Goal: Transaction & Acquisition: Purchase product/service

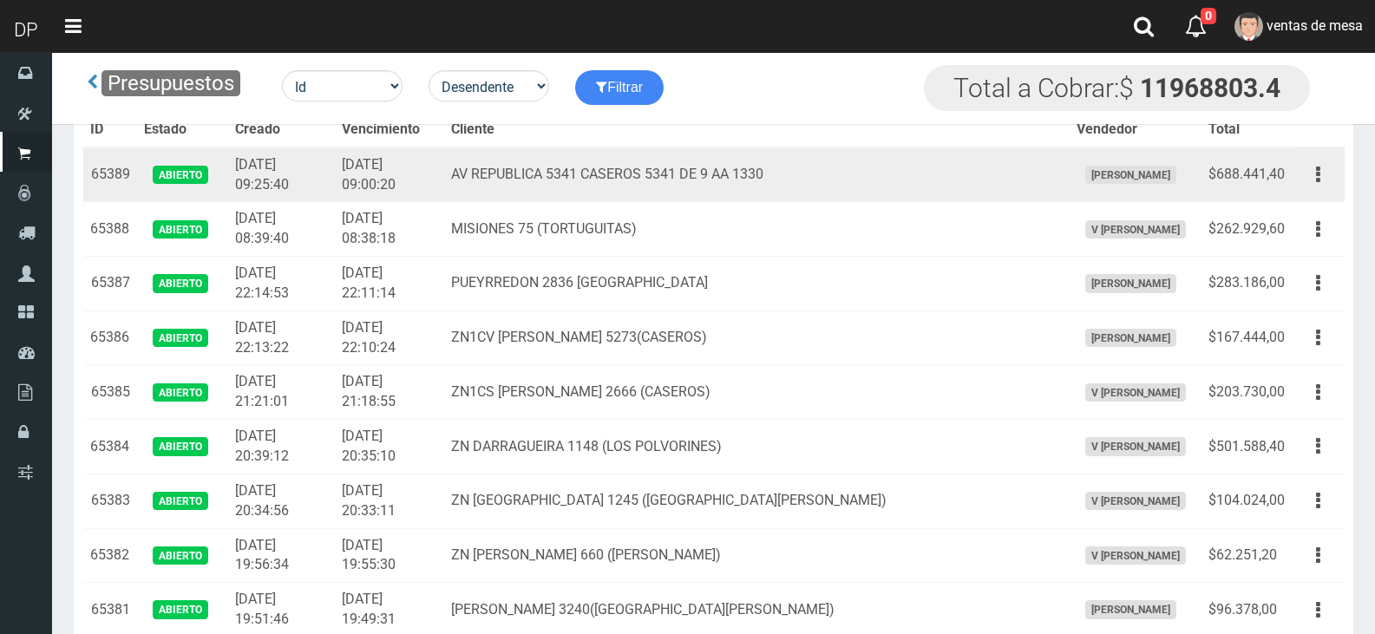
scroll to position [2468, 0]
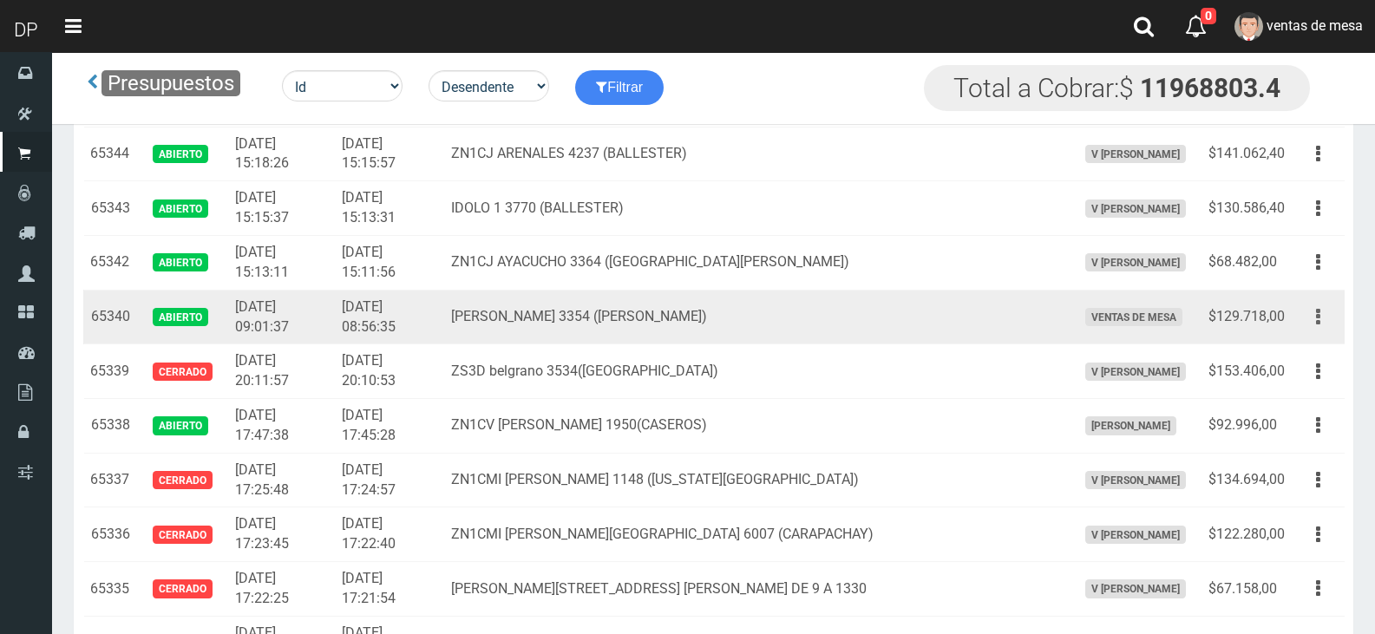
click at [1333, 320] on button "button" at bounding box center [1318, 317] width 39 height 30
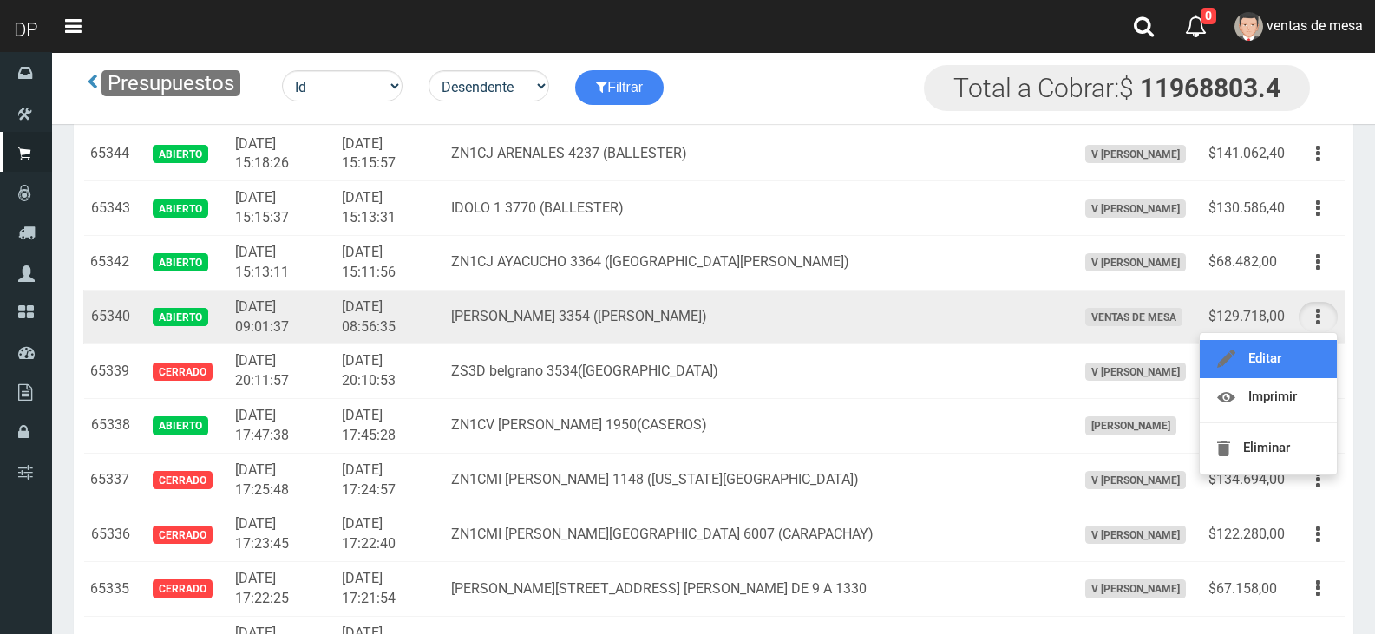
click at [1307, 370] on link "Editar" at bounding box center [1268, 359] width 137 height 38
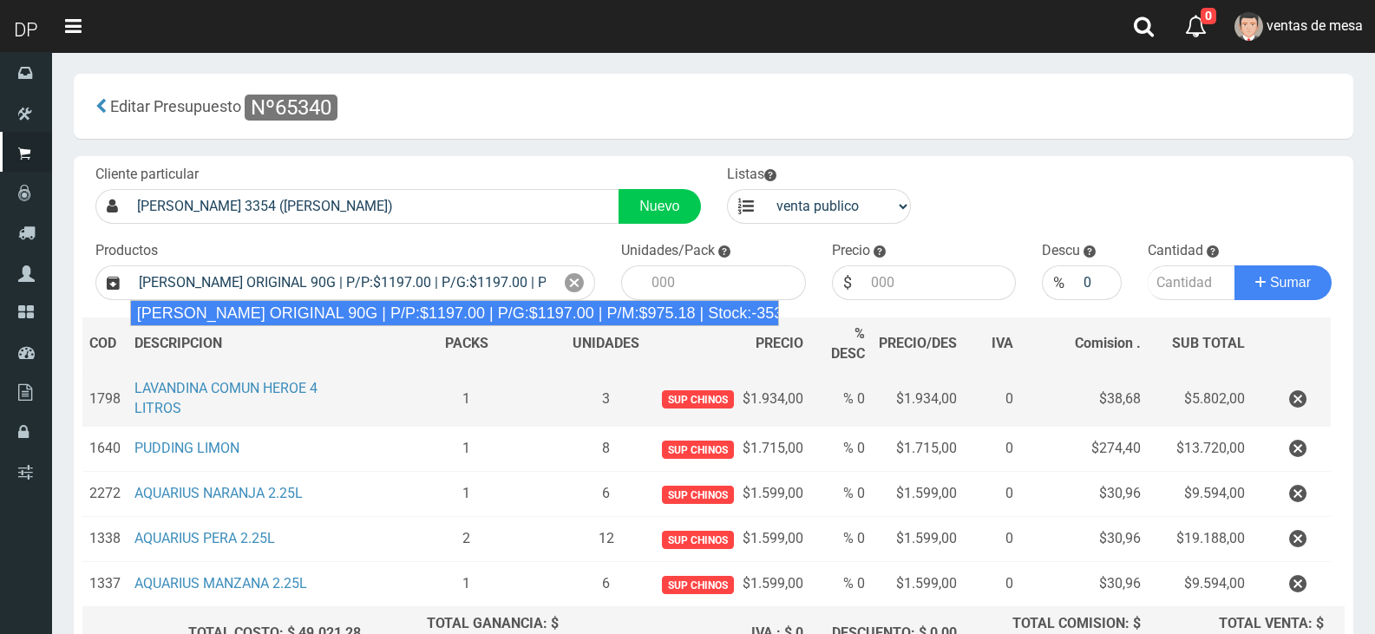
type input "[PERSON_NAME] ORIGINAL 90G | P/P:$1197.00 | P/G:$1197.00 | P/M:$975.18 | Stock:…"
type input "60"
type input "1197.00"
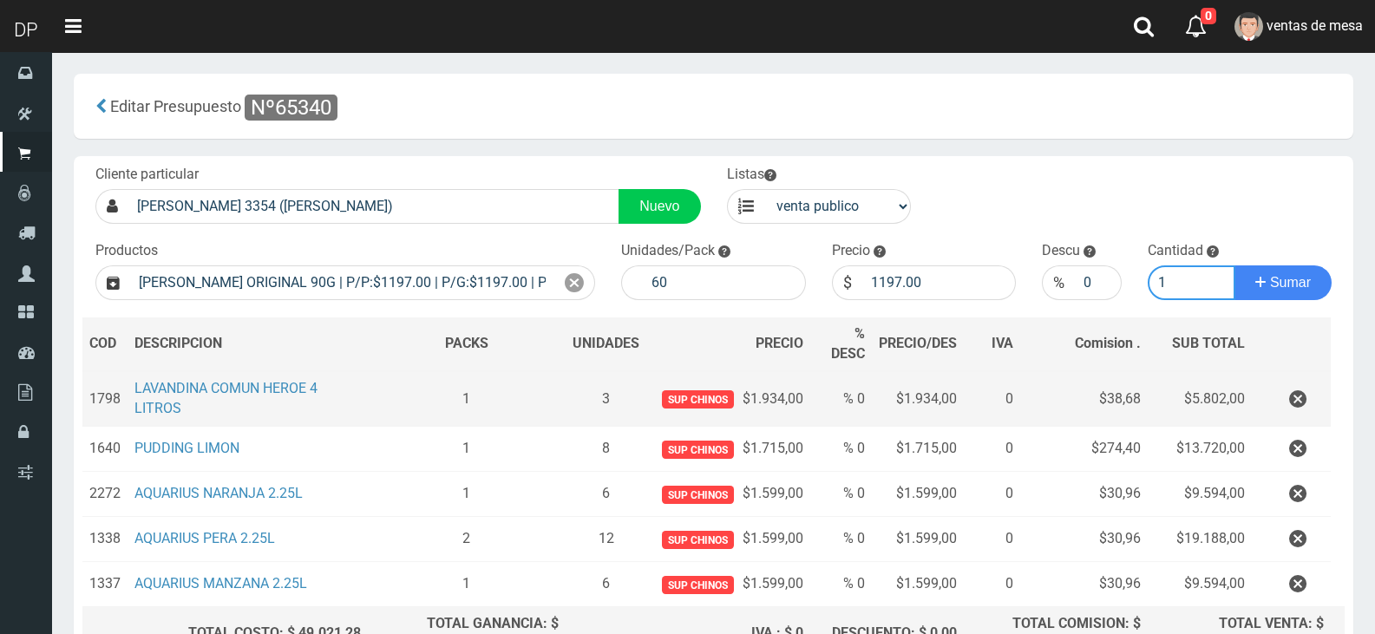
type input "1"
click at [1235, 265] on button "Sumar" at bounding box center [1283, 282] width 97 height 35
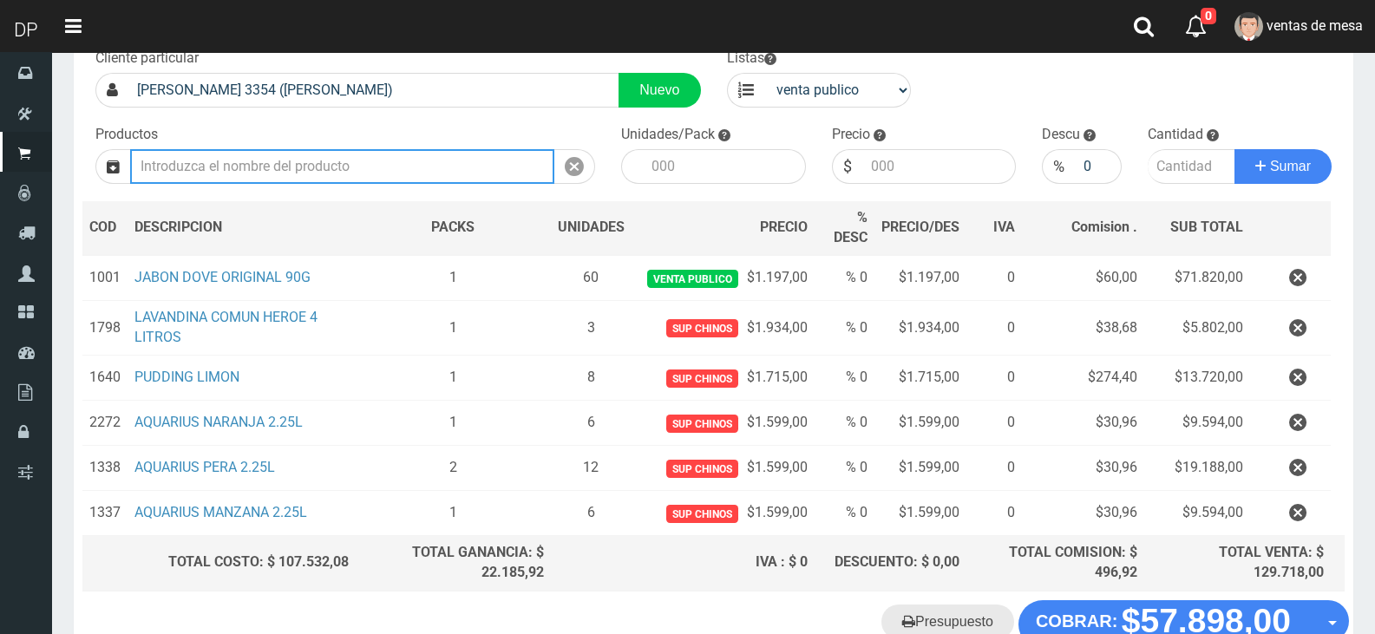
scroll to position [229, 0]
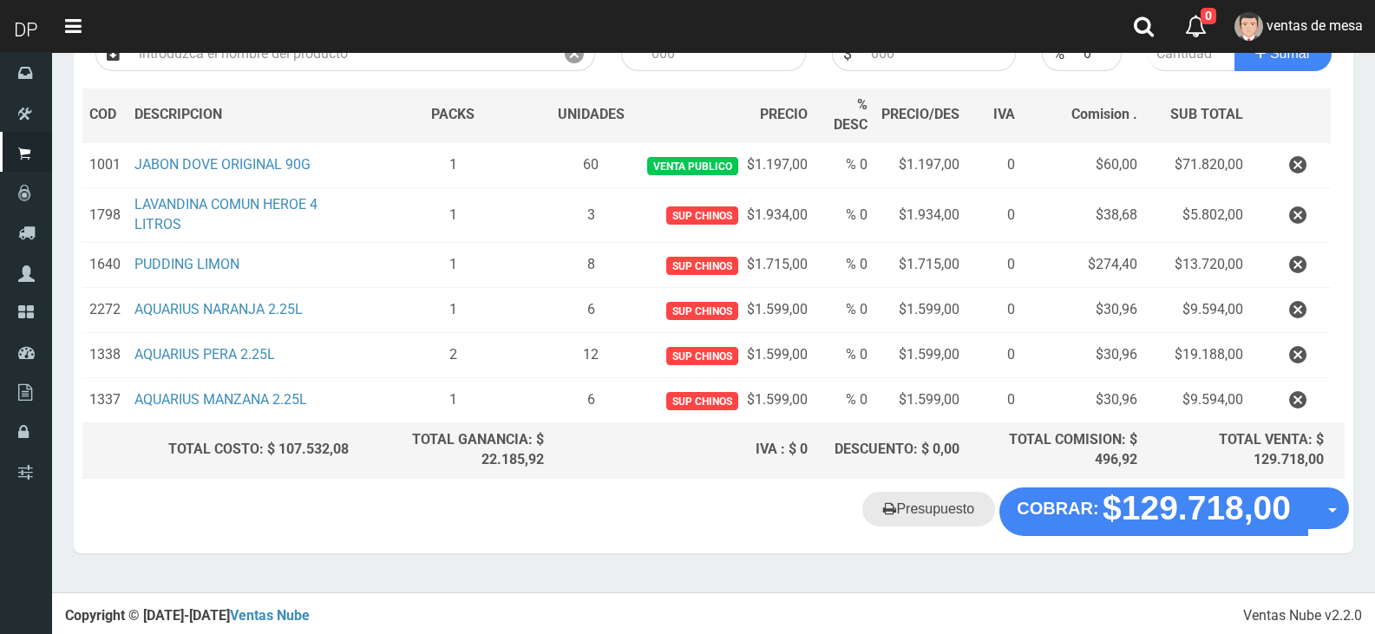
click at [949, 511] on link "Presupuesto" at bounding box center [928, 509] width 133 height 35
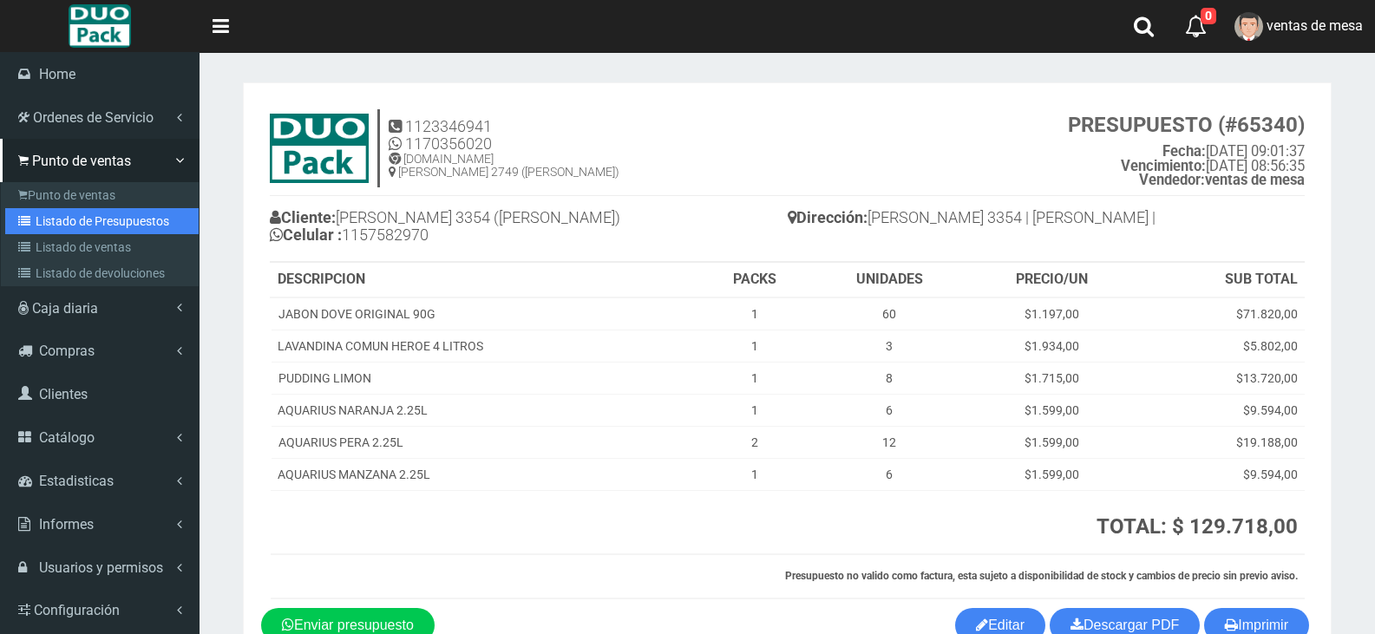
click at [59, 217] on link "Listado de Presupuestos" at bounding box center [101, 221] width 193 height 26
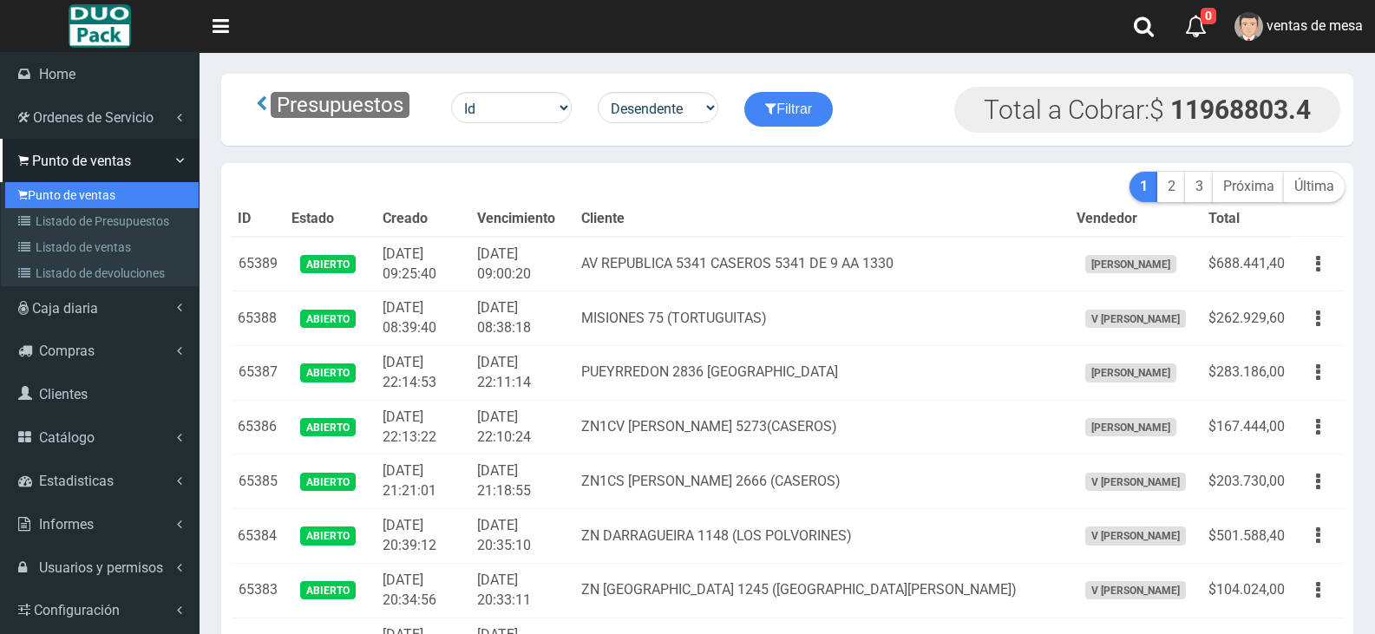
click at [77, 190] on link "Punto de ventas" at bounding box center [101, 195] width 193 height 26
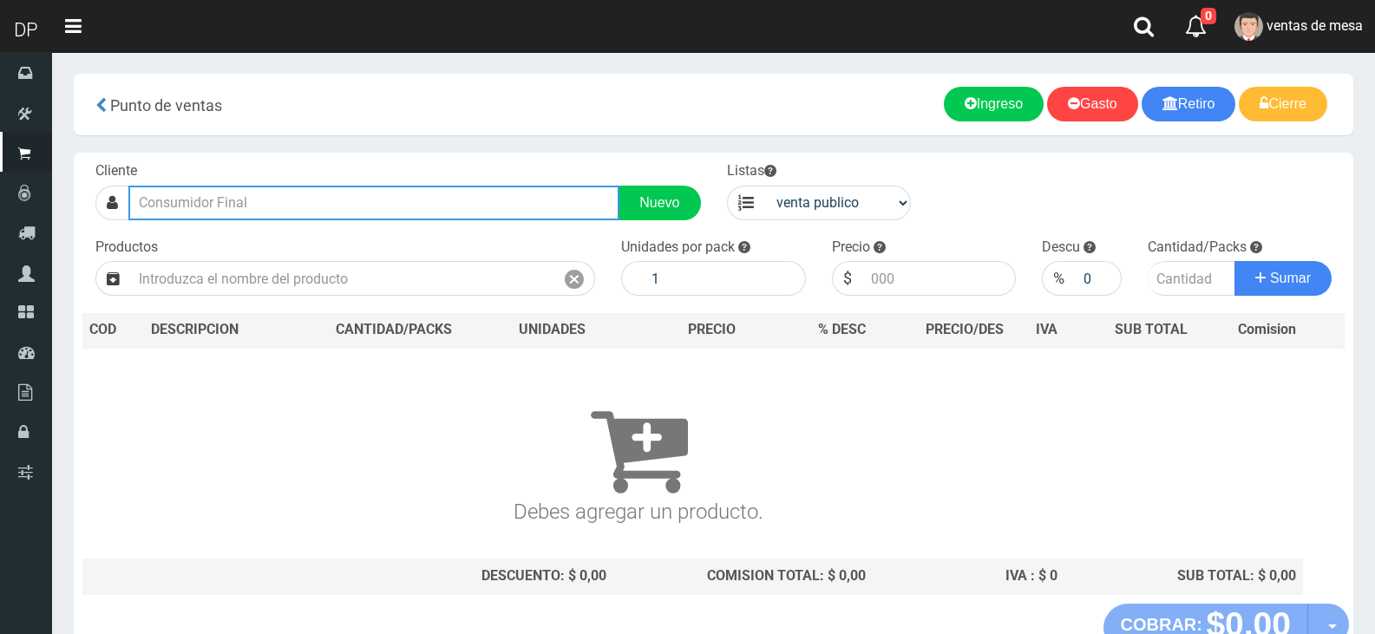
click at [279, 211] on input "text" at bounding box center [373, 203] width 491 height 35
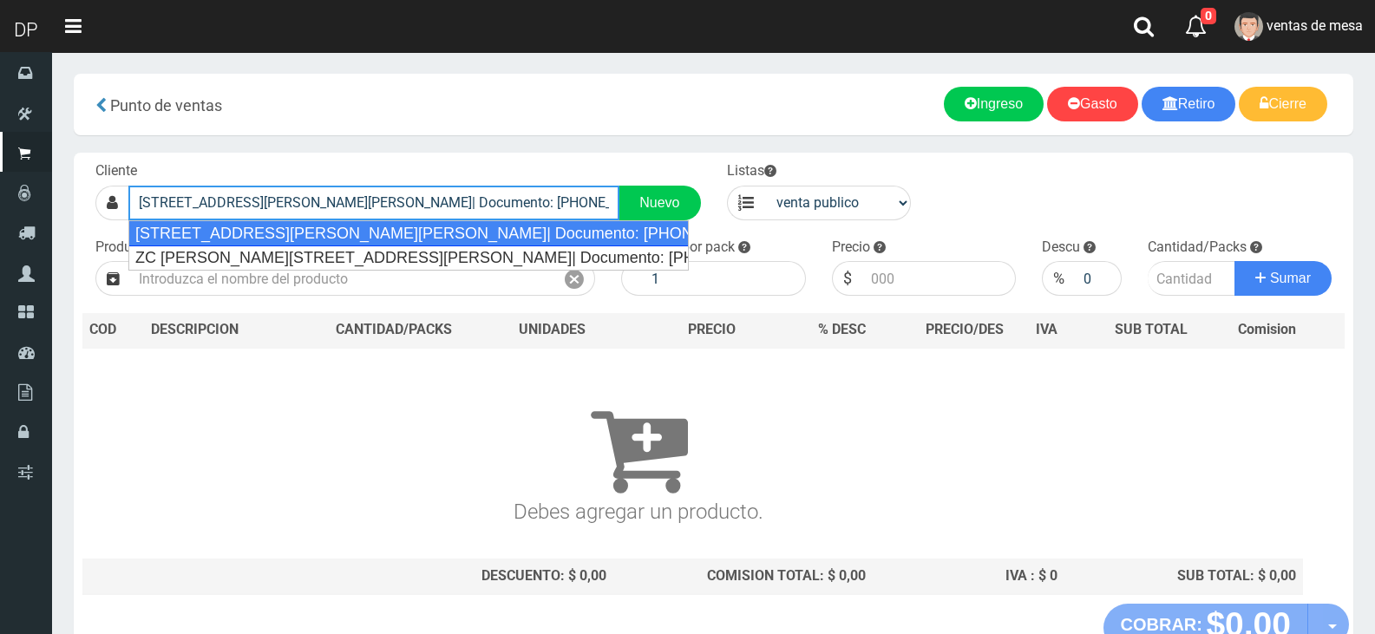
type input "[STREET_ADDRESS][PERSON_NAME][PERSON_NAME]| Documento: [PHONE_NUMBER] | Teléfon…"
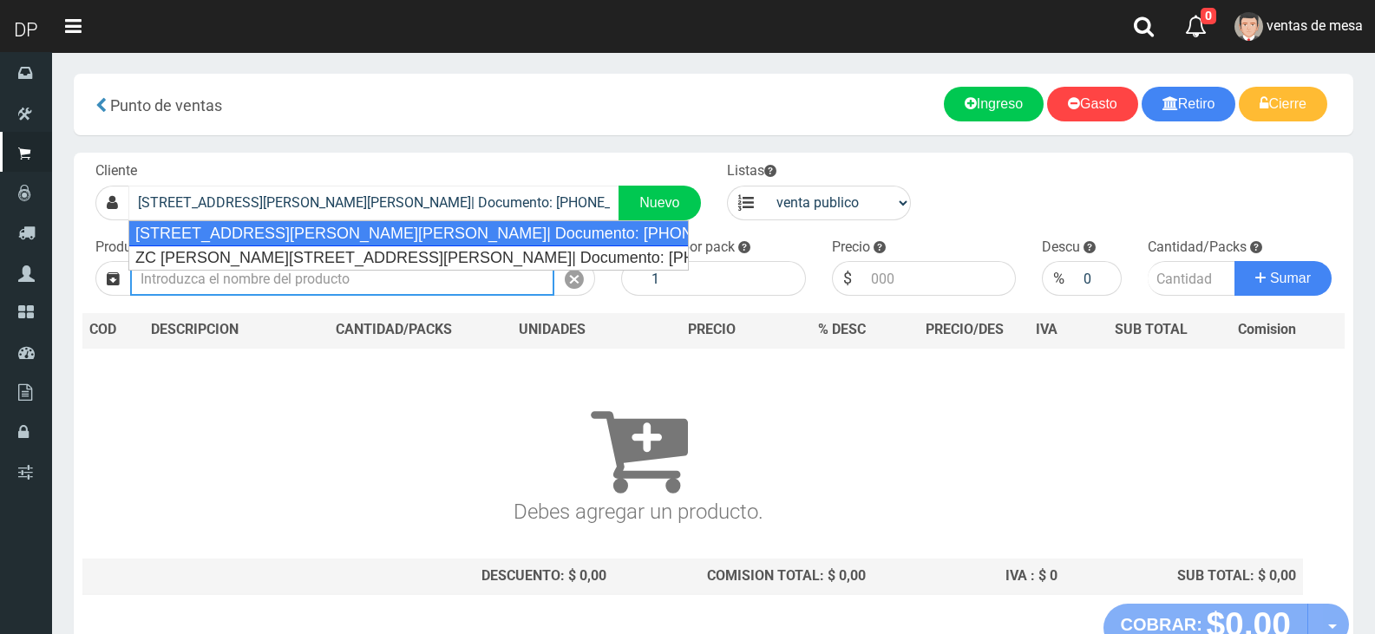
select select "2"
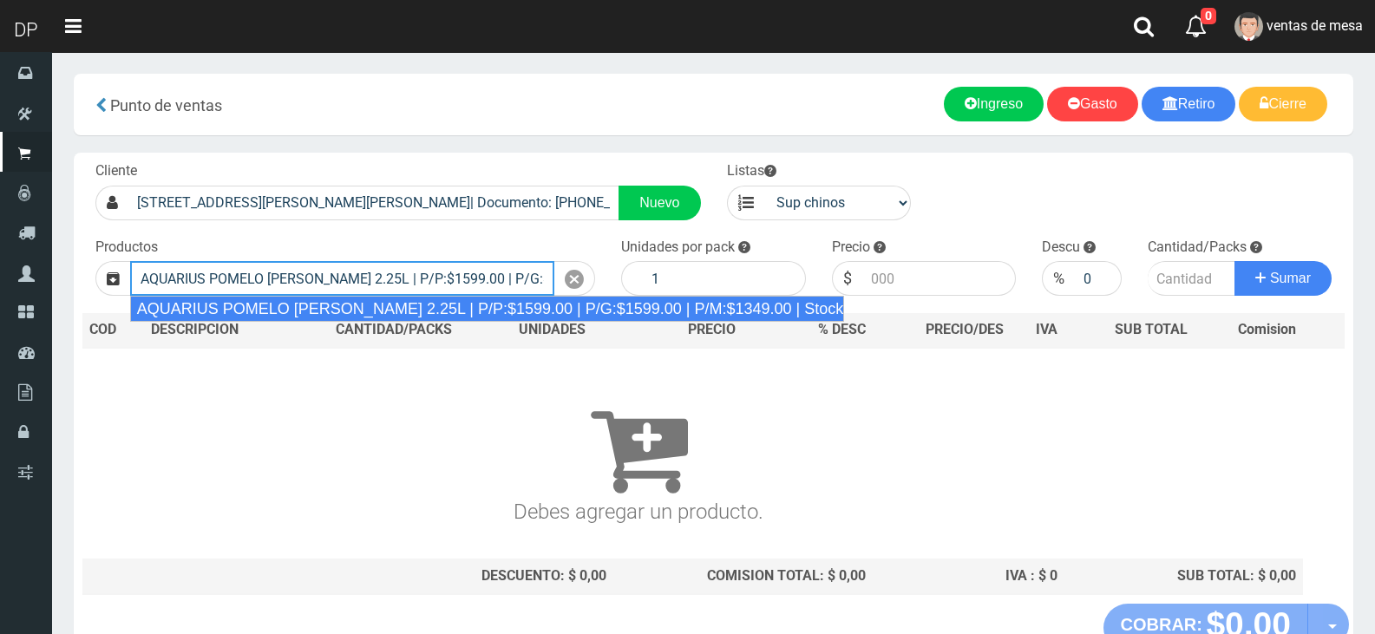
type input "AQUARIUS POMELO [PERSON_NAME] 2.25L | P/P:$1599.00 | P/G:$1599.00 | P/M:$1349.0…"
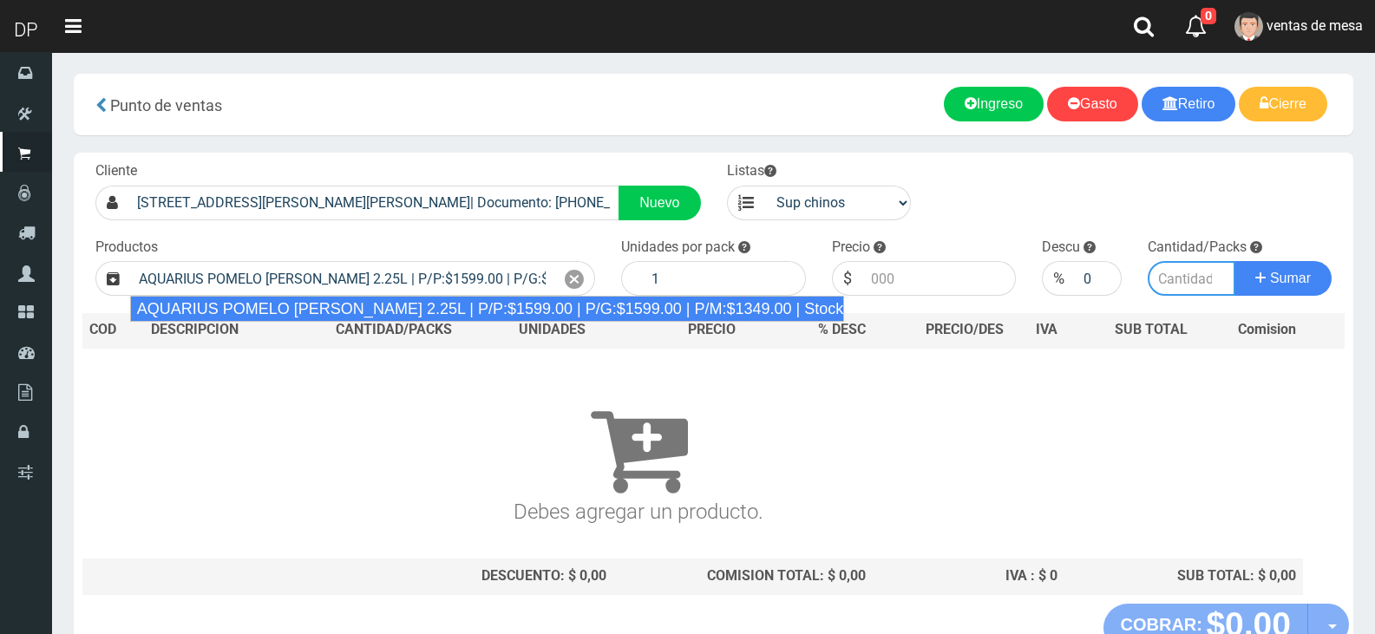
type input "6"
type input "1599.00"
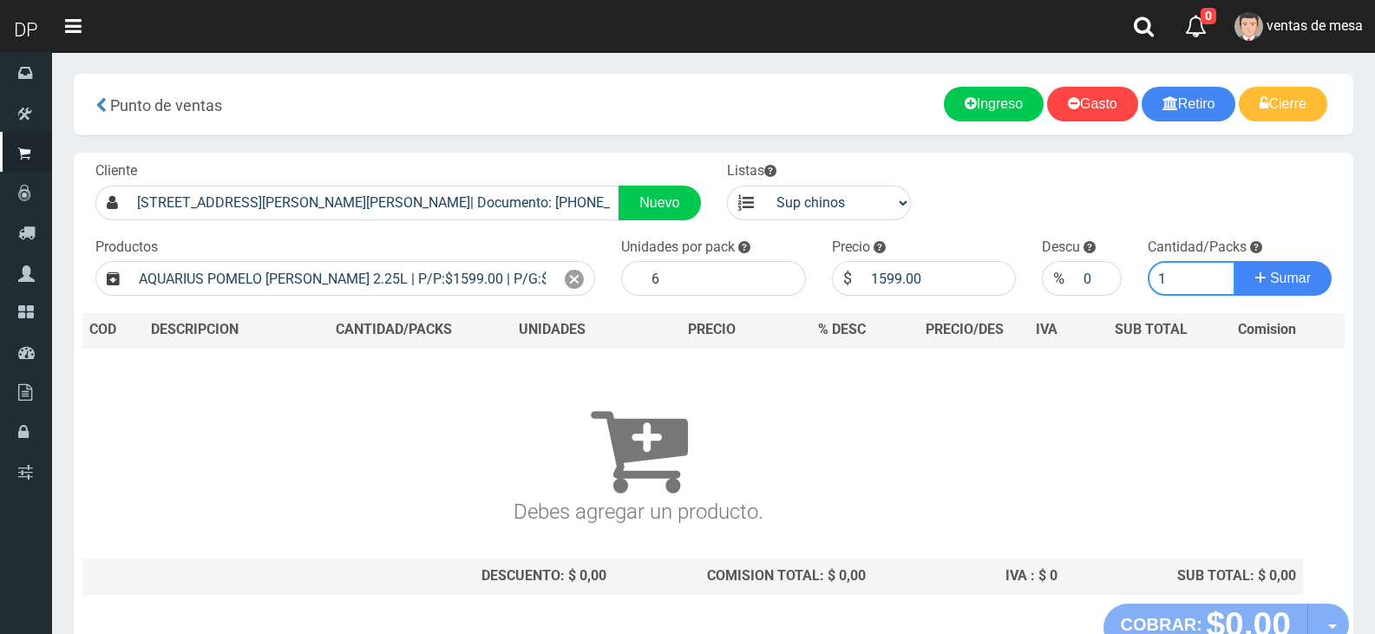
type input "1"
click at [1235, 261] on button "Sumar" at bounding box center [1283, 278] width 97 height 35
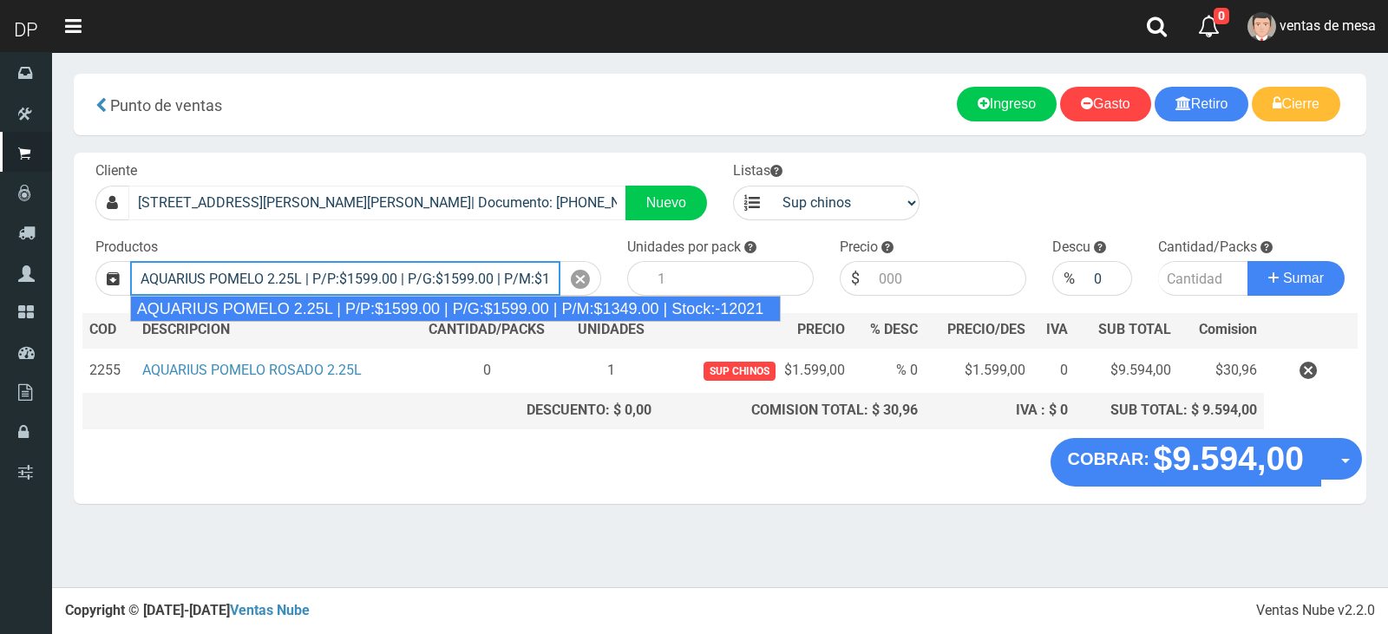
type input "AQUARIUS POMELO 2.25L | P/P:$1599.00 | P/G:$1599.00 | P/M:$1349.00 | Stock:-120…"
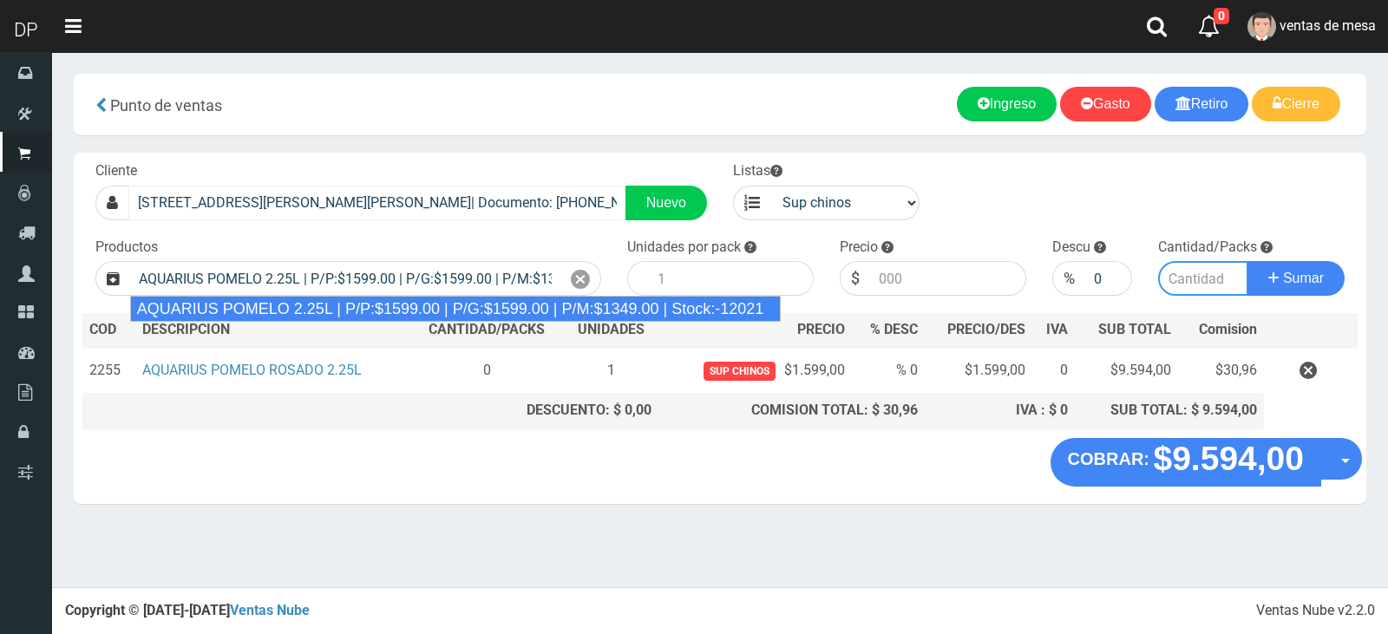
type input "6"
type input "1599.00"
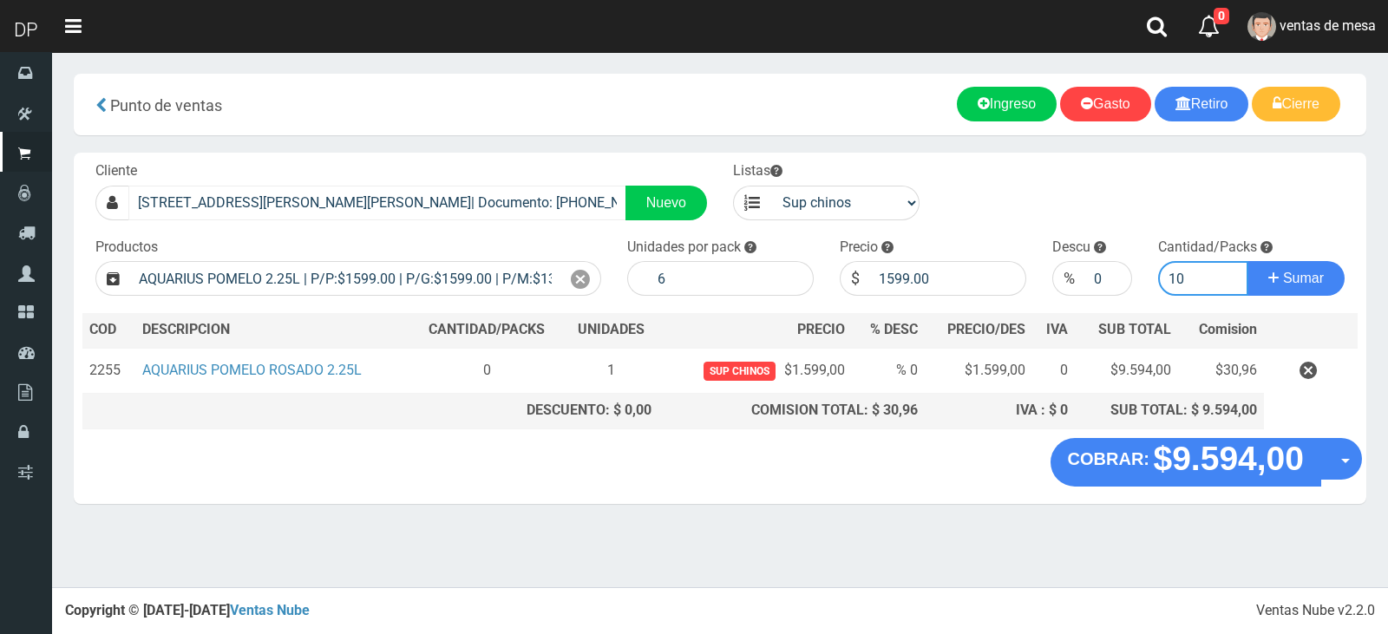
type input "10"
click at [1248, 261] on button "Sumar" at bounding box center [1296, 278] width 97 height 35
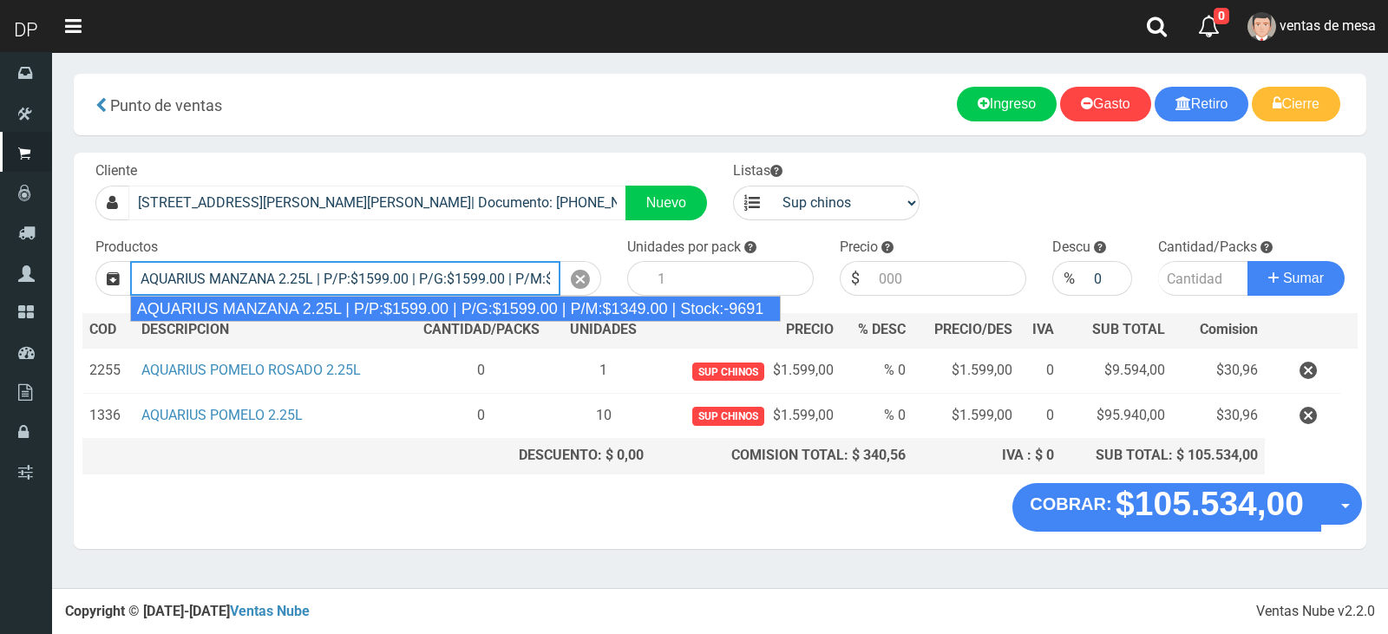
type input "AQUARIUS MANZANA 2.25L | P/P:$1599.00 | P/G:$1599.00 | P/M:$1349.00 | Stock:-96…"
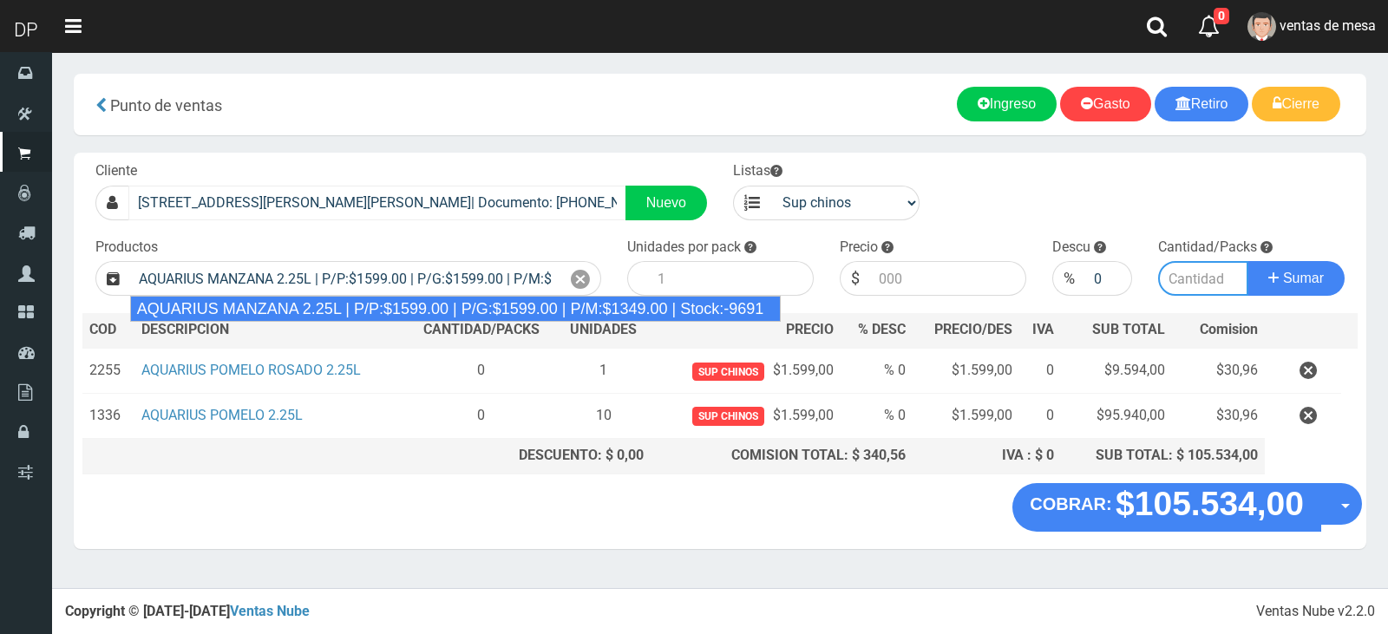
type input "6"
type input "1599.00"
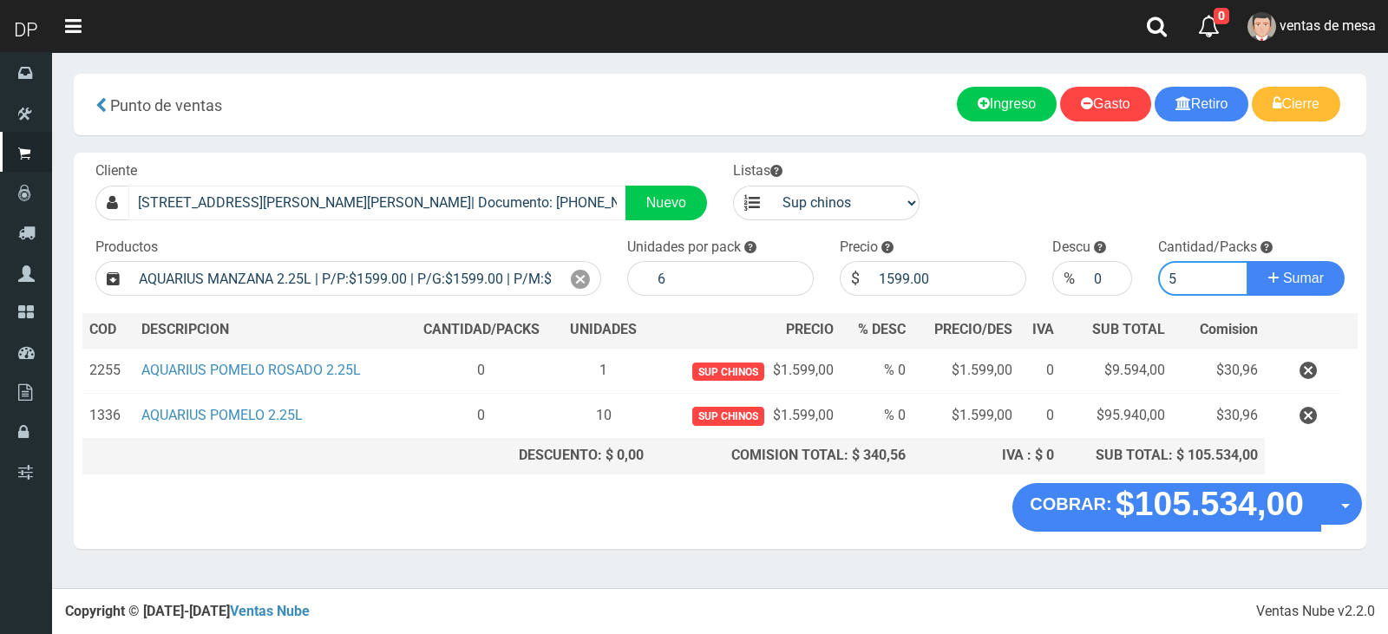
type input "5"
click at [1248, 261] on button "Sumar" at bounding box center [1296, 278] width 97 height 35
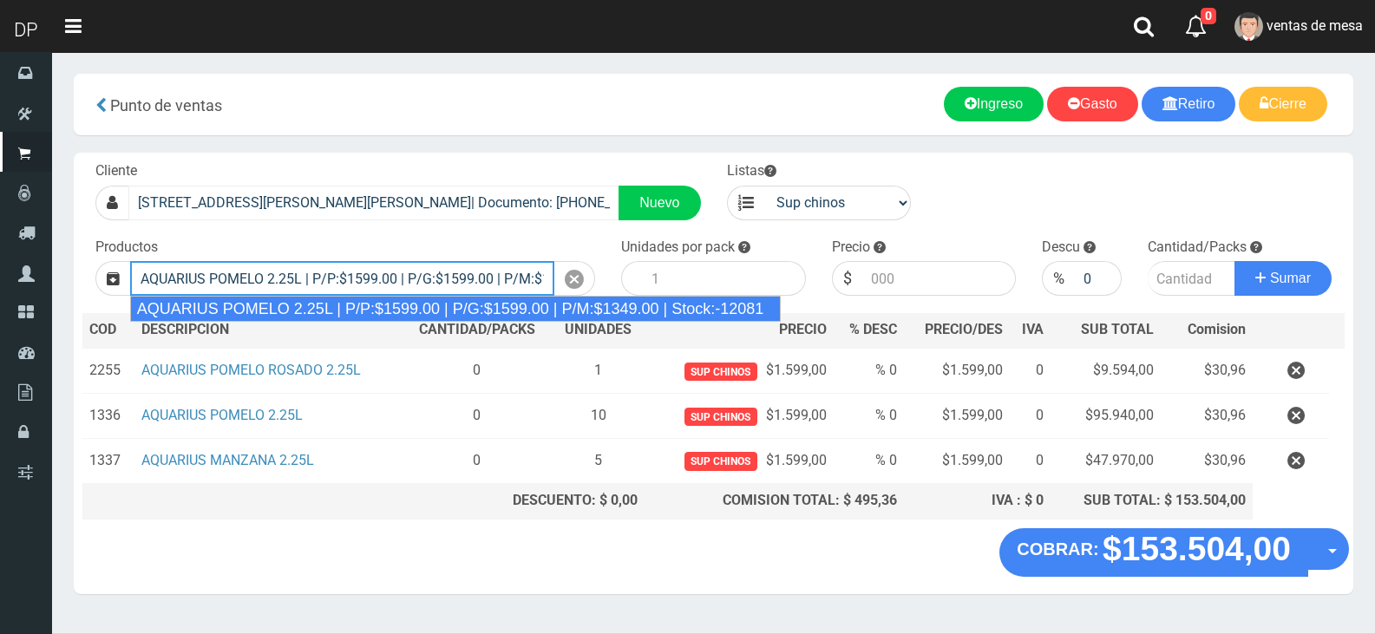
type input "AQUARIUS POMELO 2.25L | P/P:$1599.00 | P/G:$1599.00 | P/M:$1349.00 | Stock:-120…"
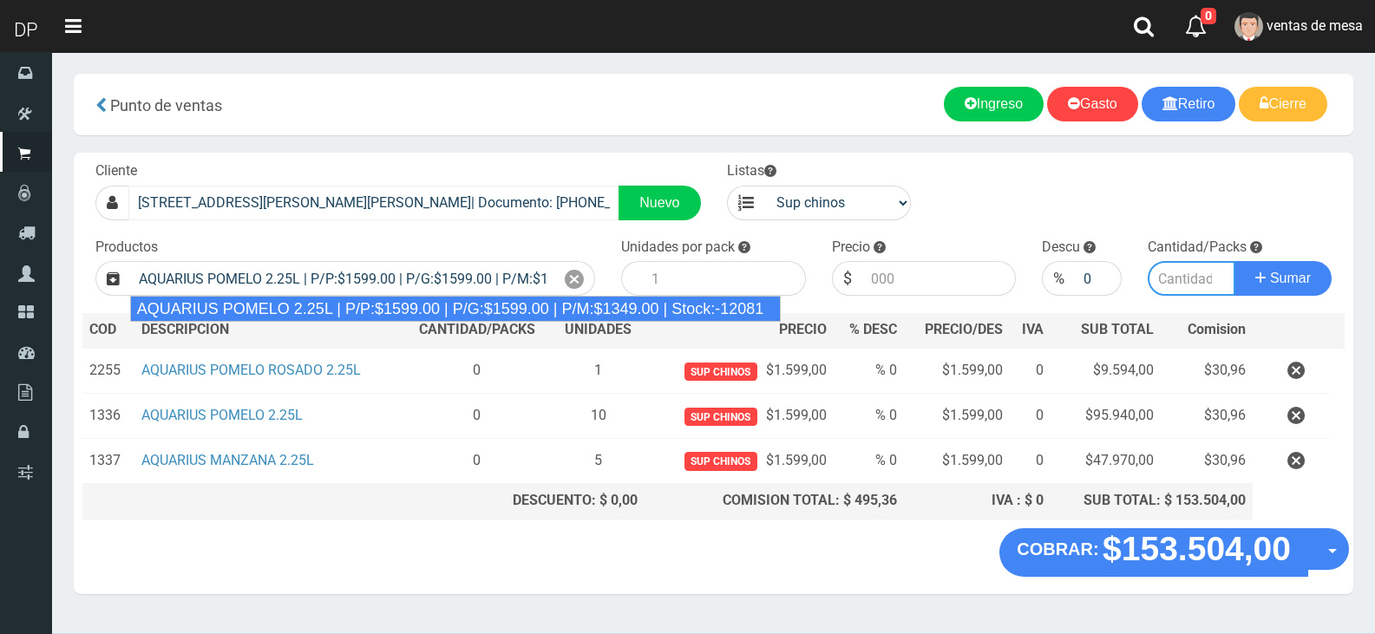
type input "6"
type input "1599.00"
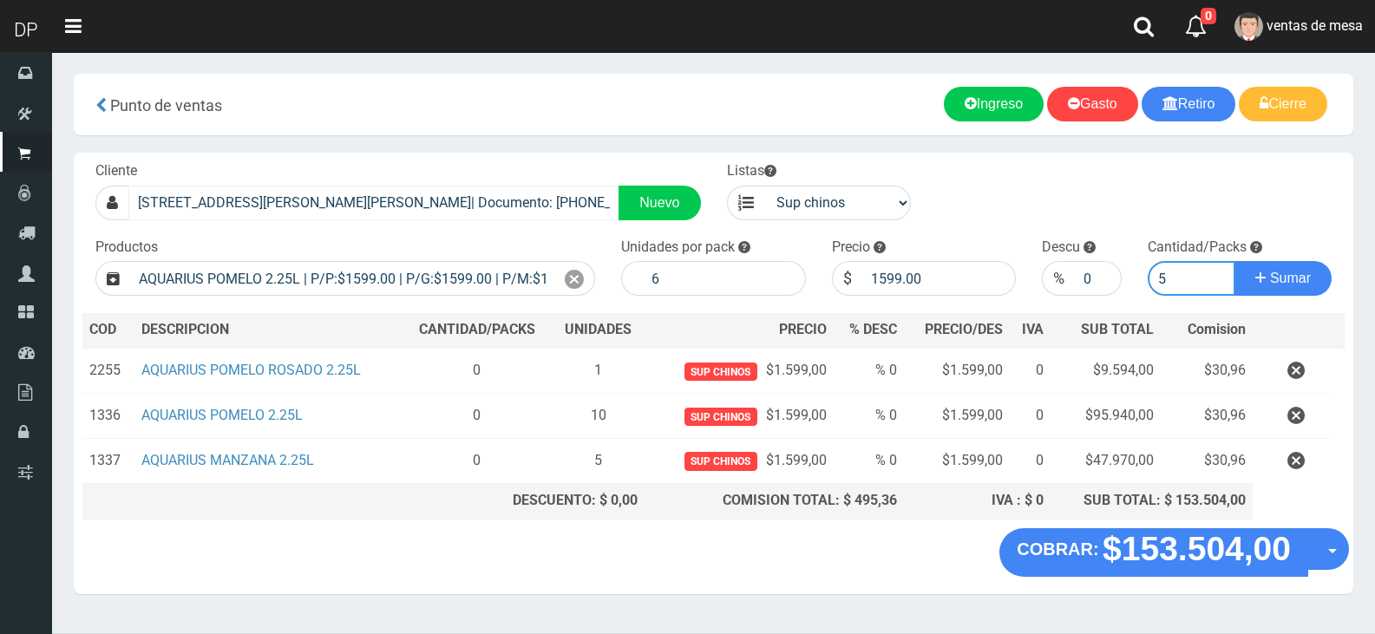
type input "5"
click at [1235, 261] on button "Sumar" at bounding box center [1283, 278] width 97 height 35
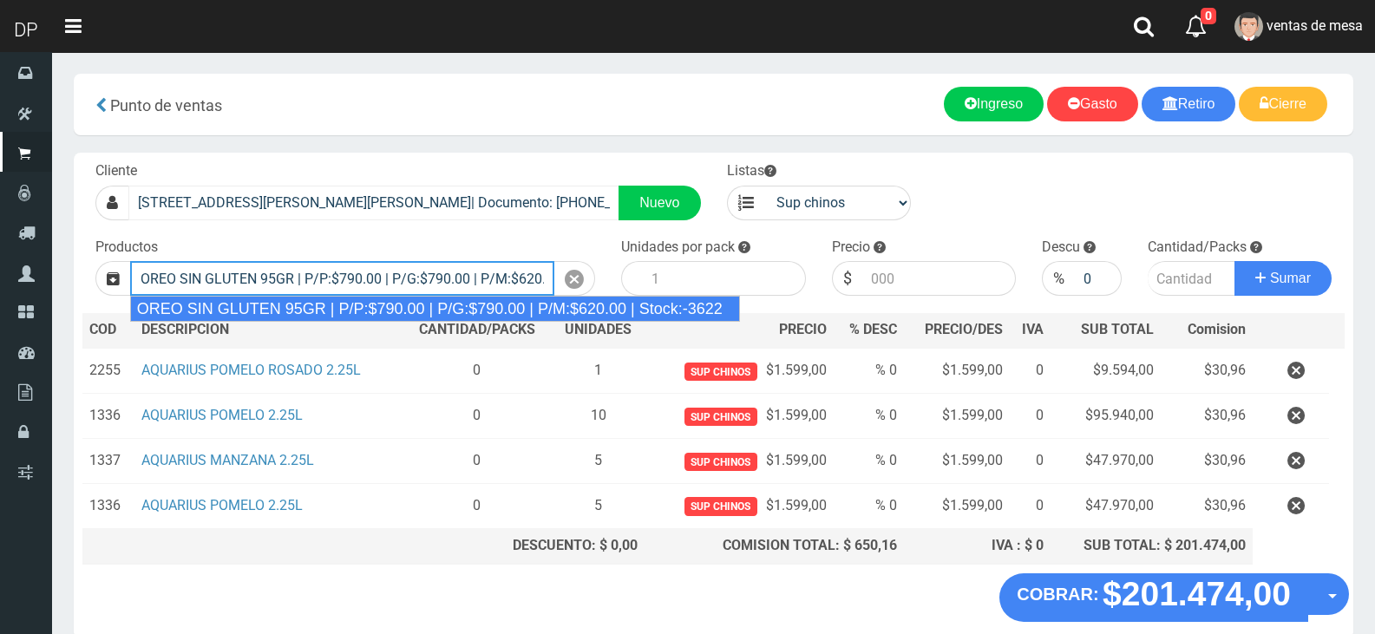
type input "OREO SIN GLUTEN 95GR | P/P:$790.00 | P/G:$790.00 | P/M:$620.00 | Stock:-3622"
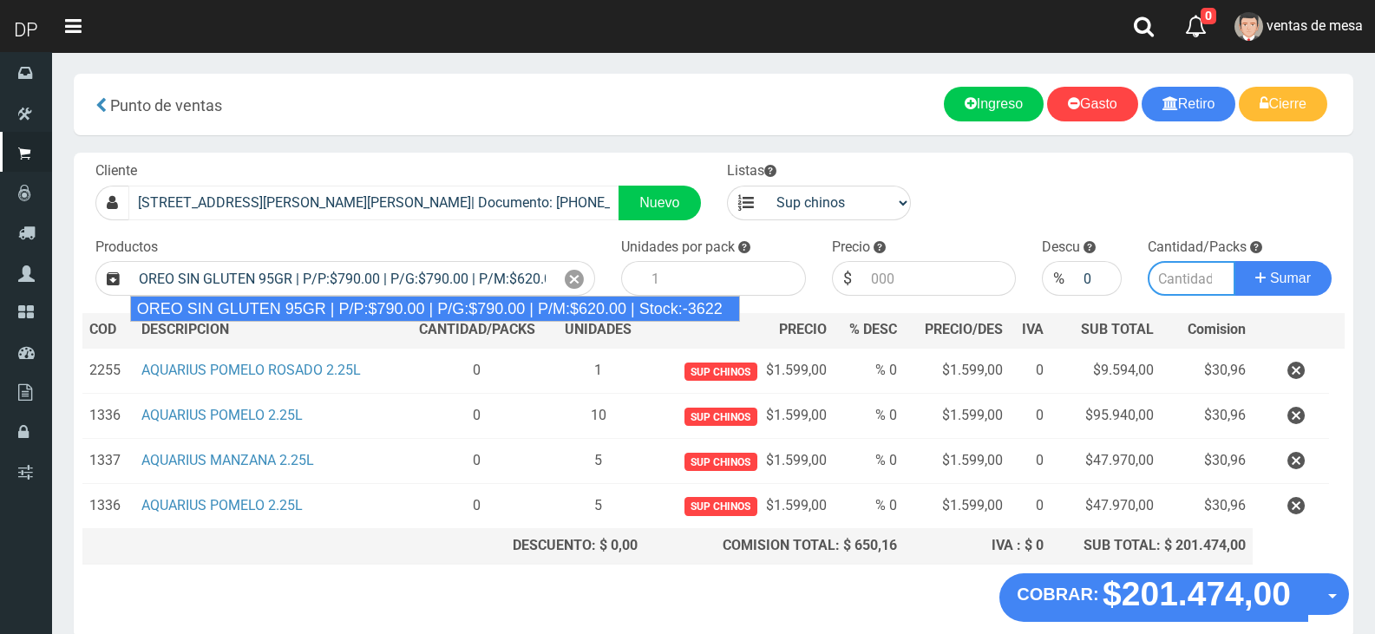
type input "24"
type input "790.00"
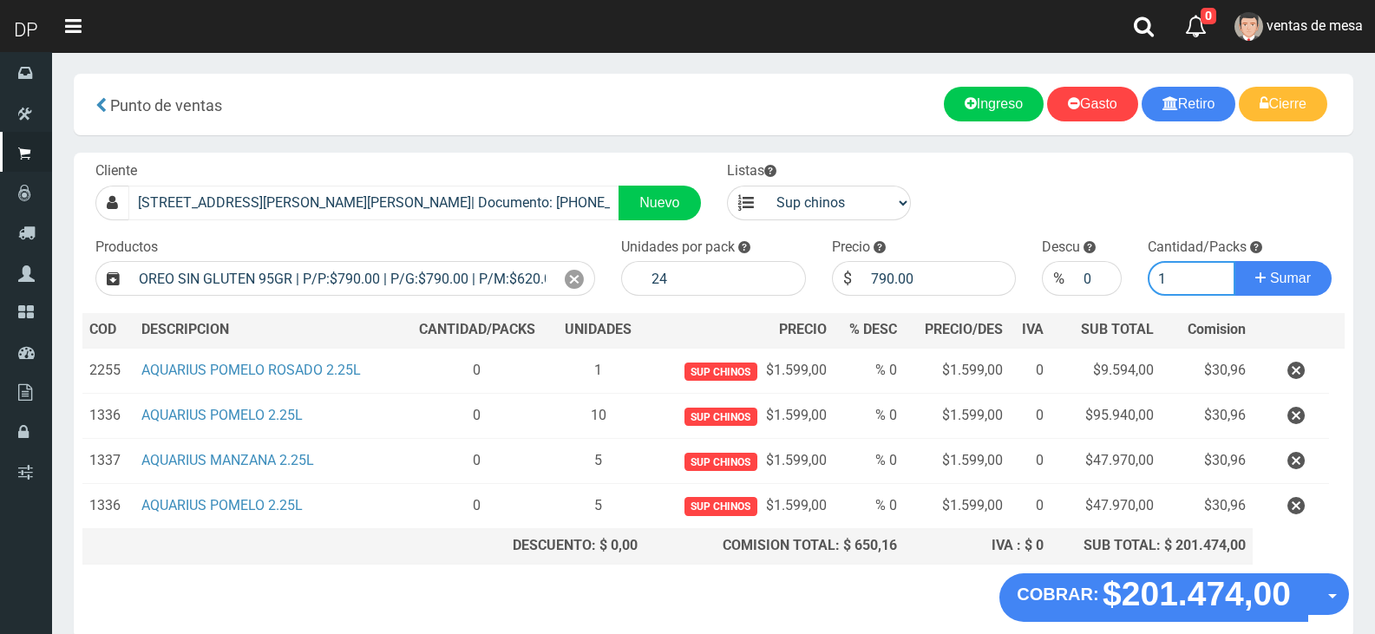
type input "1"
click at [1235, 261] on button "Sumar" at bounding box center [1283, 278] width 97 height 35
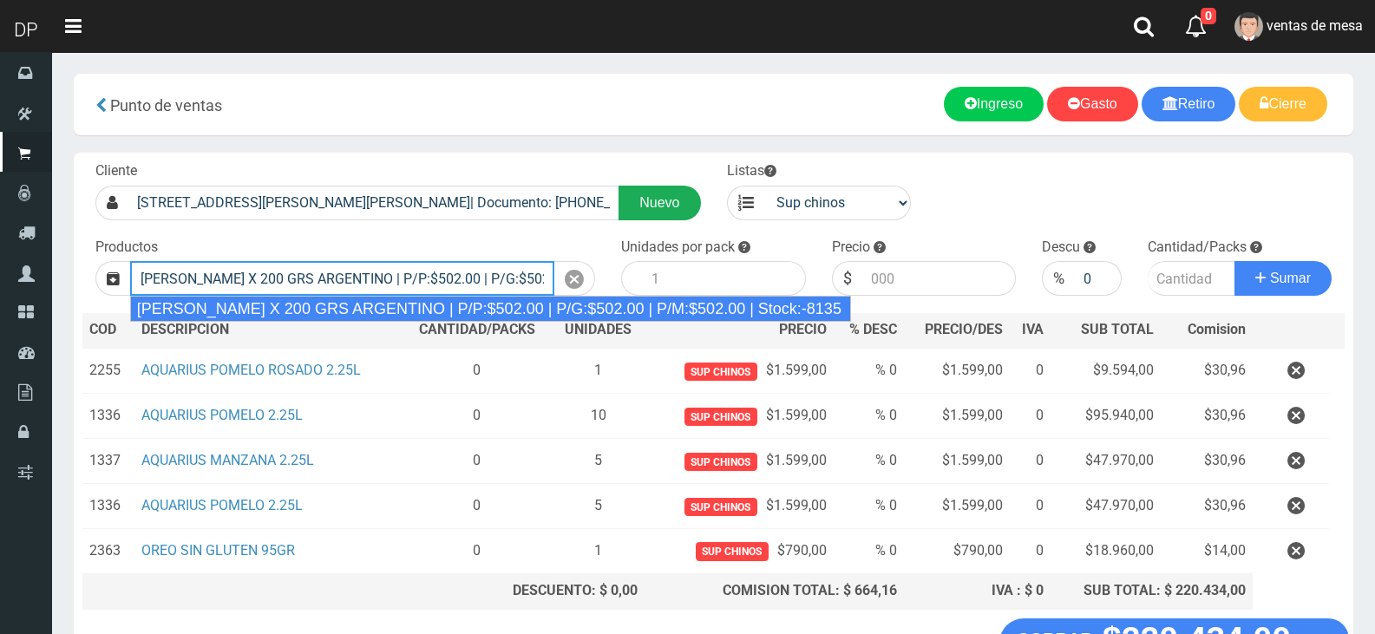
type input "JABON BLANCO X 200 GRS ARGENTINO | P/P:$502.00 | P/G:$502.00 | P/M:$502.00 | St…"
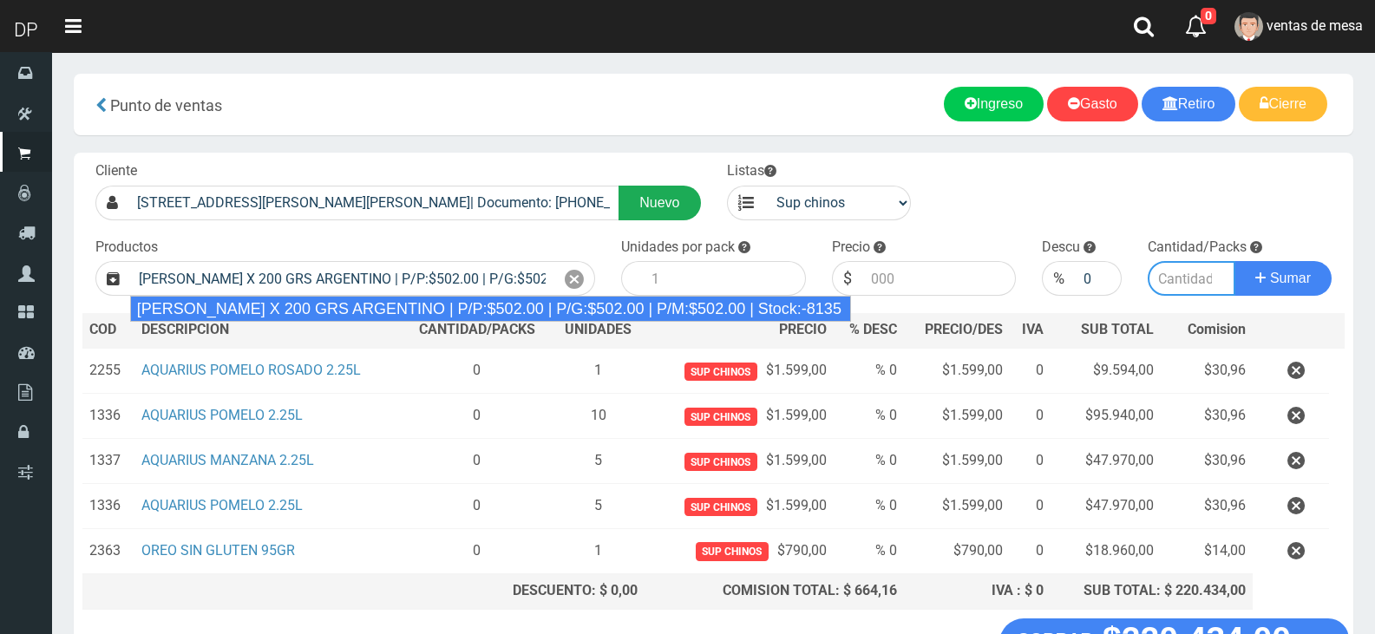
type input "40"
type input "502.00"
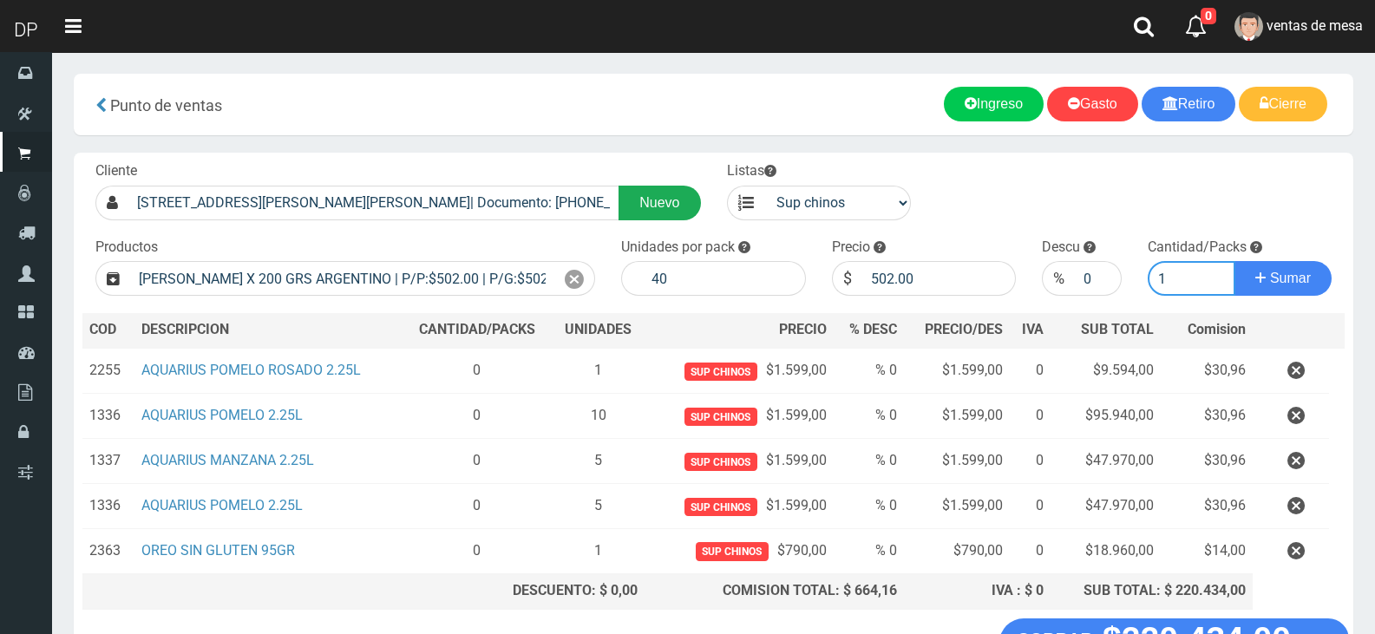
type input "1"
click at [1235, 261] on button "Sumar" at bounding box center [1283, 278] width 97 height 35
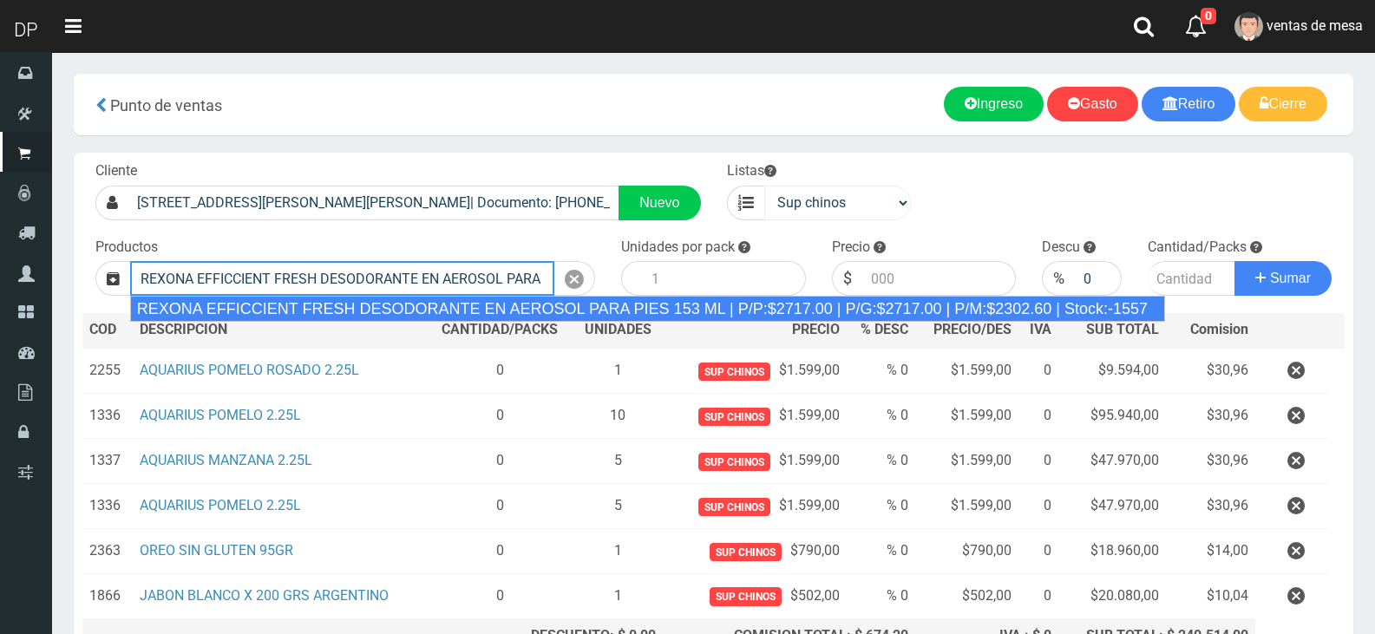
type input "REXONA EFFICCIENT FRESH DESODORANTE EN AEROSOL PARA PIES 153 ML | P/P:$2717.00 …"
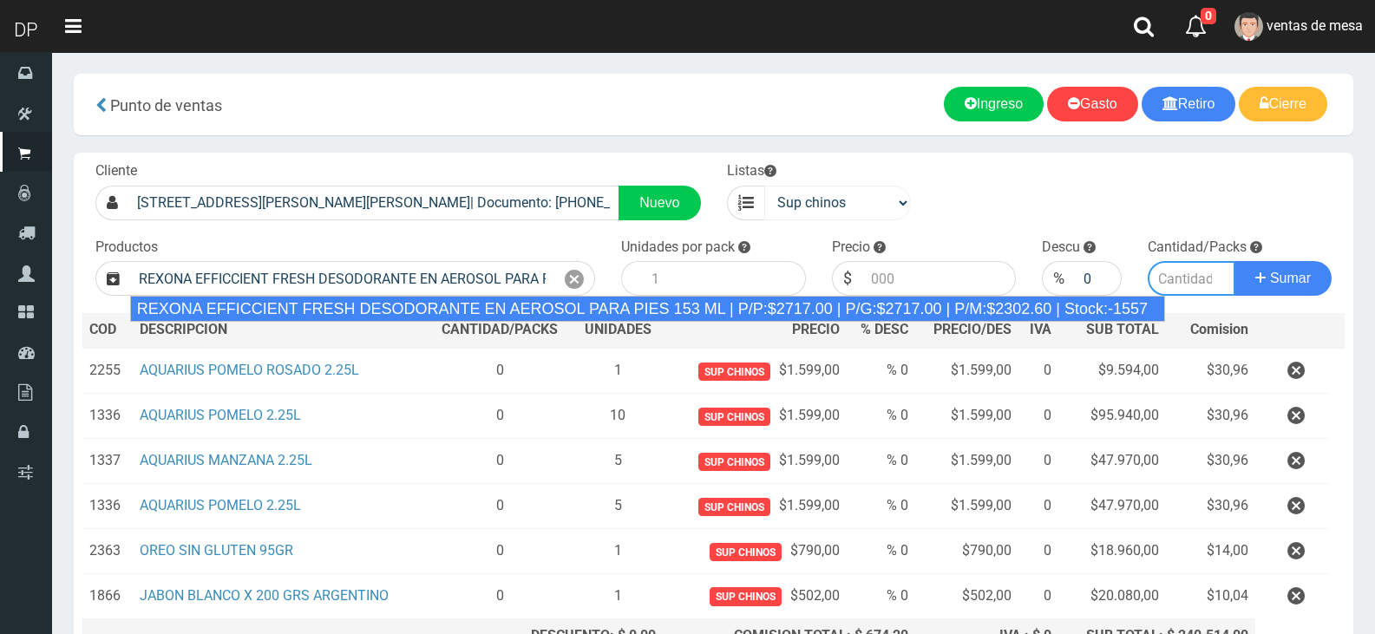
type input "12"
type input "2717.00"
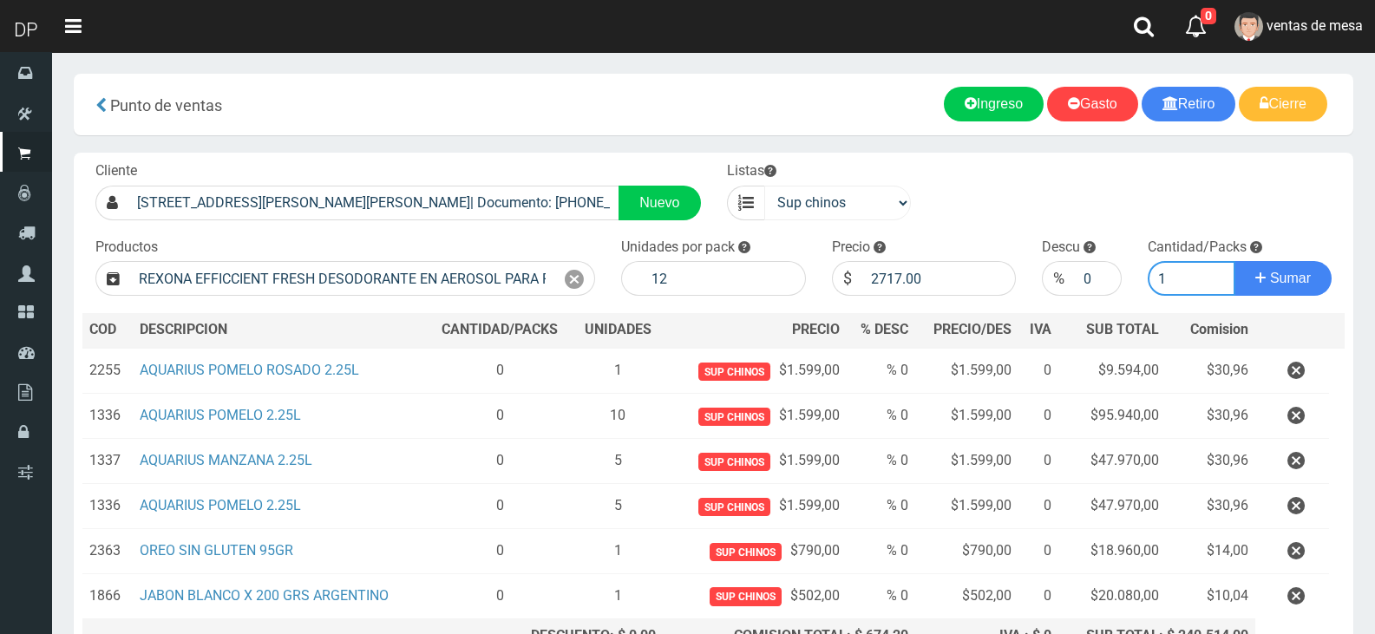
type input "1"
click at [1235, 261] on button "Sumar" at bounding box center [1283, 278] width 97 height 35
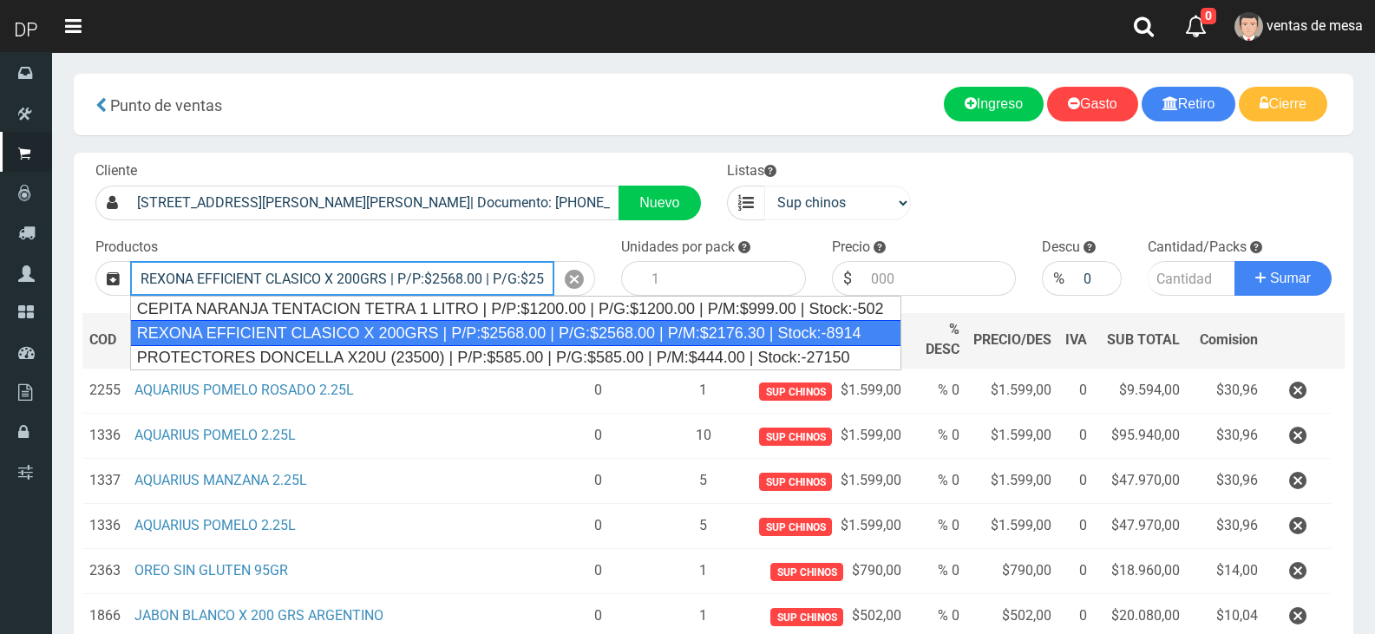
type input "REXONA EFFICIENT CLASICO X 200GRS | P/P:$2568.00 | P/G:$2568.00 | P/M:$2176.30 …"
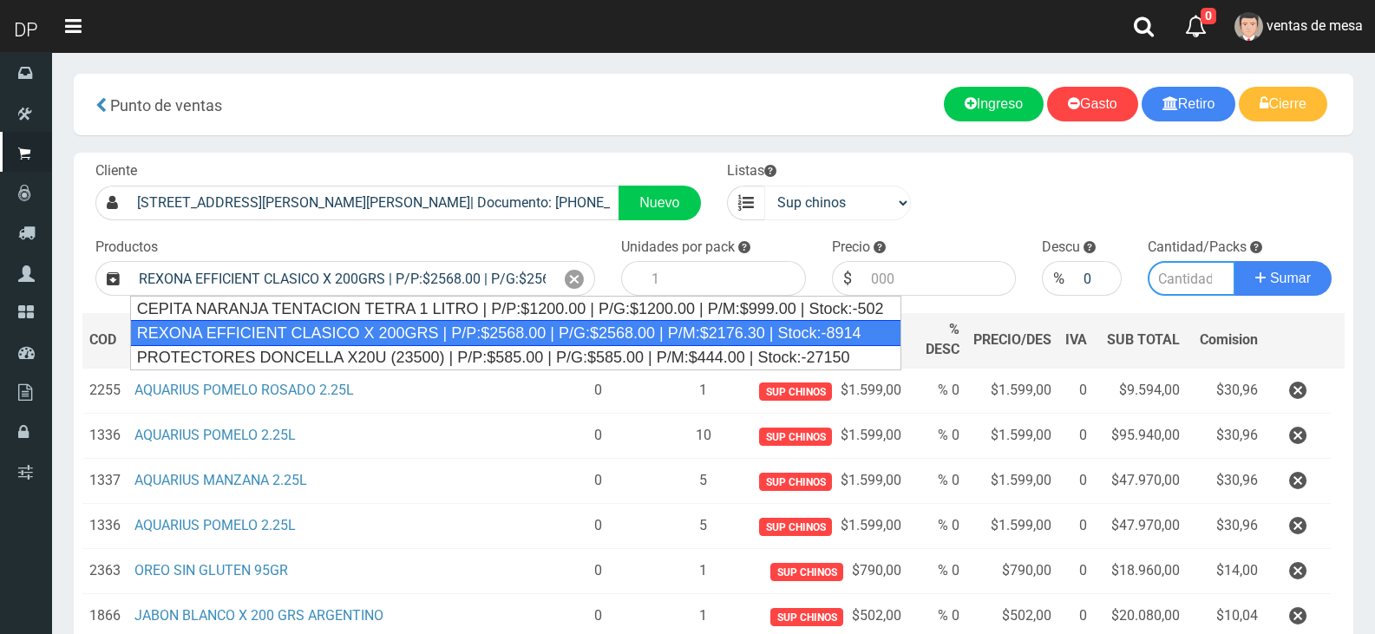
type input "12"
type input "2568.00"
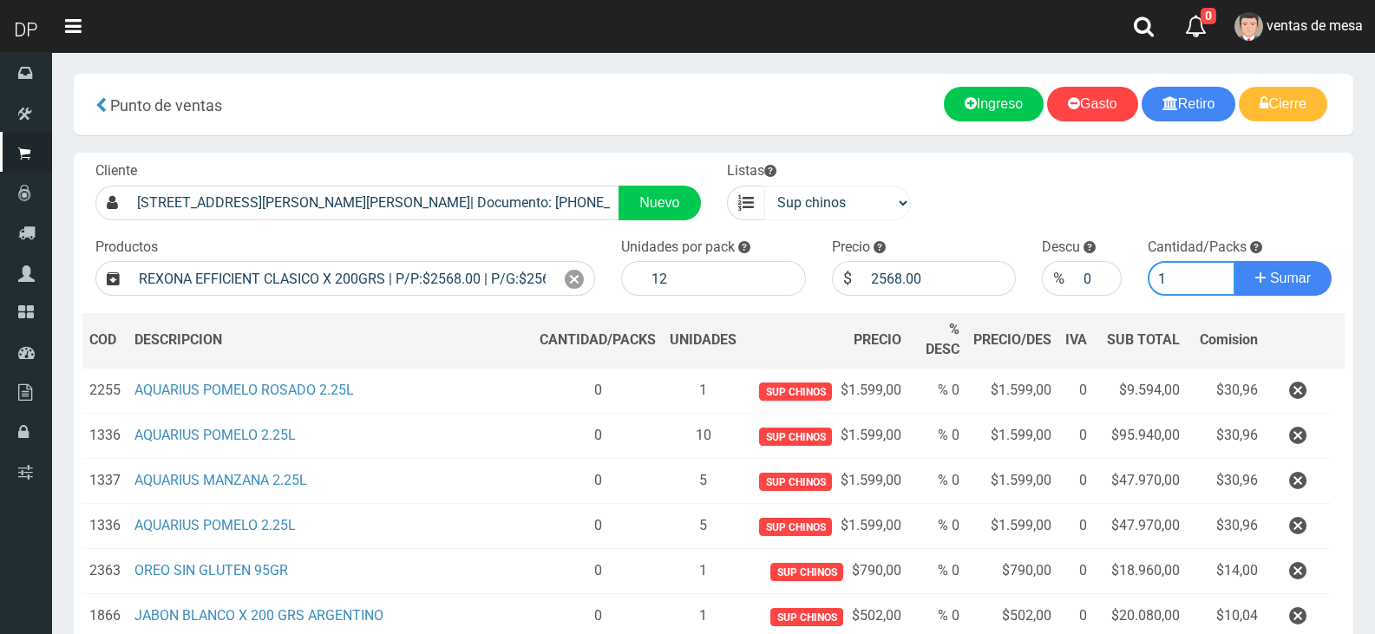
type input "1"
click at [1235, 261] on button "Sumar" at bounding box center [1283, 278] width 97 height 35
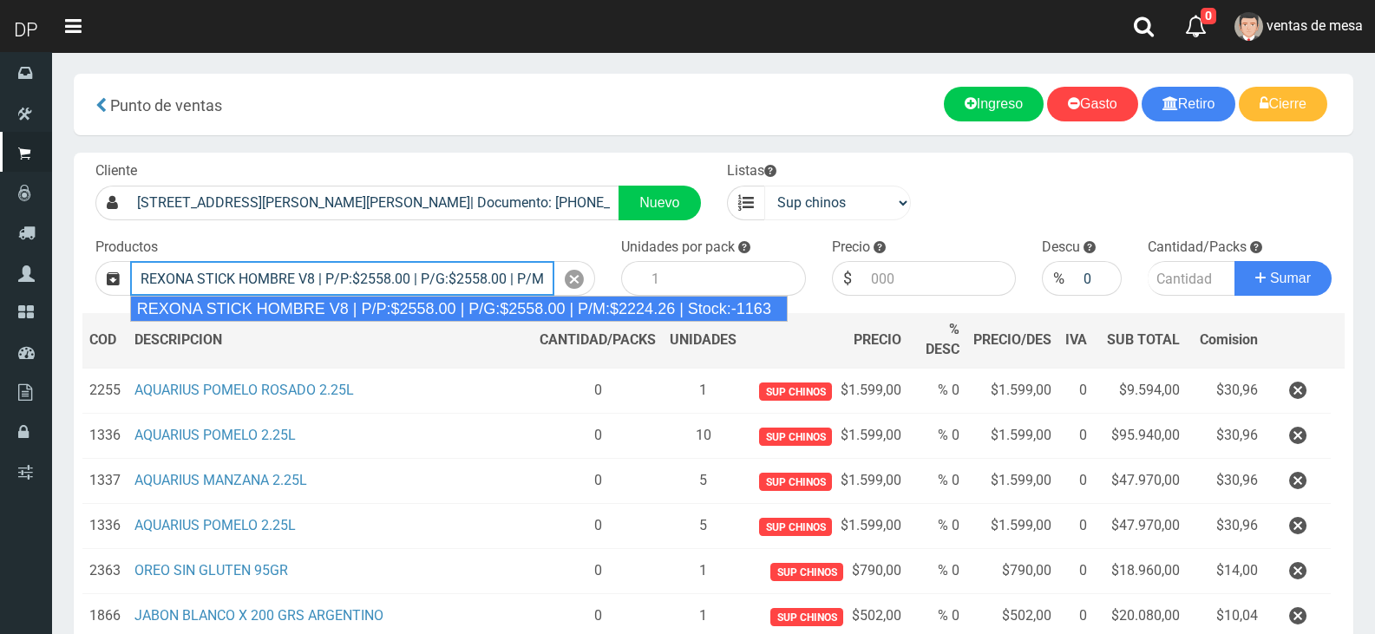
type input "REXONA STICK HOMBRE V8 | P/P:$2558.00 | P/G:$2558.00 | P/M:$2224.26 | Stock:-11…"
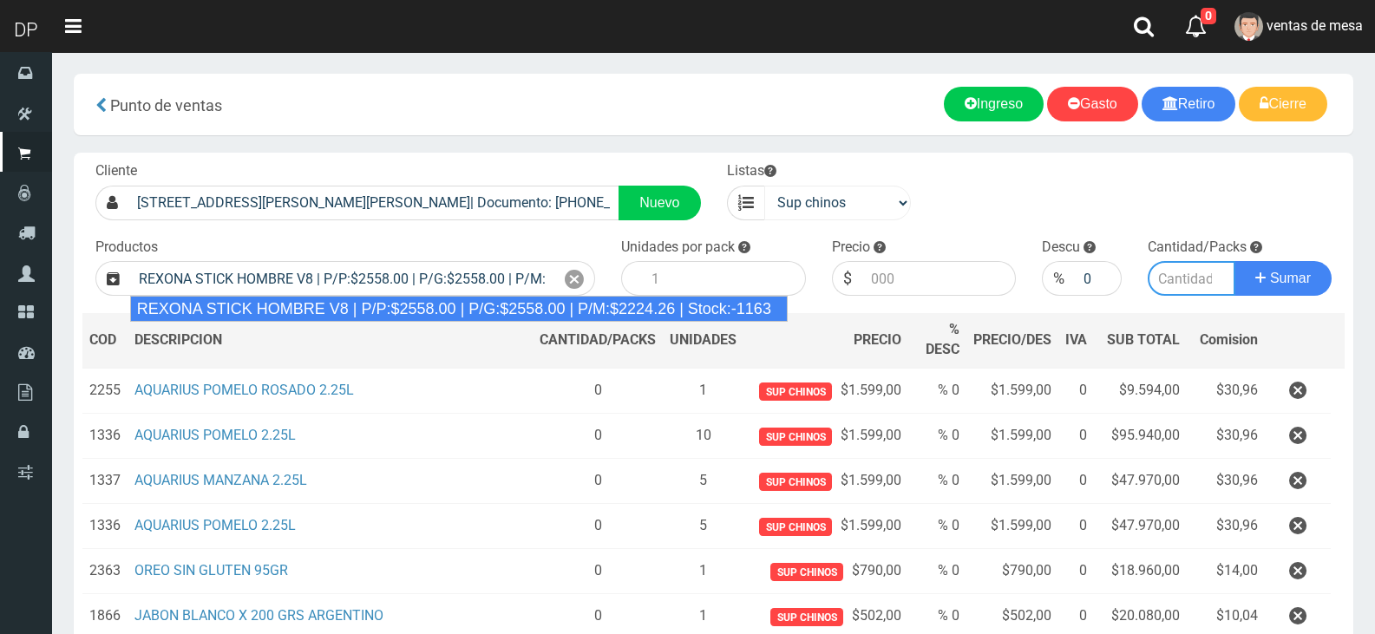
type input "12"
type input "2558.00"
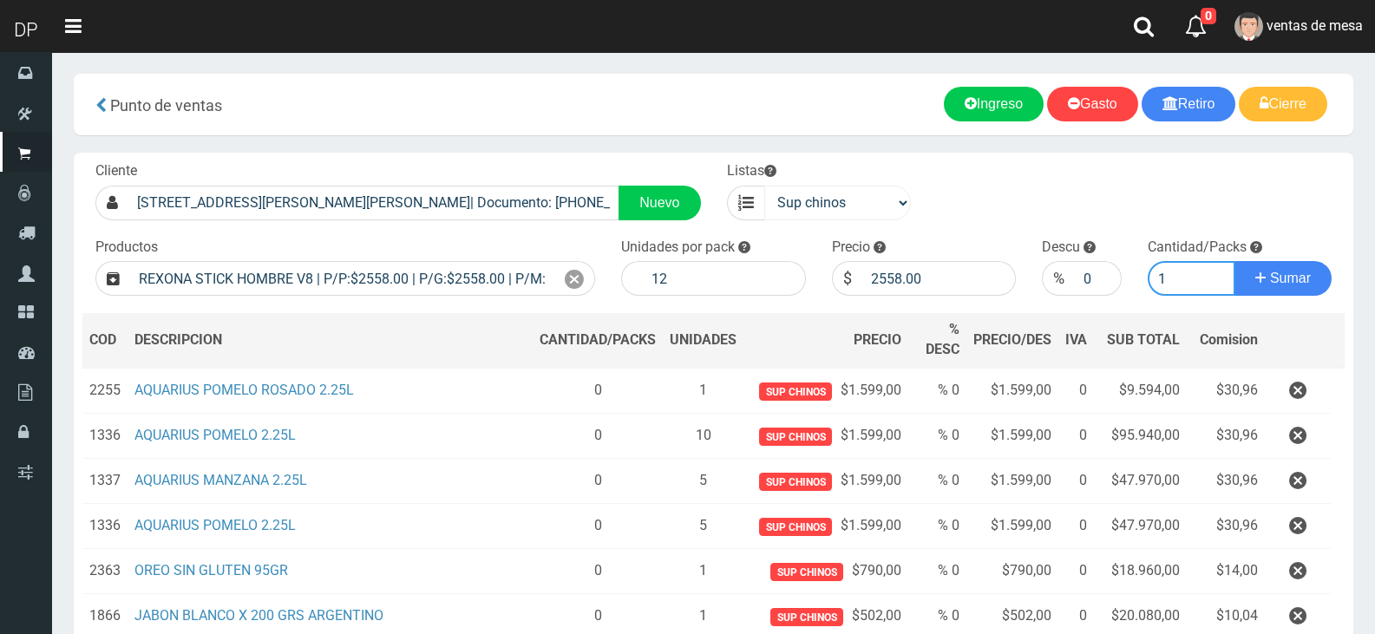
type input "1"
click at [1235, 261] on button "Sumar" at bounding box center [1283, 278] width 97 height 35
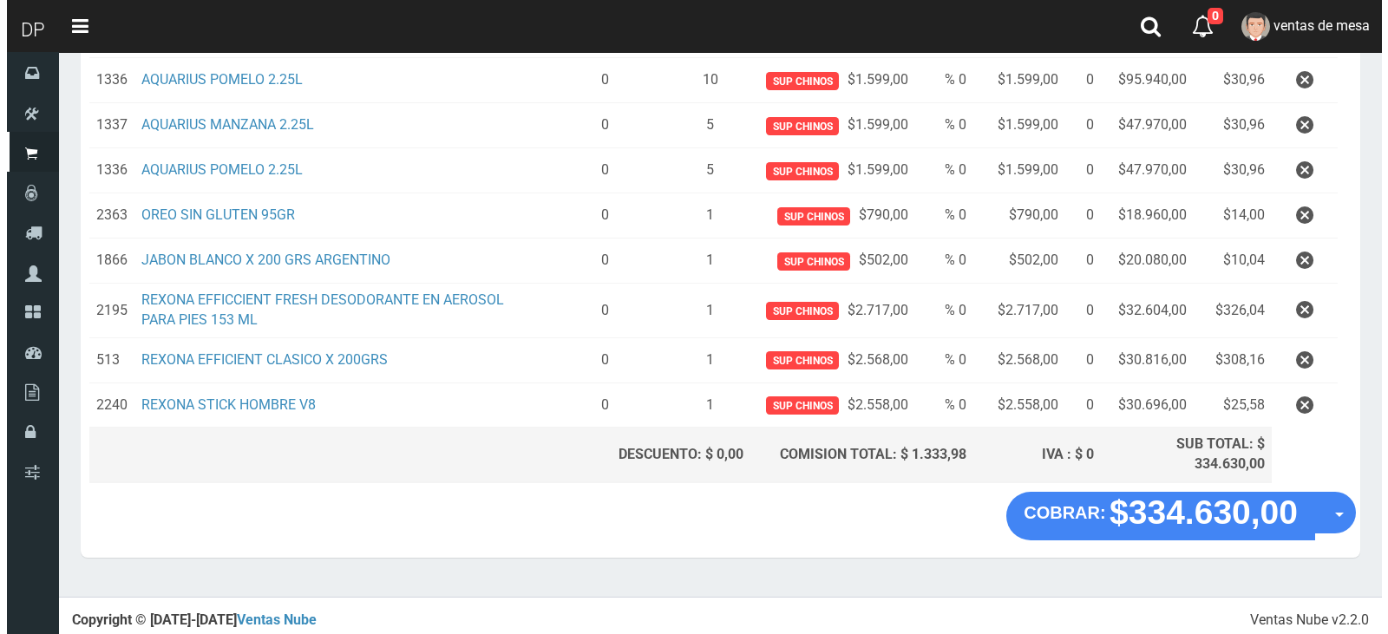
scroll to position [358, 0]
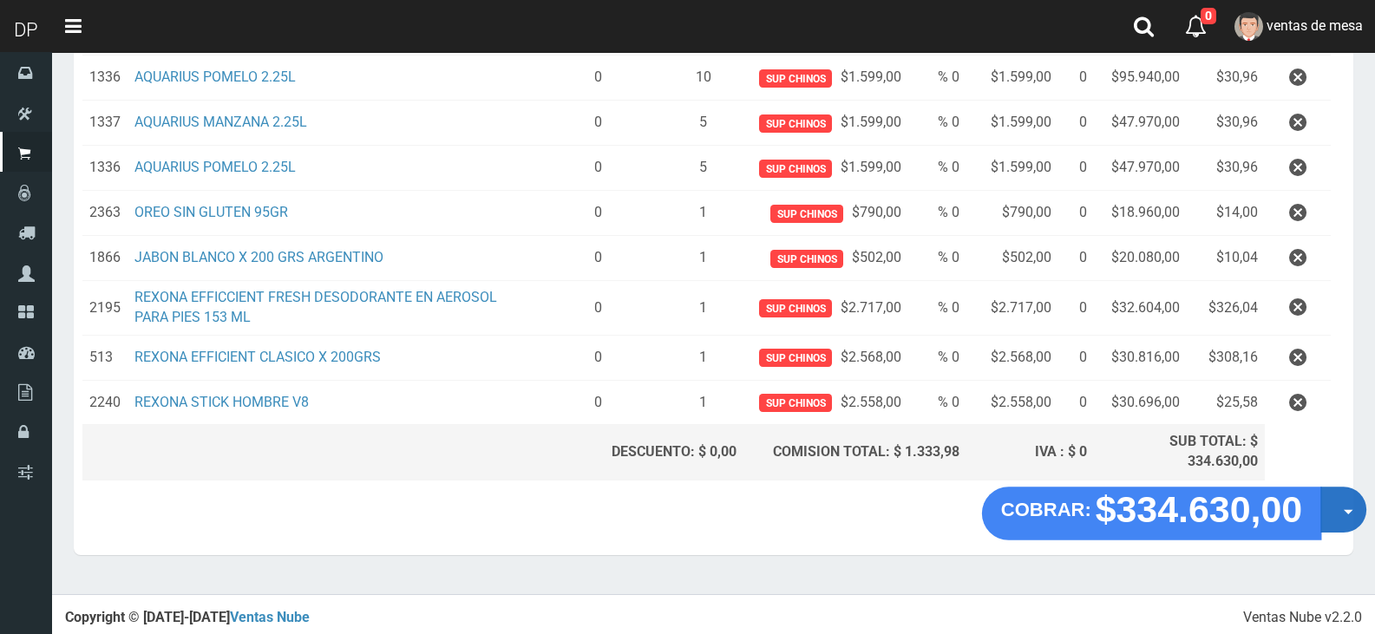
click at [1334, 517] on button "Opciones" at bounding box center [1343, 510] width 46 height 46
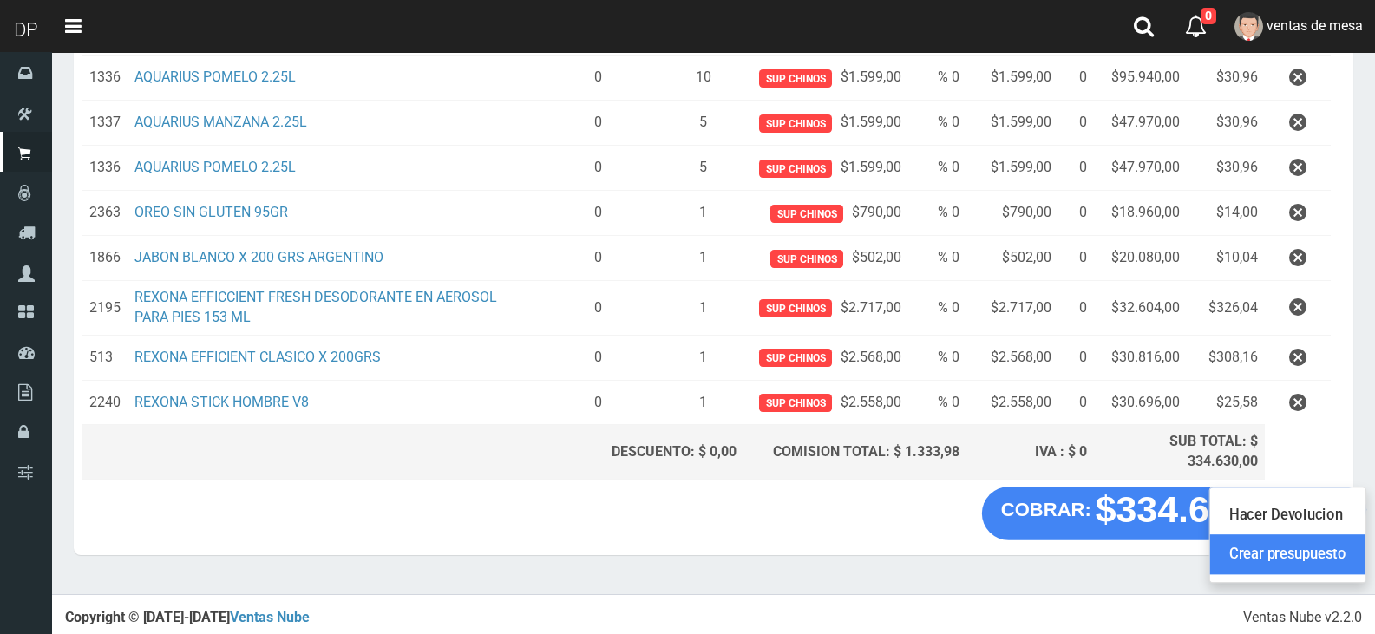
click at [1241, 537] on link "Crear presupuesto" at bounding box center [1287, 555] width 155 height 40
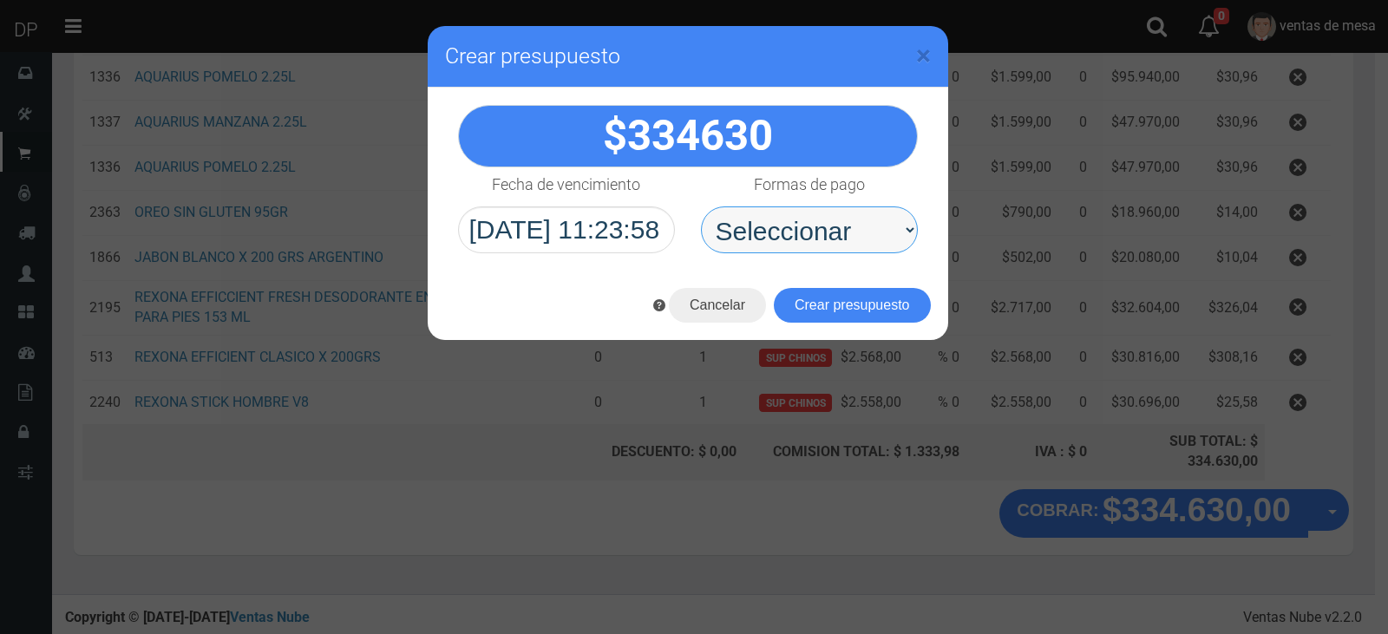
drag, startPoint x: 847, startPoint y: 219, endPoint x: 839, endPoint y: 252, distance: 33.9
click at [847, 219] on select "Seleccionar Efectivo Tarjeta de Crédito Depósito Débito" at bounding box center [809, 229] width 217 height 47
select select "Efectivo"
click at [701, 206] on select "Seleccionar Efectivo Tarjeta de Crédito Depósito Débito" at bounding box center [809, 229] width 217 height 47
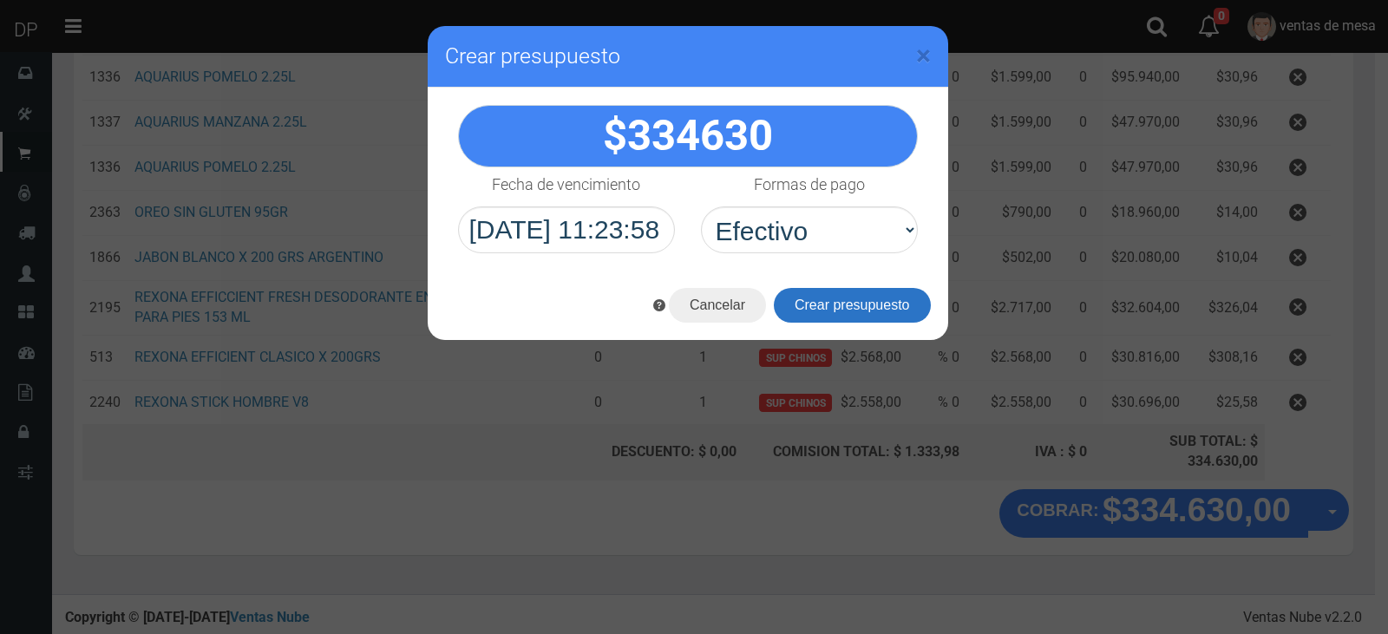
click at [832, 312] on button "Crear presupuesto" at bounding box center [852, 305] width 157 height 35
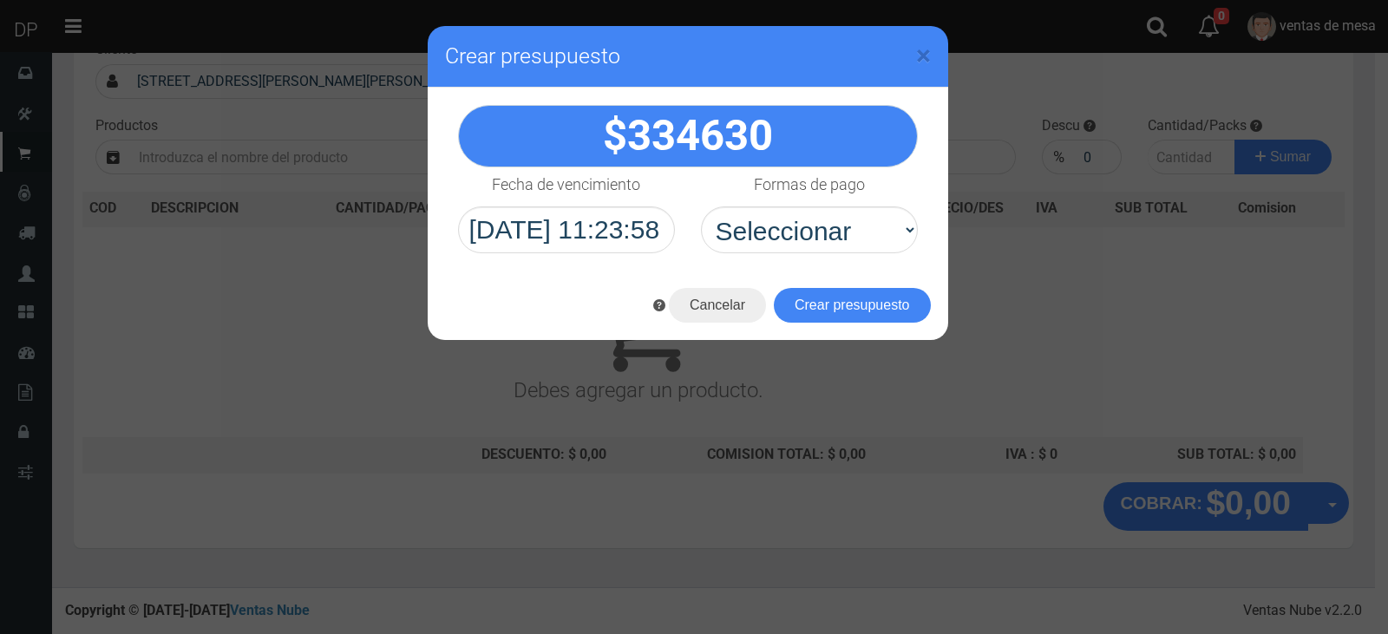
scroll to position [0, 0]
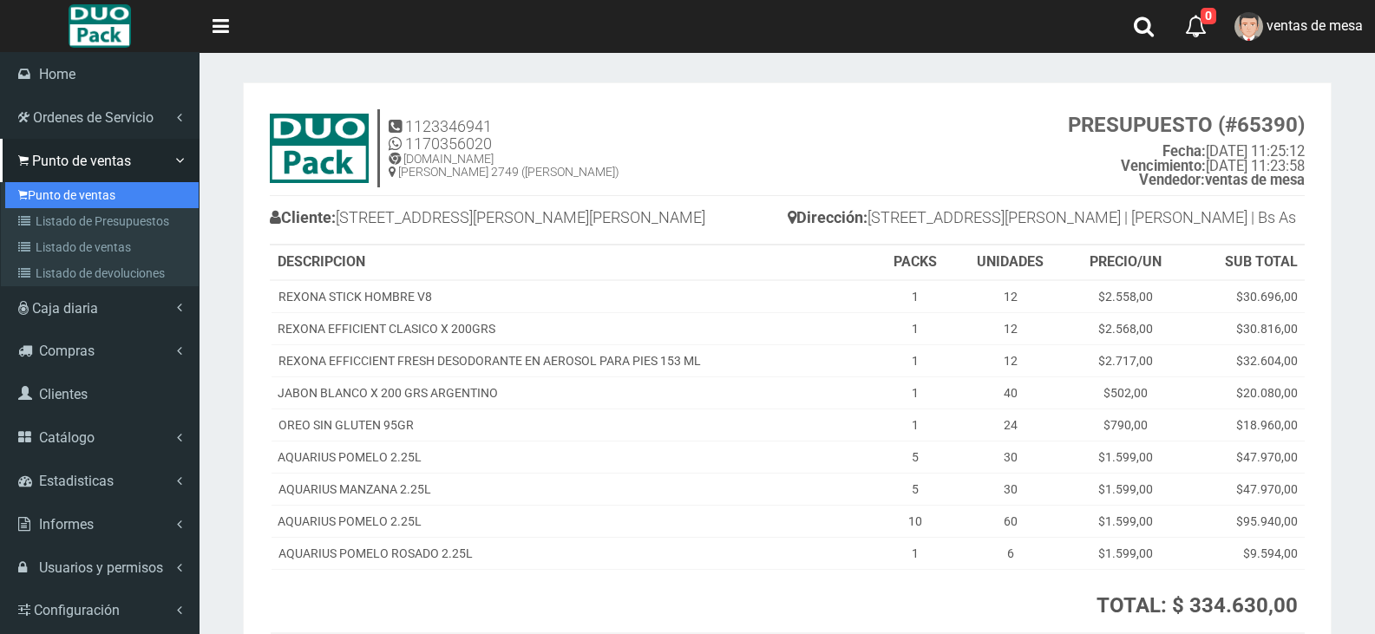
click at [93, 190] on link "Punto de ventas" at bounding box center [101, 195] width 193 height 26
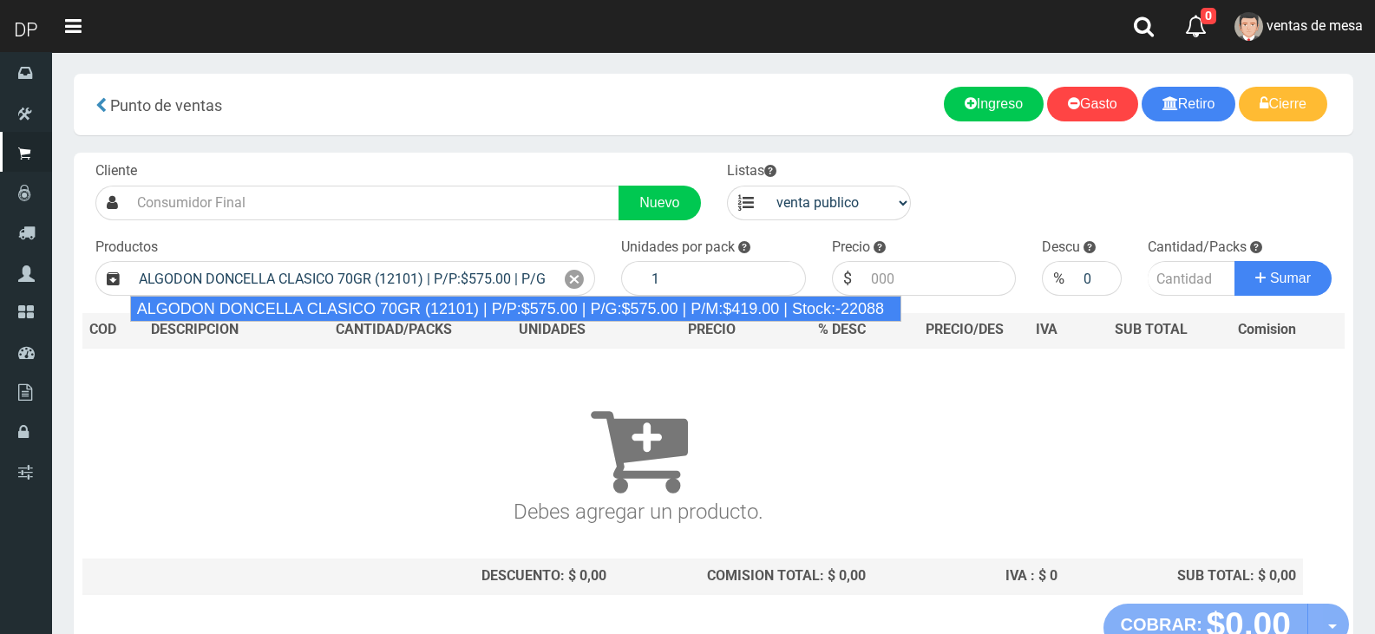
type input "ALGODON DONCELLA CLASICO 70GR (12101) | P/P:$575.00 | P/G:$575.00 | P/M:$419.00…"
type input "40"
type input "575.00"
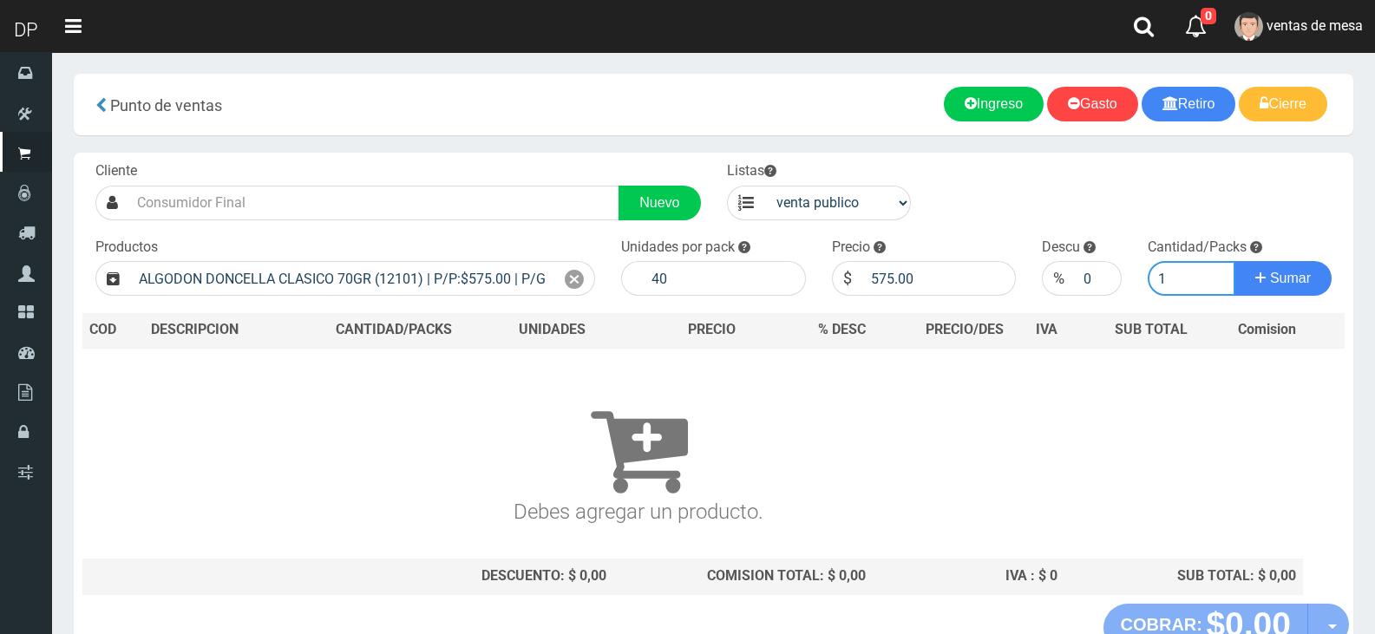
type input "1"
click at [1235, 261] on button "Sumar" at bounding box center [1283, 278] width 97 height 35
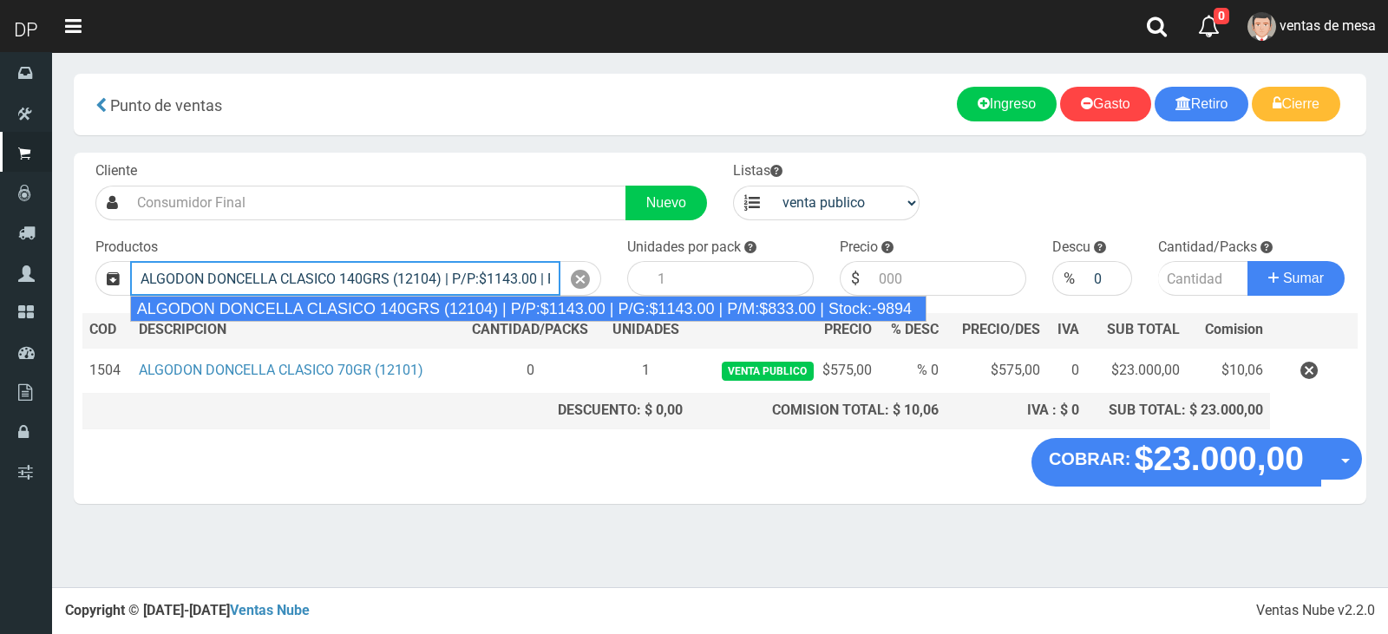
type input "ALGODON DONCELLA CLASICO 140GRS (12104) | P/P:$1143.00 | P/G:$1143.00 | P/M:$83…"
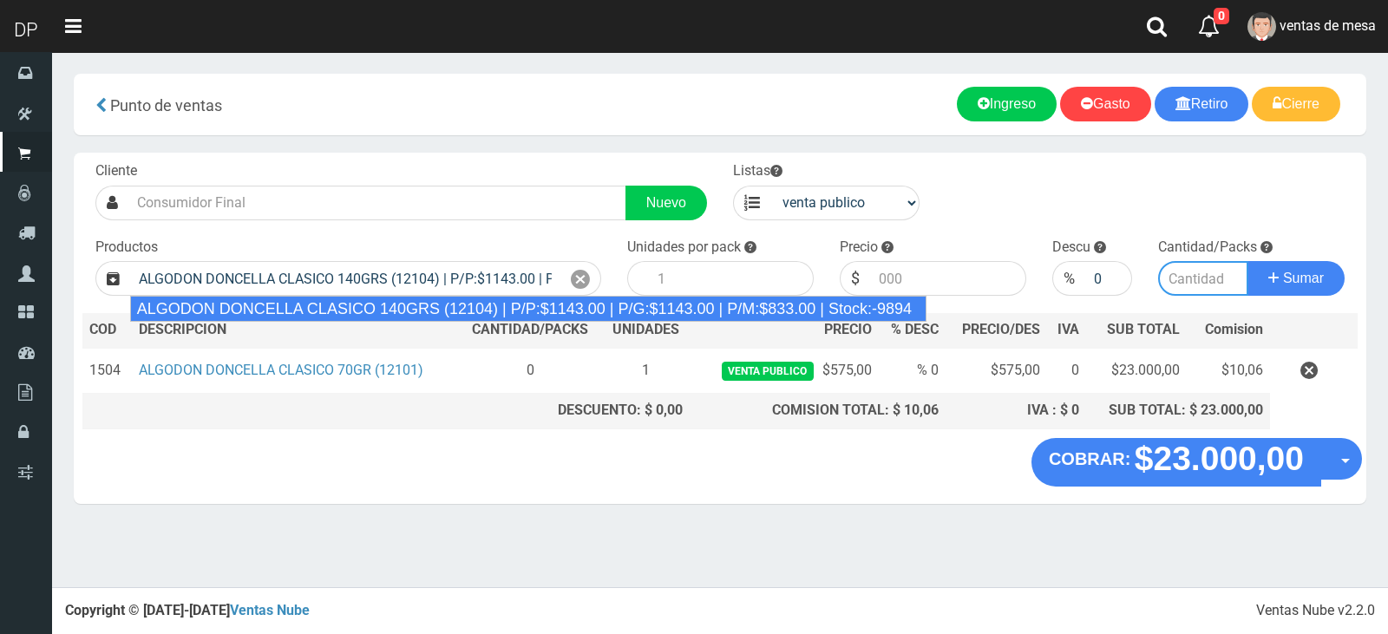
type input "20"
type input "1143.00"
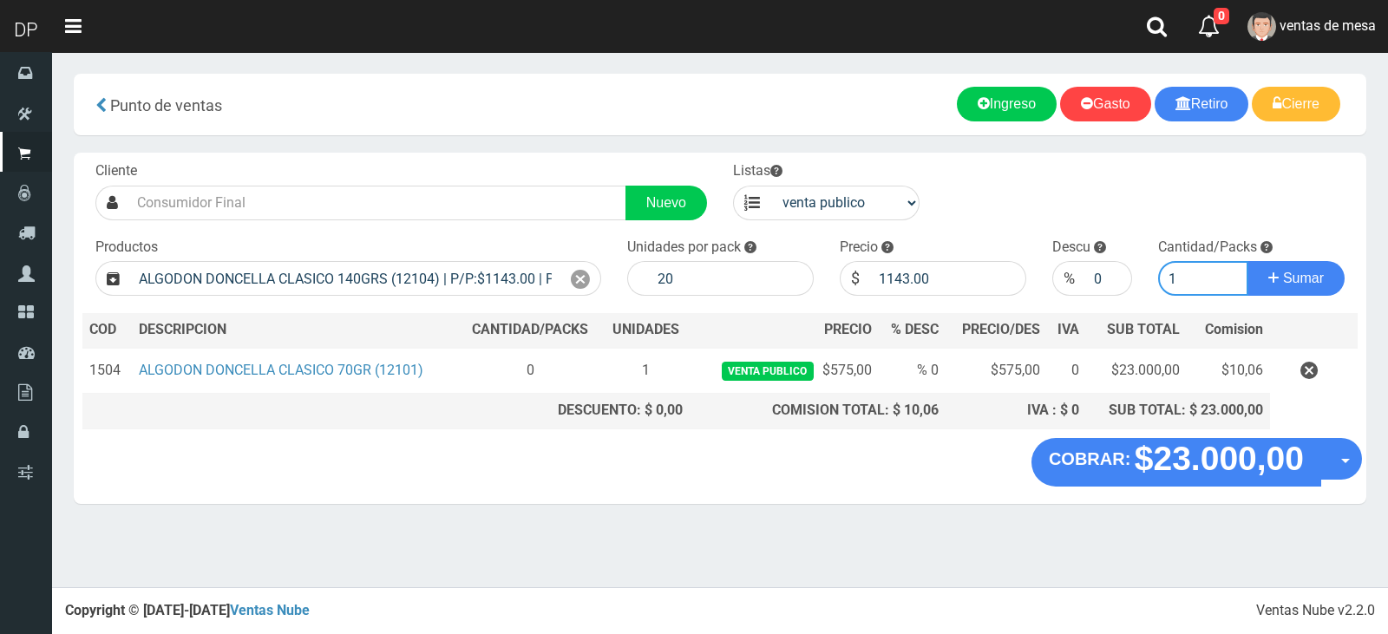
type input "1"
click at [1248, 261] on button "Sumar" at bounding box center [1296, 278] width 97 height 35
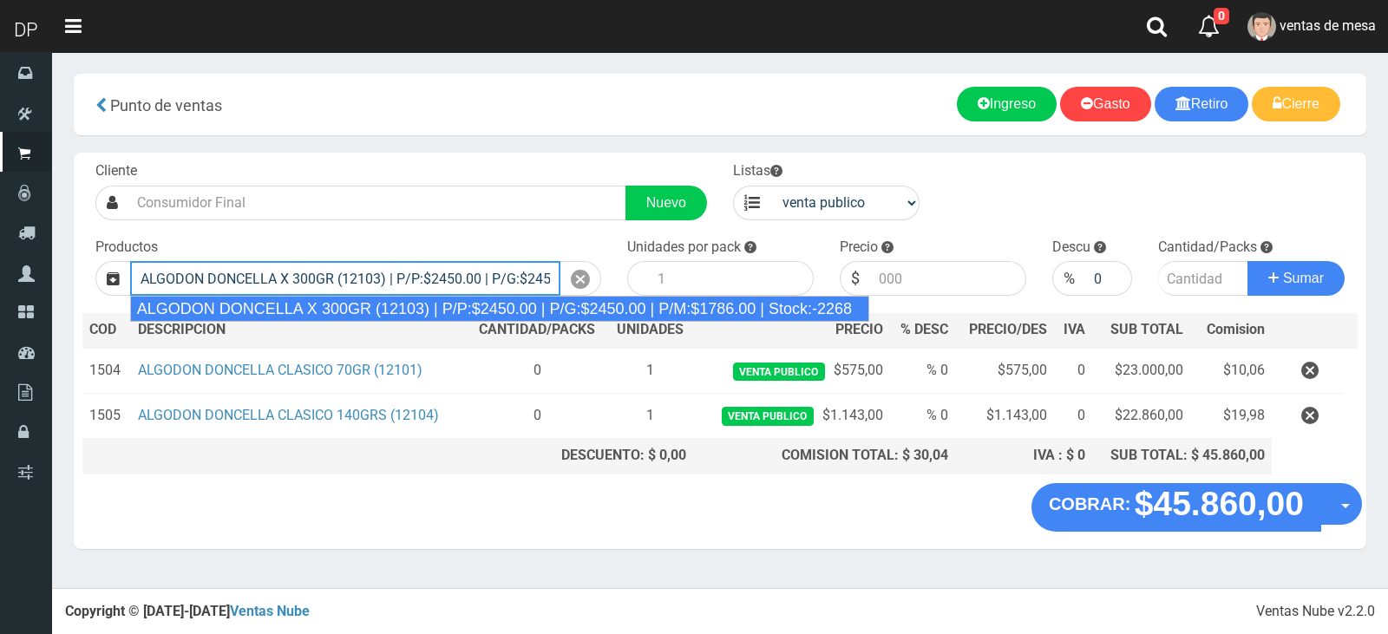
type input "ALGODON DONCELLA X 300GR (12103) | P/P:$2450.00 | P/G:$2450.00 | P/M:$1786.00 |…"
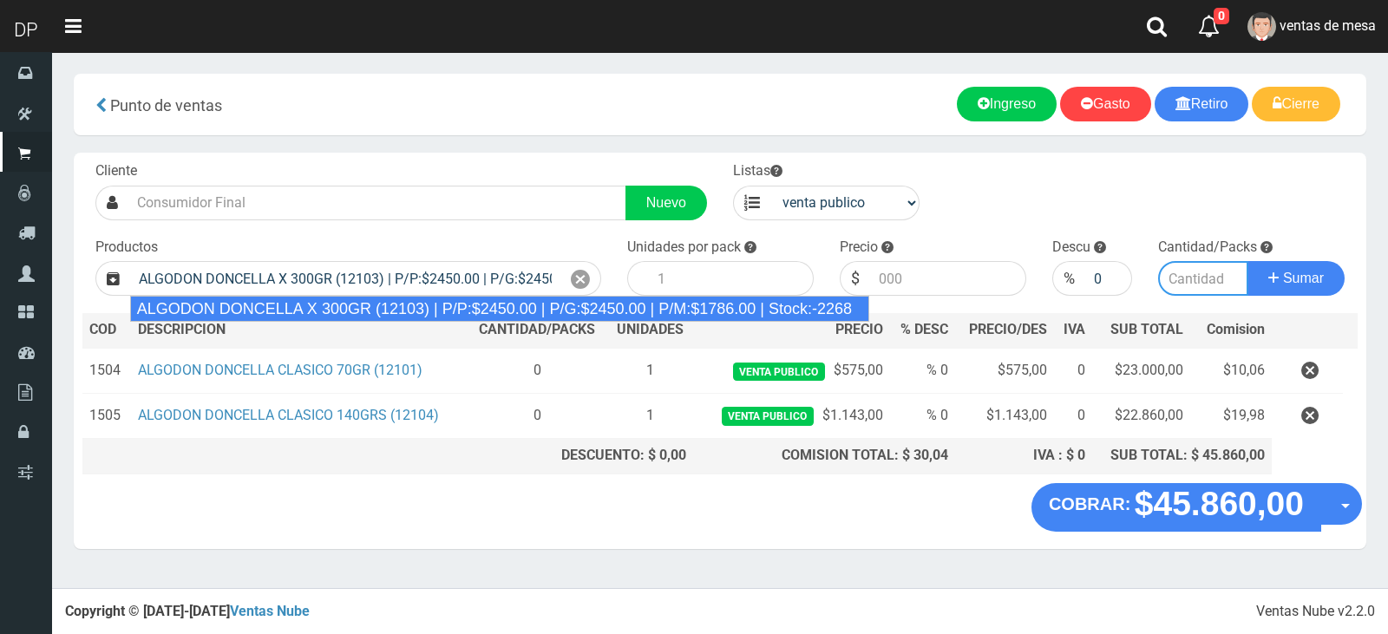
type input "10"
type input "2450.00"
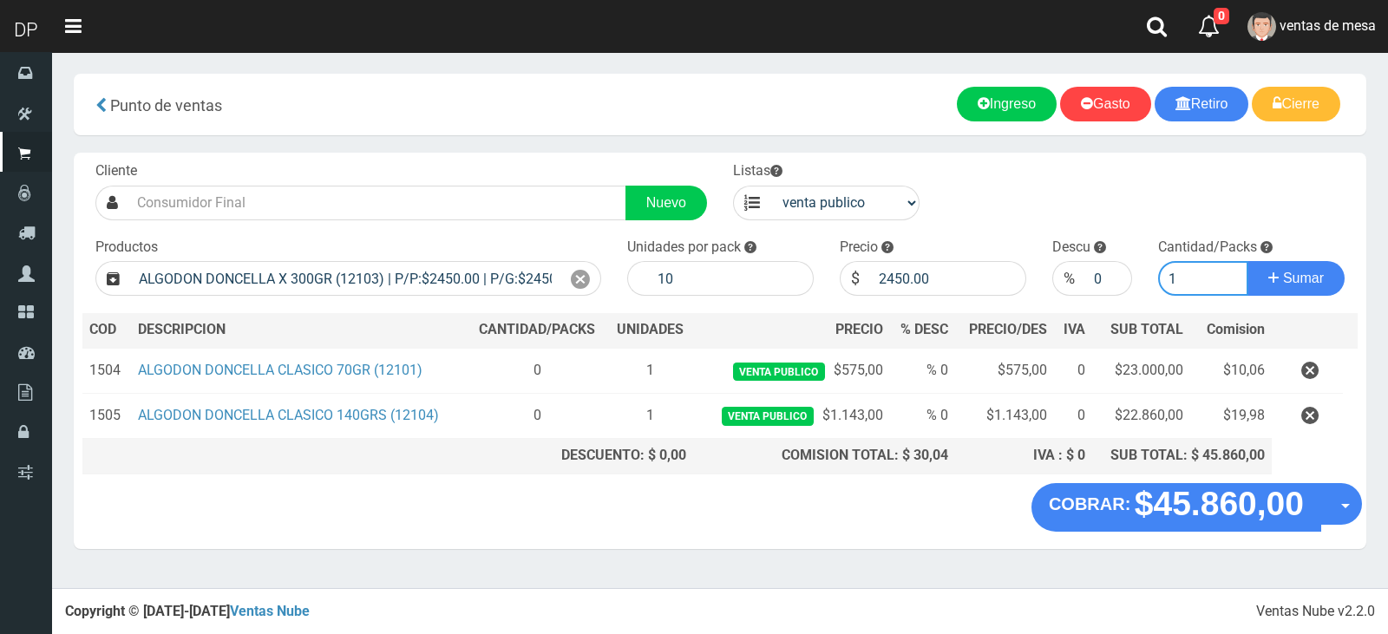
type input "1"
click at [1248, 261] on button "Sumar" at bounding box center [1296, 278] width 97 height 35
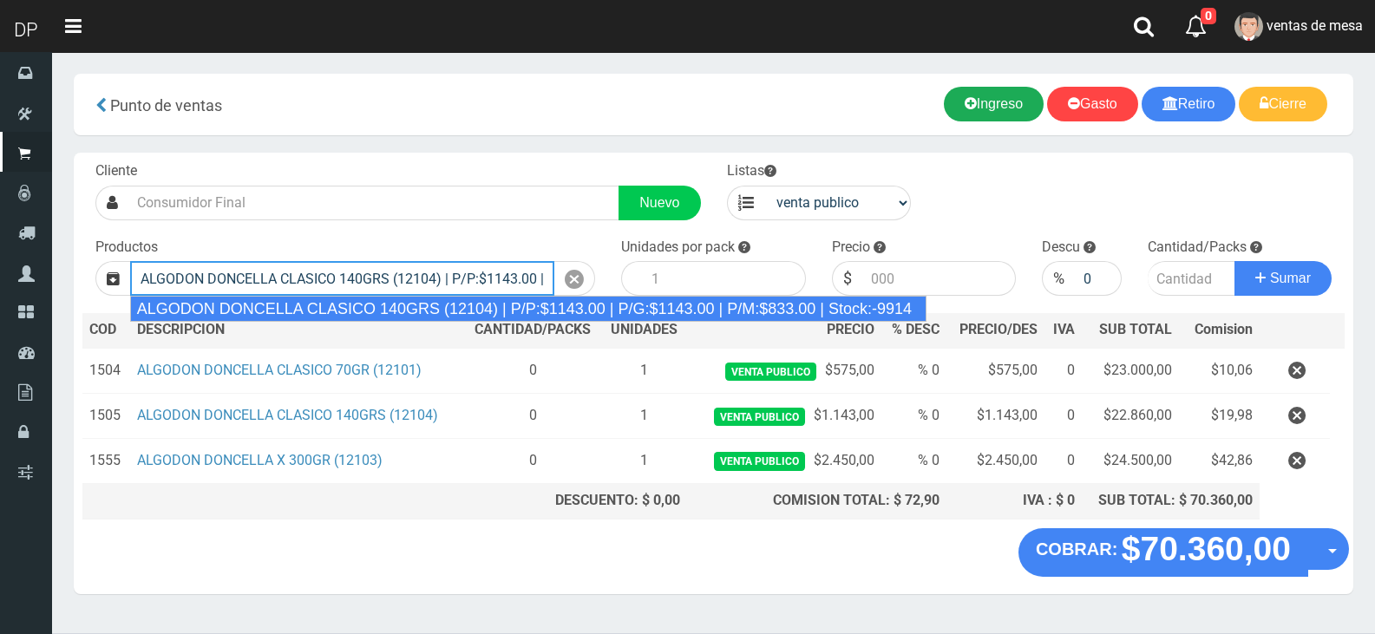
type input "ALGODON DONCELLA CLASICO 140GRS (12104) | P/P:$1143.00 | P/G:$1143.00 | P/M:$83…"
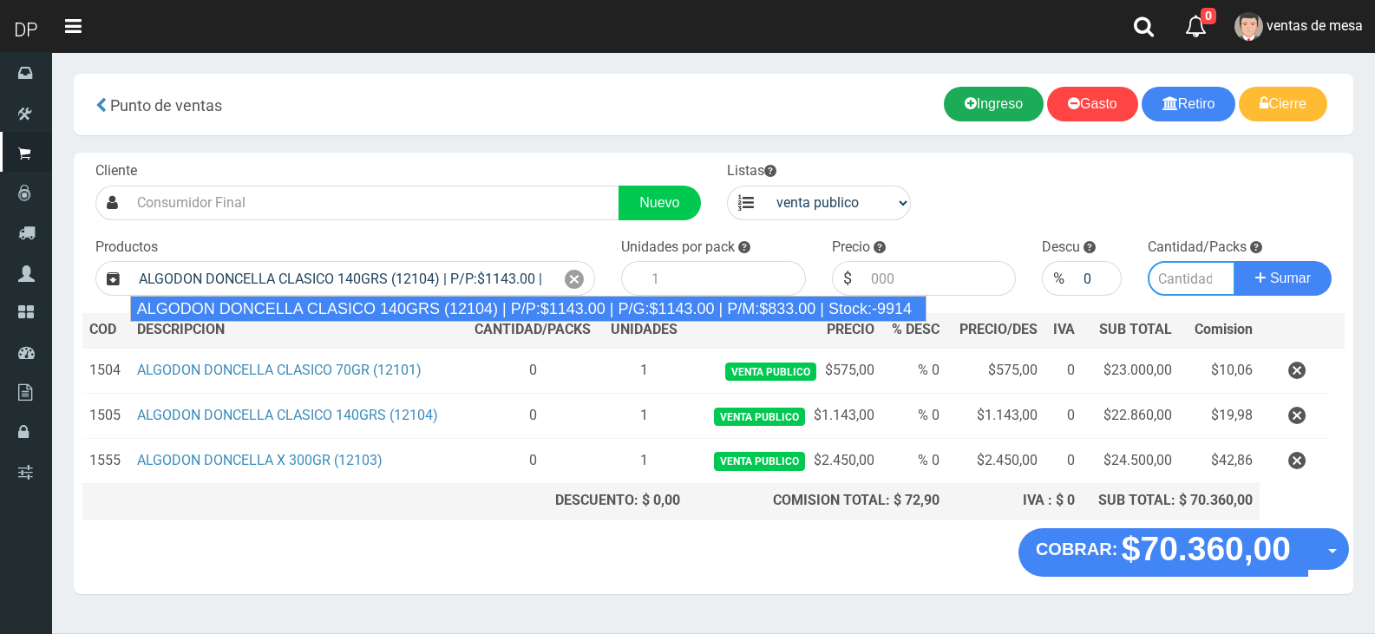
type input "20"
type input "1143.00"
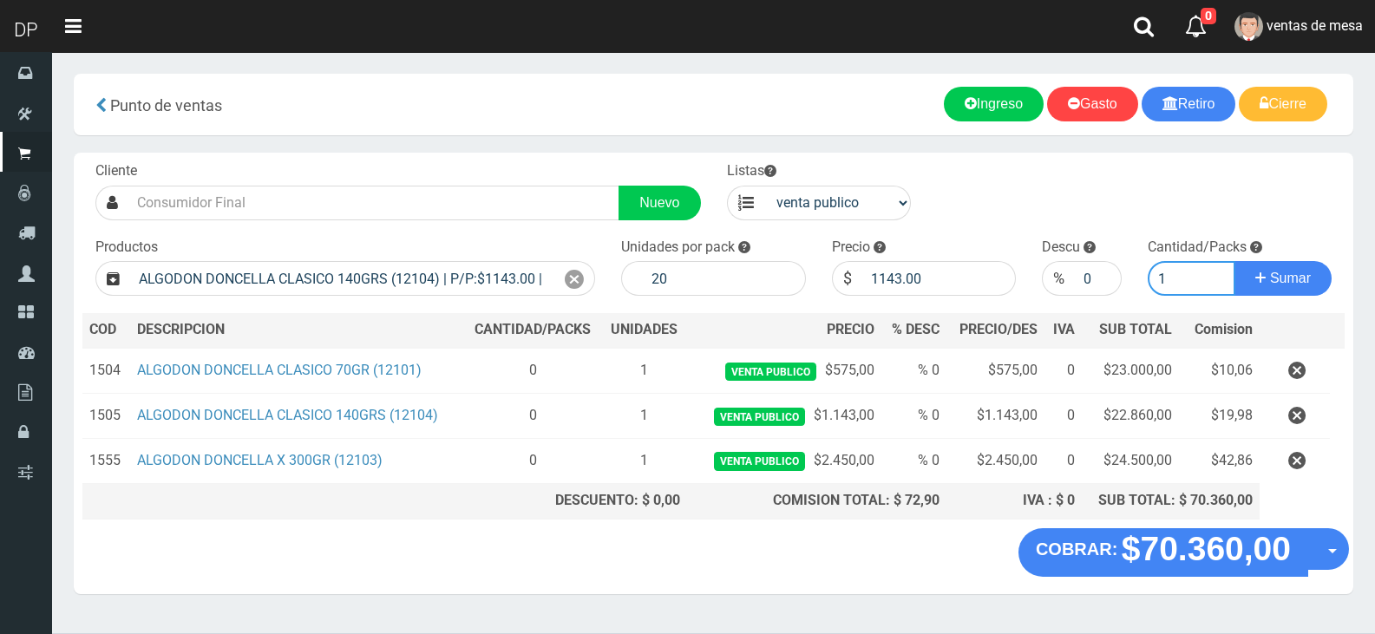
type input "1"
click at [360, 225] on div "Cliente Nuevo Listas venta publico Sup chinos reventas Productos" at bounding box center [714, 341] width 1280 height 376
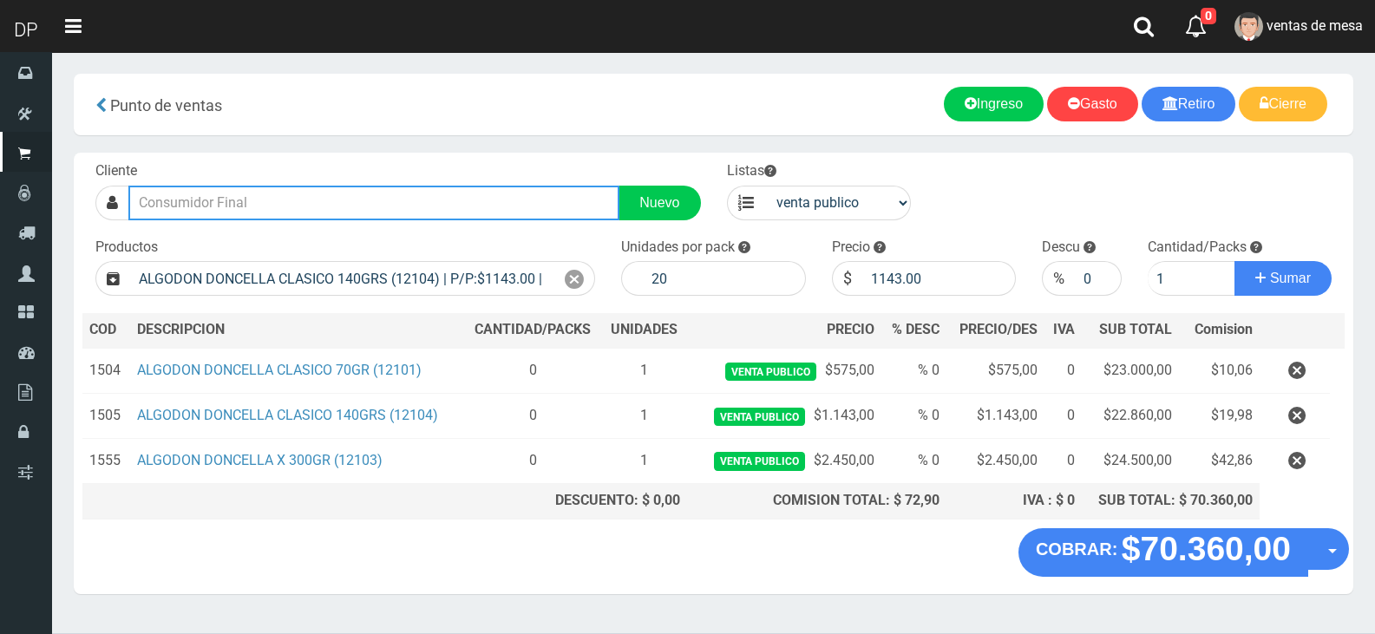
click at [370, 215] on input "text" at bounding box center [373, 203] width 491 height 35
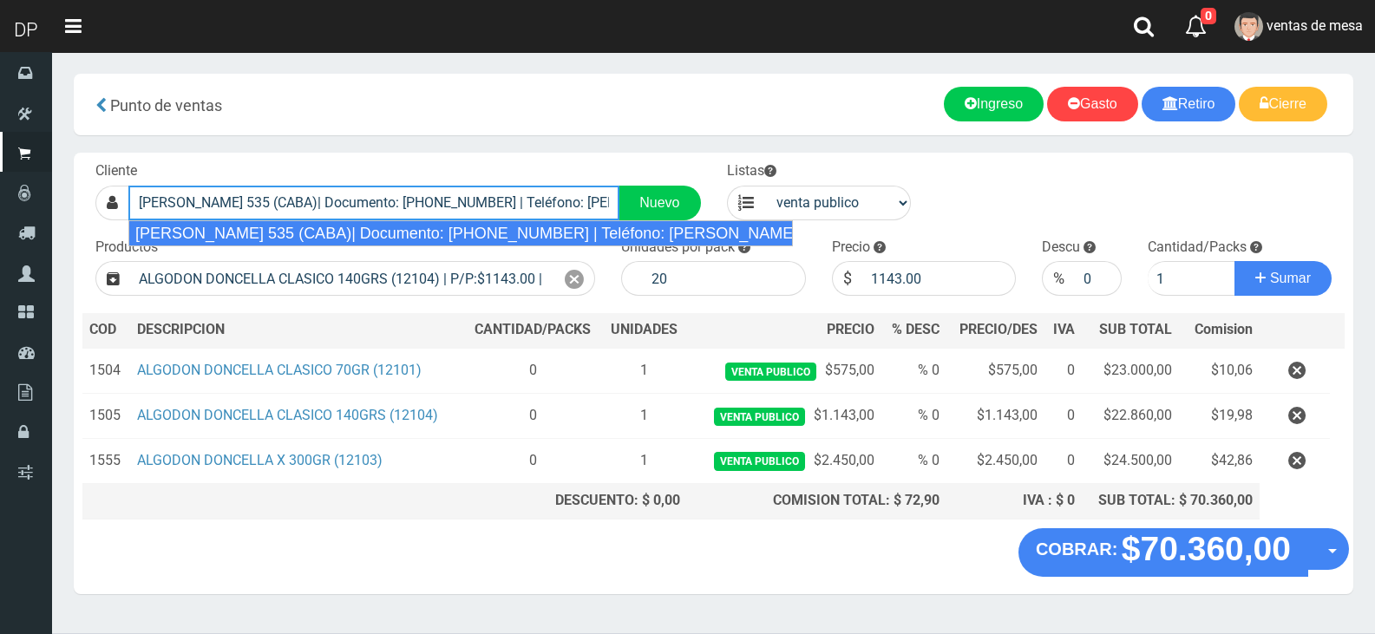
type input "[PERSON_NAME] 535 (CABA)| Documento: [PHONE_NUMBER] | Teléfono: [PERSON_NAME]"
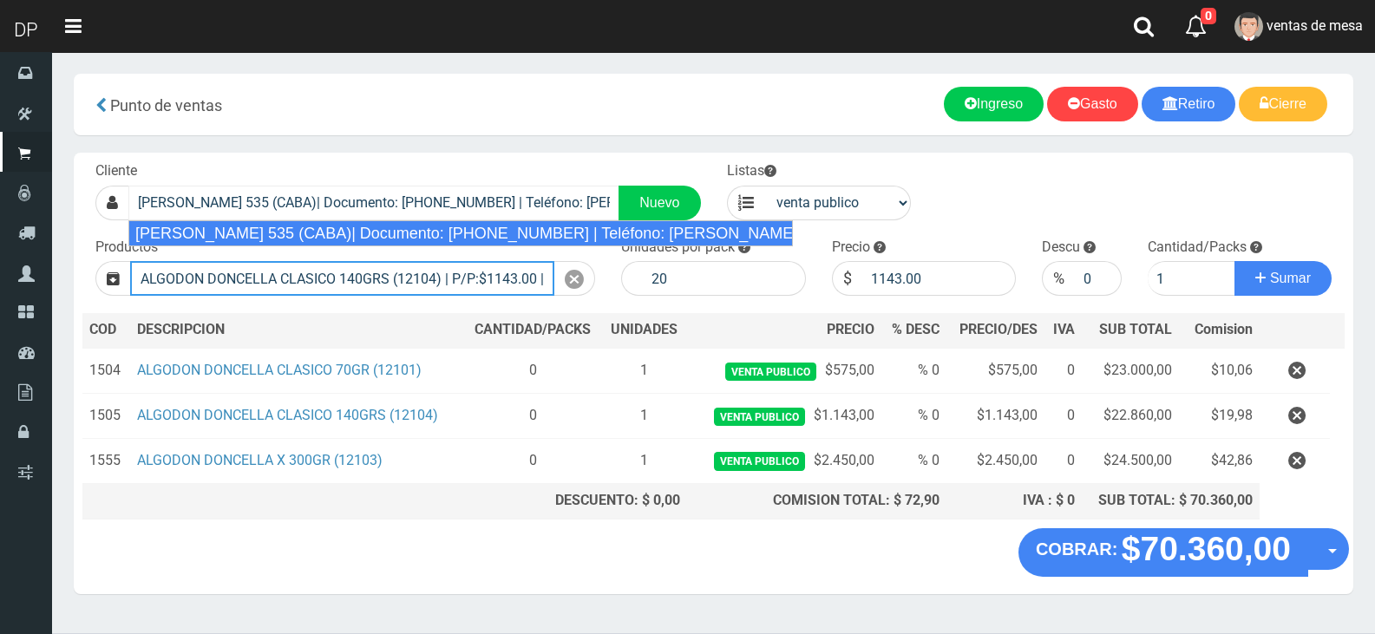
select select "2"
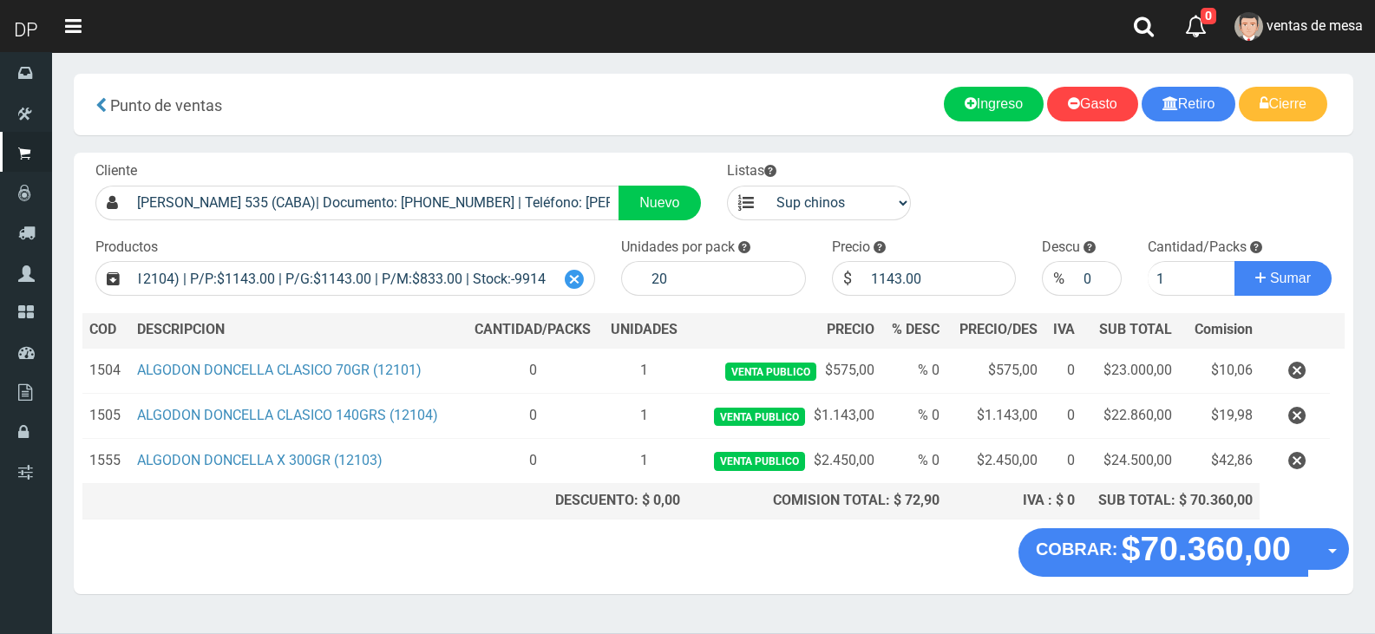
click at [570, 283] on icon at bounding box center [574, 279] width 19 height 25
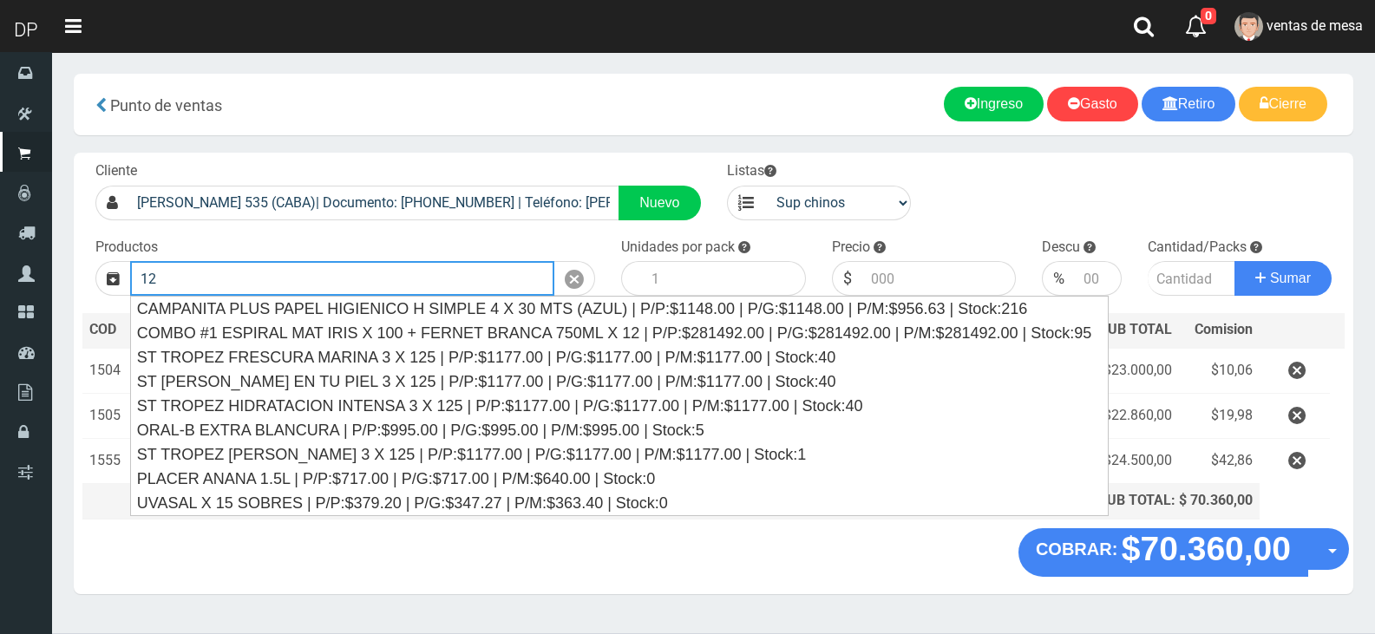
type input "1"
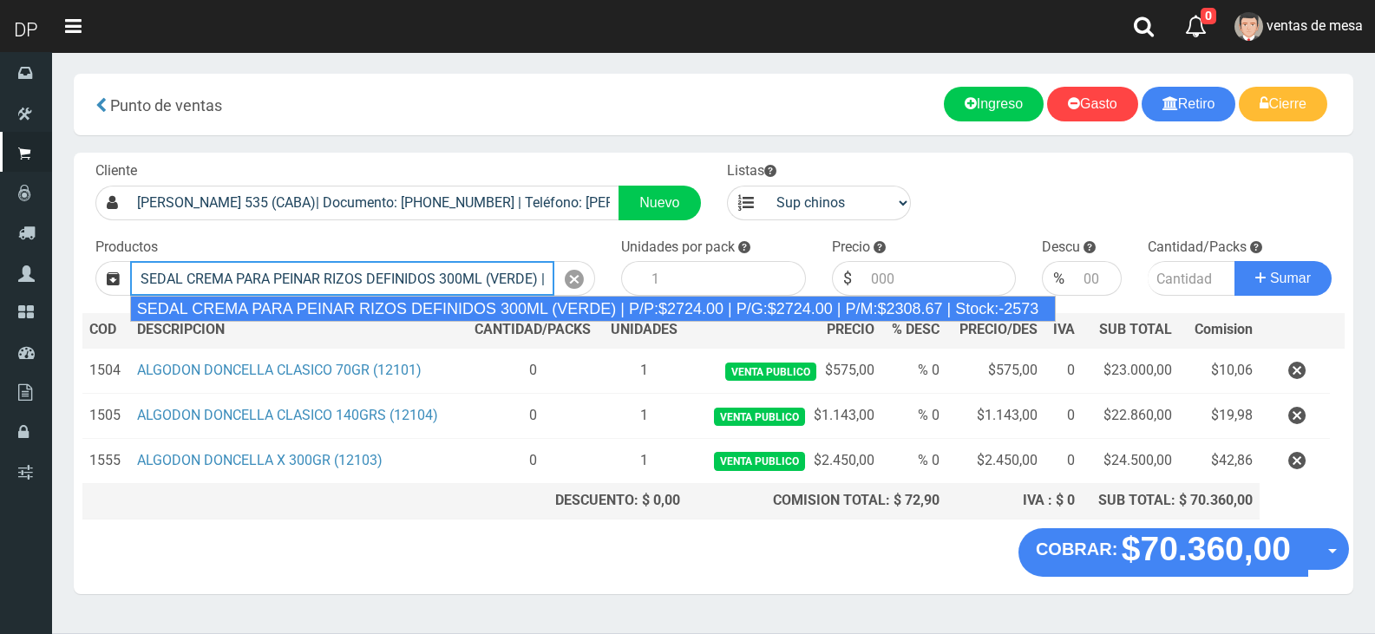
type input "SEDAL CREMA PARA PEINAR RIZOS DEFINIDOS 300ML (VERDE) | P/P:$2724.00 | P/G:$272…"
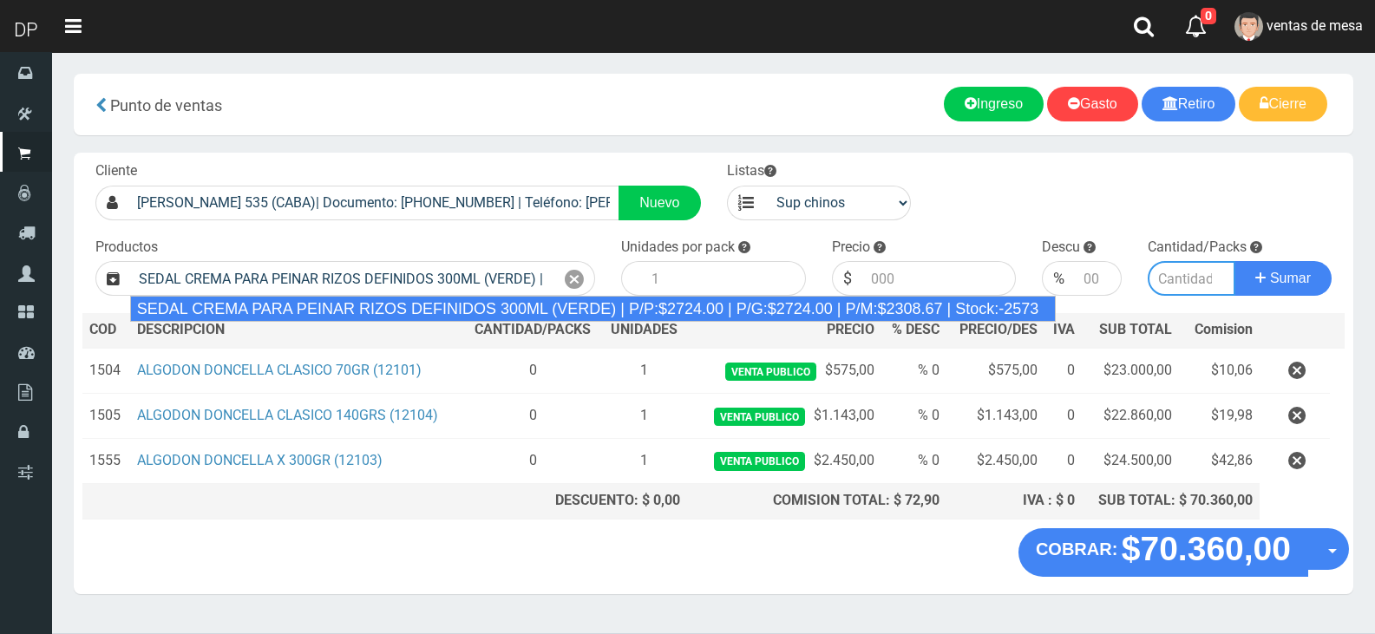
type input "12"
type input "2724.00"
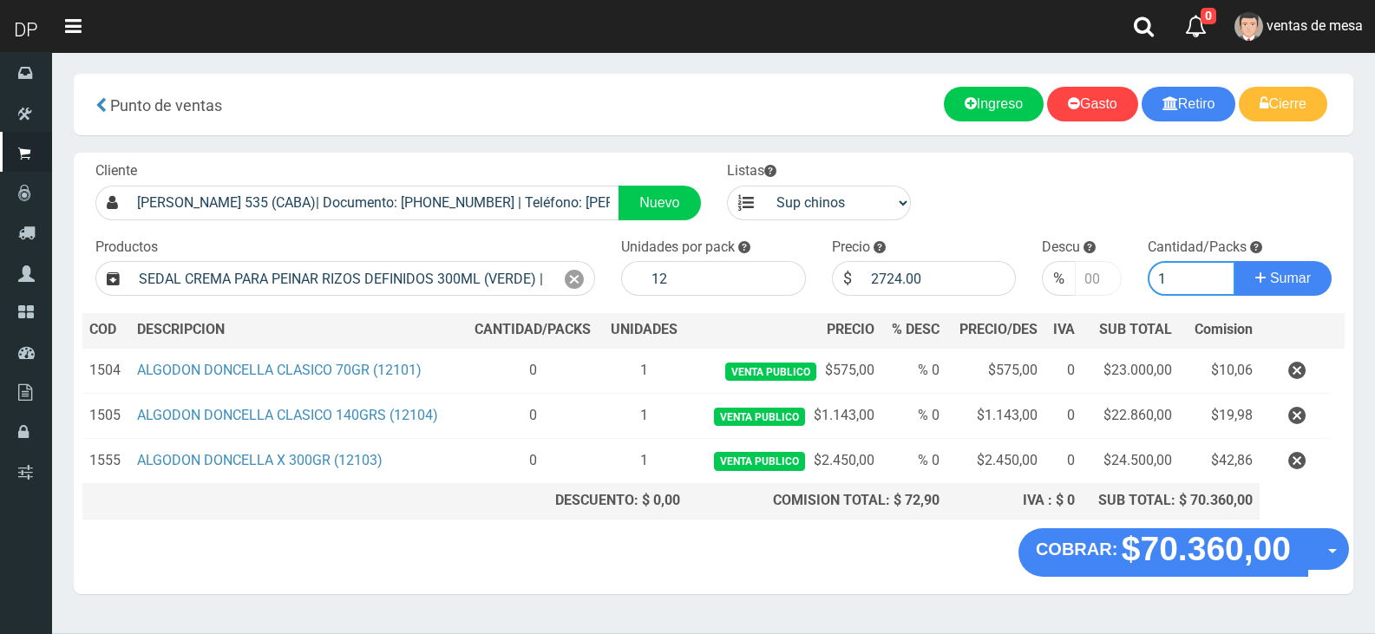
type input "1"
type input "-1"
click at [1099, 279] on input "-1" at bounding box center [1098, 278] width 46 height 35
type input "10"
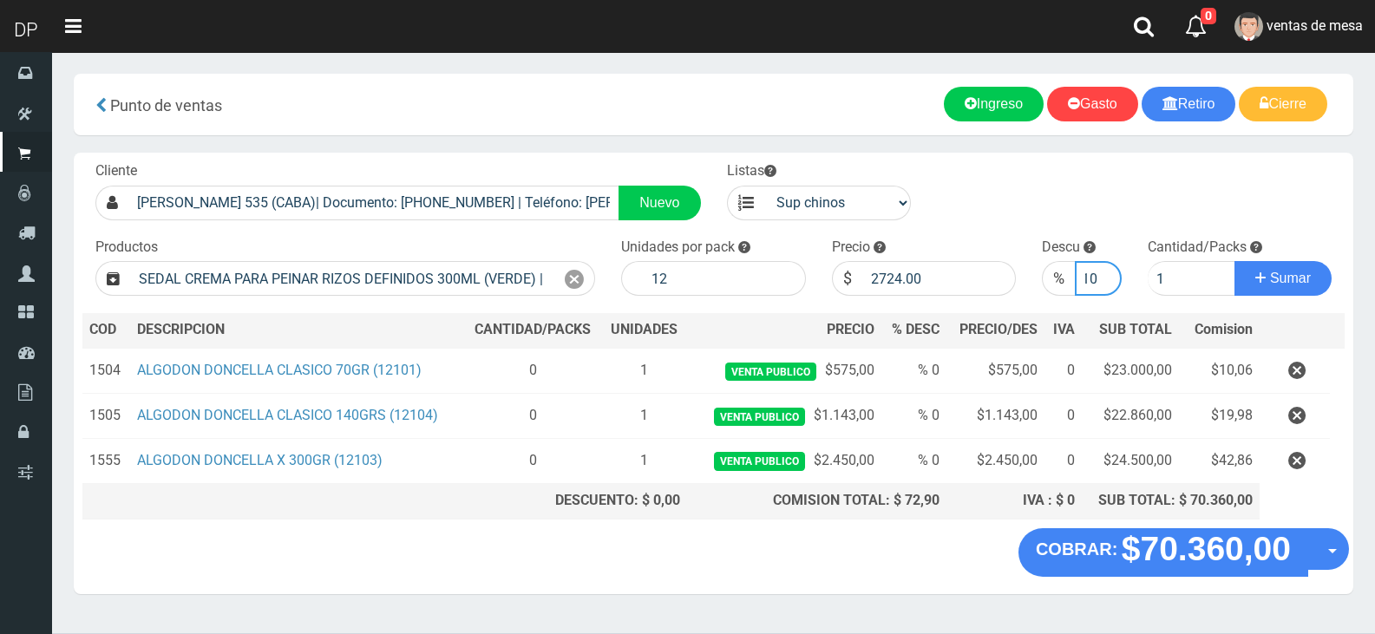
click at [1235, 261] on button "Sumar" at bounding box center [1283, 278] width 97 height 35
click at [563, 279] on div at bounding box center [574, 278] width 41 height 35
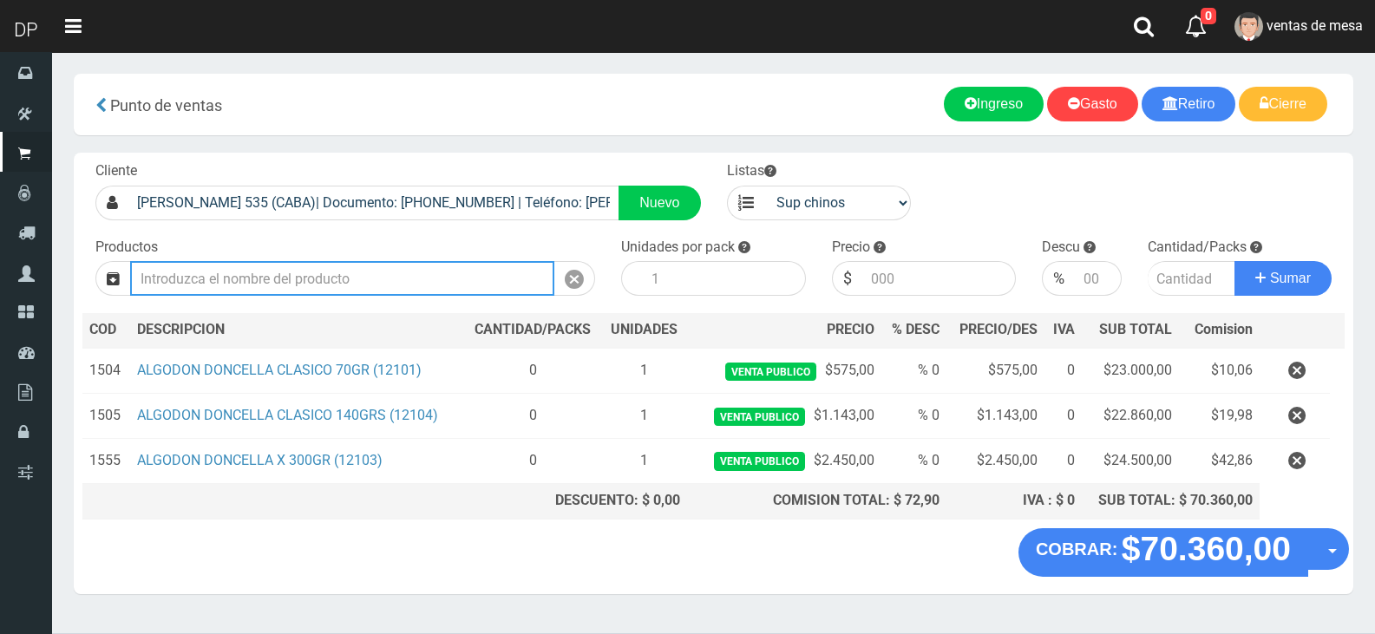
click at [439, 270] on input "Introduzca los productos" at bounding box center [342, 278] width 424 height 35
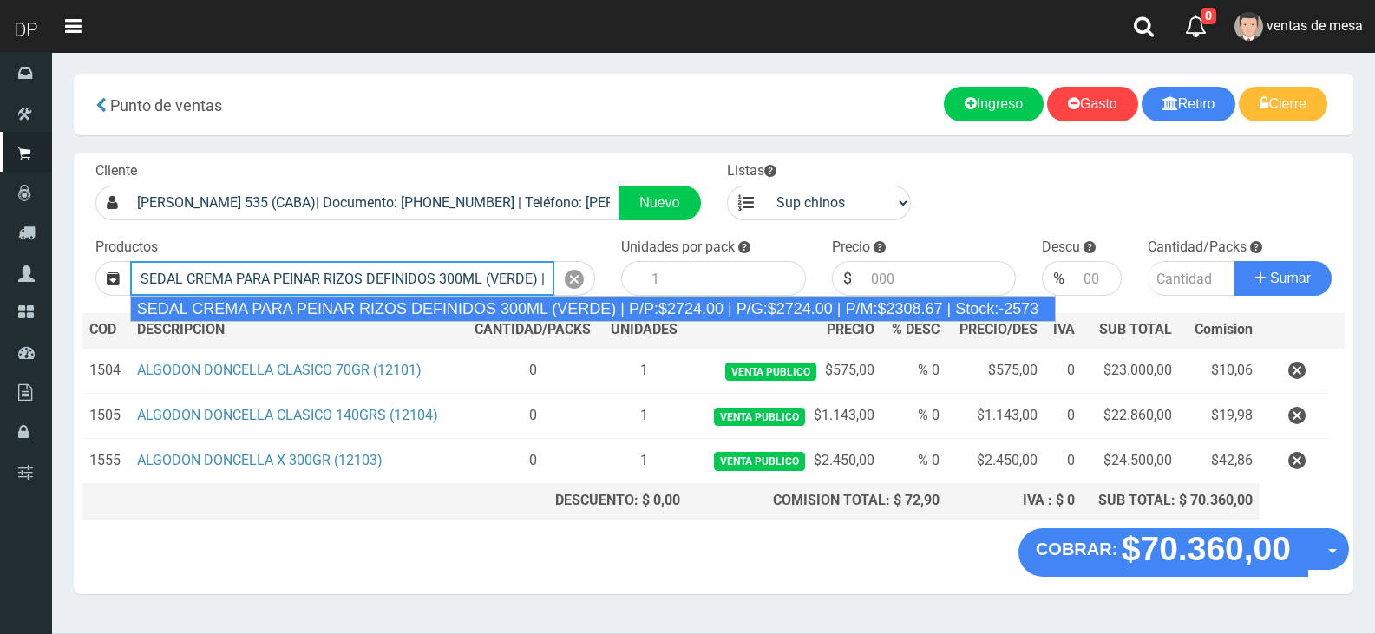
type input "SEDAL CREMA PARA PEINAR RIZOS DEFINIDOS 300ML (VERDE) | P/P:$2724.00 | P/G:$272…"
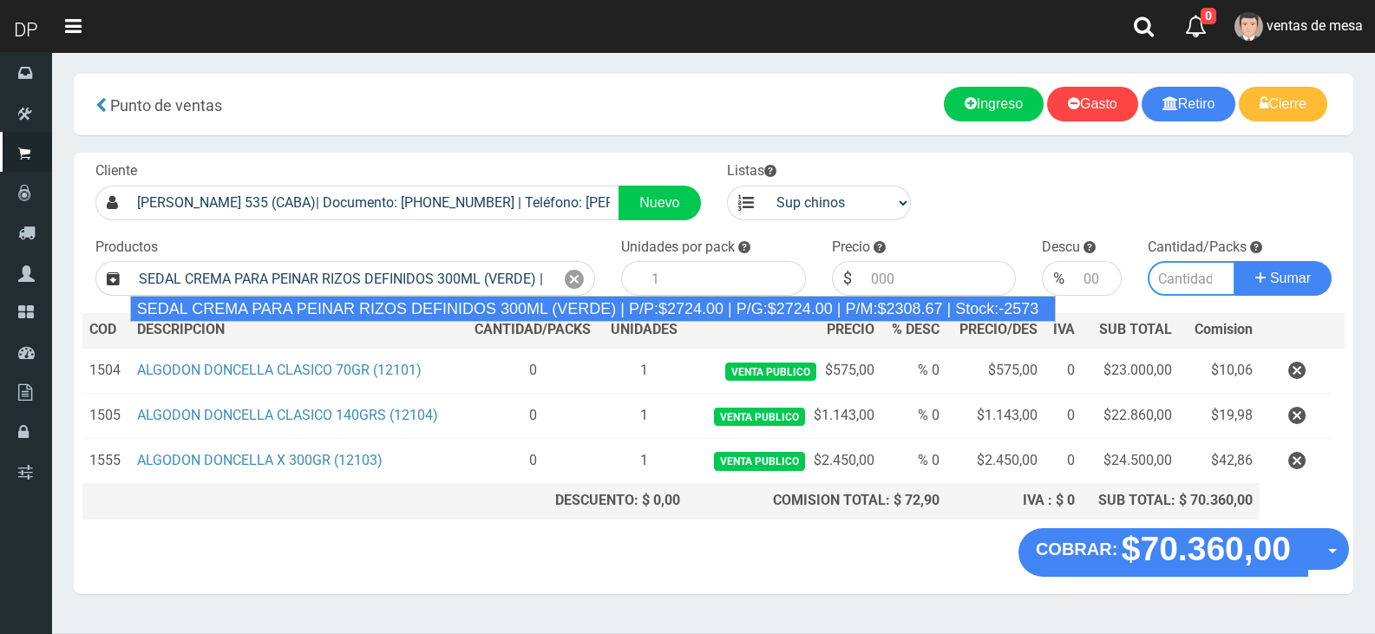
type input "12"
type input "2724.00"
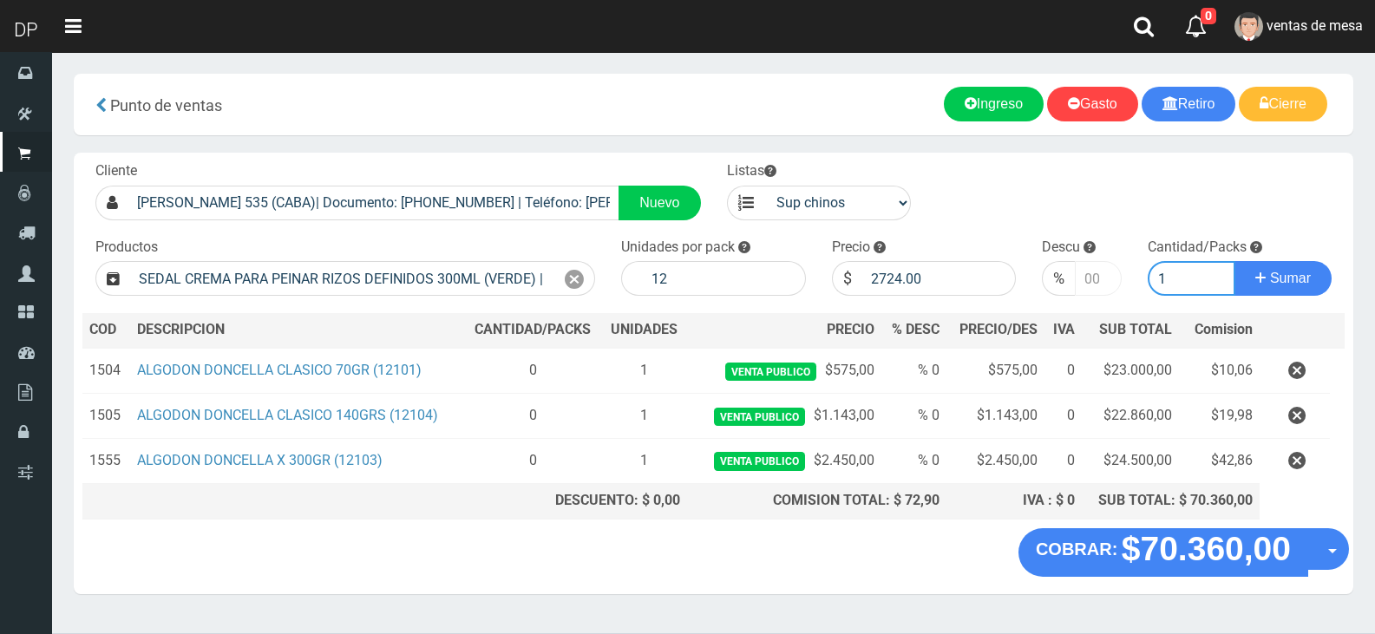
type input "1"
click at [1097, 270] on input "number" at bounding box center [1098, 278] width 46 height 35
click at [1097, 270] on input "1" at bounding box center [1098, 278] width 46 height 35
type input "10"
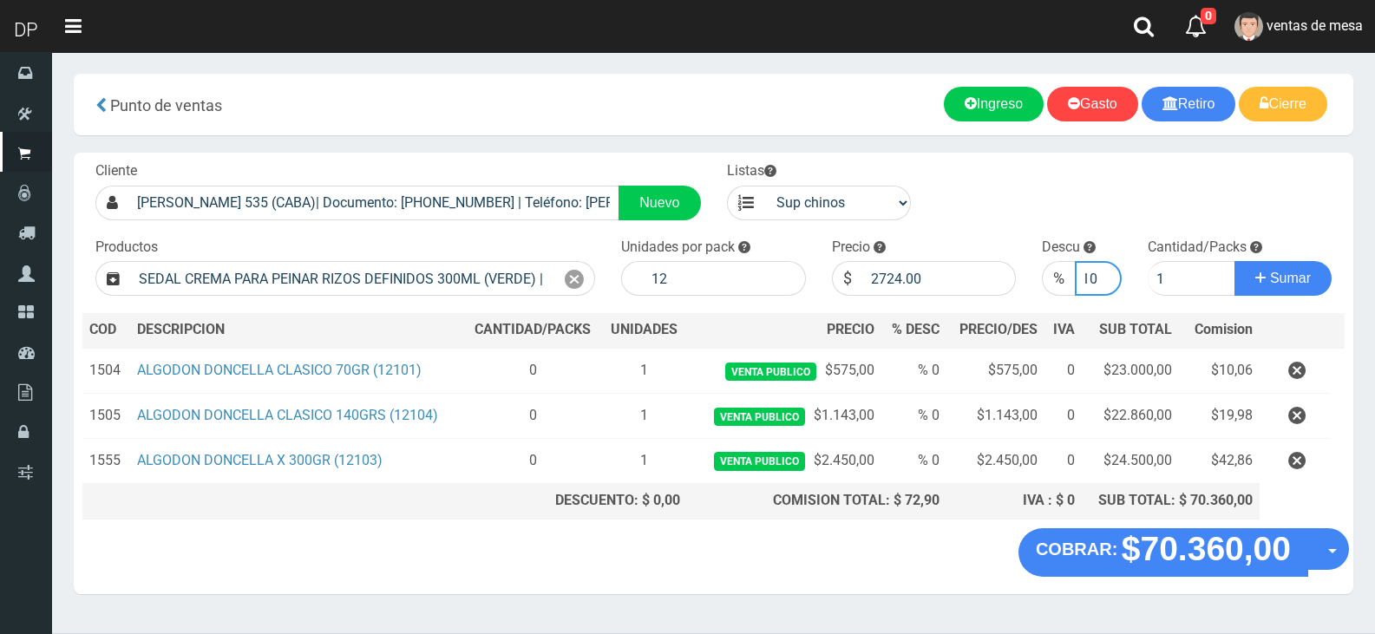
click at [1235, 261] on button "Sumar" at bounding box center [1283, 278] width 97 height 35
click at [580, 278] on icon at bounding box center [574, 279] width 19 height 25
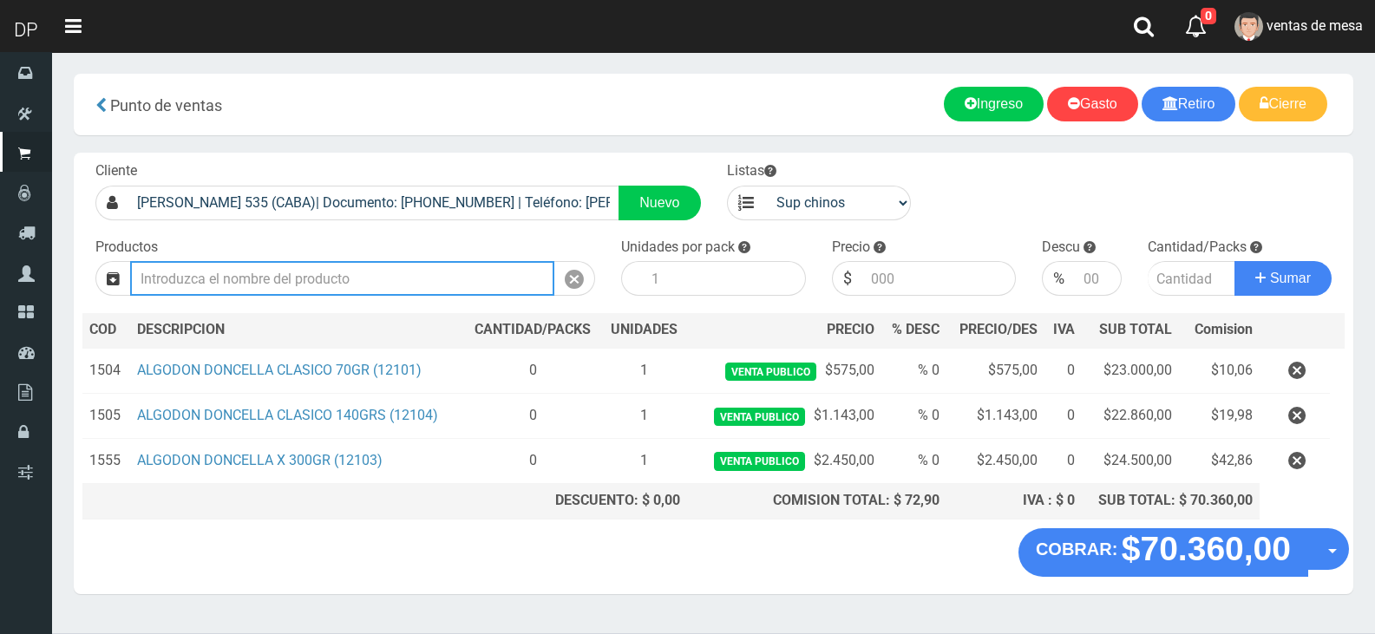
click at [519, 267] on input "Introduzca los productos" at bounding box center [342, 278] width 424 height 35
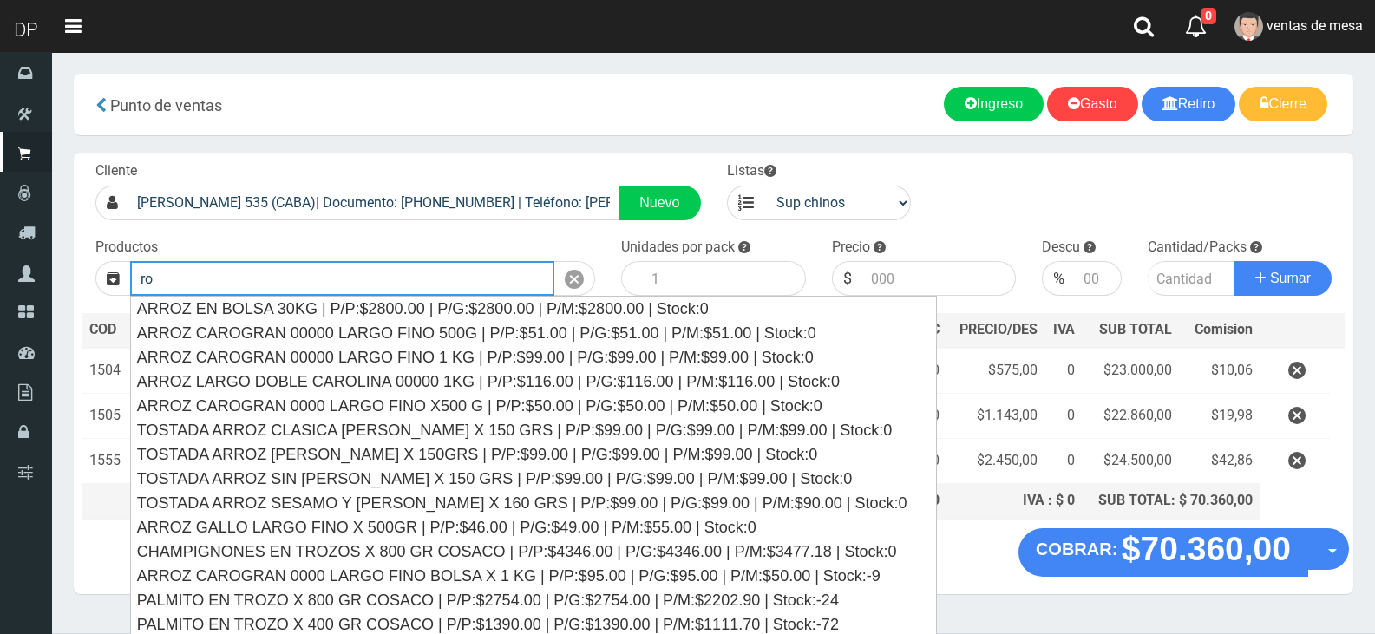
type input "r"
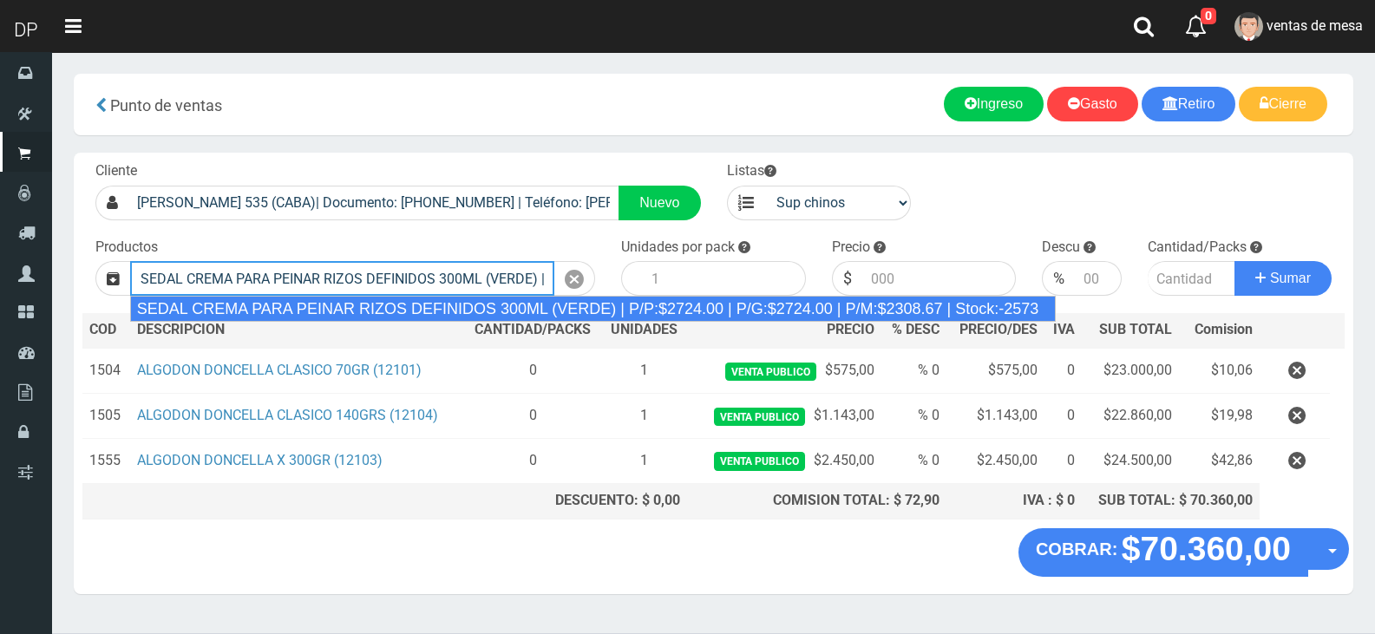
type input "SEDAL CREMA PARA PEINAR RIZOS DEFINIDOS 300ML (VERDE) | P/P:$2724.00 | P/G:$272…"
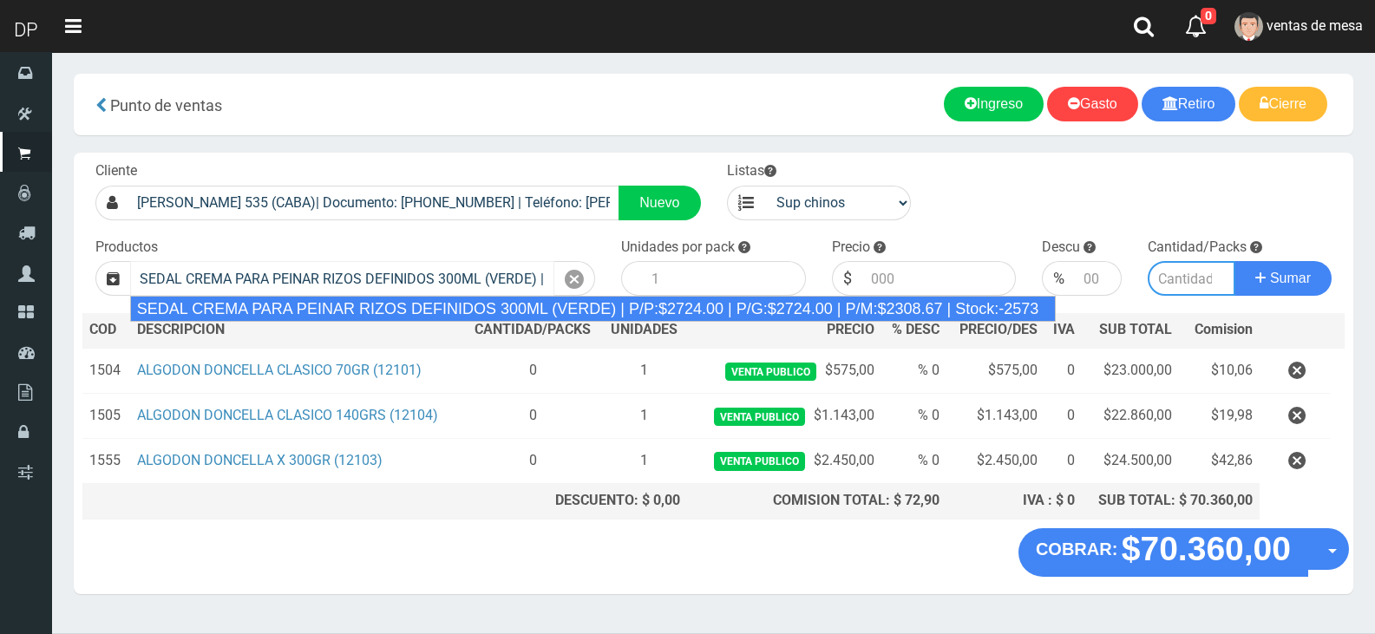
type input "12"
type input "2724.00"
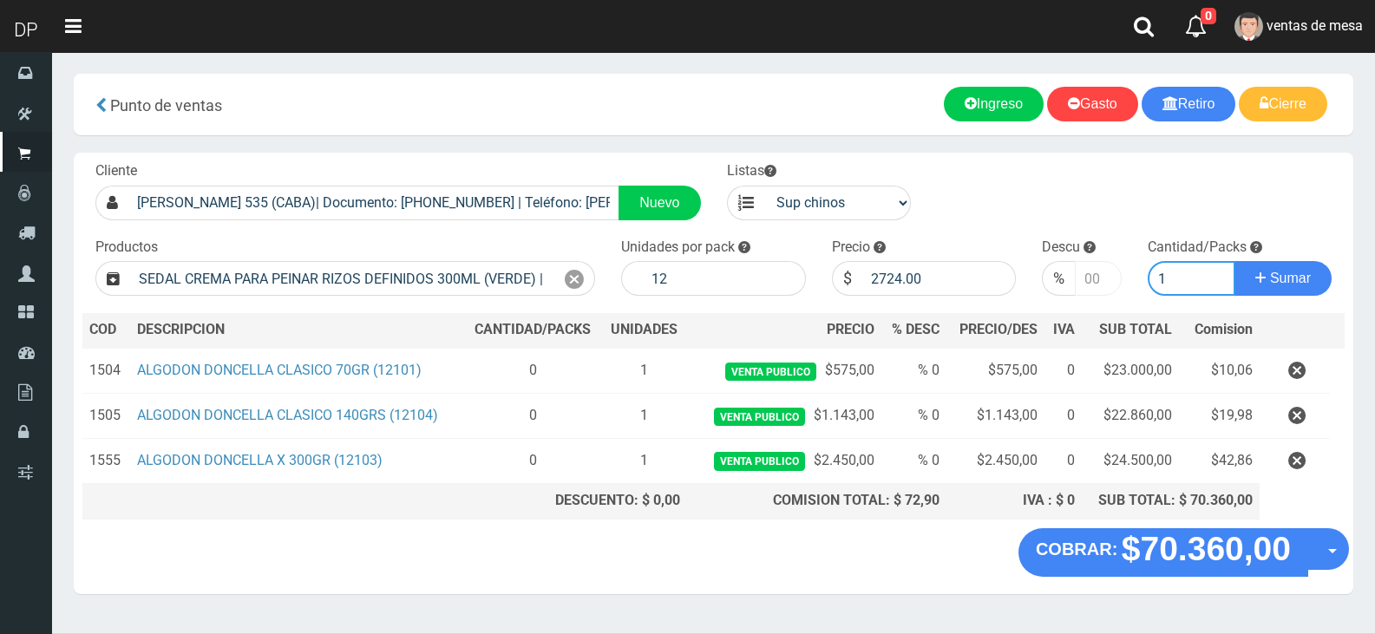
type input "1"
click at [1111, 277] on input "1" at bounding box center [1098, 278] width 46 height 35
click at [1111, 277] on input "2" at bounding box center [1098, 278] width 46 height 35
click at [1110, 274] on input "10" at bounding box center [1098, 278] width 46 height 35
click at [1273, 281] on span "Sumar" at bounding box center [1290, 278] width 41 height 15
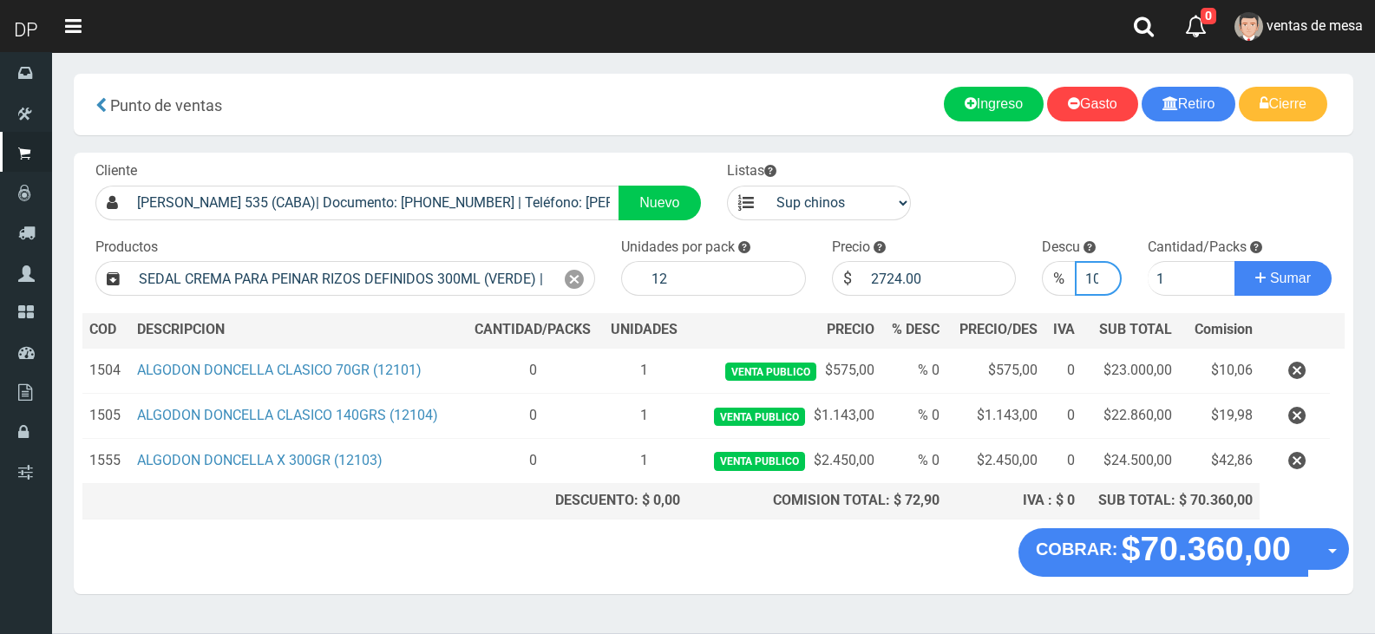
click at [1095, 284] on input "10" at bounding box center [1098, 278] width 46 height 35
click at [1109, 286] on input "2" at bounding box center [1098, 278] width 46 height 35
click at [1108, 284] on input "1" at bounding box center [1098, 278] width 46 height 35
click at [1108, 284] on input "0" at bounding box center [1098, 278] width 46 height 35
click at [1108, 284] on input "-1" at bounding box center [1098, 278] width 46 height 35
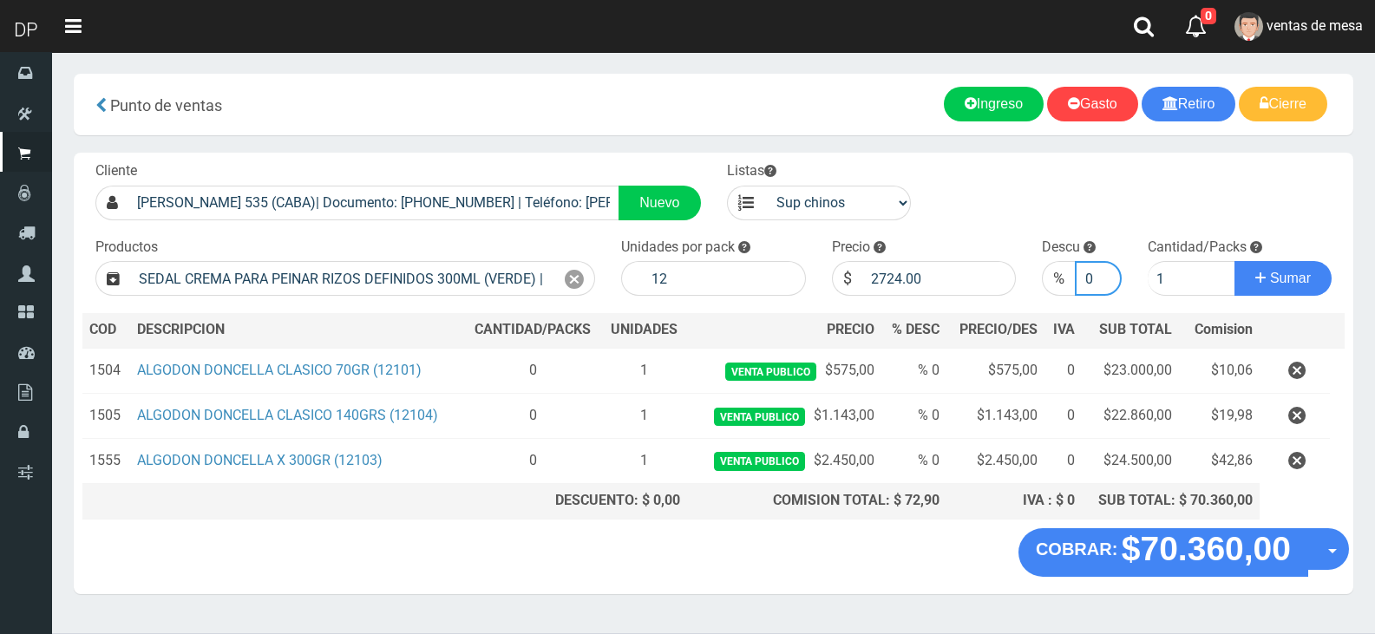
type input "0"
click at [1103, 271] on input "0" at bounding box center [1098, 278] width 46 height 35
drag, startPoint x: 1265, startPoint y: 278, endPoint x: 1248, endPoint y: 281, distance: 16.8
click at [1266, 278] on button "Sumar" at bounding box center [1283, 278] width 97 height 35
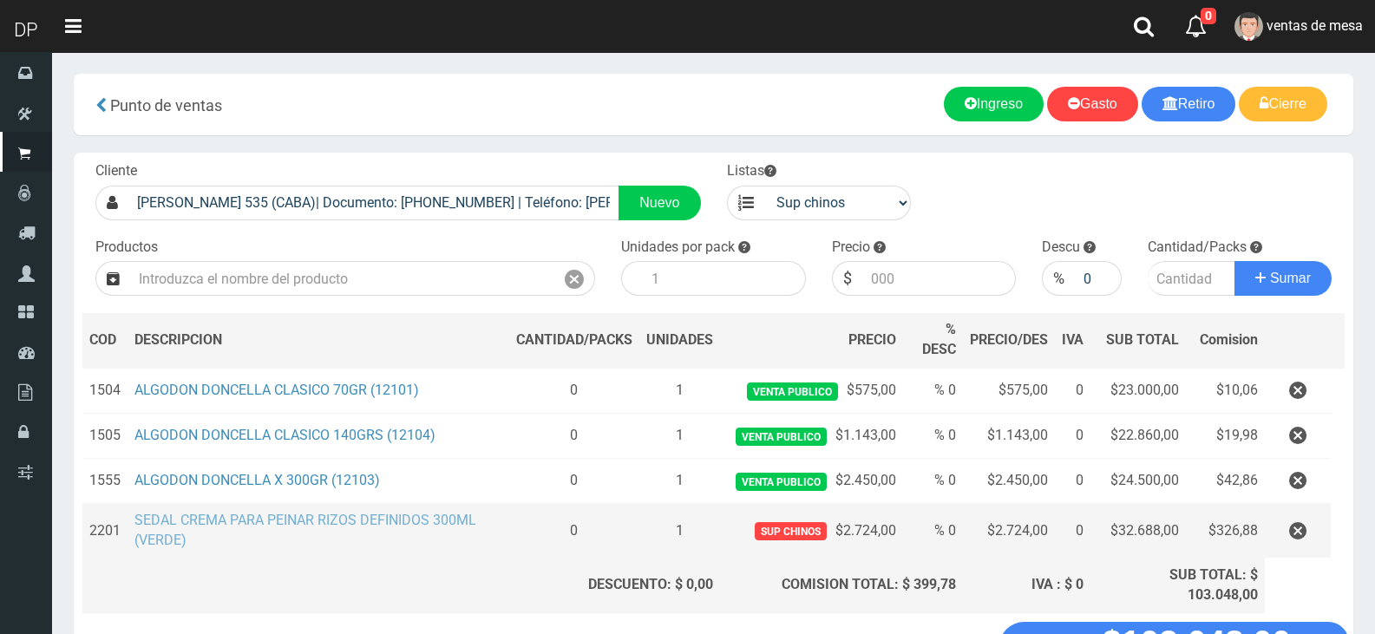
click at [416, 527] on link "SEDAL CREMA PARA PEINAR RIZOS DEFINIDOS 300ML (VERDE)" at bounding box center [305, 530] width 342 height 36
click at [1302, 533] on icon "button" at bounding box center [1297, 531] width 17 height 30
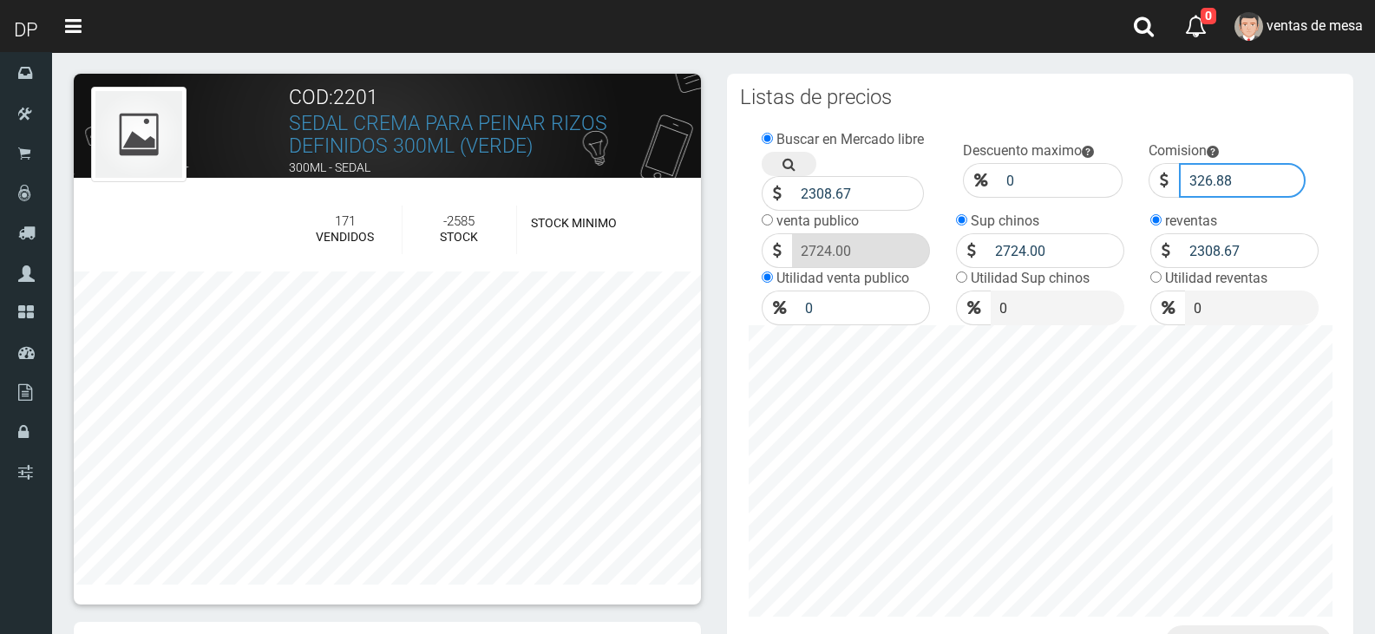
click at [1278, 171] on input "326.88" at bounding box center [1242, 180] width 127 height 35
drag, startPoint x: 95, startPoint y: 110, endPoint x: 107, endPoint y: 121, distance: 16.0
click at [101, 117] on div at bounding box center [138, 134] width 95 height 95
drag, startPoint x: 107, startPoint y: 121, endPoint x: 119, endPoint y: 132, distance: 16.0
click at [108, 123] on img at bounding box center [138, 134] width 87 height 87
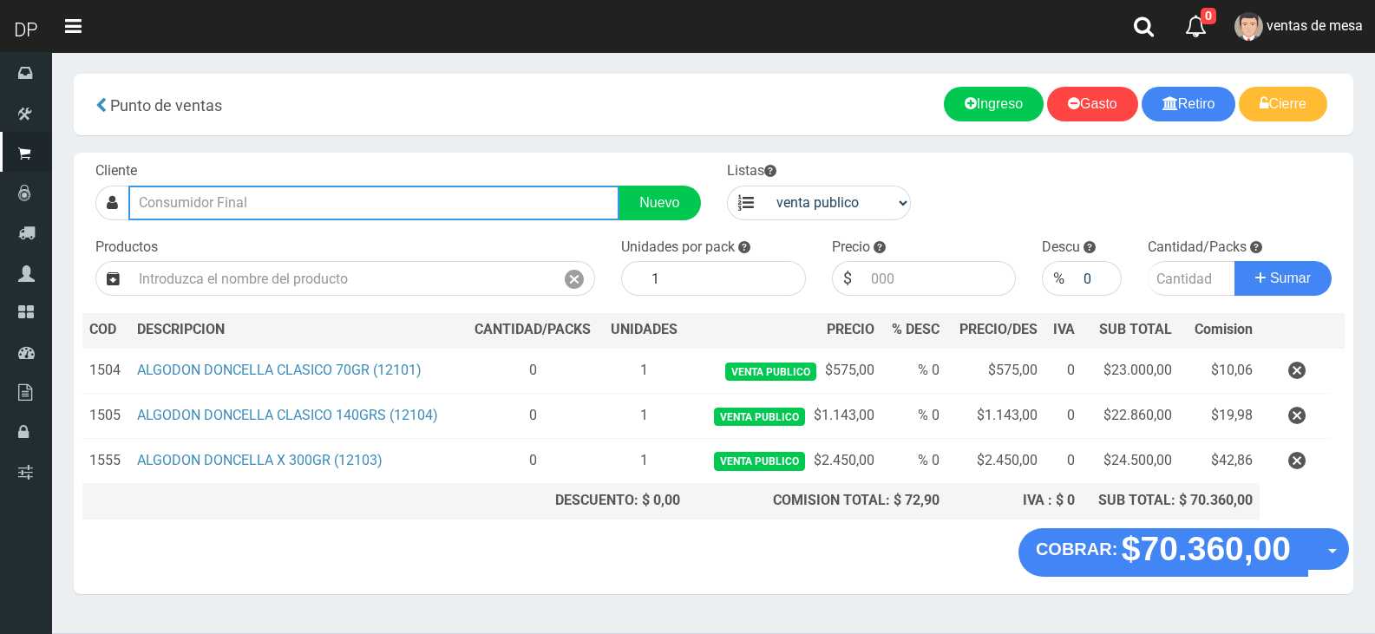
click at [313, 200] on input "text" at bounding box center [373, 203] width 491 height 35
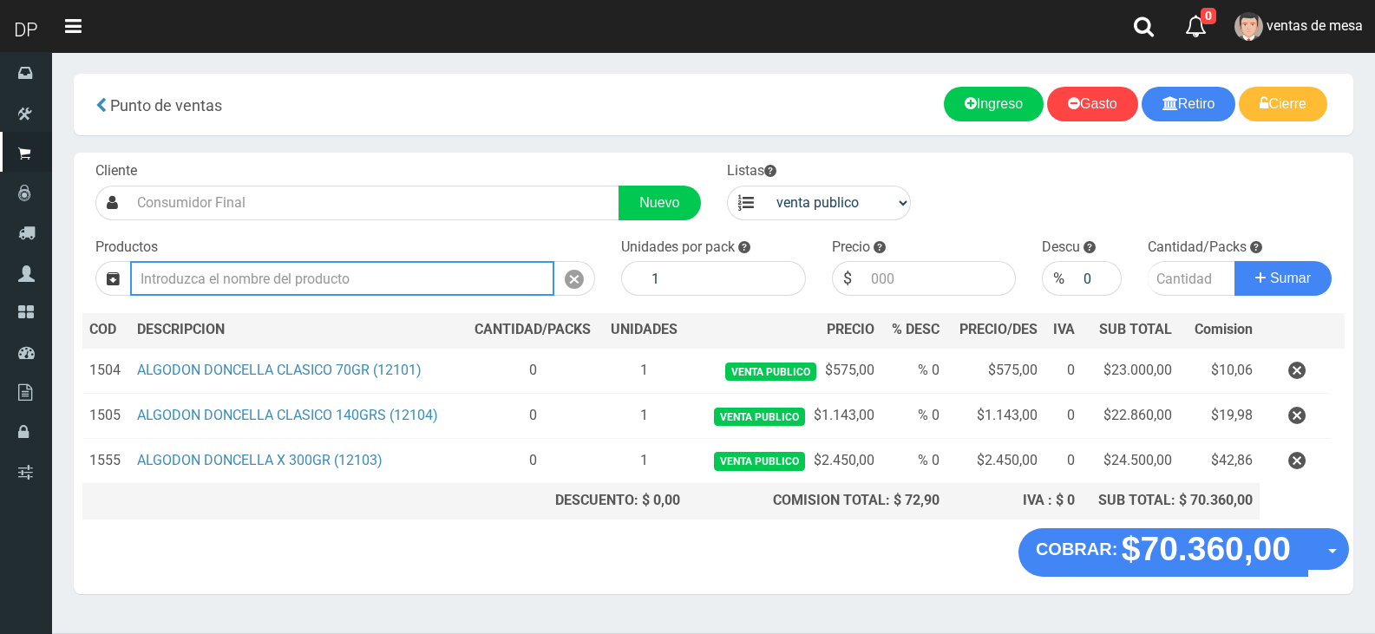
click at [442, 273] on input "text" at bounding box center [342, 278] width 424 height 35
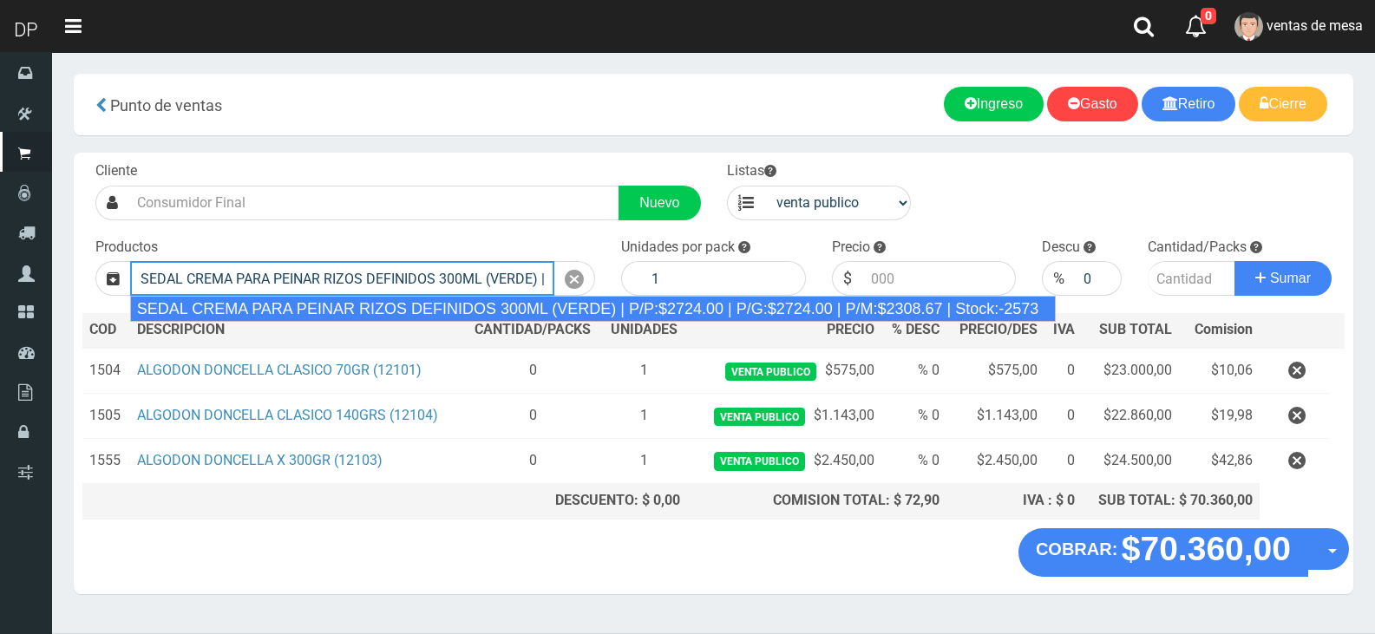
type input "SEDAL CREMA PARA PEINAR RIZOS DEFINIDOS 300ML (VERDE) | P/P:$2724.00 | P/G:$272…"
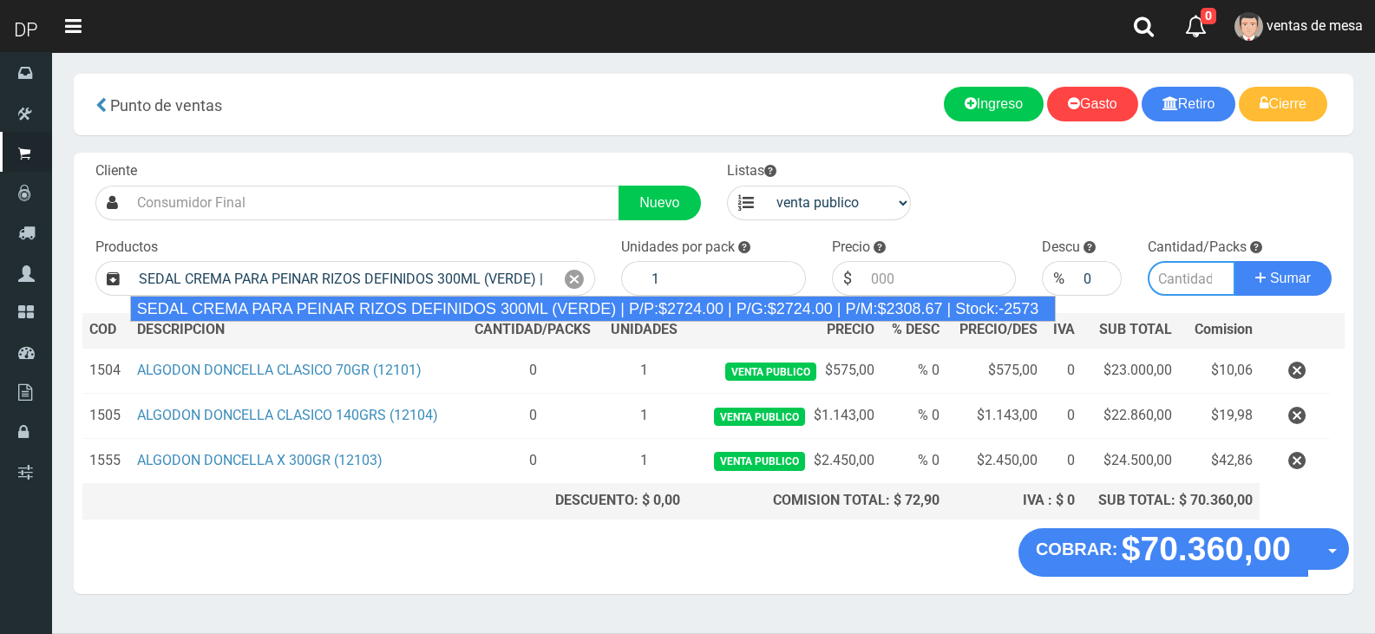
type input "12"
type input "2724.00"
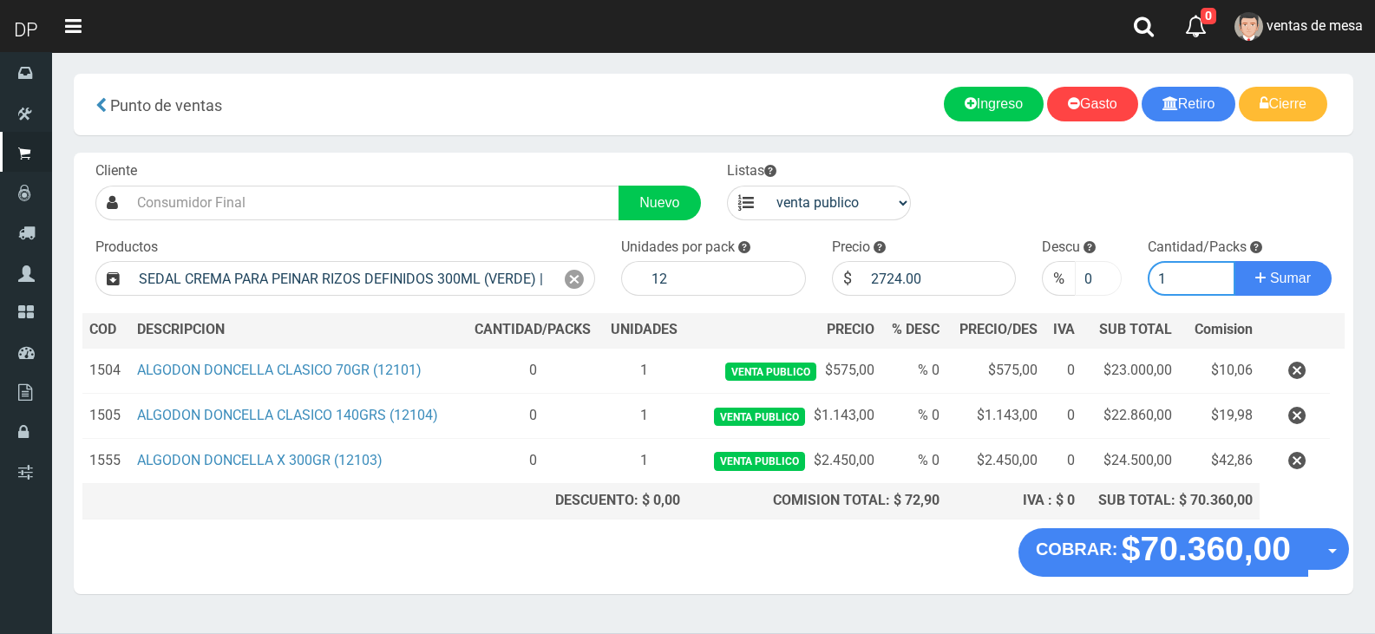
type input "1"
click at [1082, 276] on input "0" at bounding box center [1098, 278] width 46 height 35
click at [1235, 261] on button "Sumar" at bounding box center [1283, 278] width 97 height 35
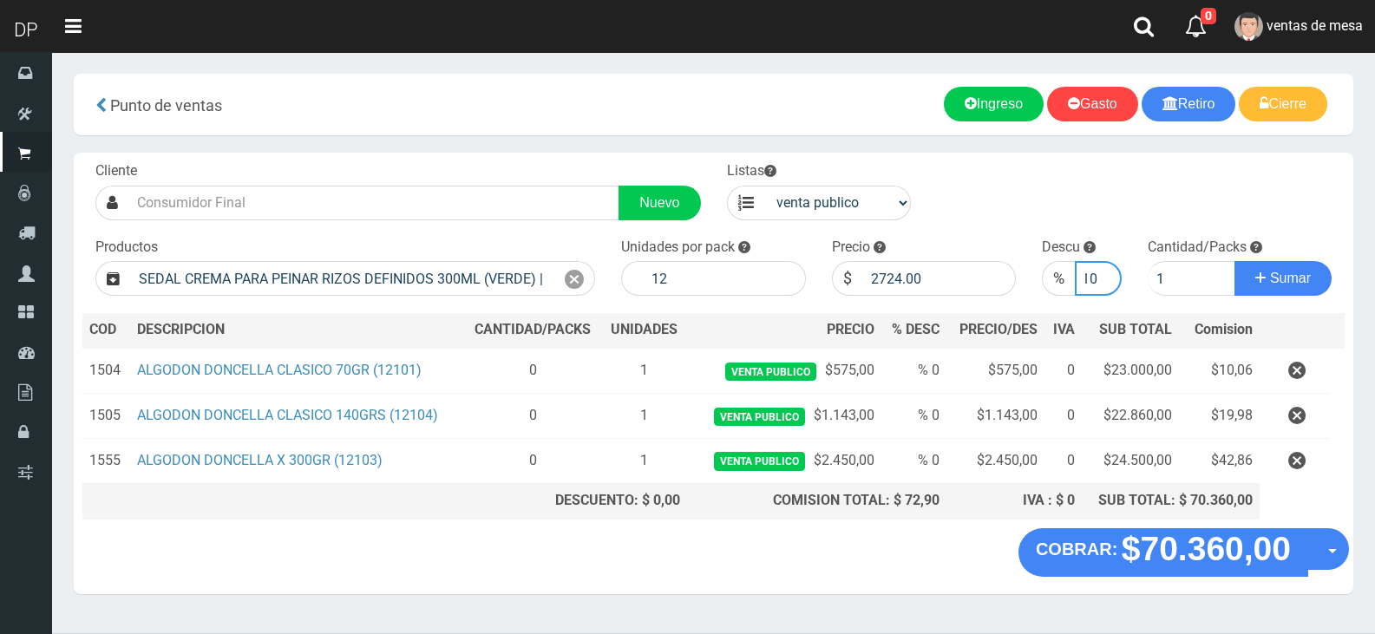
scroll to position [0, 0]
click at [1173, 282] on input "1" at bounding box center [1192, 278] width 88 height 35
click at [1117, 271] on input "10" at bounding box center [1098, 278] width 46 height 35
click at [1108, 280] on input "9" at bounding box center [1098, 278] width 46 height 35
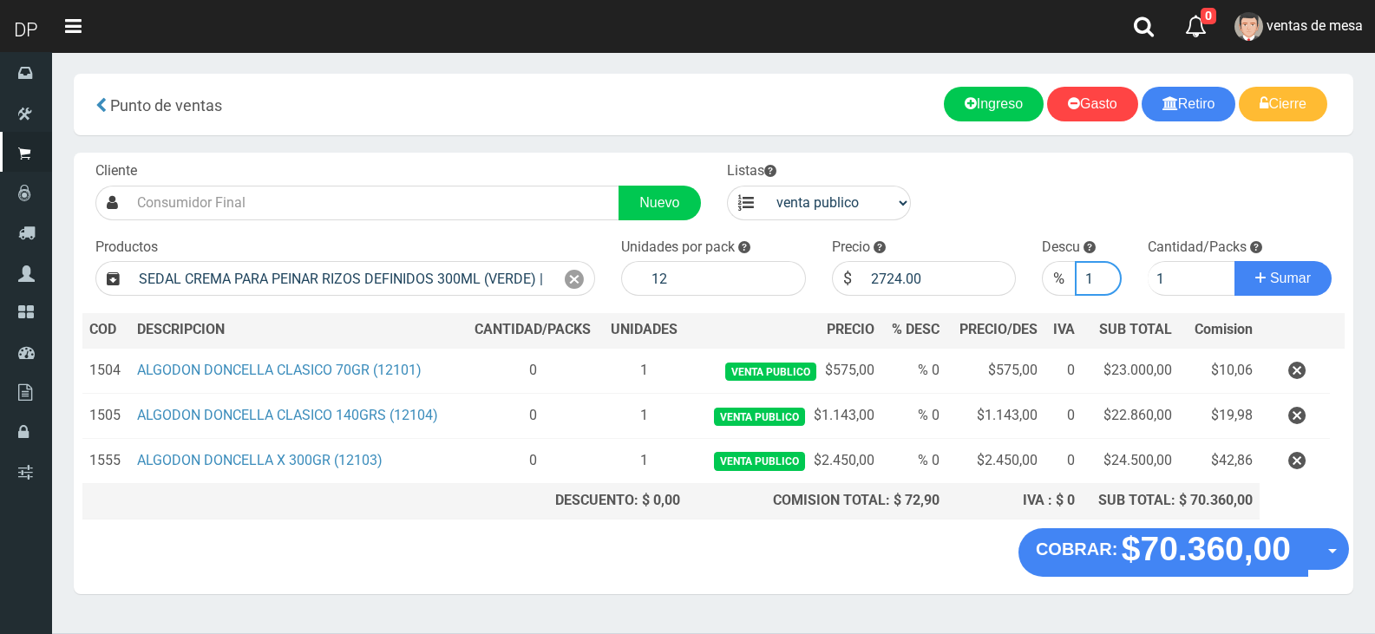
click at [1108, 280] on input "1" at bounding box center [1098, 278] width 46 height 35
click at [1108, 280] on input "0" at bounding box center [1098, 278] width 46 height 35
click at [1104, 275] on input "12" at bounding box center [1098, 278] width 46 height 35
click at [1104, 286] on input "-1" at bounding box center [1098, 278] width 46 height 35
click at [1104, 286] on input "-2" at bounding box center [1098, 278] width 46 height 35
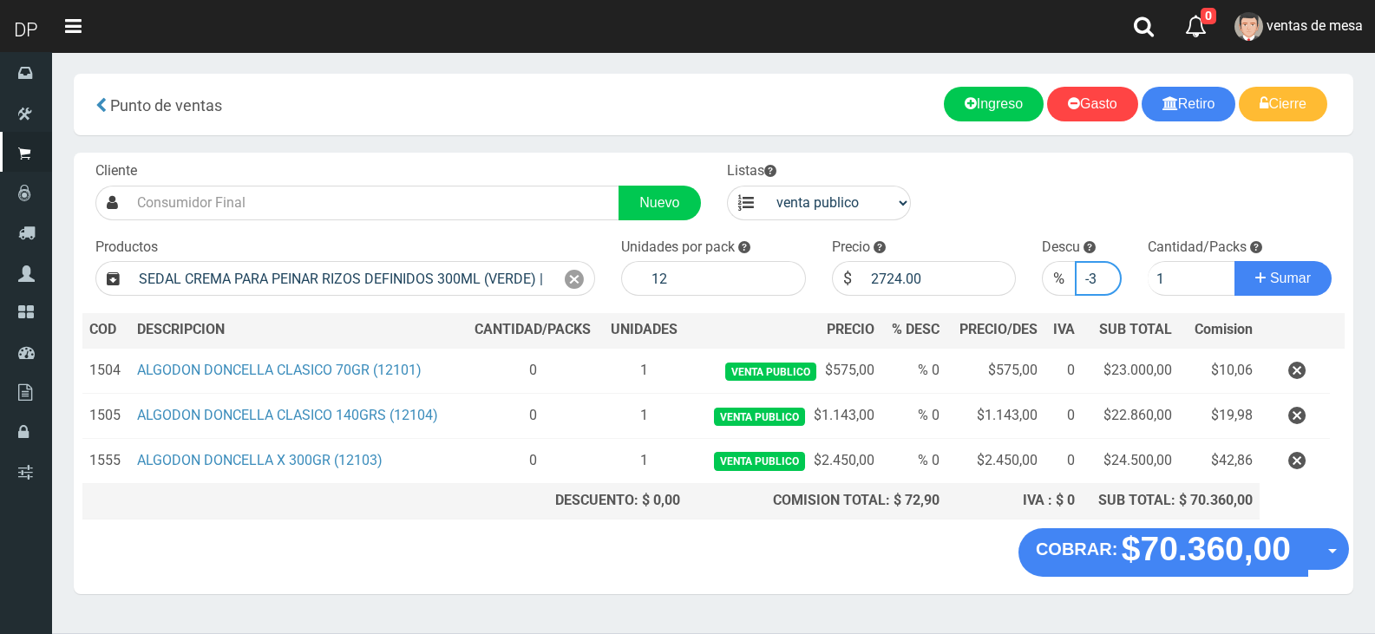
click at [1104, 286] on input "-3" at bounding box center [1098, 278] width 46 height 35
click at [1104, 286] on input "-6" at bounding box center [1098, 278] width 46 height 35
click at [1104, 286] on input "-7" at bounding box center [1098, 278] width 46 height 35
click at [1104, 286] on input "-8" at bounding box center [1098, 278] width 46 height 35
click at [1104, 286] on input "-9" at bounding box center [1098, 278] width 46 height 35
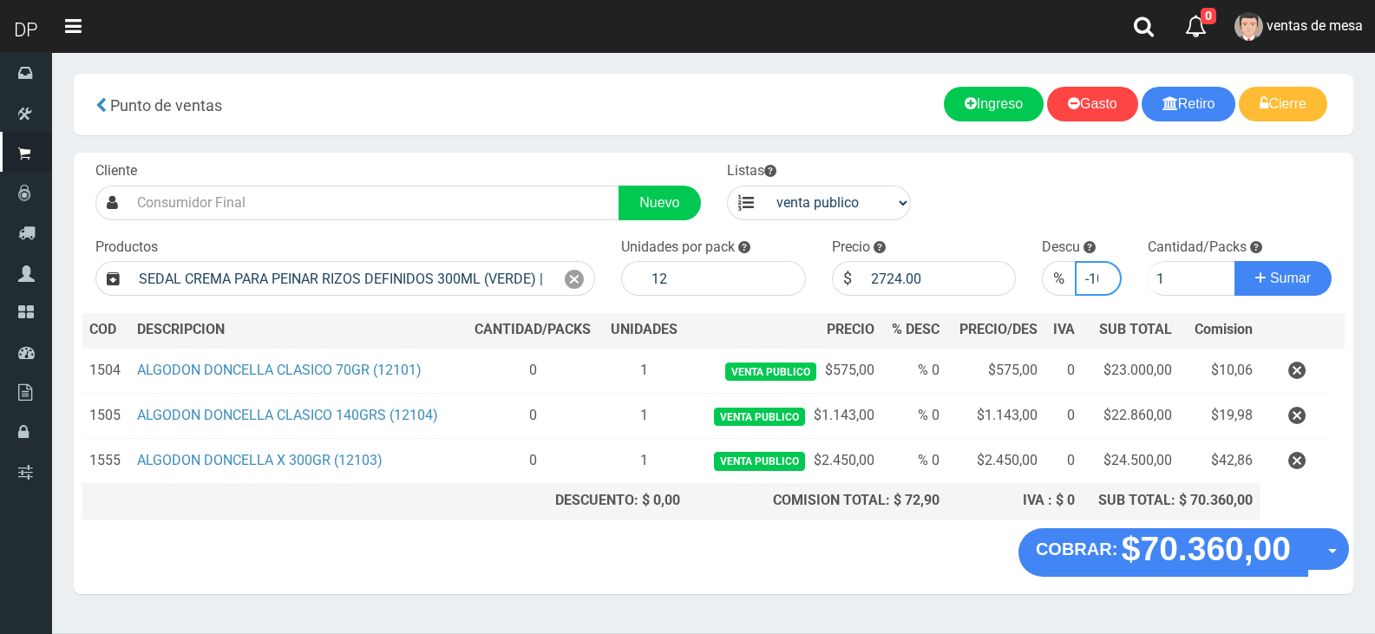
click at [1104, 286] on input "-10" at bounding box center [1098, 278] width 46 height 35
type input "-11"
click at [1104, 286] on input "-11" at bounding box center [1098, 278] width 46 height 35
click at [1319, 282] on button "Sumar" at bounding box center [1283, 278] width 97 height 35
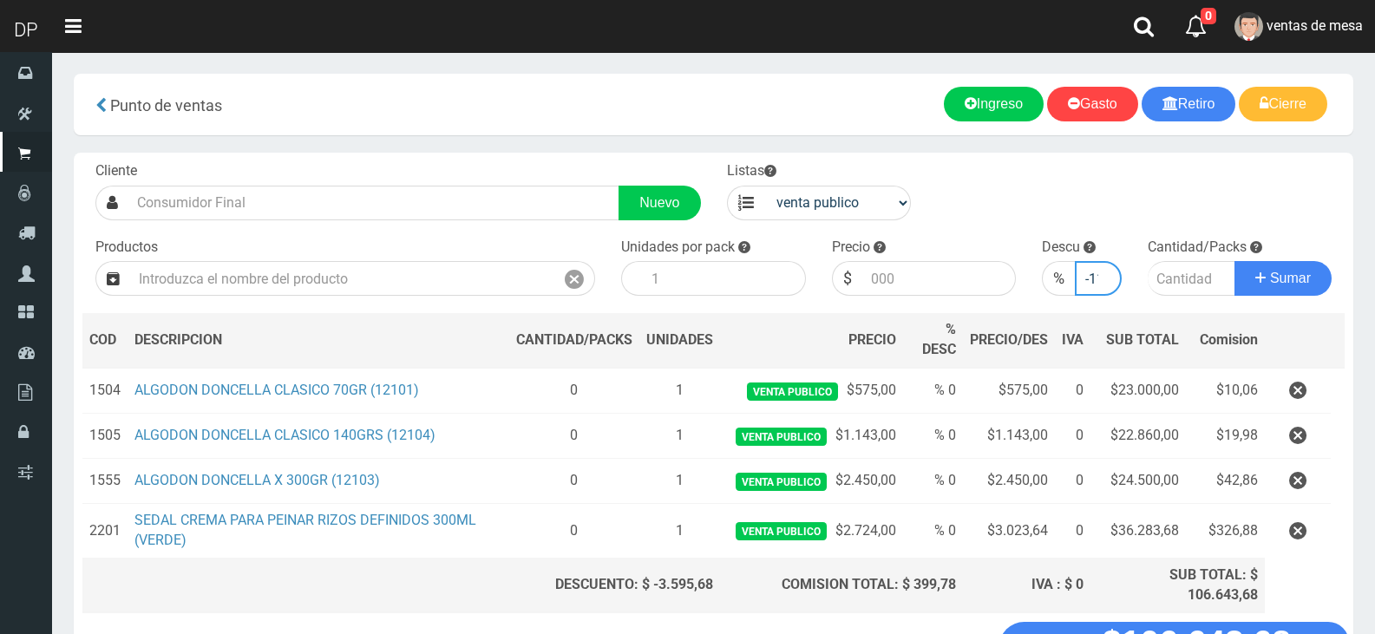
click at [1087, 283] on input "-11" at bounding box center [1098, 278] width 46 height 35
drag, startPoint x: 1087, startPoint y: 283, endPoint x: 1145, endPoint y: 283, distance: 58.1
click at [1145, 161] on form "Cliente Nuevo Listas venta publico Sup chinos reventas" at bounding box center [713, 161] width 1262 height 0
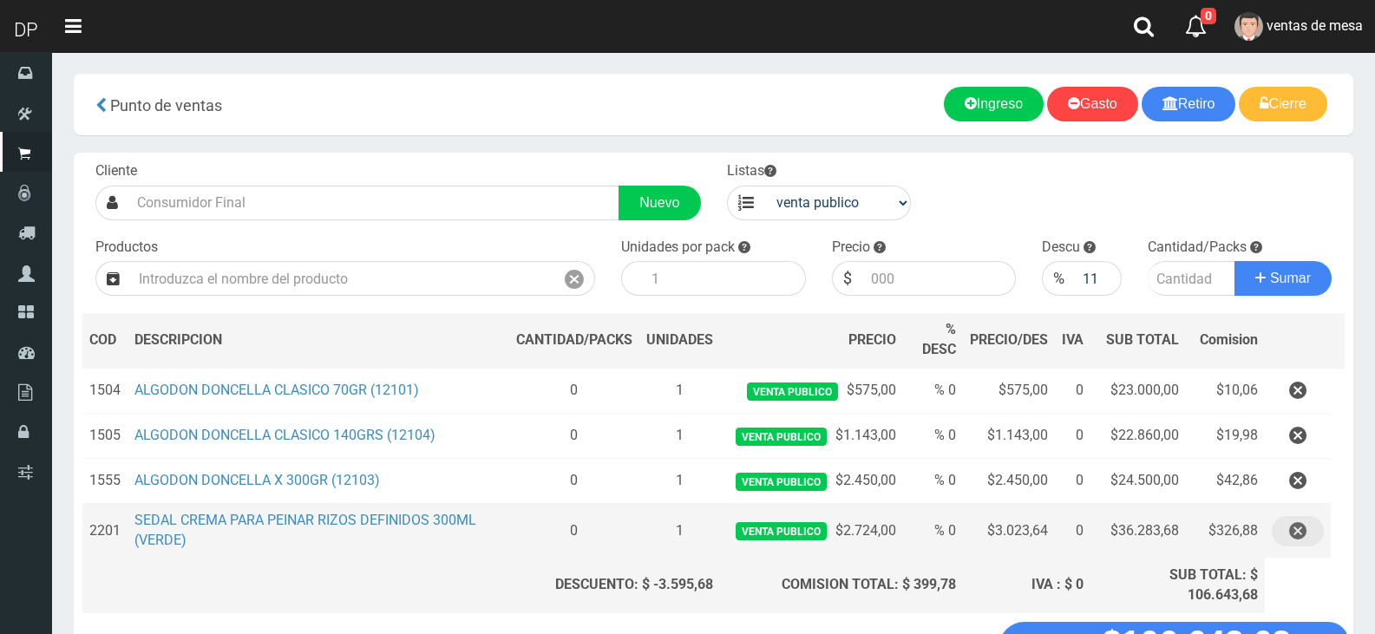
click at [1295, 539] on icon "button" at bounding box center [1297, 531] width 17 height 30
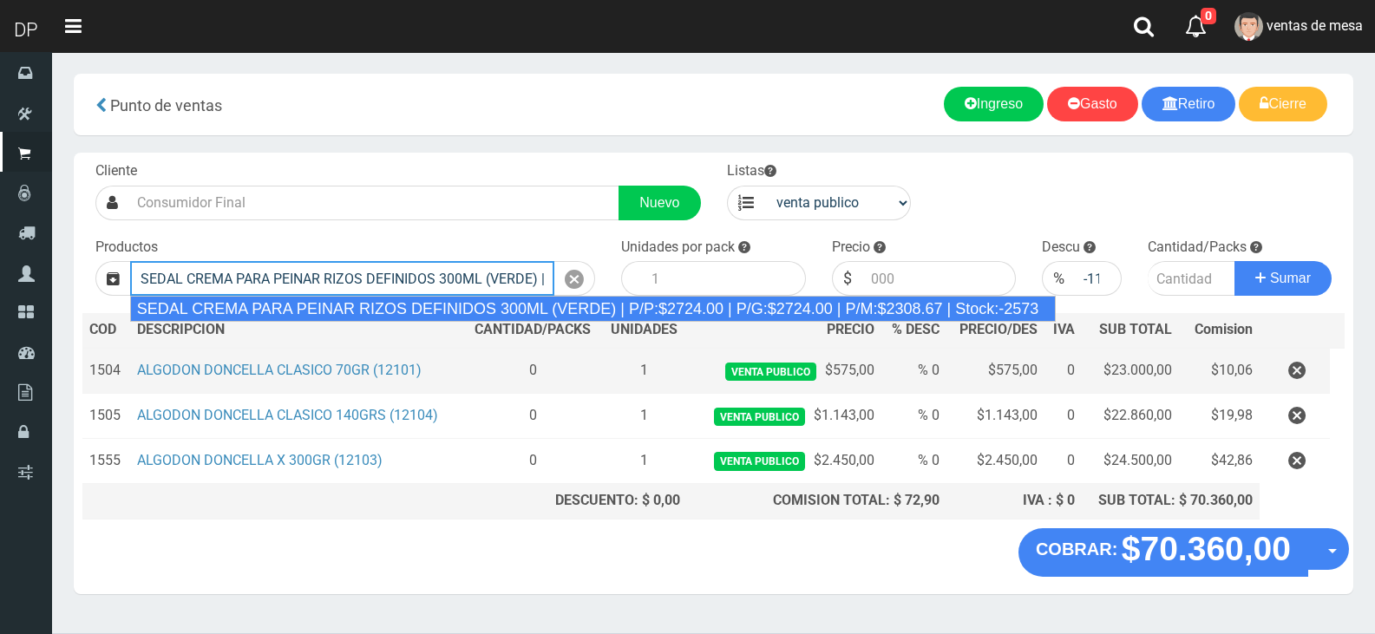
type input "SEDAL CREMA PARA PEINAR RIZOS DEFINIDOS 300ML (VERDE) | P/P:$2724.00 | P/G:$272…"
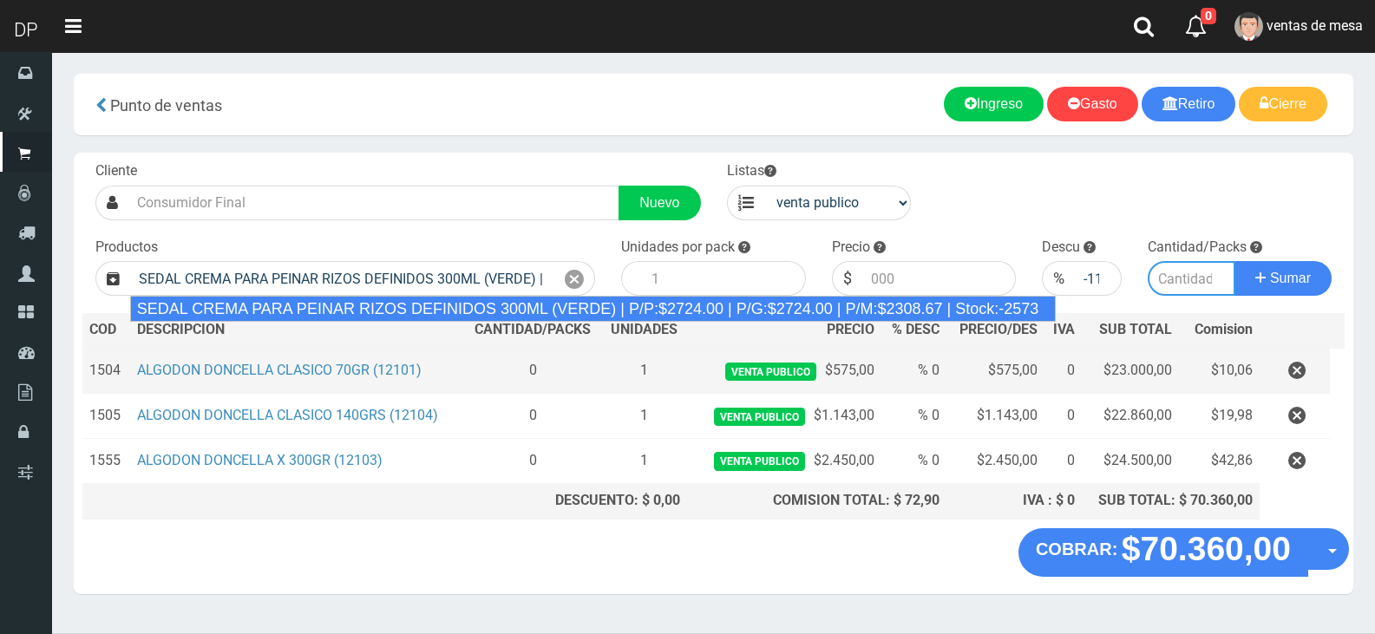
type input "12"
type input "2724.00"
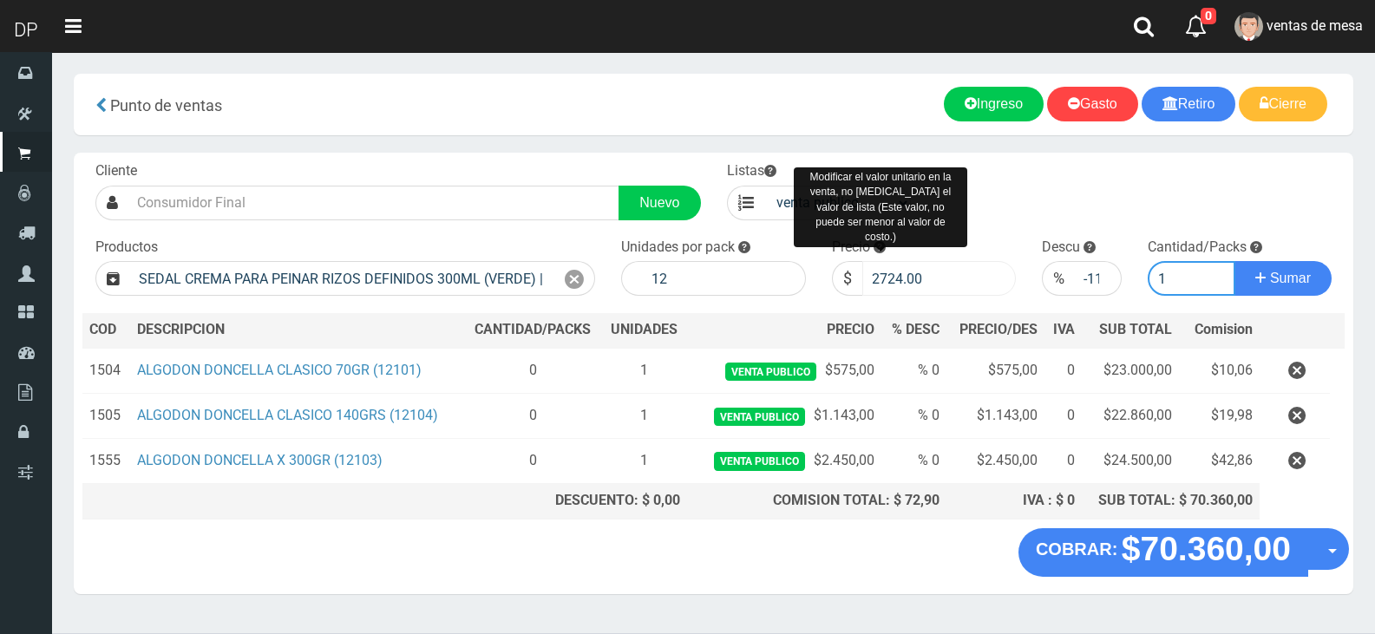
type input "1"
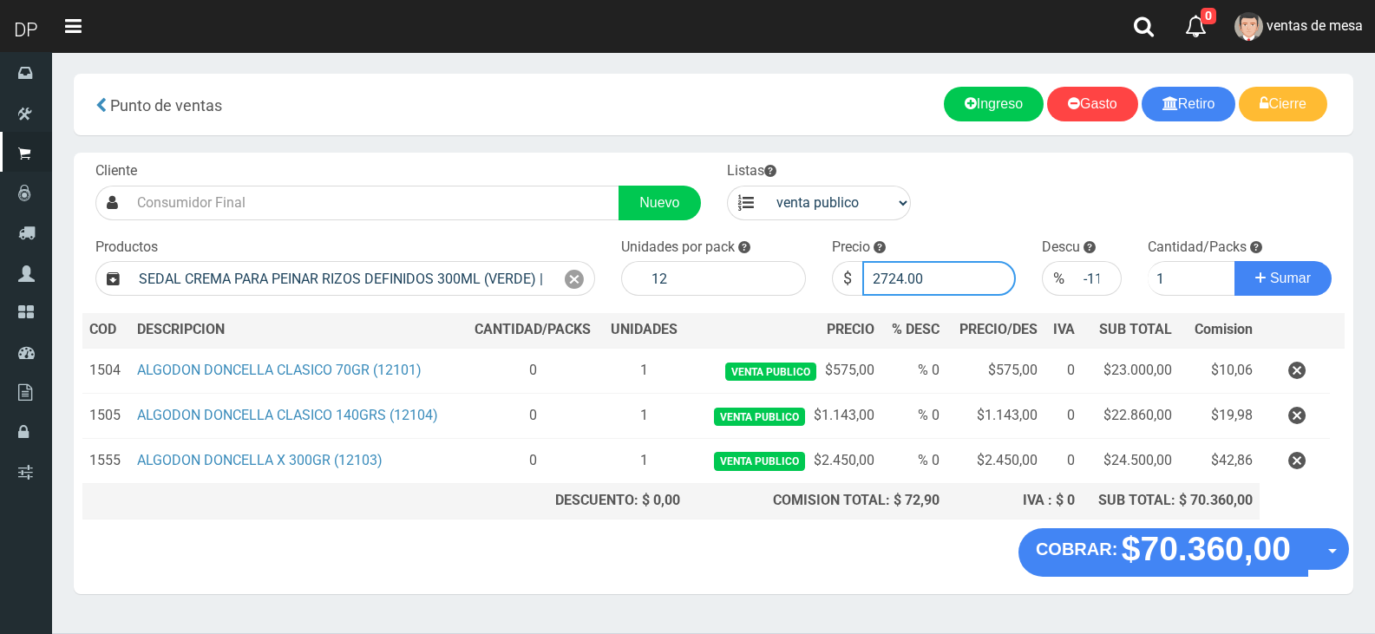
click at [885, 276] on input "2724.00" at bounding box center [939, 278] width 154 height 35
type input "2451"
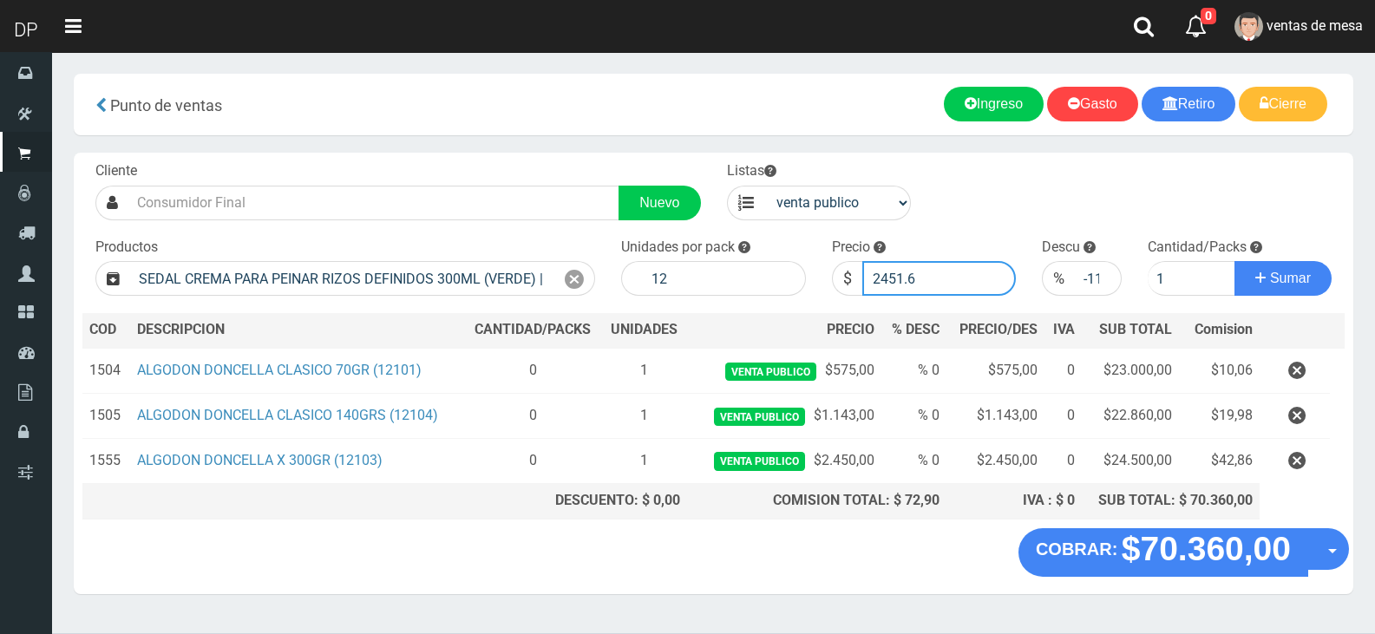
type input "2451.6"
click at [1235, 261] on button "Sumar" at bounding box center [1283, 278] width 97 height 35
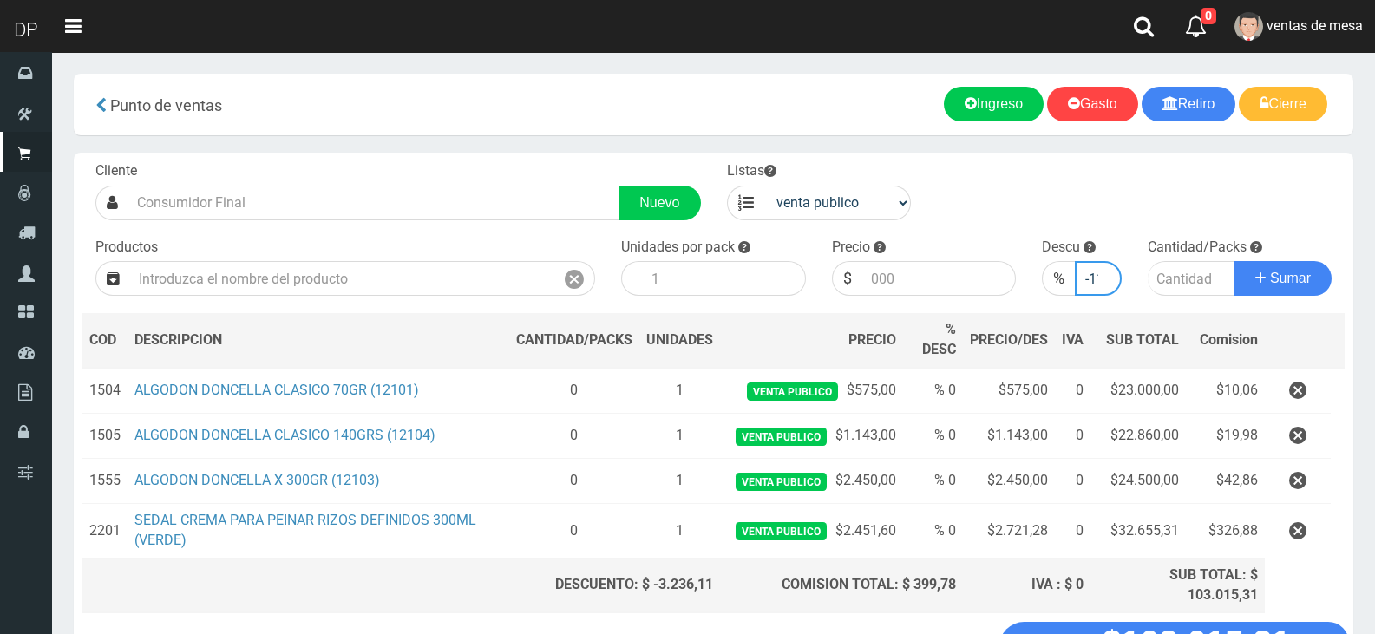
click at [1088, 269] on input "-11" at bounding box center [1098, 278] width 46 height 35
type input "0"
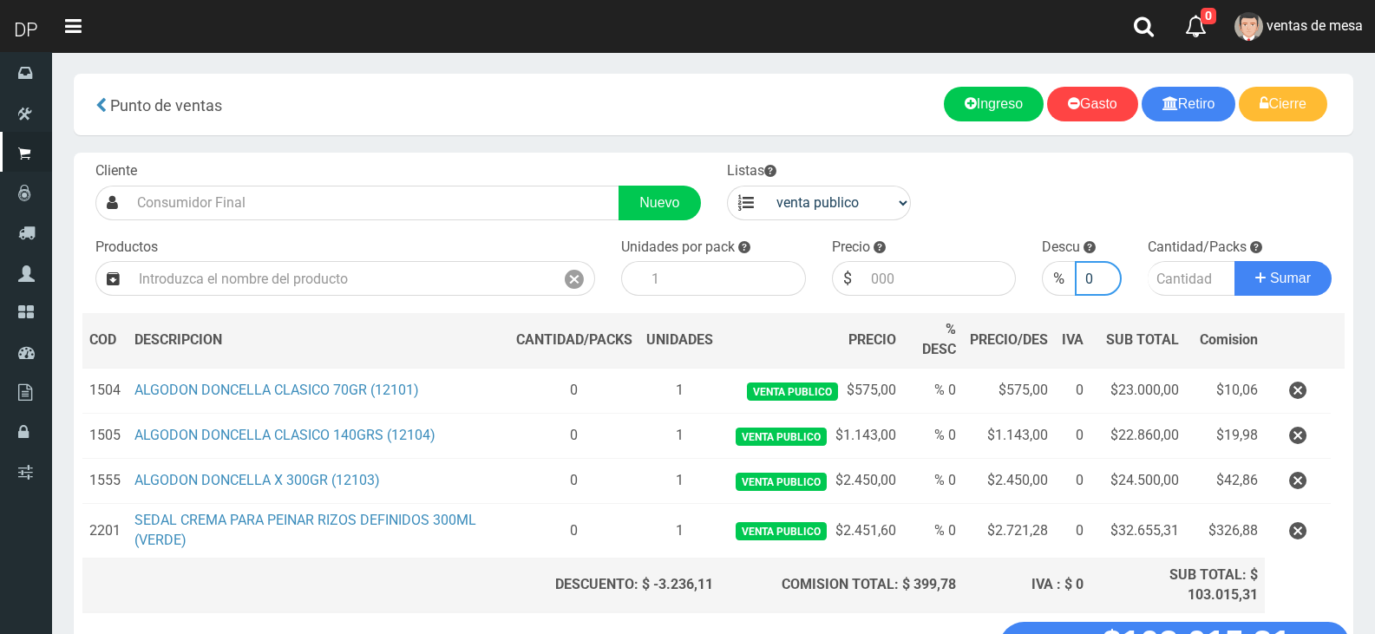
click at [1235, 261] on button "Sumar" at bounding box center [1283, 278] width 97 height 35
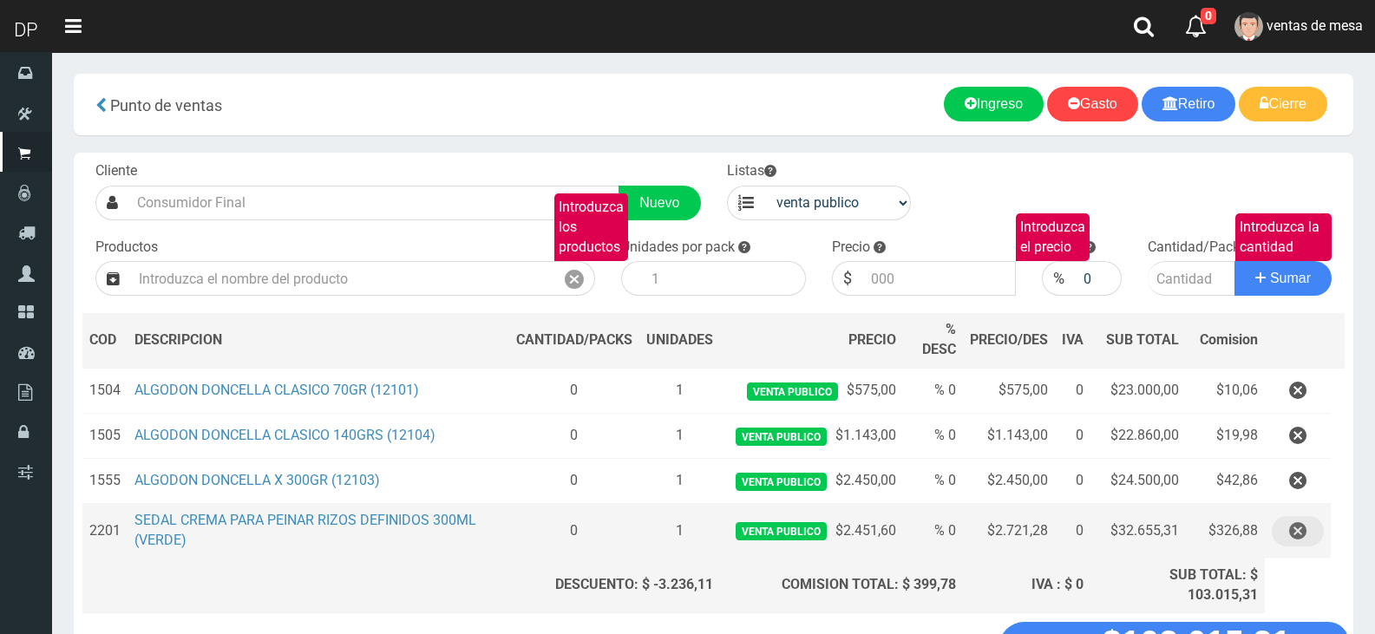
click at [1311, 534] on button "button" at bounding box center [1298, 531] width 52 height 30
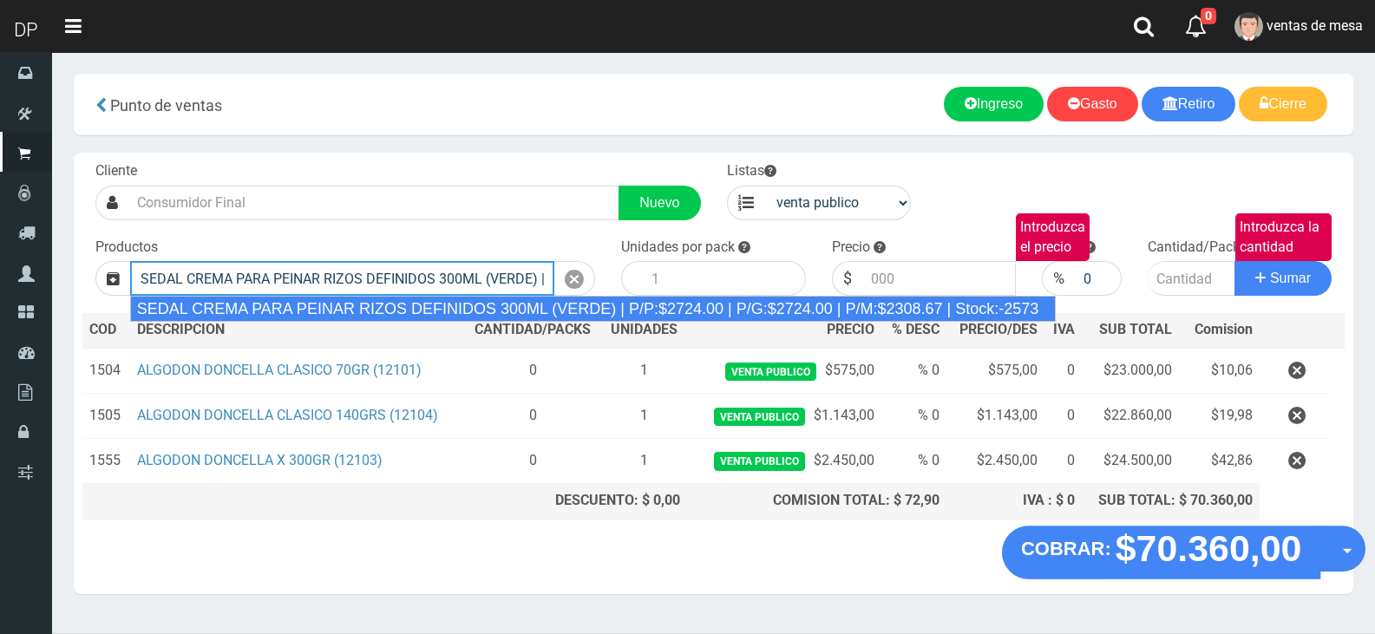
type input "SEDAL CREMA PARA PEINAR RIZOS DEFINIDOS 300ML (VERDE) | P/P:$2724.00 | P/G:$272…"
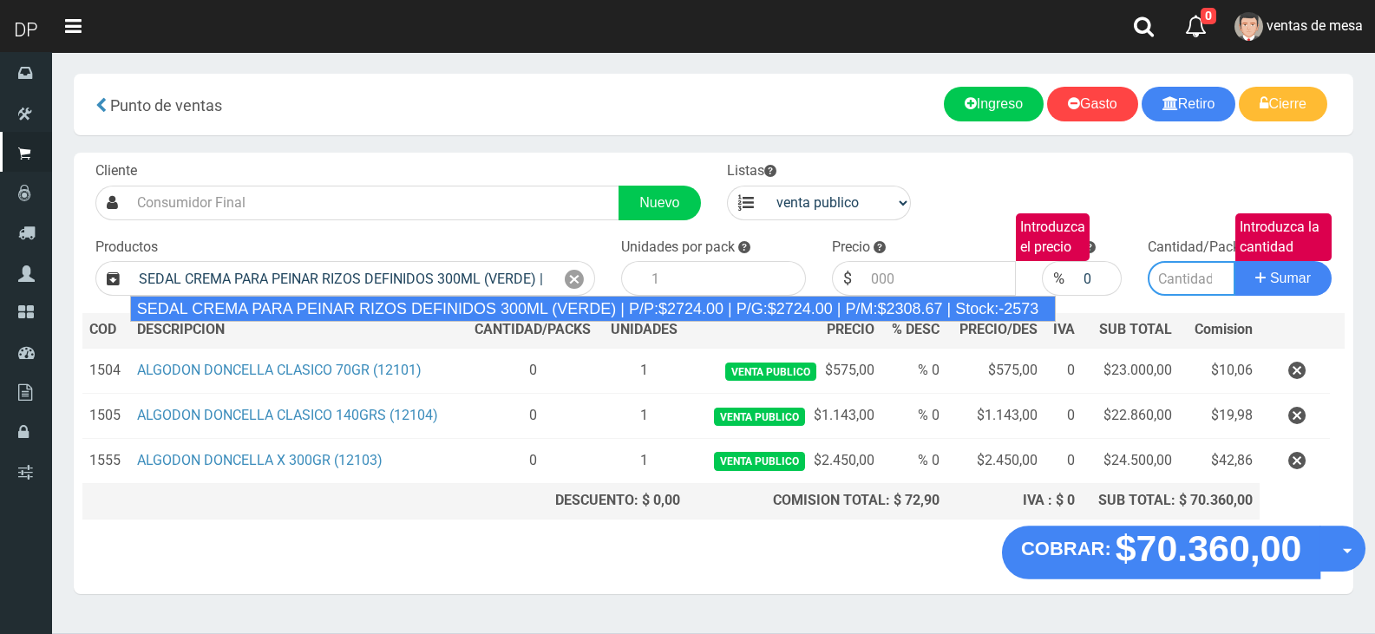
type input "12"
type input "2724.00"
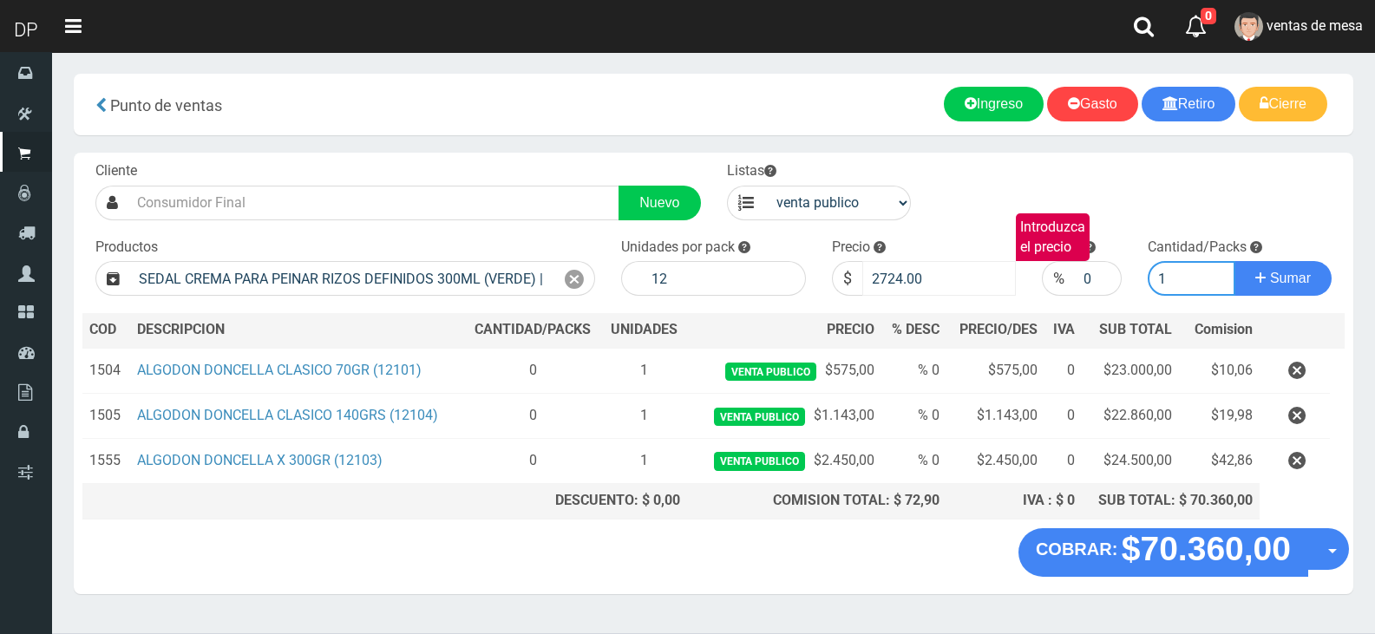
type input "1"
click at [922, 262] on input "2724.00" at bounding box center [939, 278] width 154 height 35
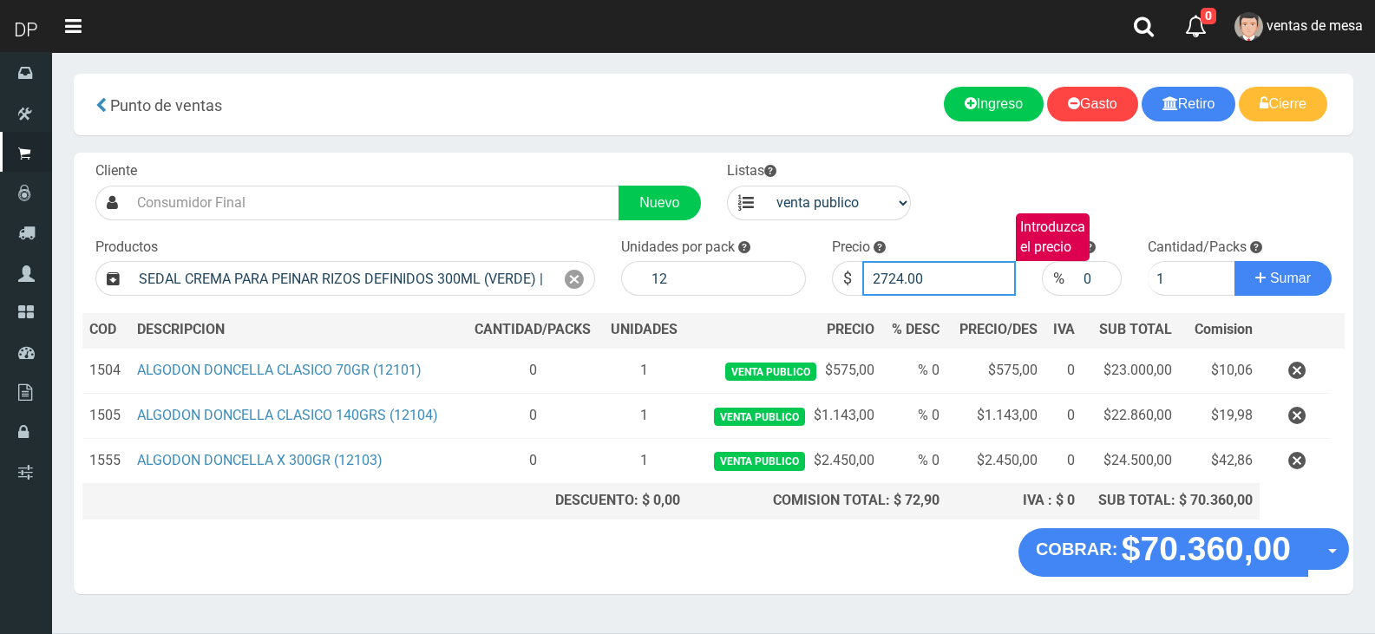
type input "3"
type input "2451"
type input "2451.6"
click at [1235, 261] on button "Sumar" at bounding box center [1283, 278] width 97 height 35
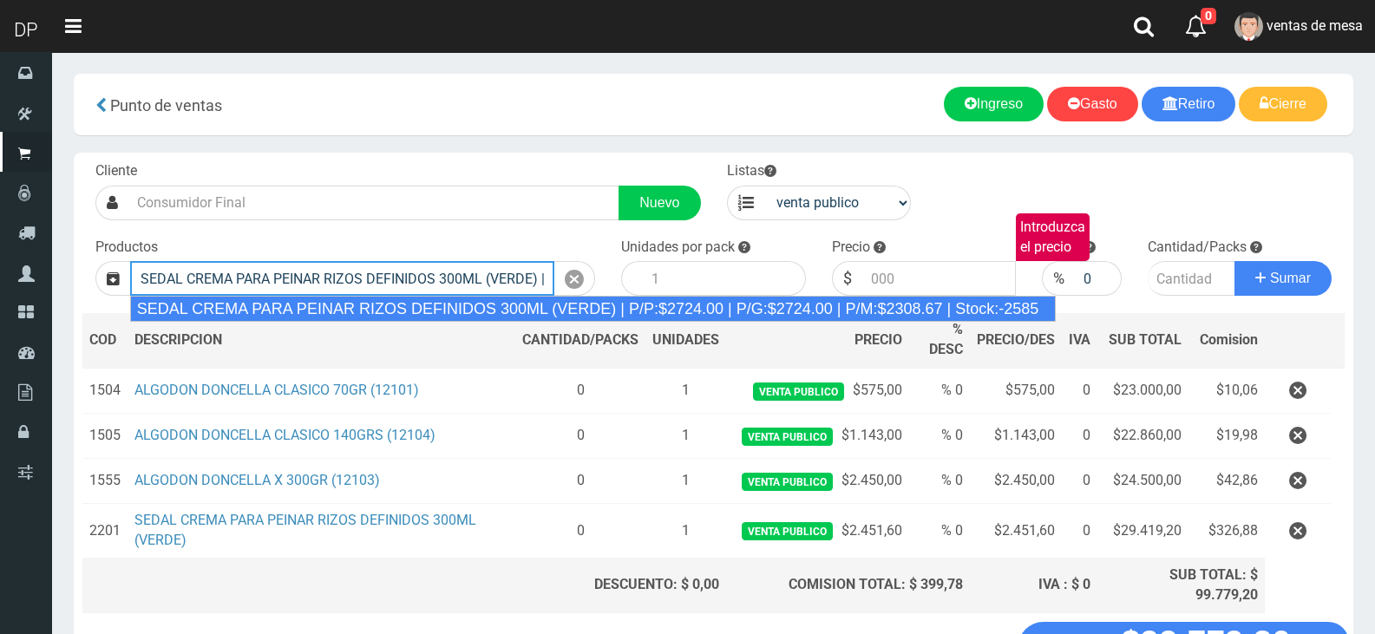
type input "SEDAL CREMA PARA PEINAR RIZOS DEFINIDOS 300ML (VERDE) | P/P:$2724.00 | P/G:$272…"
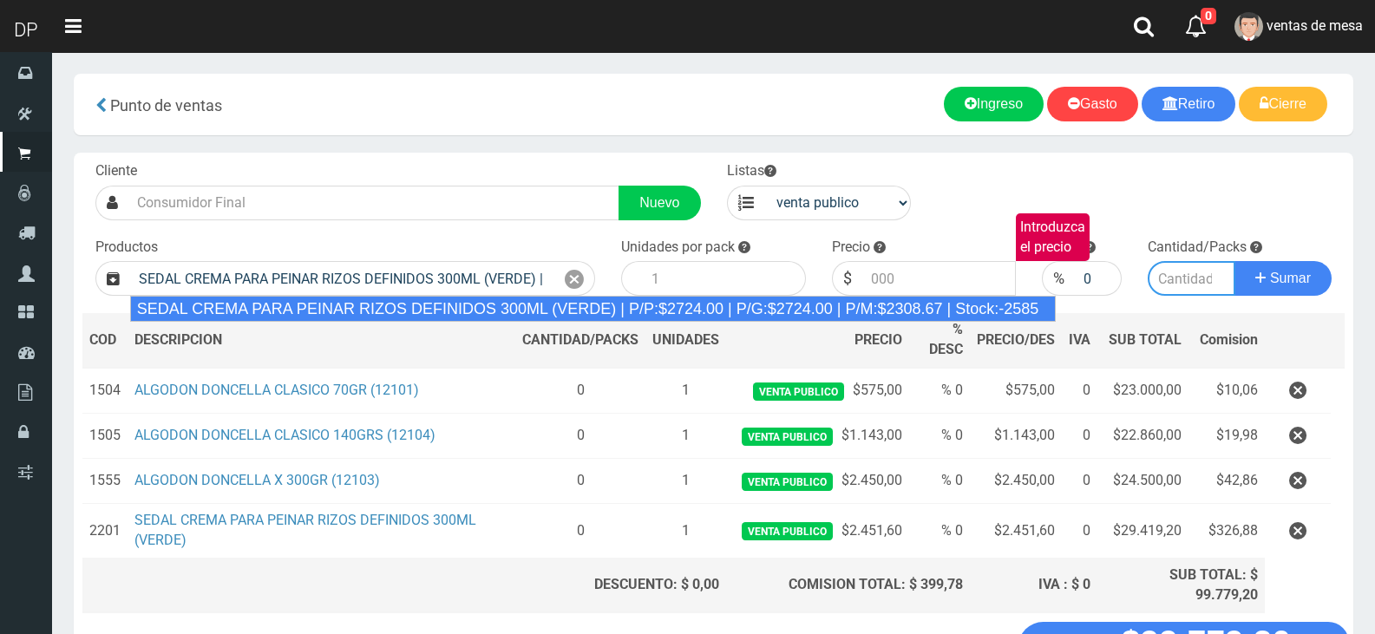
type input "12"
type input "2724.00"
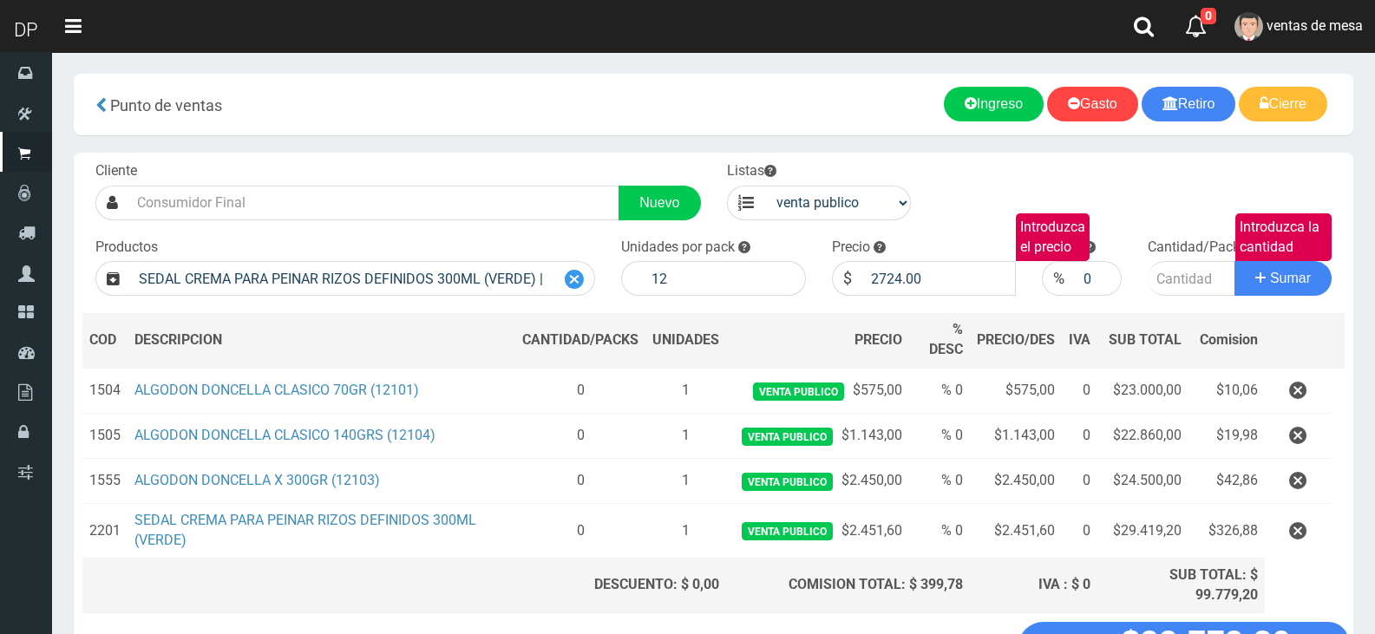
click at [580, 287] on icon at bounding box center [574, 279] width 19 height 25
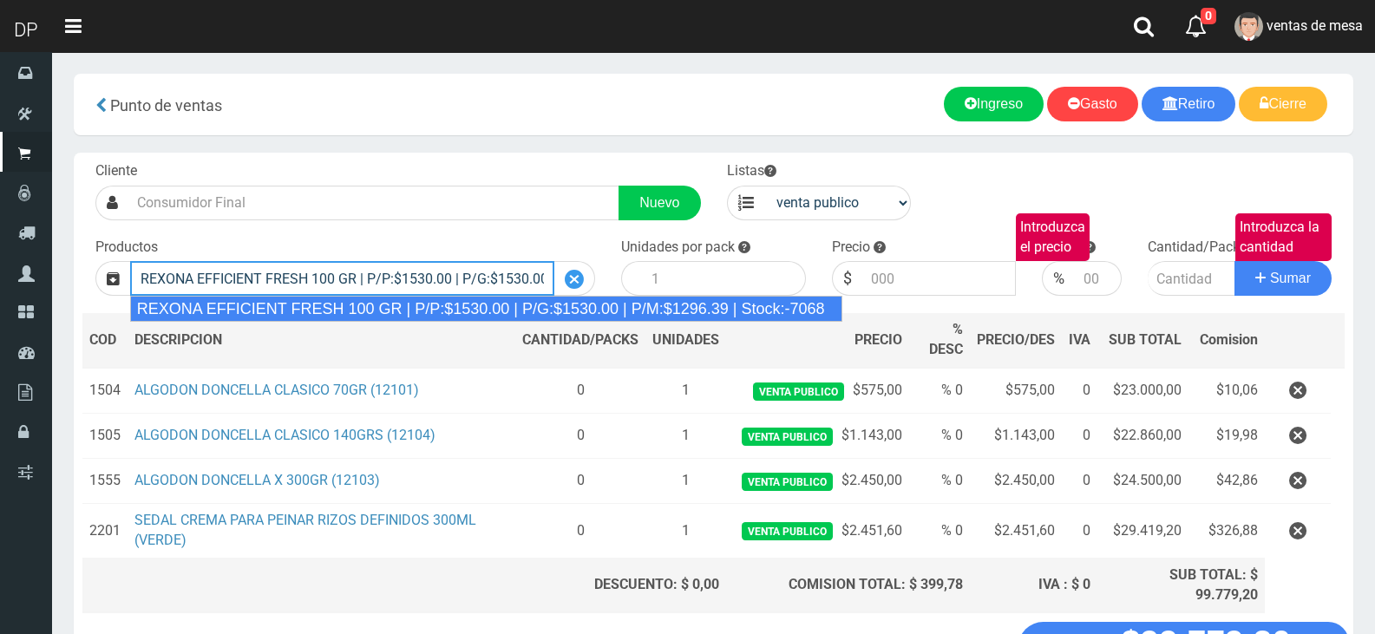
type input "REXONA EFFICIENT FRESH 100 GR | P/P:$1530.00 | P/G:$1530.00 | P/M:$1296.39 | St…"
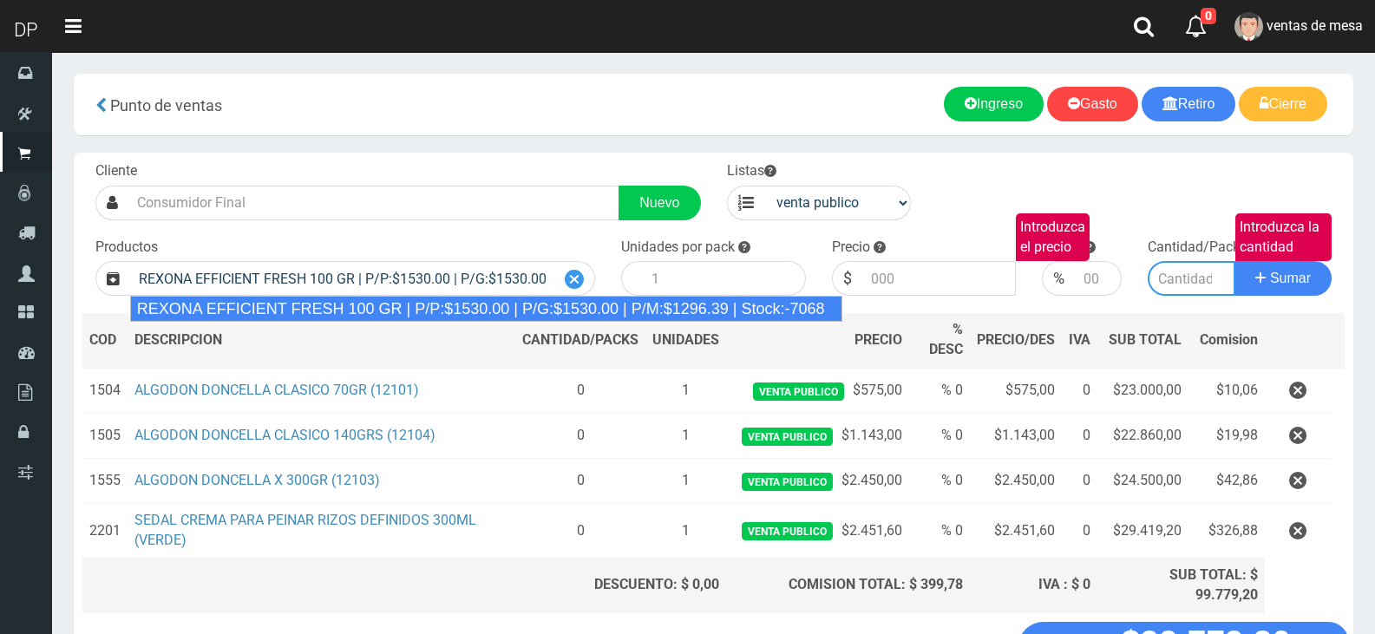
type input "12"
type input "1530.00"
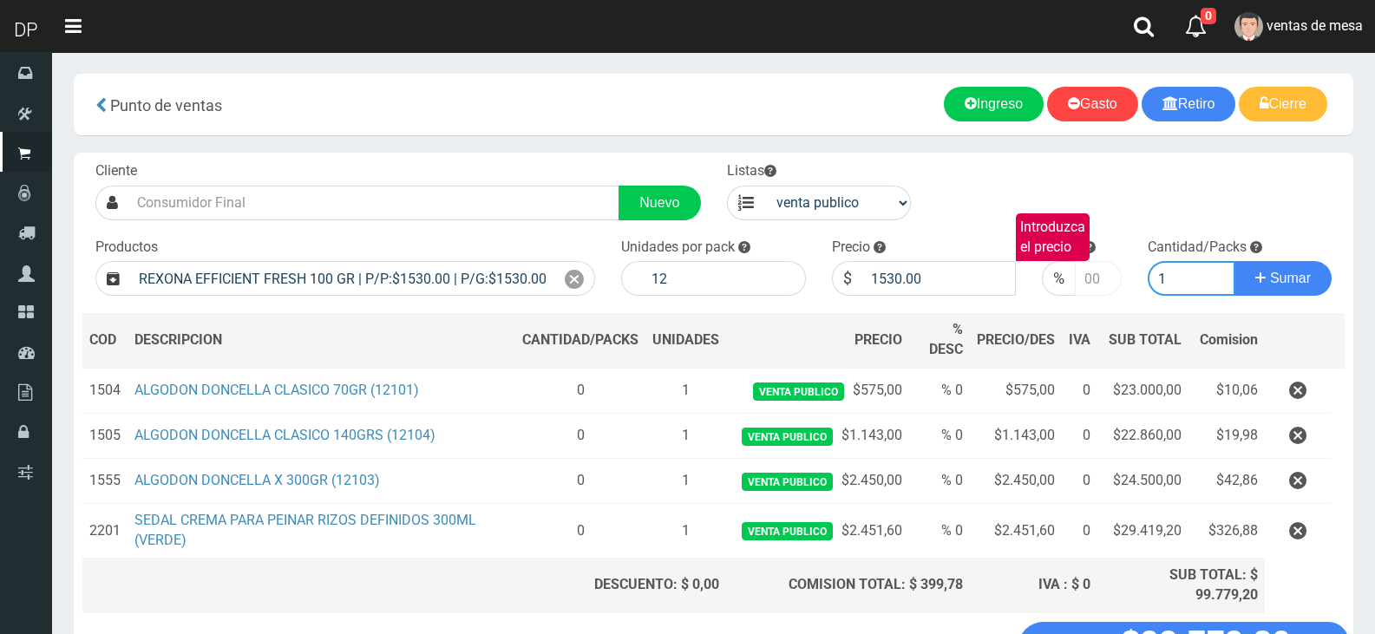
type input "1"
click at [1079, 284] on input "number" at bounding box center [1098, 278] width 46 height 35
click at [1235, 261] on button "Sumar" at bounding box center [1283, 278] width 97 height 35
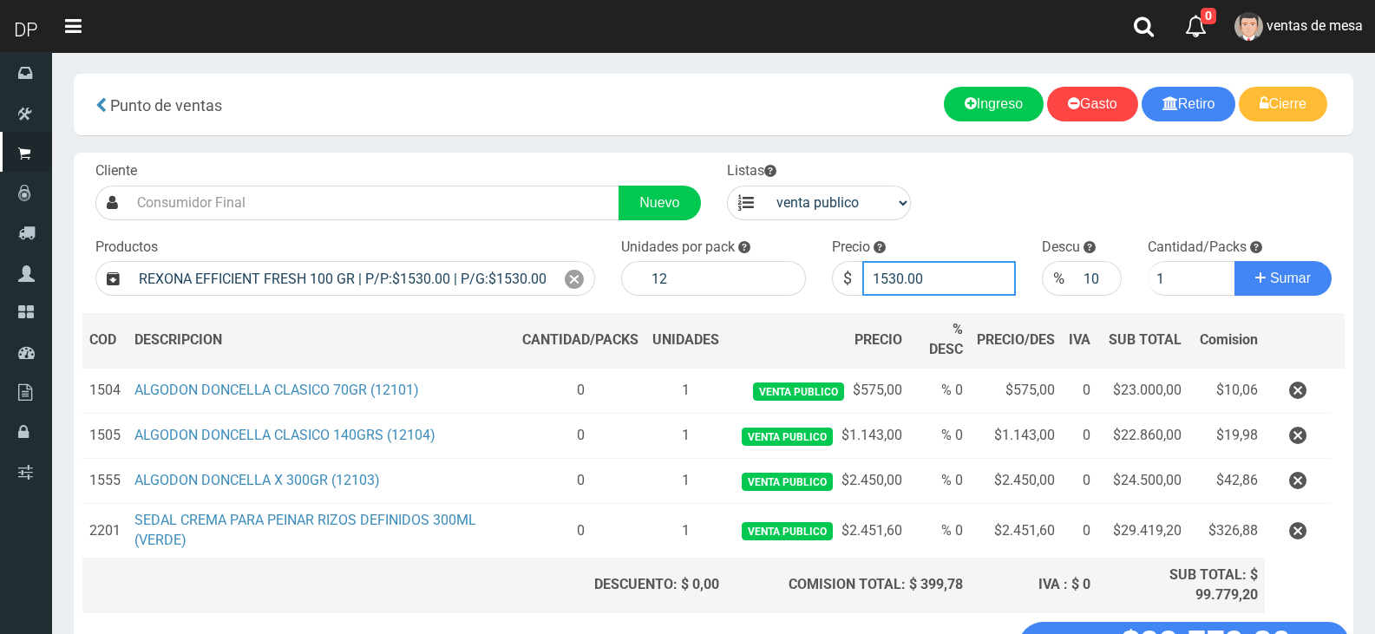
click at [976, 283] on input "1530.00" at bounding box center [939, 278] width 154 height 35
click at [913, 284] on input "1530.00" at bounding box center [939, 278] width 154 height 35
click at [1076, 276] on input "10" at bounding box center [1098, 278] width 46 height 35
type input "0"
click at [943, 287] on input "1530.00" at bounding box center [939, 278] width 154 height 35
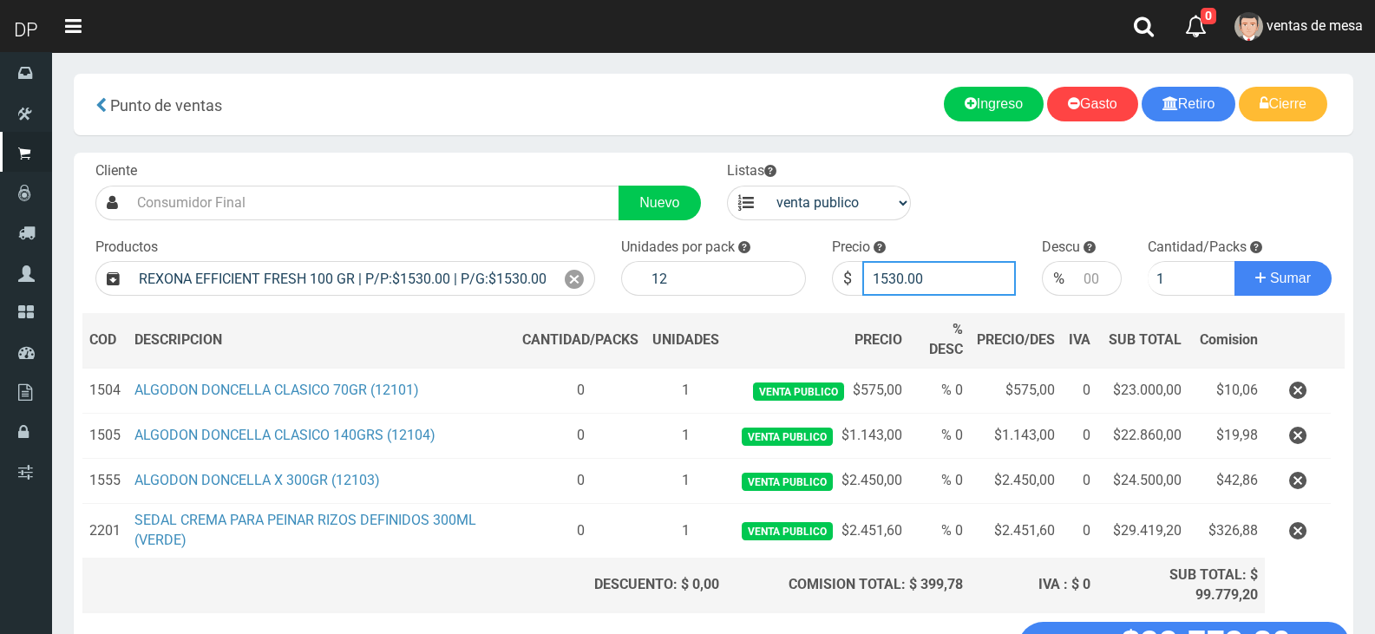
click at [943, 287] on input "1530.00" at bounding box center [939, 278] width 154 height 35
type input "1377"
click at [1235, 261] on button "Sumar" at bounding box center [1283, 278] width 97 height 35
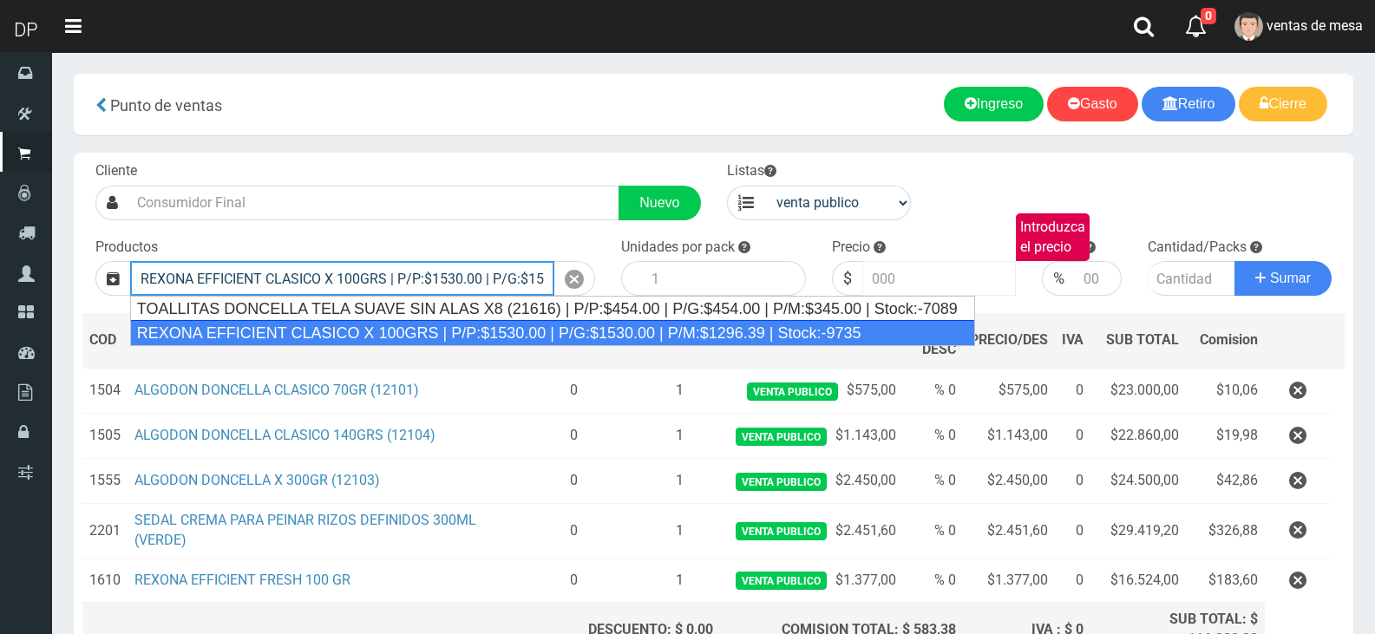
type input "REXONA EFFICIENT CLASICO X 100GRS | P/P:$1530.00 | P/G:$1530.00 | P/M:$1296.39 …"
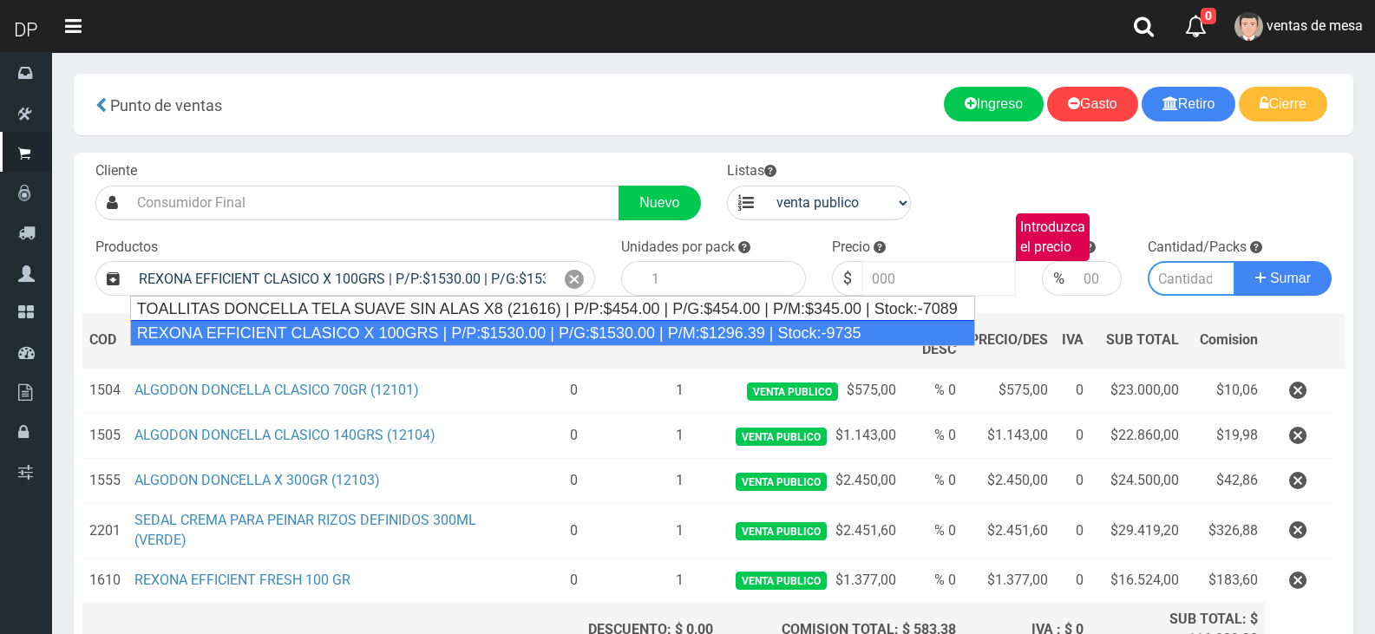
type input "12"
type input "1530.00"
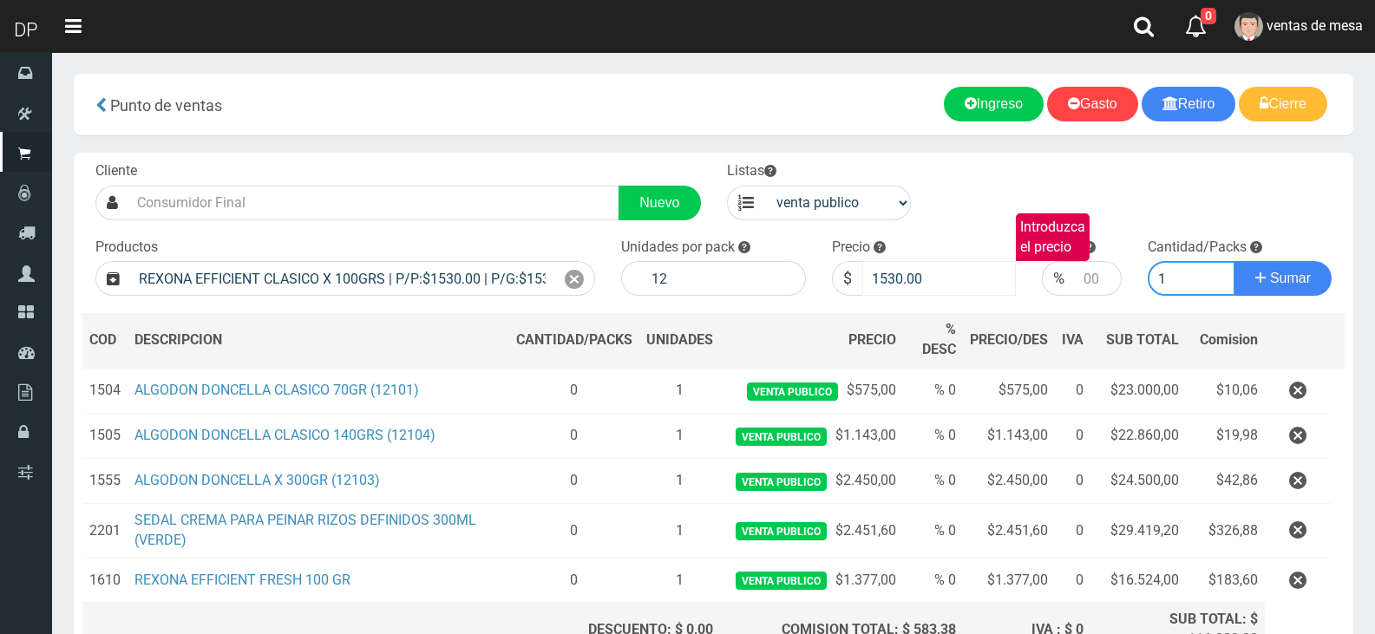
type input "1"
click at [943, 287] on input "1530.00" at bounding box center [939, 278] width 154 height 35
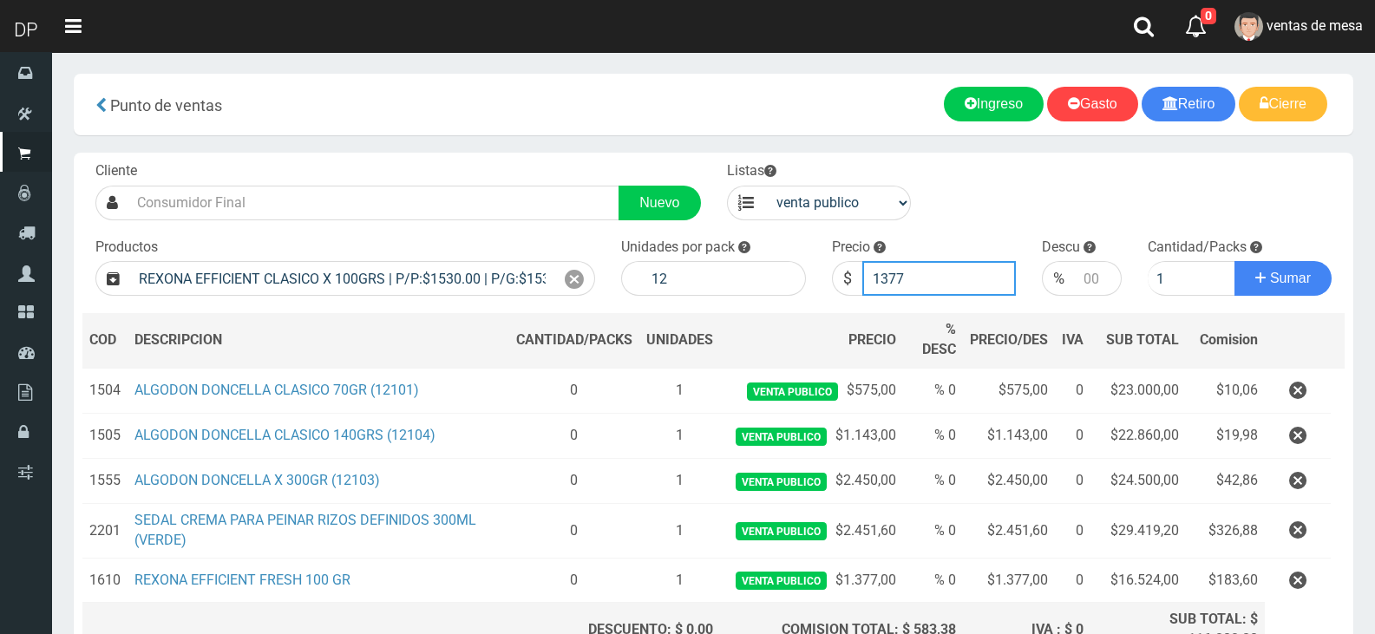
type input "1377"
click at [1235, 261] on button "Sumar" at bounding box center [1283, 278] width 97 height 35
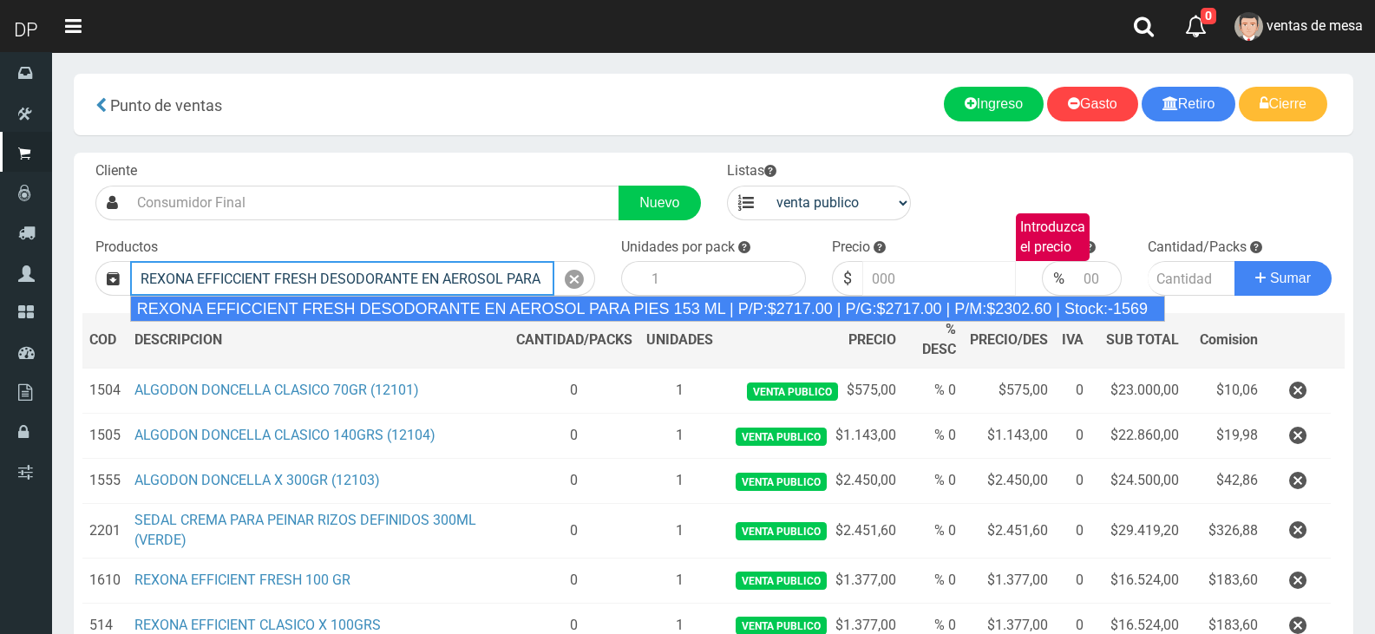
type input "REXONA EFFICCIENT FRESH DESODORANTE EN AEROSOL PARA PIES 153 ML | P/P:$2717.00 …"
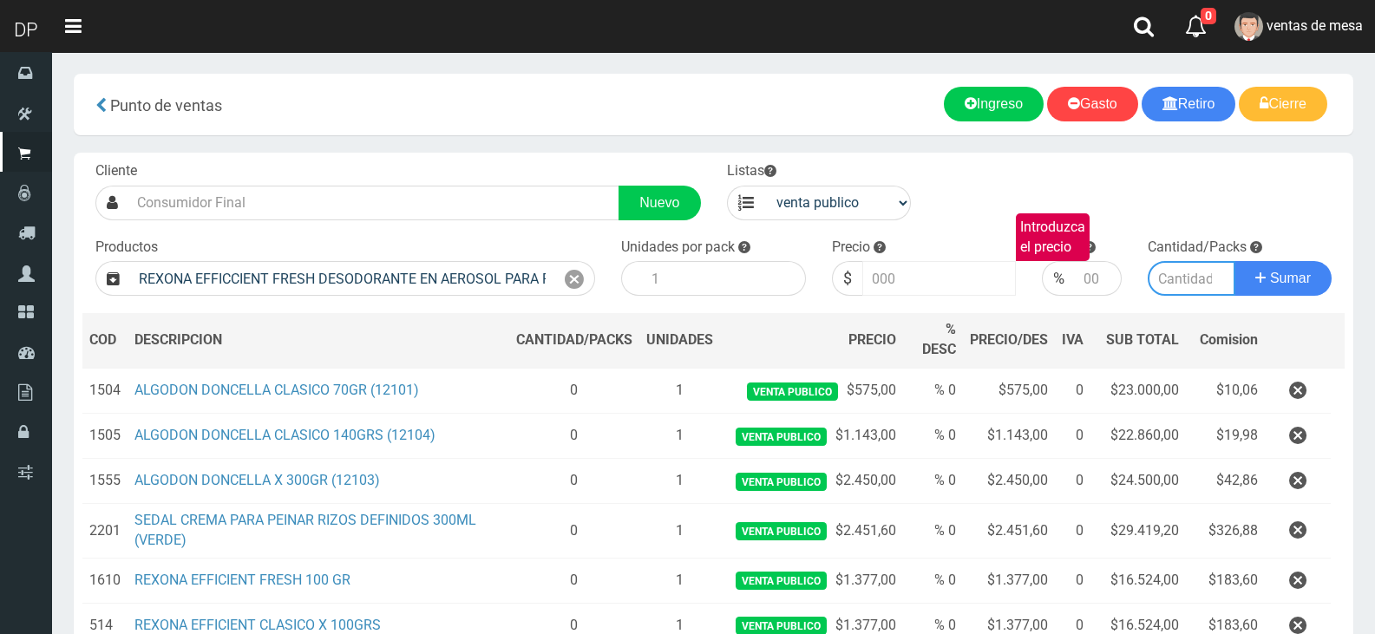
type input "12"
type input "2717.00"
type input "1"
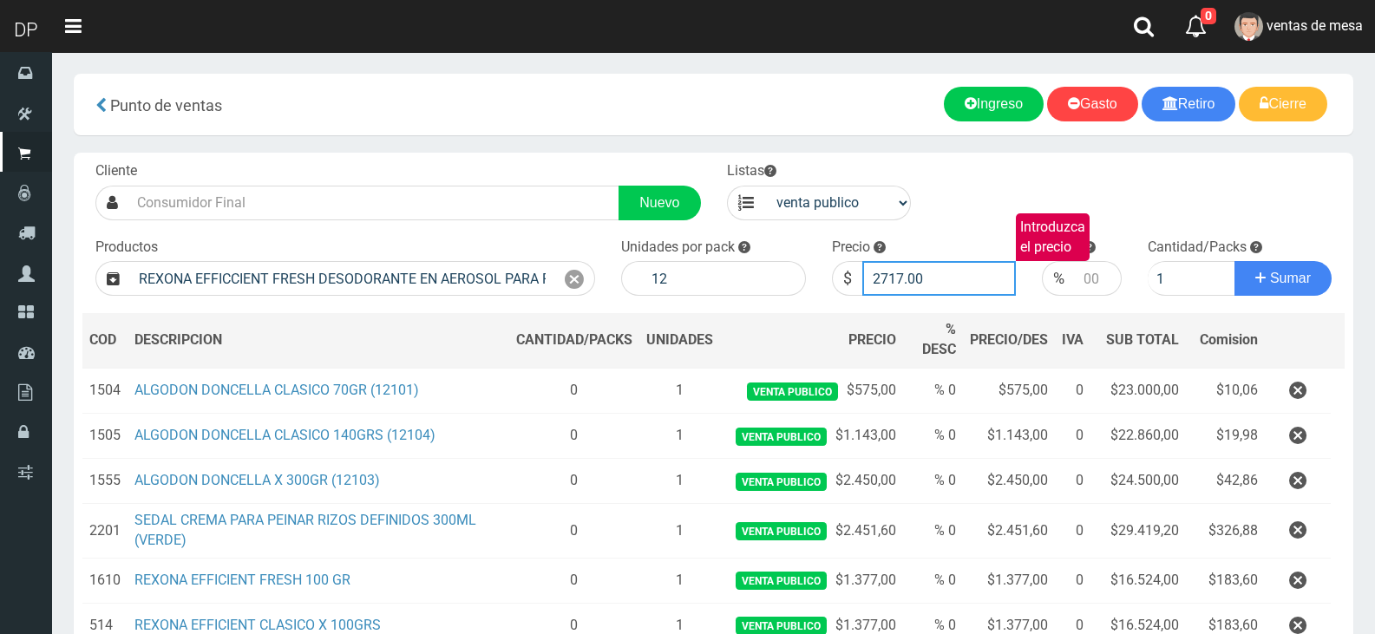
click at [943, 287] on input "2717.00" at bounding box center [939, 278] width 154 height 35
type input "2445"
type input "2445.3"
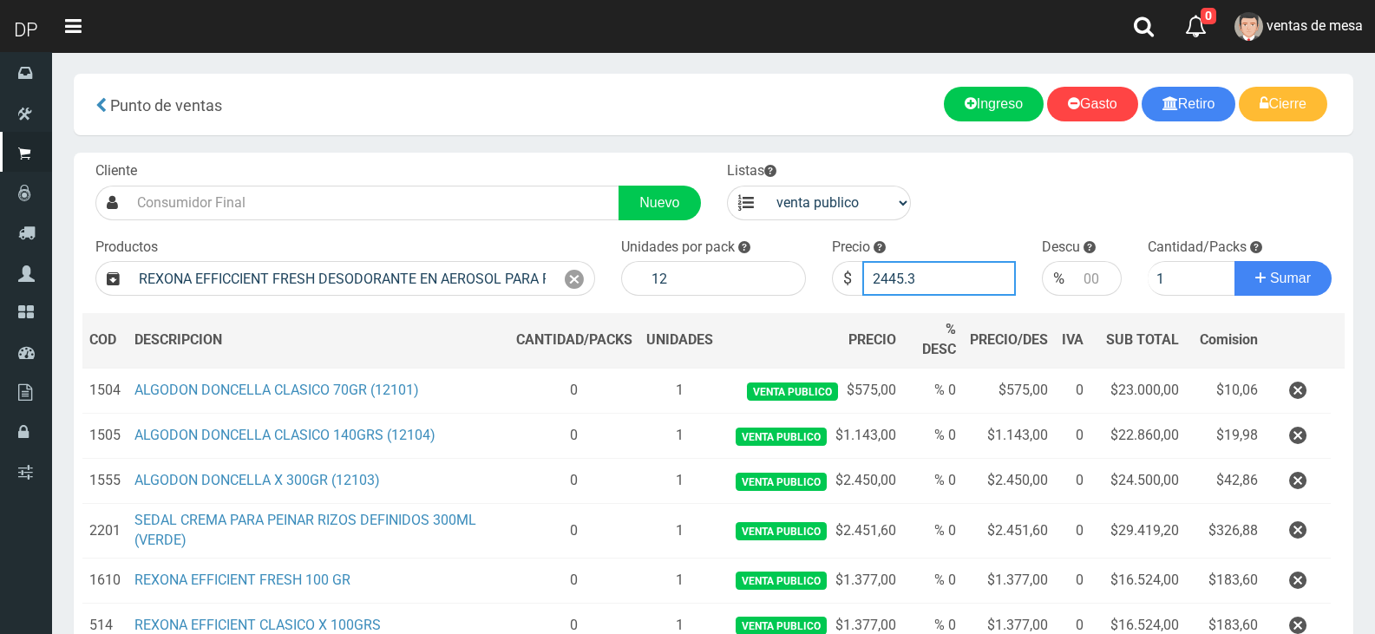
click at [1235, 261] on button "Sumar" at bounding box center [1283, 278] width 97 height 35
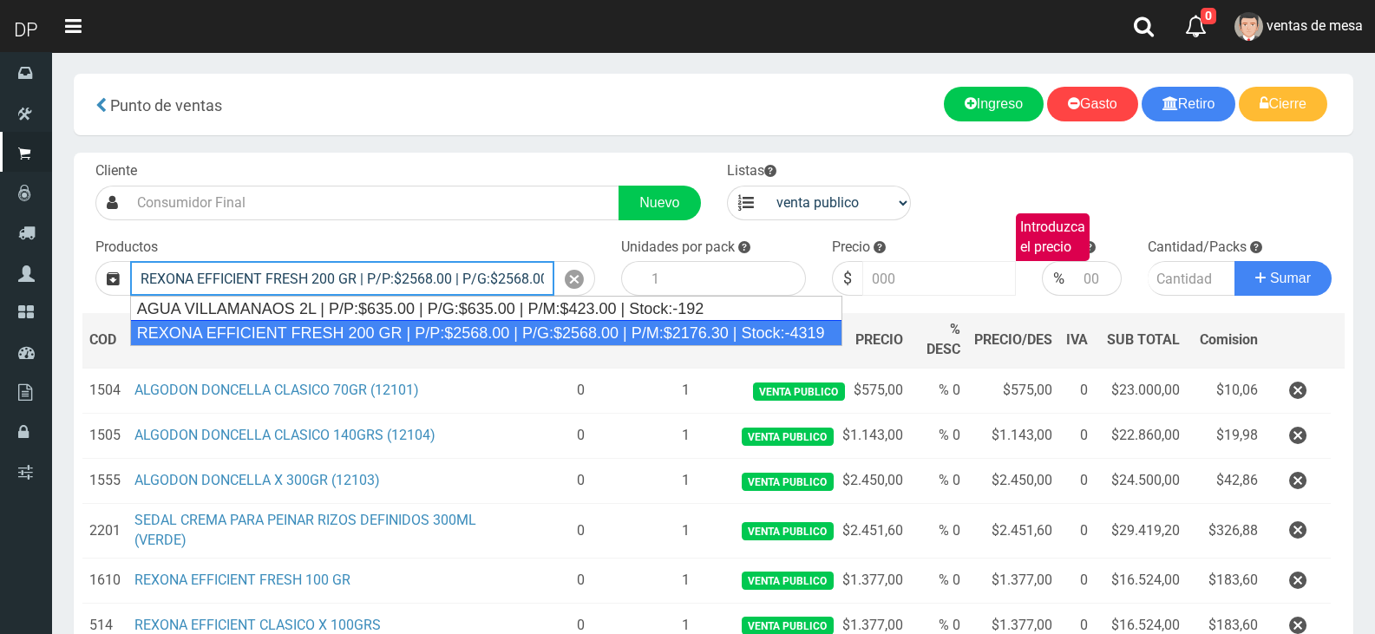
type input "REXONA EFFICIENT FRESH 200 GR | P/P:$2568.00 | P/G:$2568.00 | P/M:$2176.30 | St…"
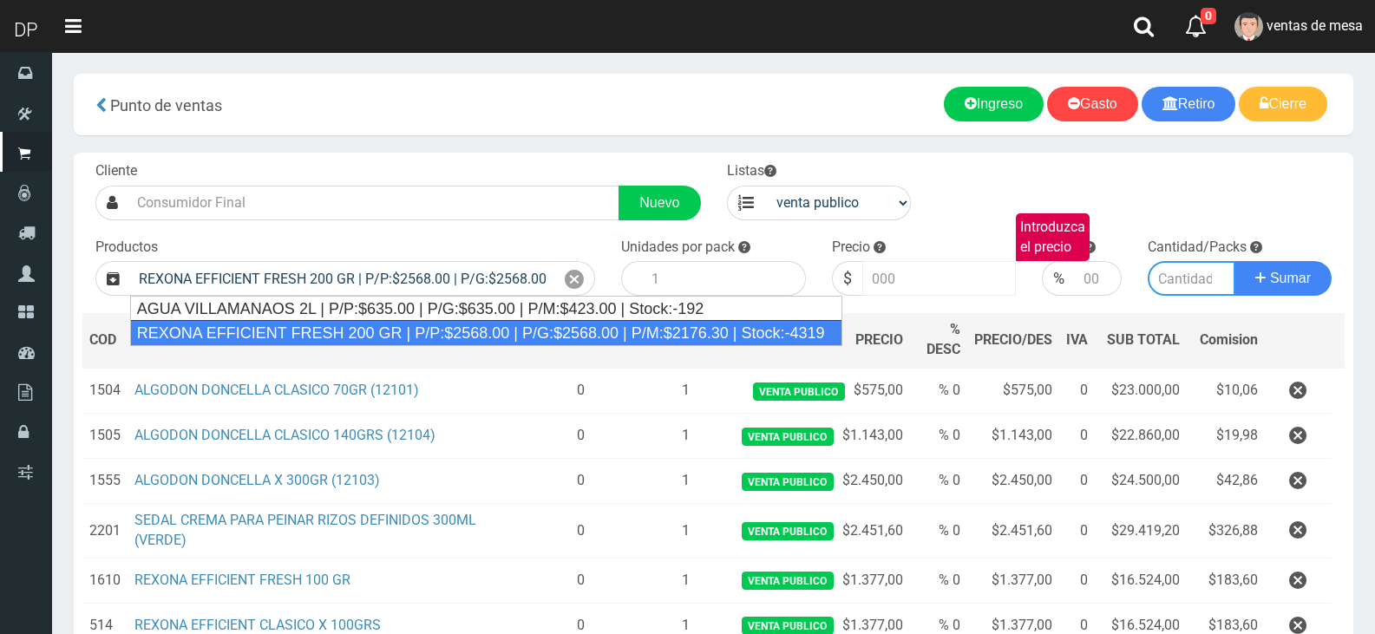
type input "12"
type input "2568.00"
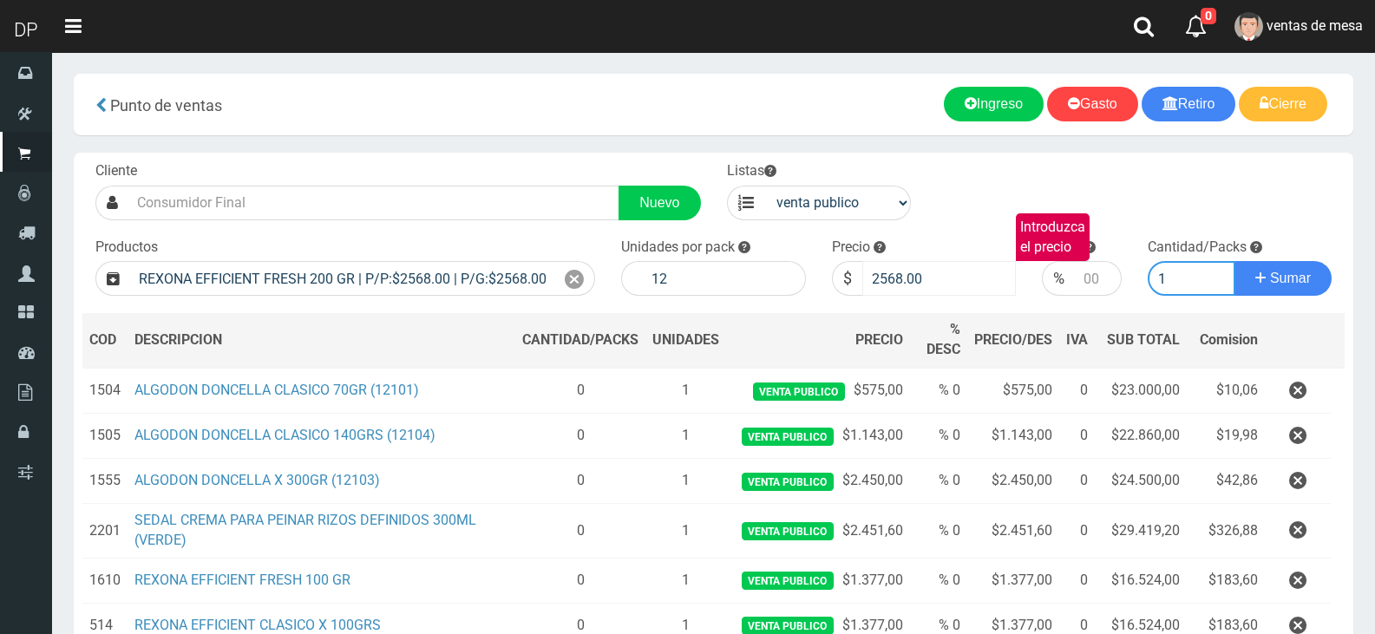
type input "1"
click at [943, 287] on input "2568.00" at bounding box center [939, 278] width 154 height 35
type input "2"
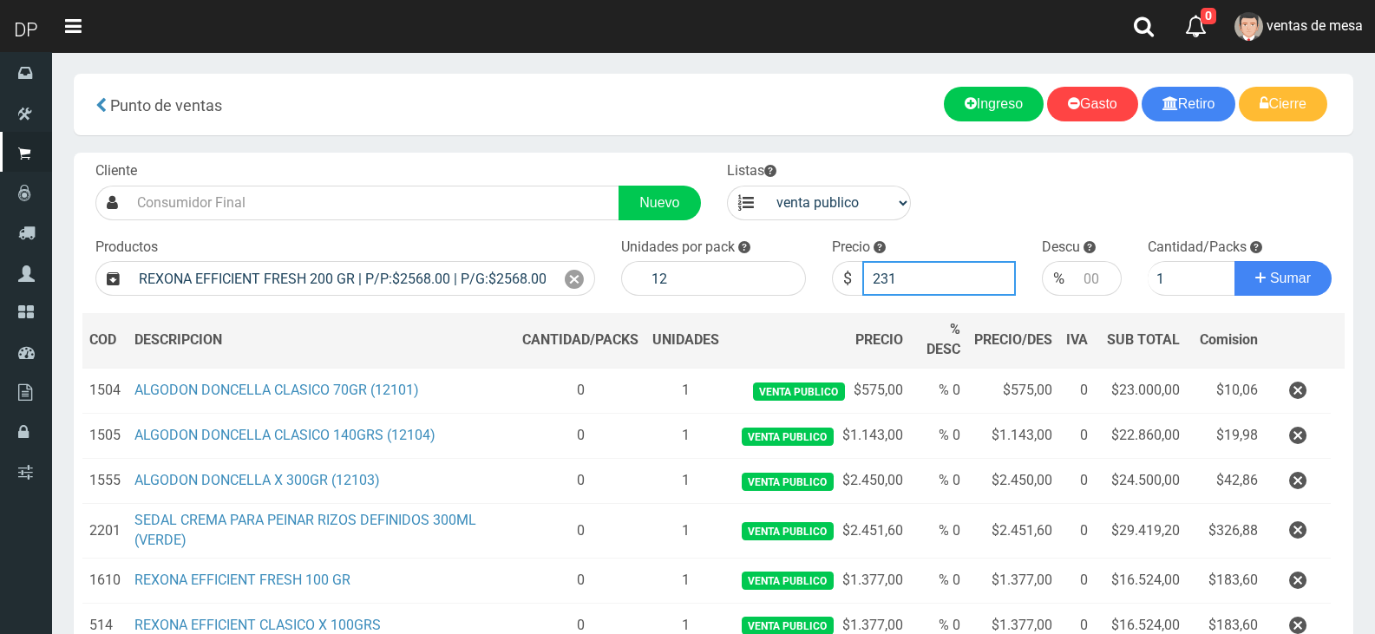
type input "2311"
type input "2311.2"
click at [1235, 261] on button "Sumar" at bounding box center [1283, 278] width 97 height 35
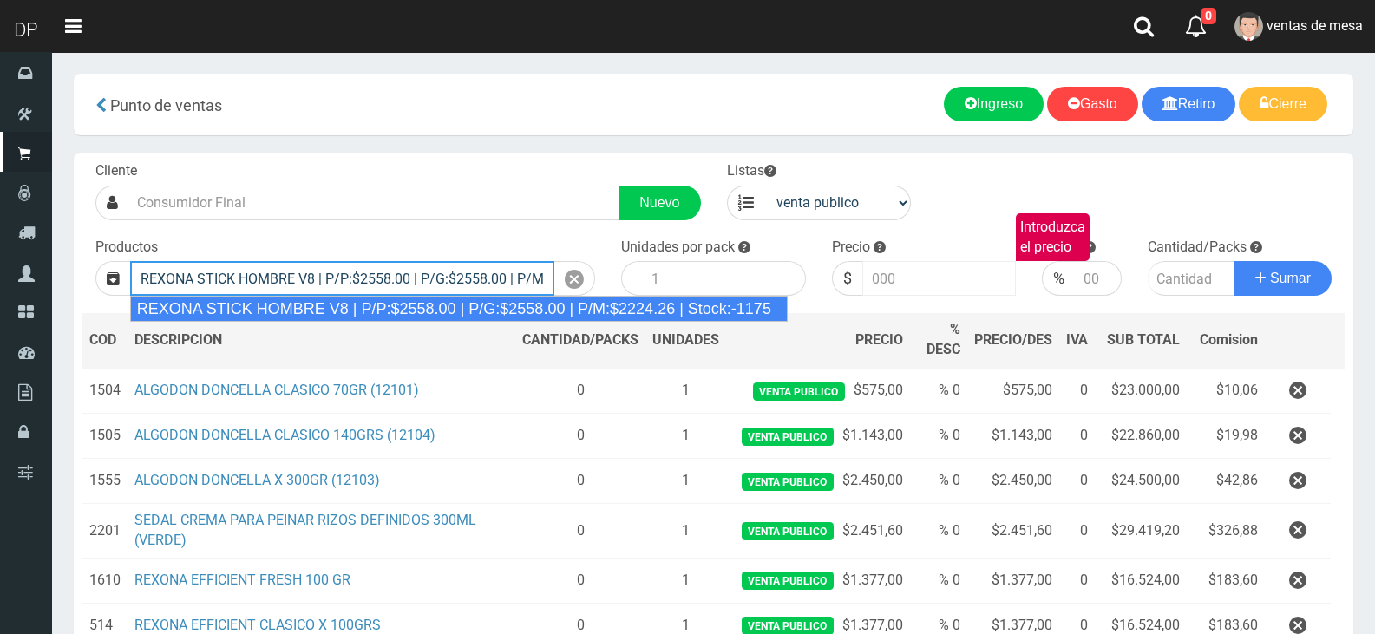
type input "REXONA STICK HOMBRE V8 | P/P:$2558.00 | P/G:$2558.00 | P/M:$2224.26 | Stock:-11…"
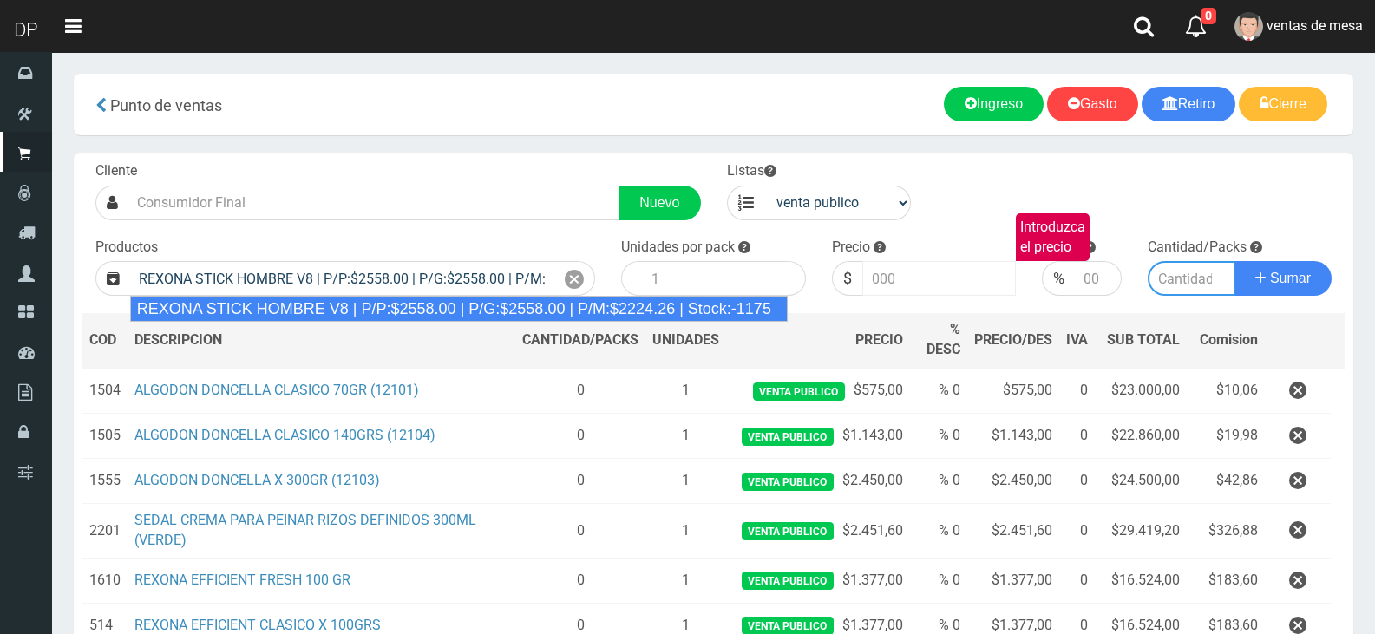
type input "12"
type input "2558.00"
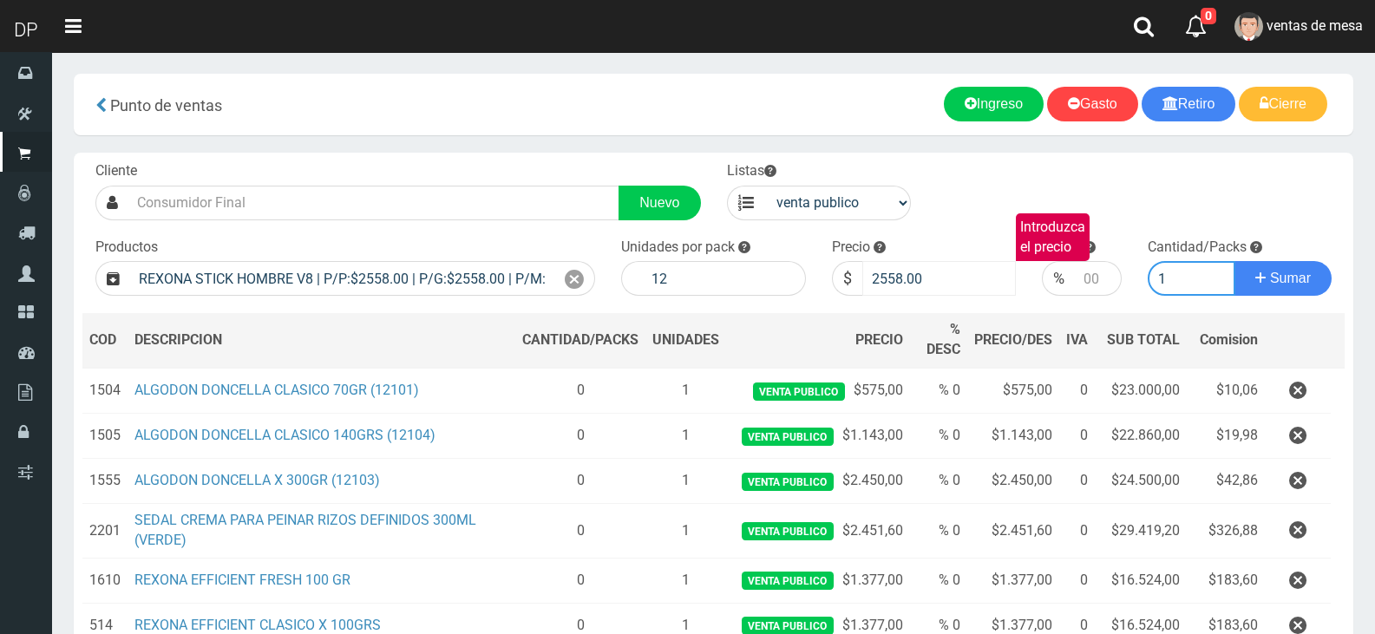
type input "1"
click at [943, 287] on input "2558.00" at bounding box center [939, 278] width 154 height 35
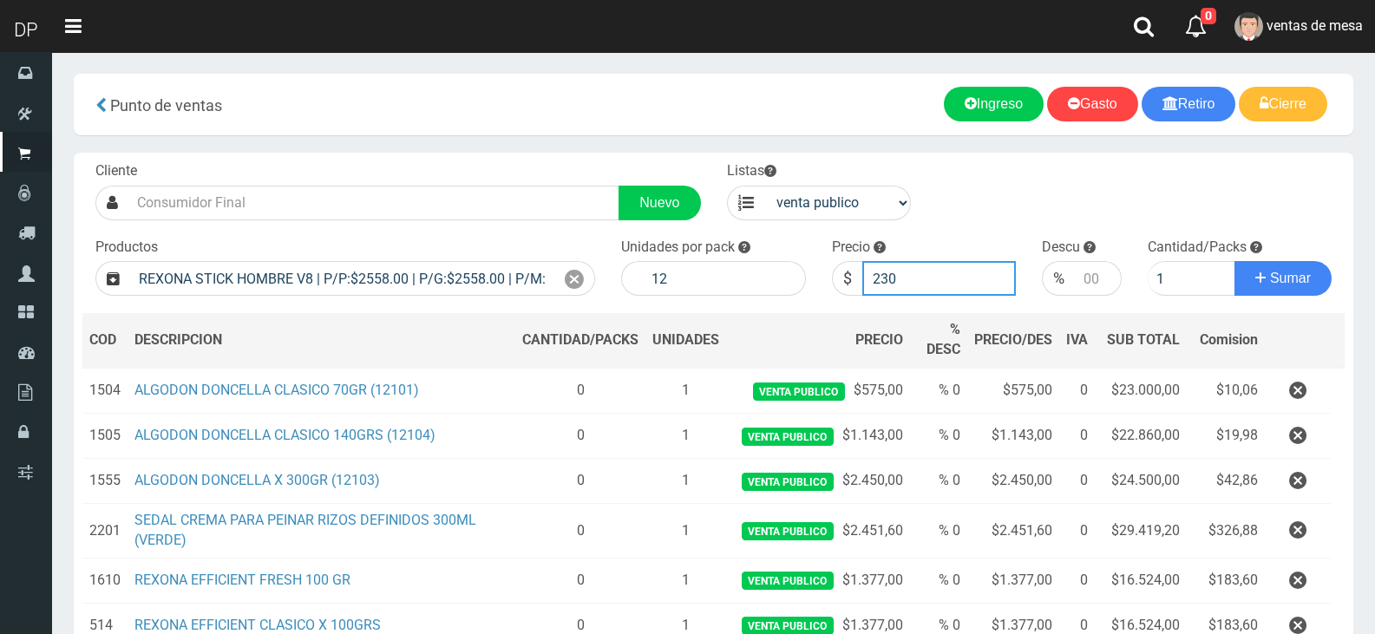
type input "2302"
type input "2302.2"
click at [1235, 261] on button "Sumar" at bounding box center [1283, 278] width 97 height 35
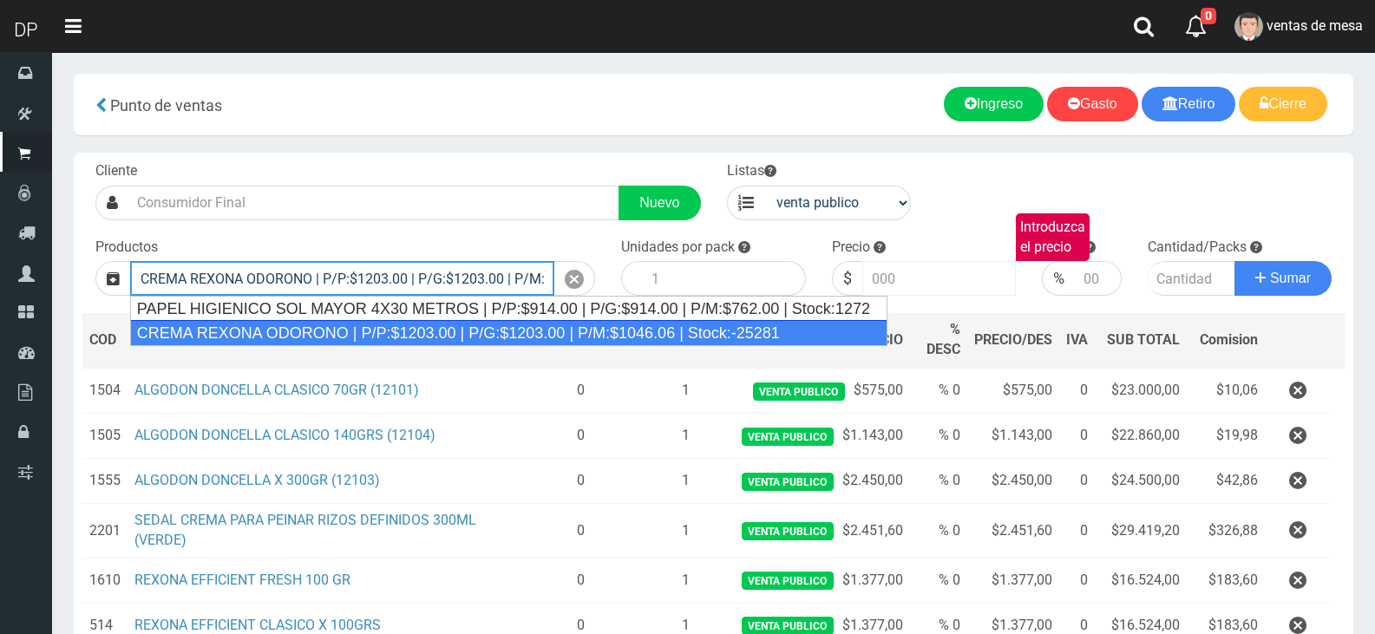
type input "CREMA REXONA ODORONO | P/P:$1203.00 | P/G:$1203.00 | P/M:$1046.06 | Stock:-25281"
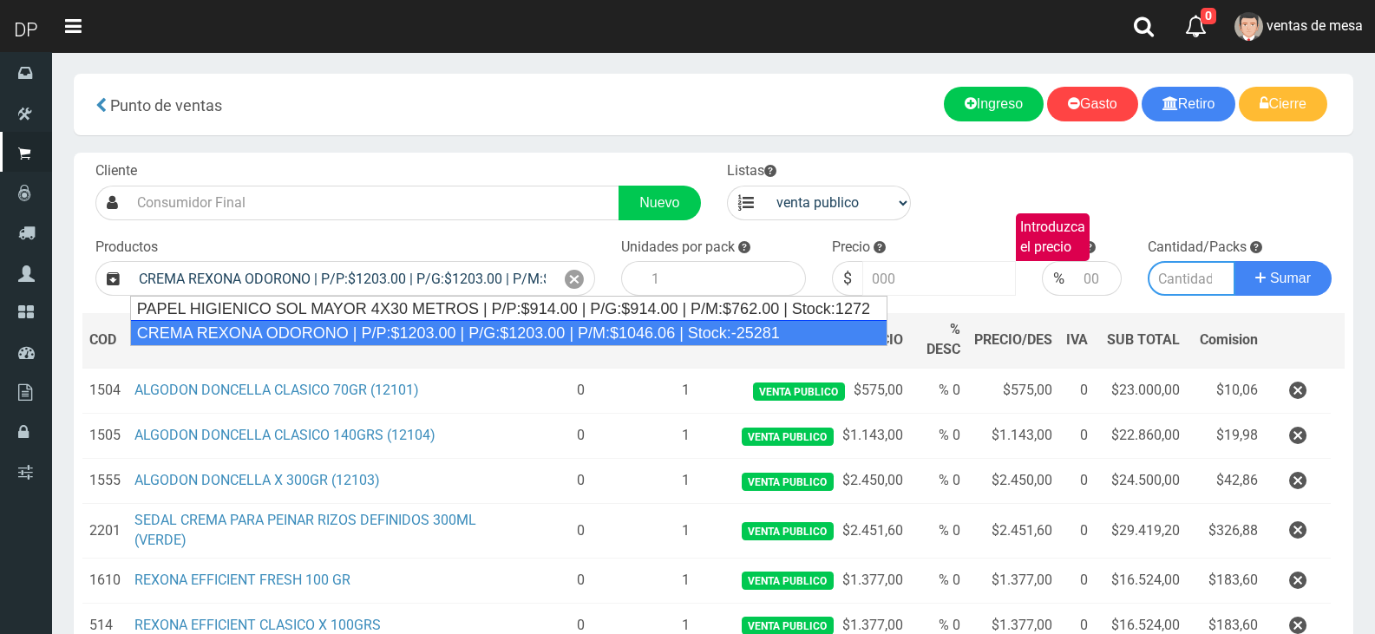
type input "12"
type input "1203.00"
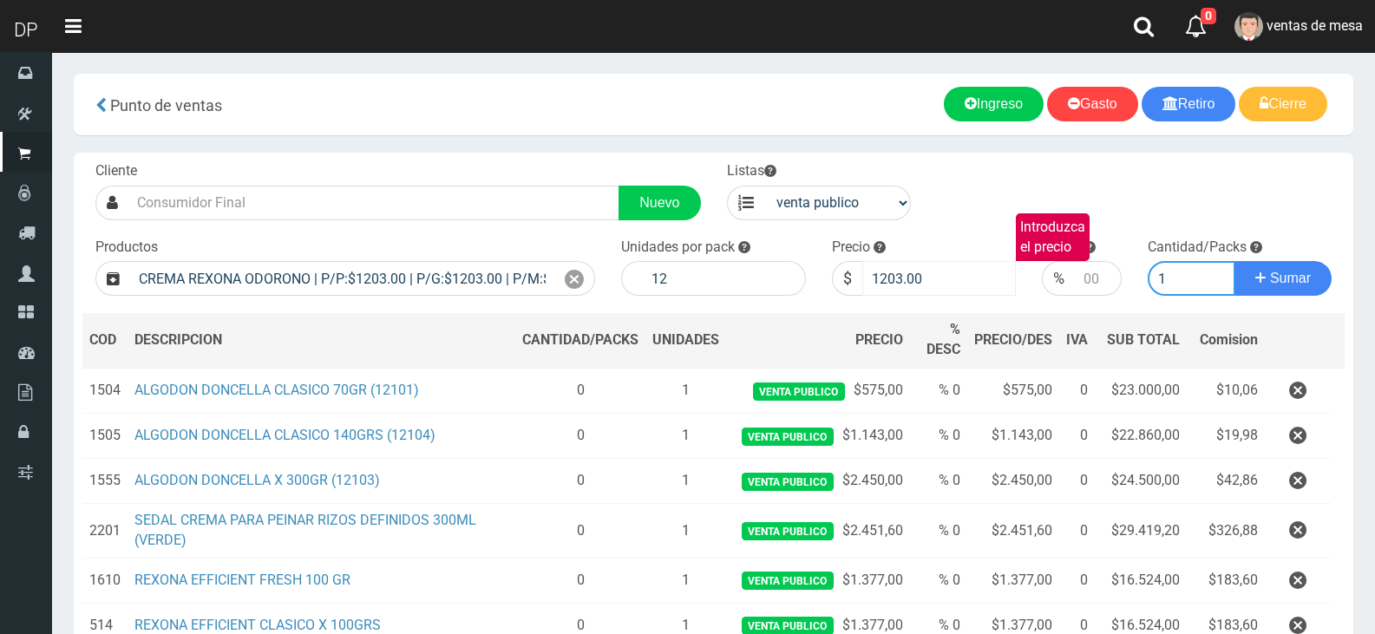
type input "1"
click at [943, 287] on input "1203.00" at bounding box center [939, 278] width 154 height 35
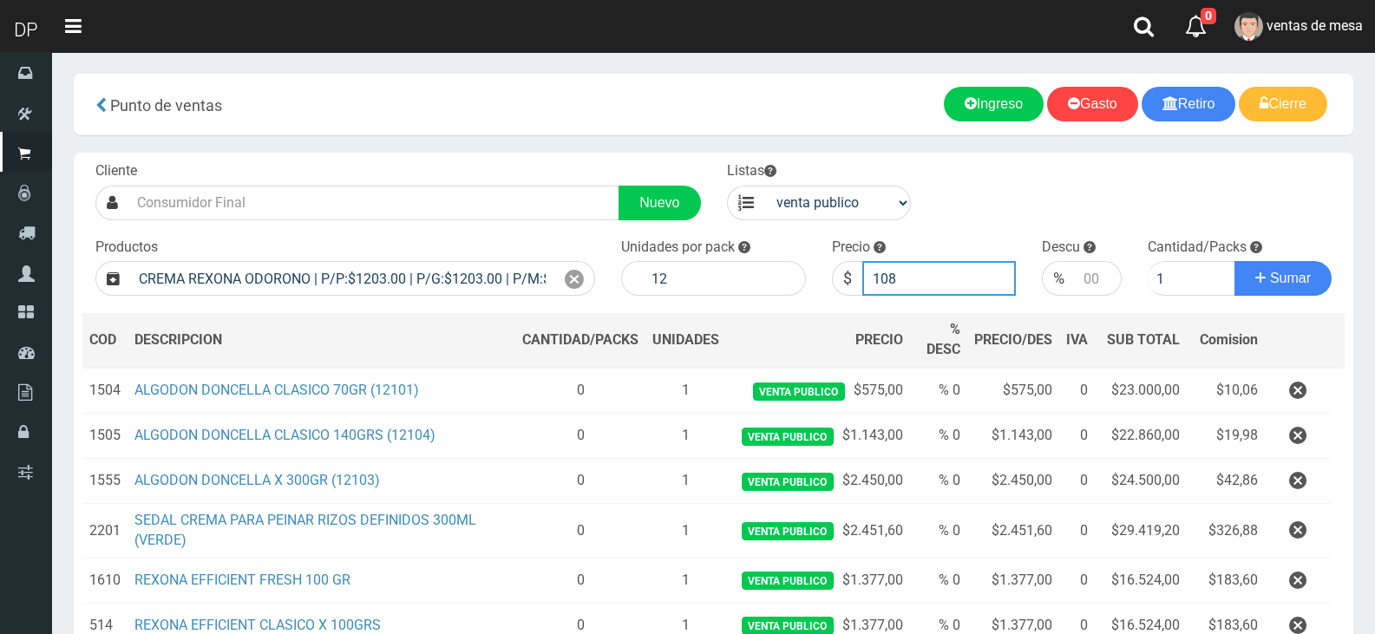
type input "1082"
type input "1082.7"
click at [1235, 261] on button "Sumar" at bounding box center [1283, 278] width 97 height 35
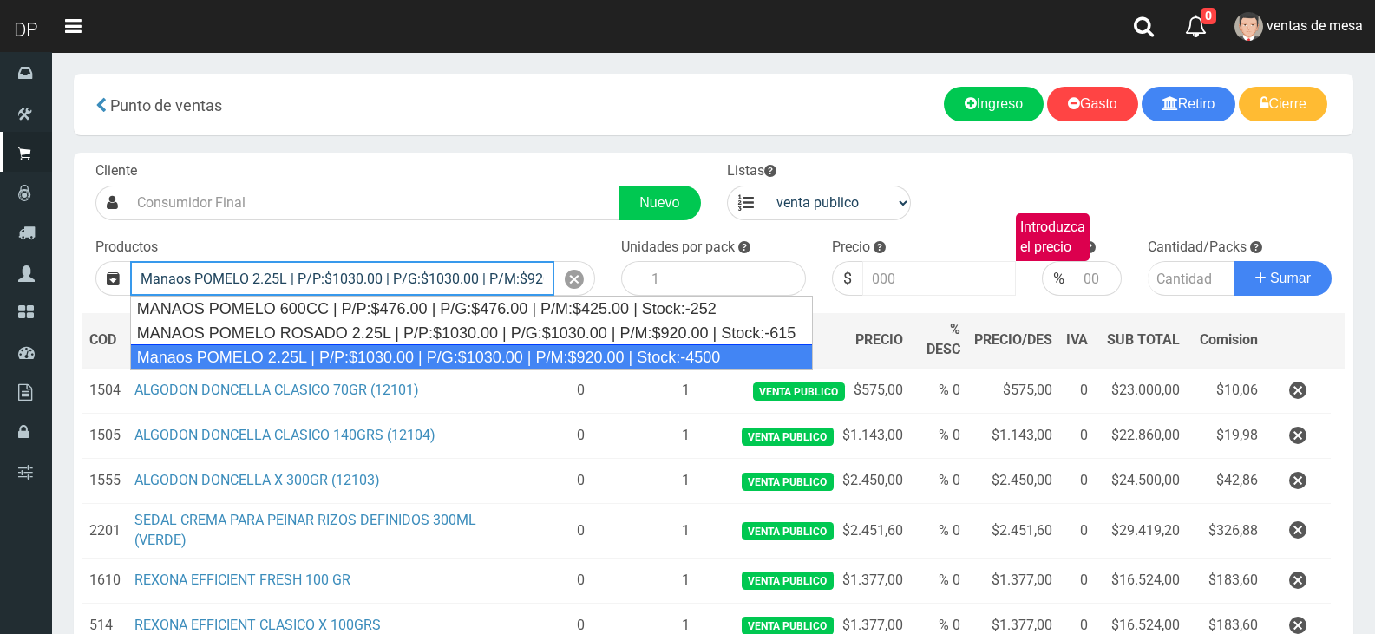
type input "Manaos POMELO 2.25L | P/P:$1030.00 | P/G:$1030.00 | P/M:$920.00 | Stock:-4500"
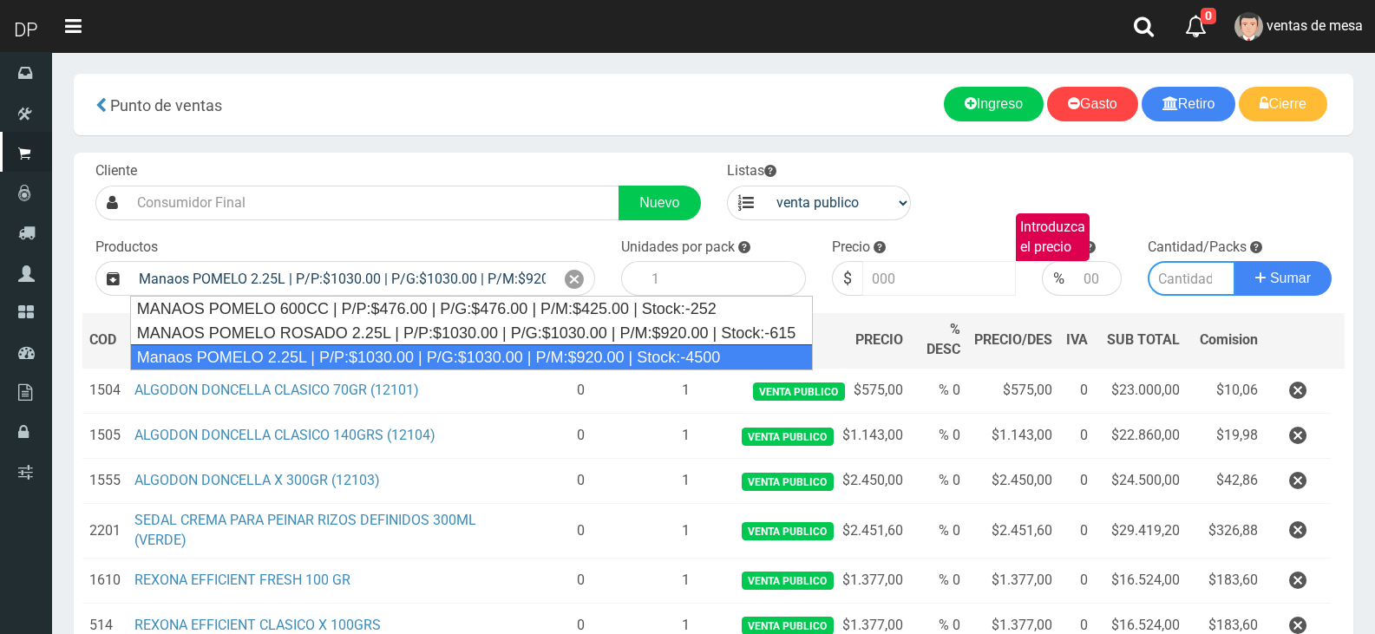
type input "6"
type input "1030.00"
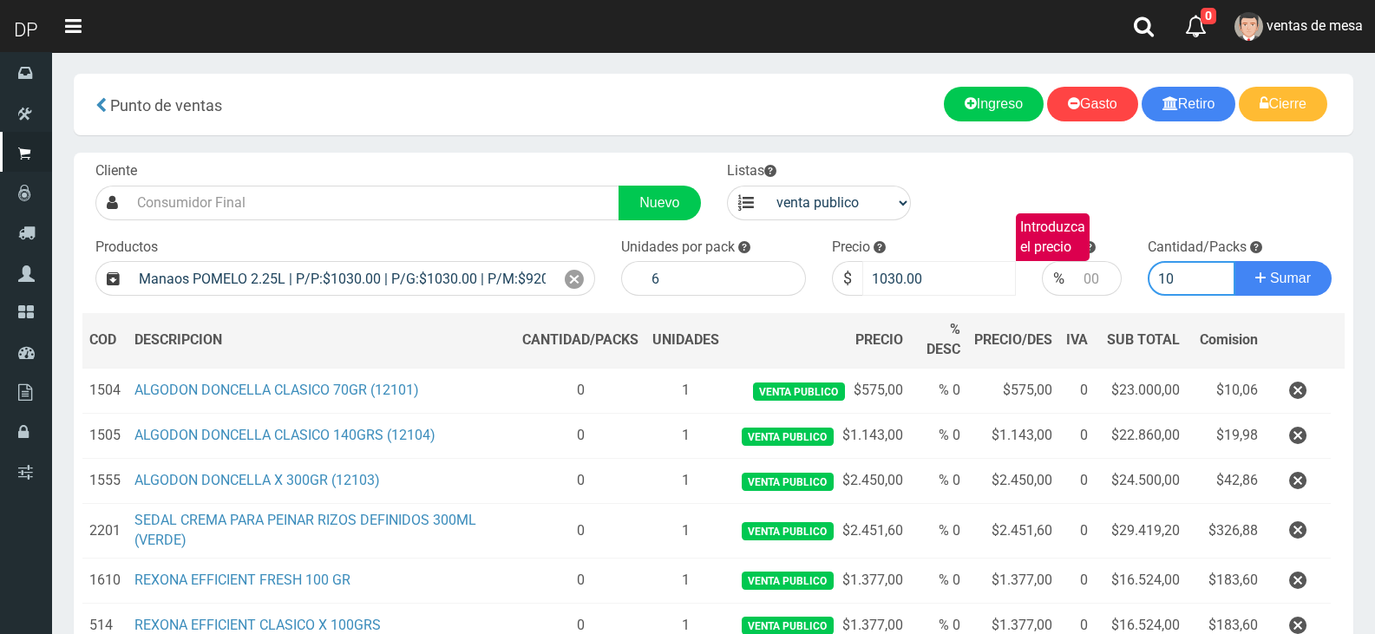
type input "10"
click at [1235, 261] on button "Sumar" at bounding box center [1283, 278] width 97 height 35
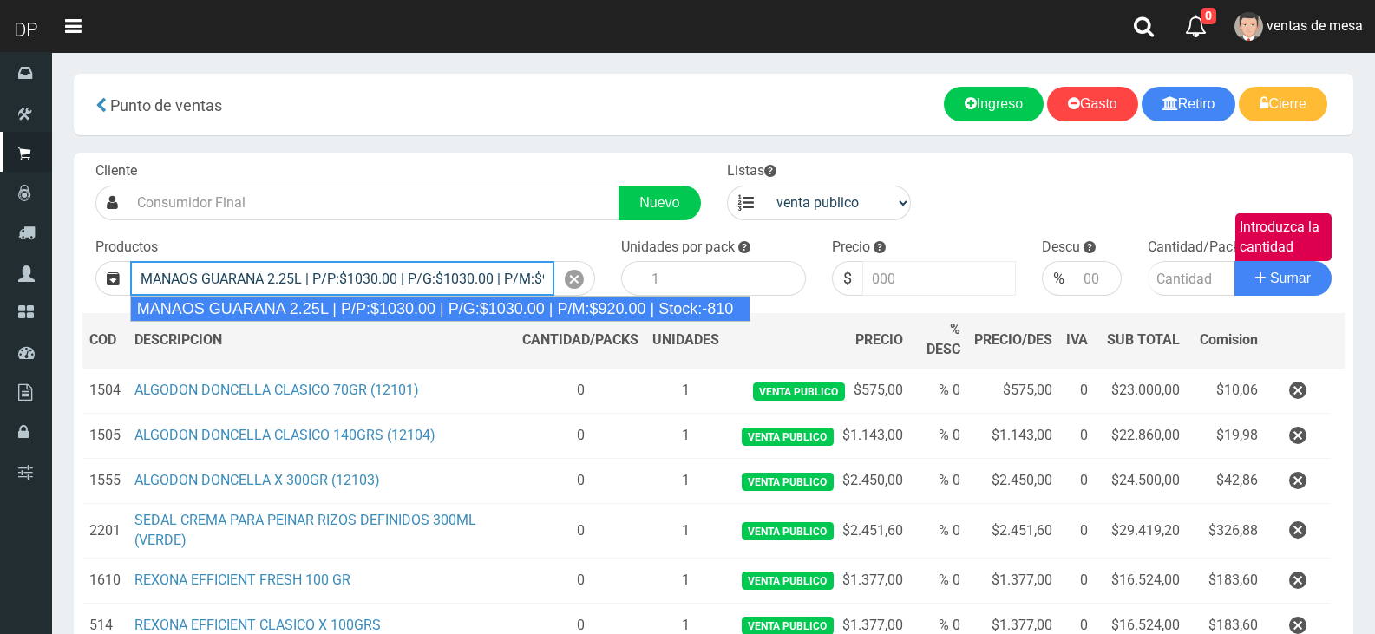
type input "MANAOS GUARANA 2.25L | P/P:$1030.00 | P/G:$1030.00 | P/M:$920.00 | Stock:-810"
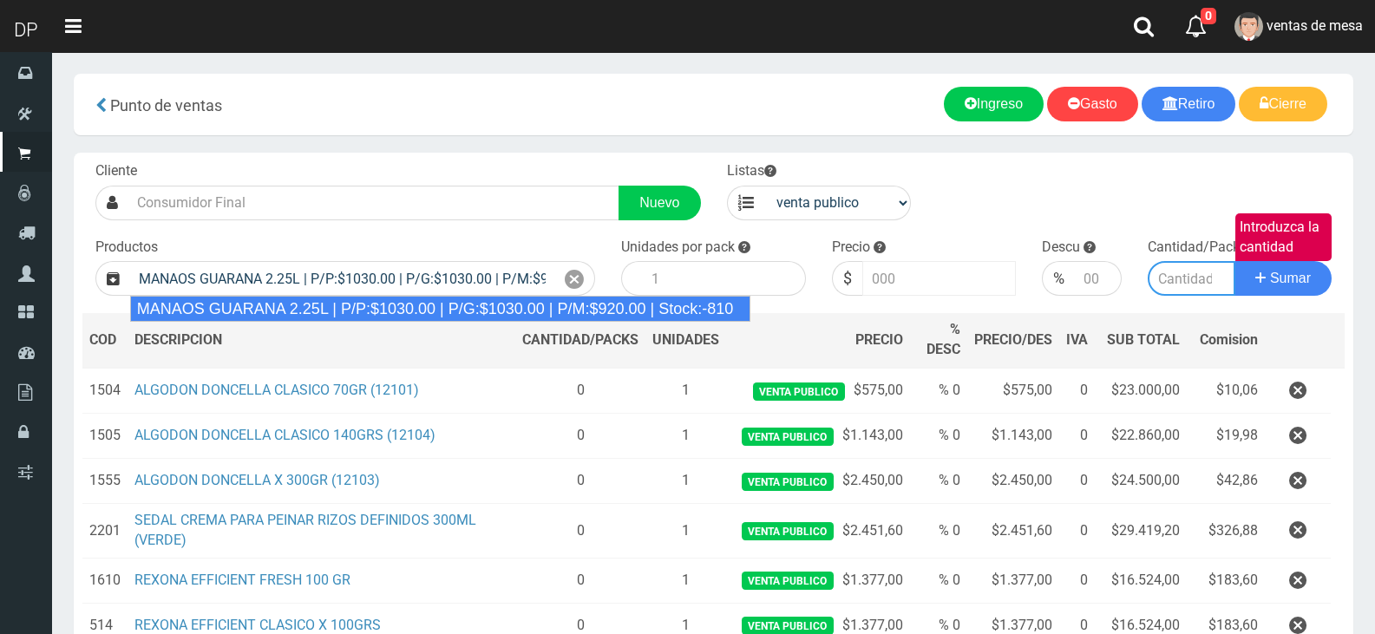
type input "6"
type input "1030.00"
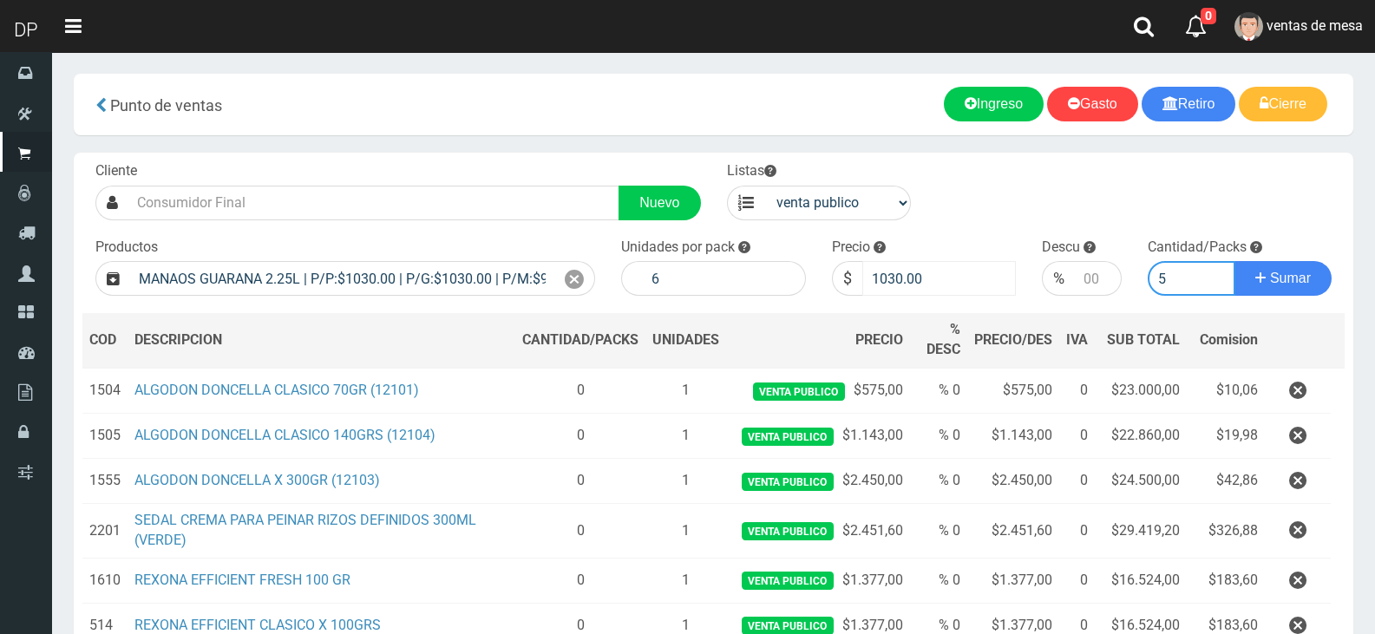
type input "5"
click at [1235, 261] on button "Sumar" at bounding box center [1283, 278] width 97 height 35
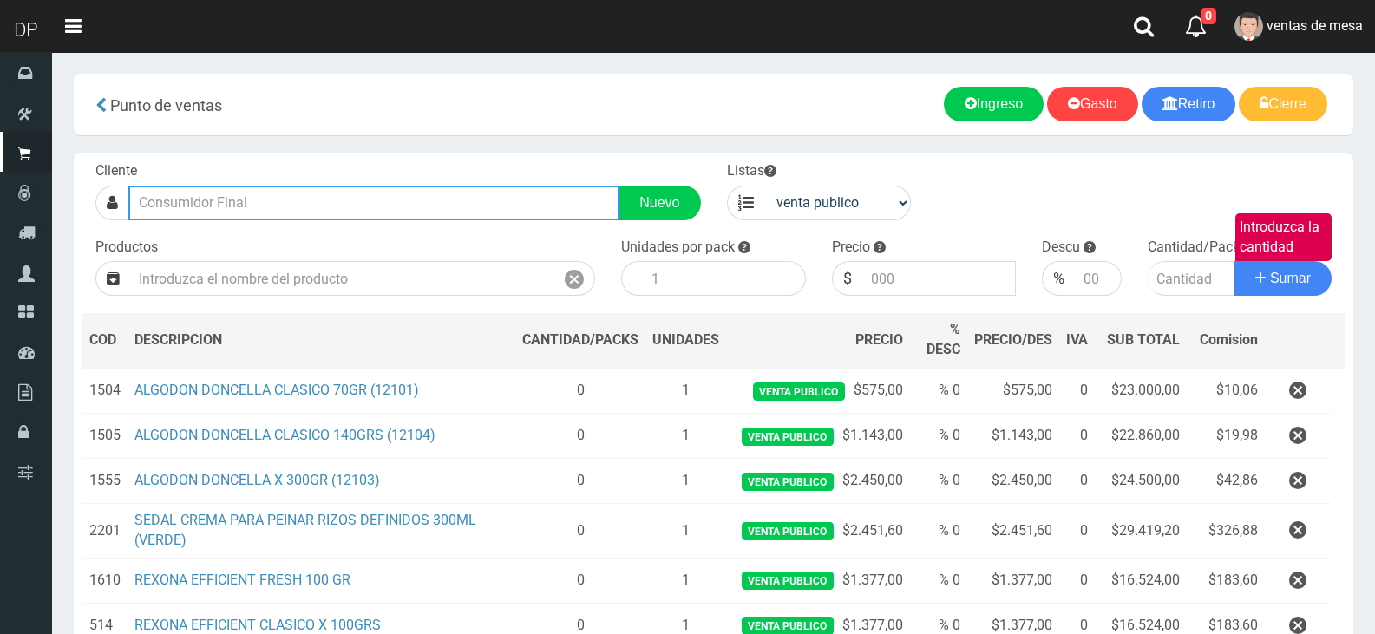
click at [303, 202] on input "text" at bounding box center [373, 203] width 491 height 35
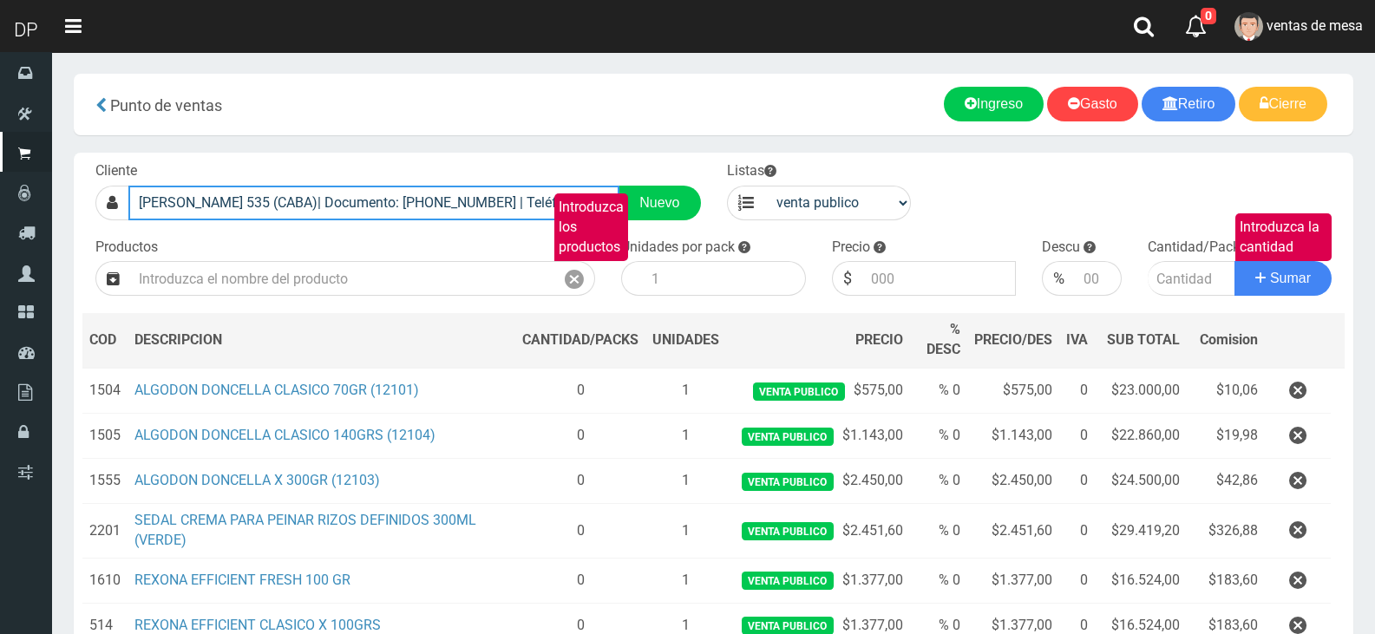
click at [267, 205] on input "GASCON 535 (CABA)| Documento: 535353535355555 | Teléfono: FRANCISCO ORTIGOZA" at bounding box center [373, 203] width 491 height 35
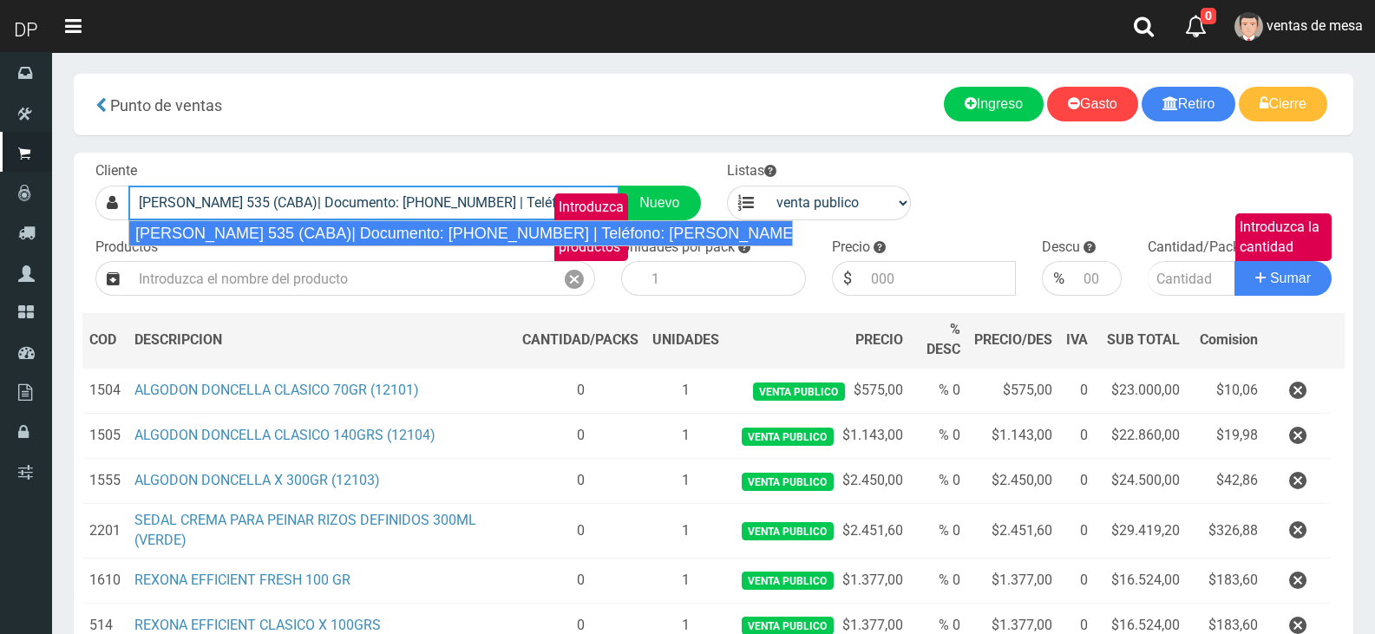
type input "GASCON 535 (CABA)| Documento: 535353535355555 | Teléfono: FRANCISCO ORTIGOZA"
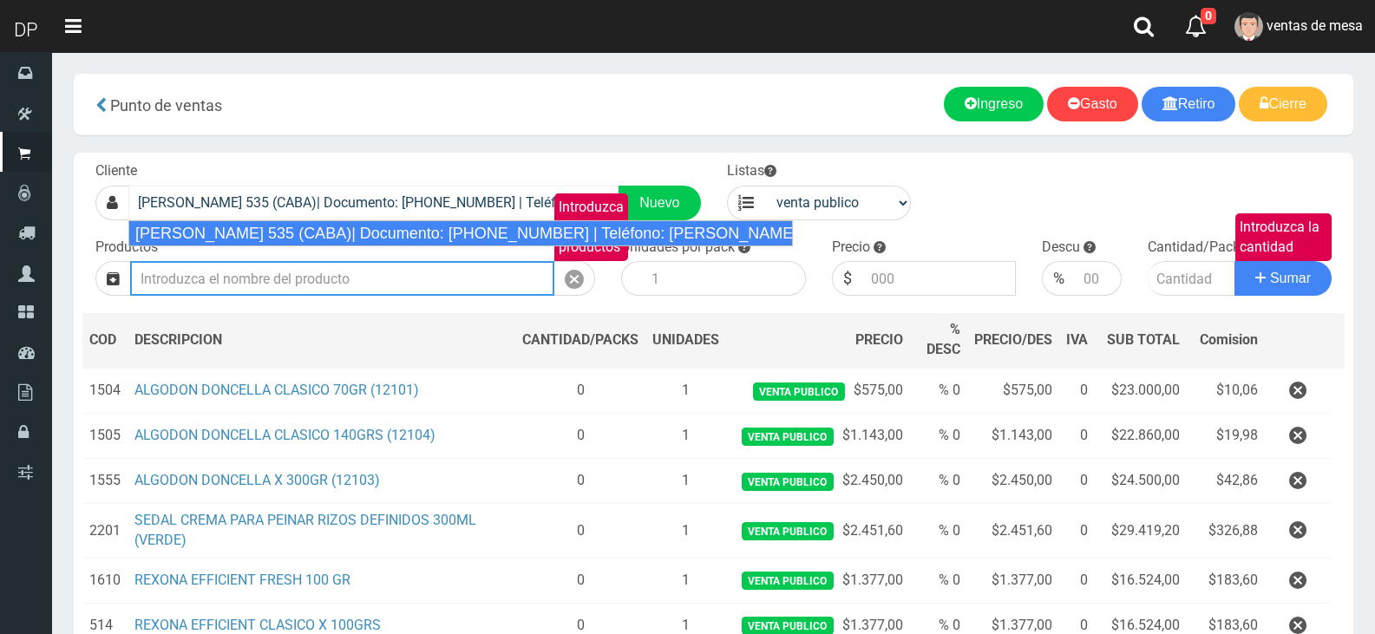
select select "2"
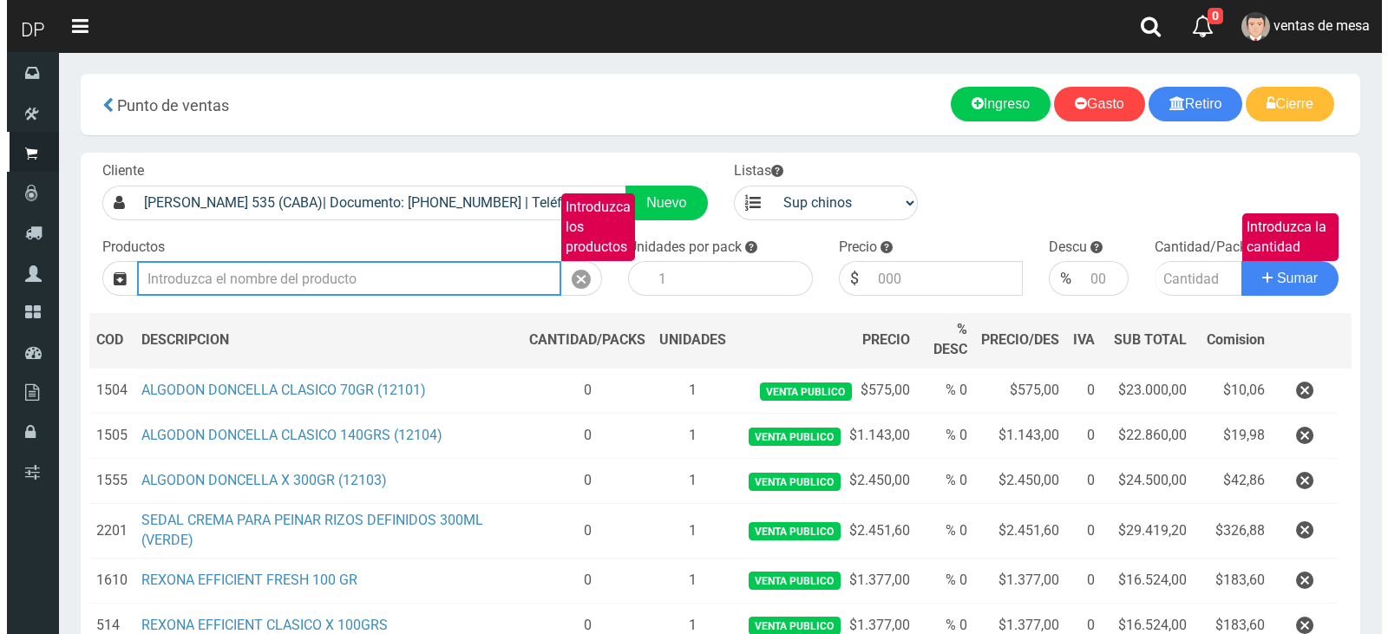
scroll to position [503, 0]
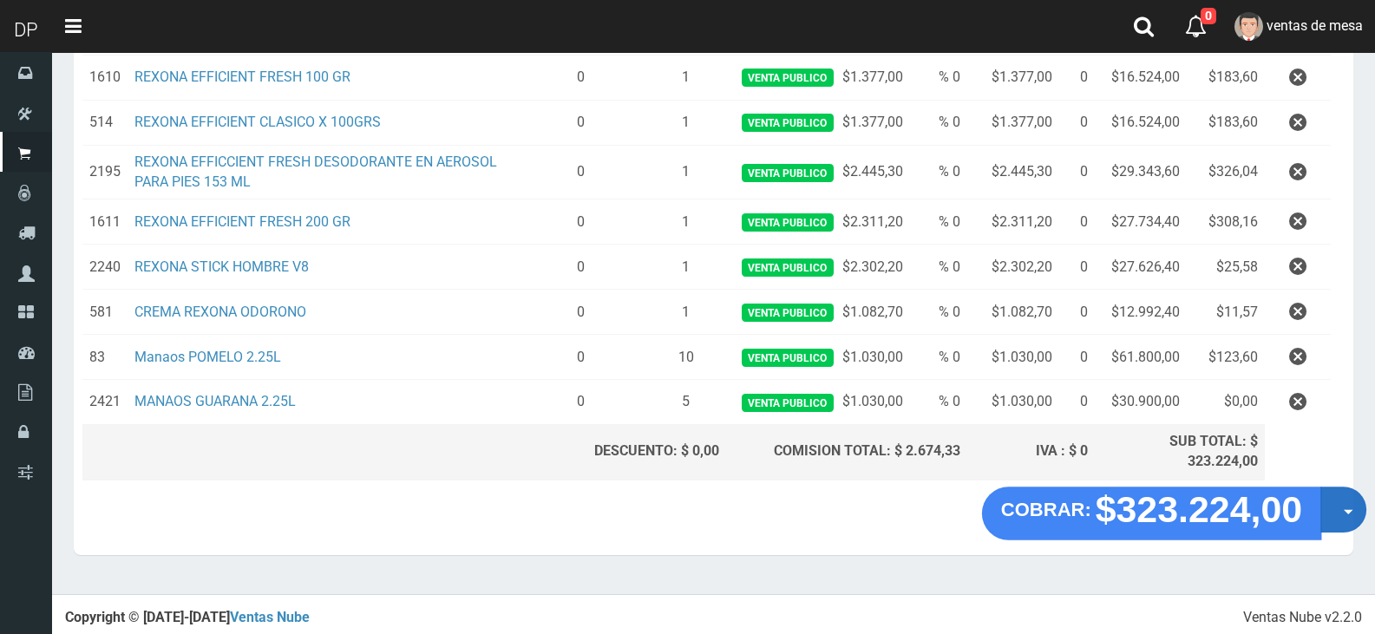
click at [1338, 513] on button "Opciones" at bounding box center [1343, 510] width 46 height 46
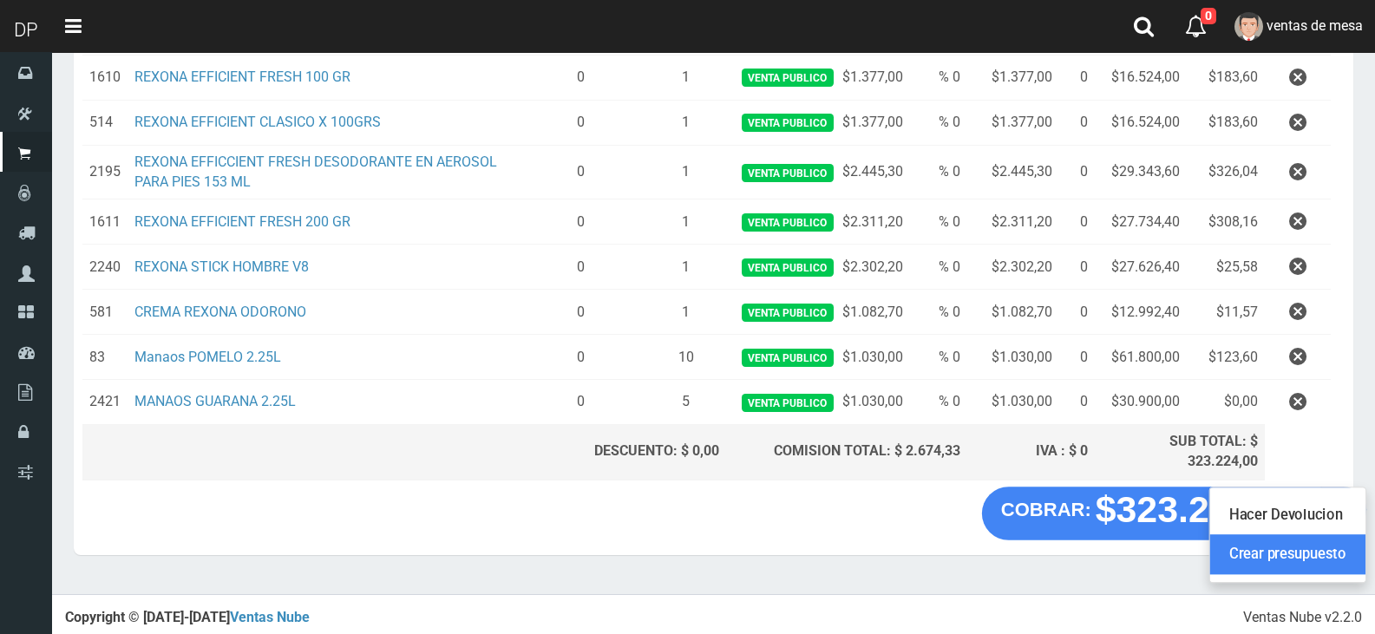
click at [1324, 561] on link "Crear presupuesto" at bounding box center [1287, 554] width 155 height 40
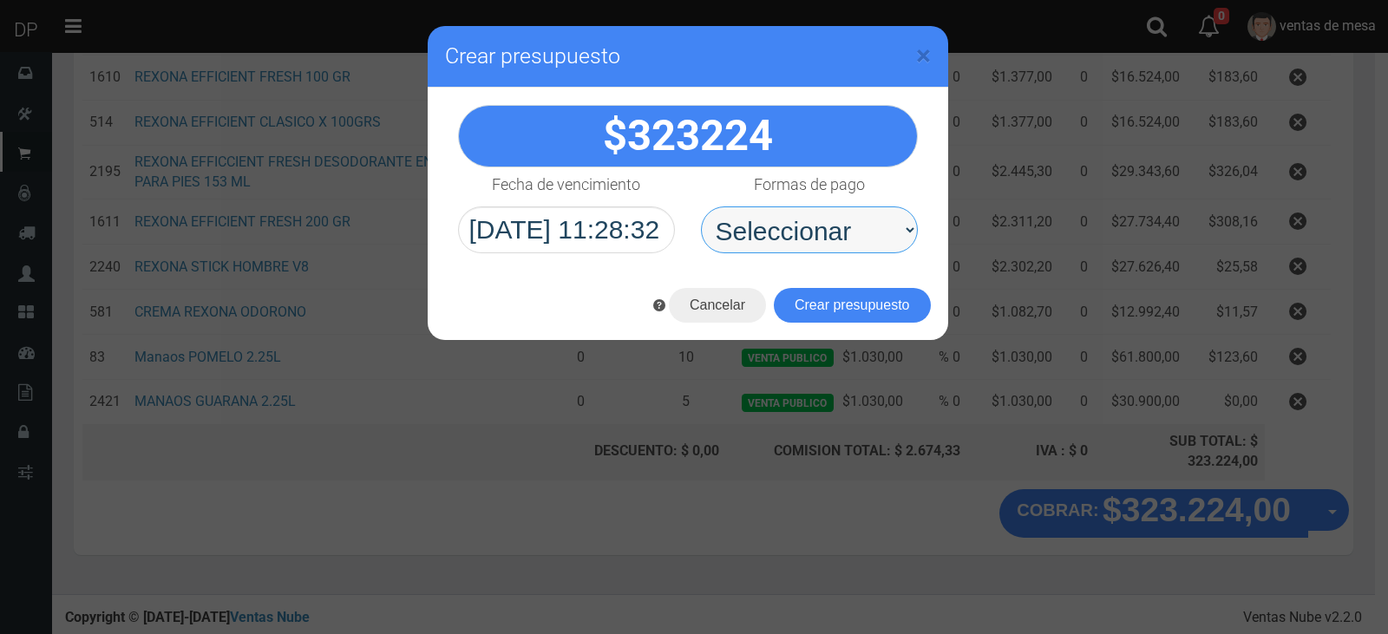
click at [854, 222] on select "Seleccionar Efectivo Tarjeta de Crédito Depósito Débito" at bounding box center [809, 229] width 217 height 47
select select "Efectivo"
click at [701, 206] on select "Seleccionar Efectivo Tarjeta de Crédito Depósito Débito" at bounding box center [809, 229] width 217 height 47
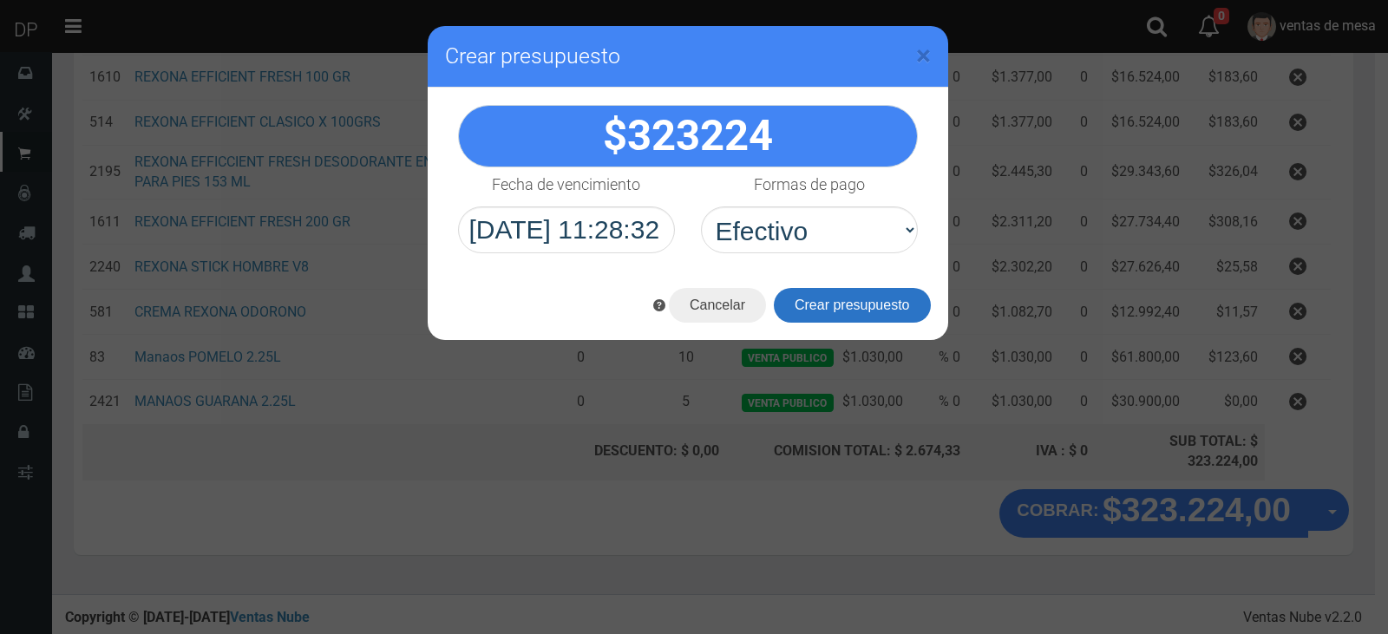
click at [840, 298] on button "Crear presupuesto" at bounding box center [852, 305] width 157 height 35
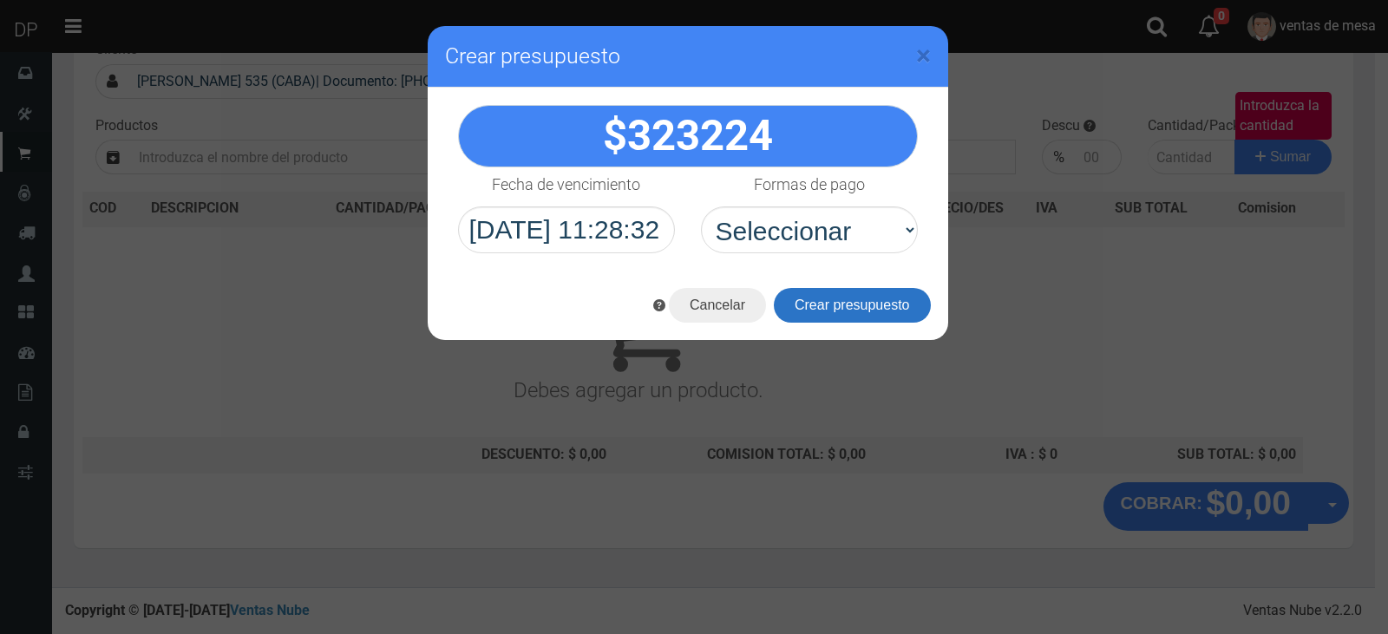
scroll to position [0, 0]
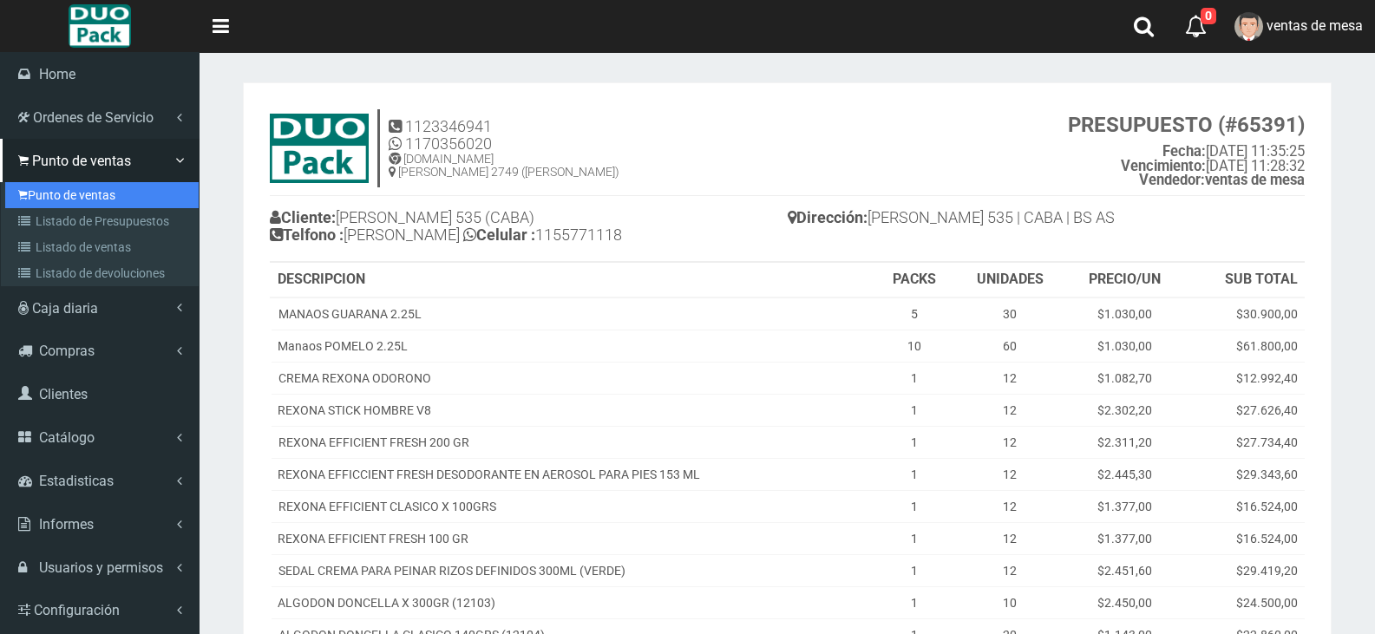
click at [49, 189] on link "Punto de ventas" at bounding box center [101, 195] width 193 height 26
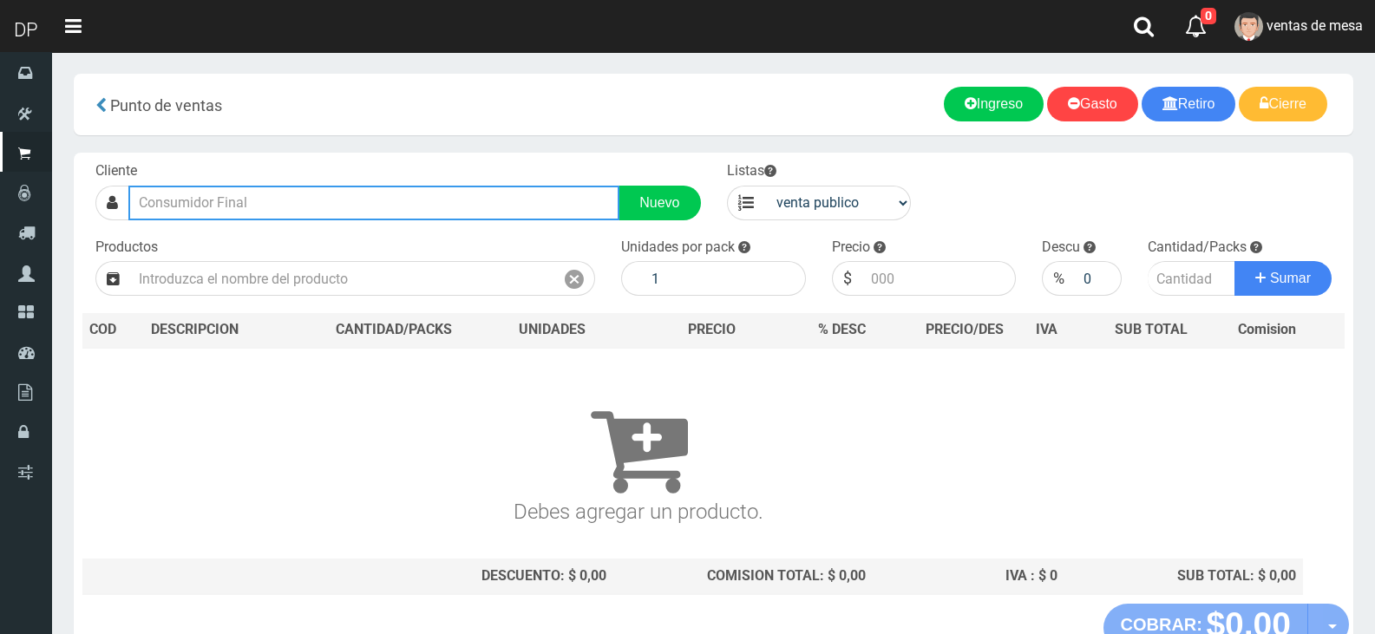
click at [217, 198] on input "text" at bounding box center [373, 203] width 491 height 35
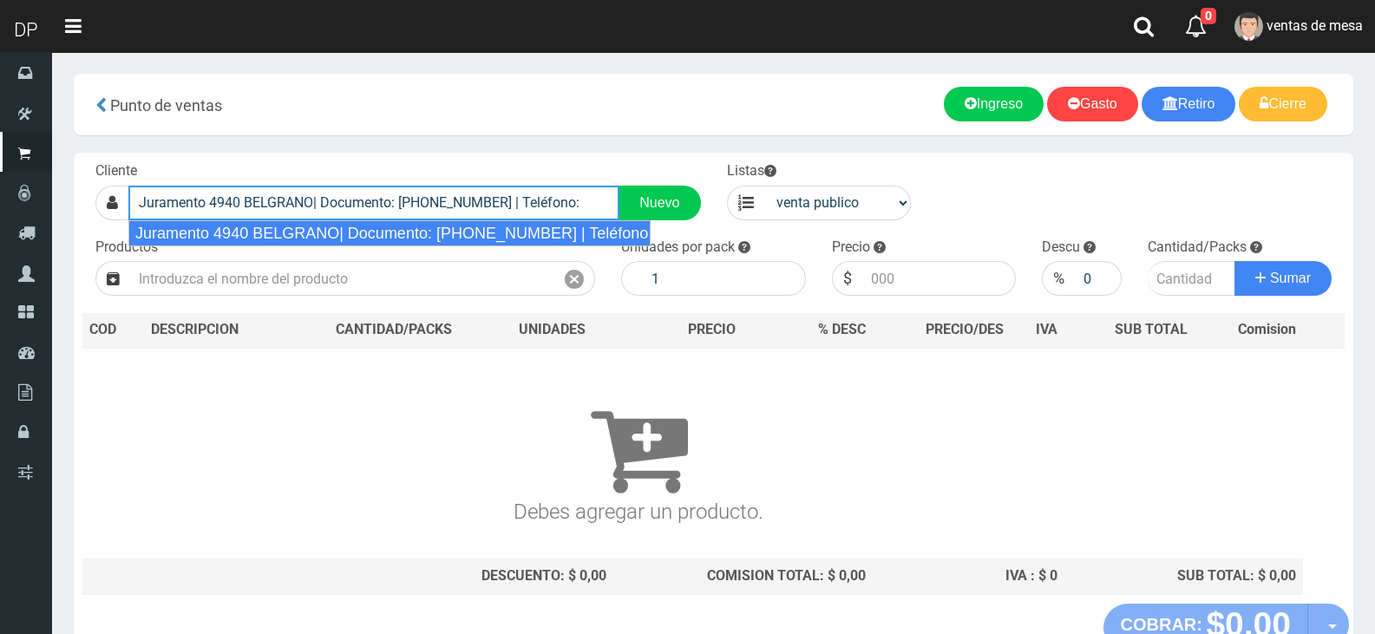
type input "Juramento 4940 BELGRANO| Documento: [PHONE_NUMBER] | Teléfono:"
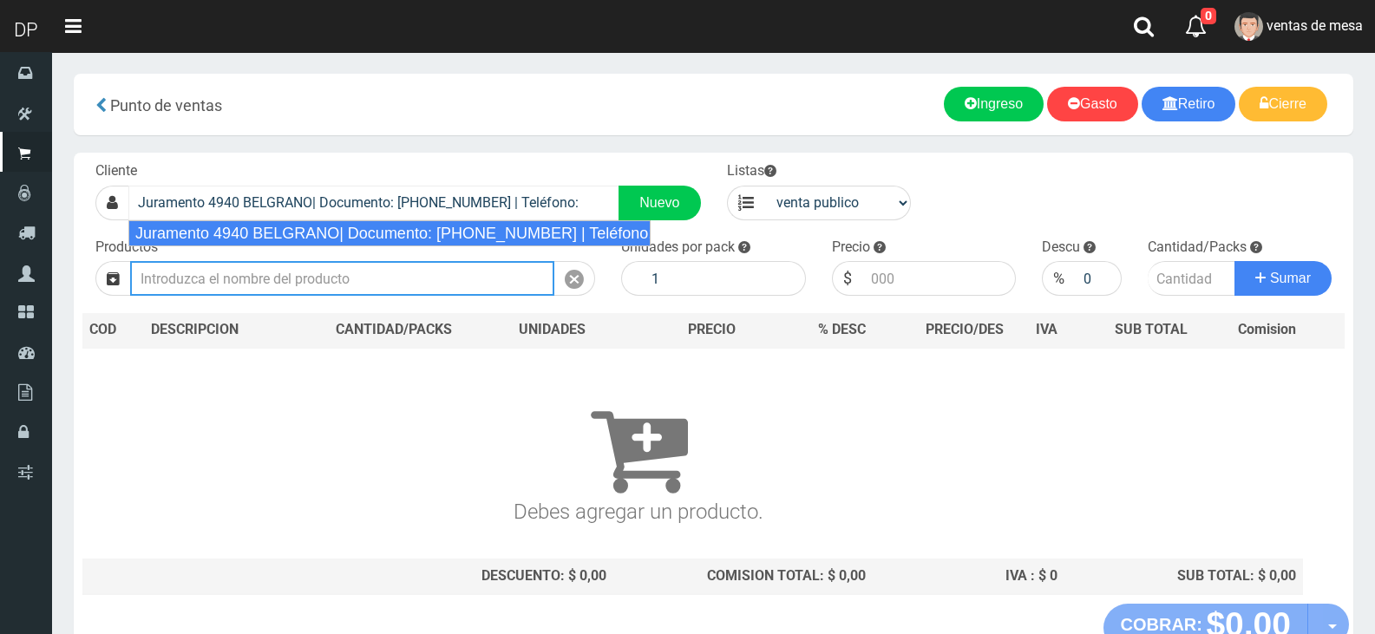
select select "2"
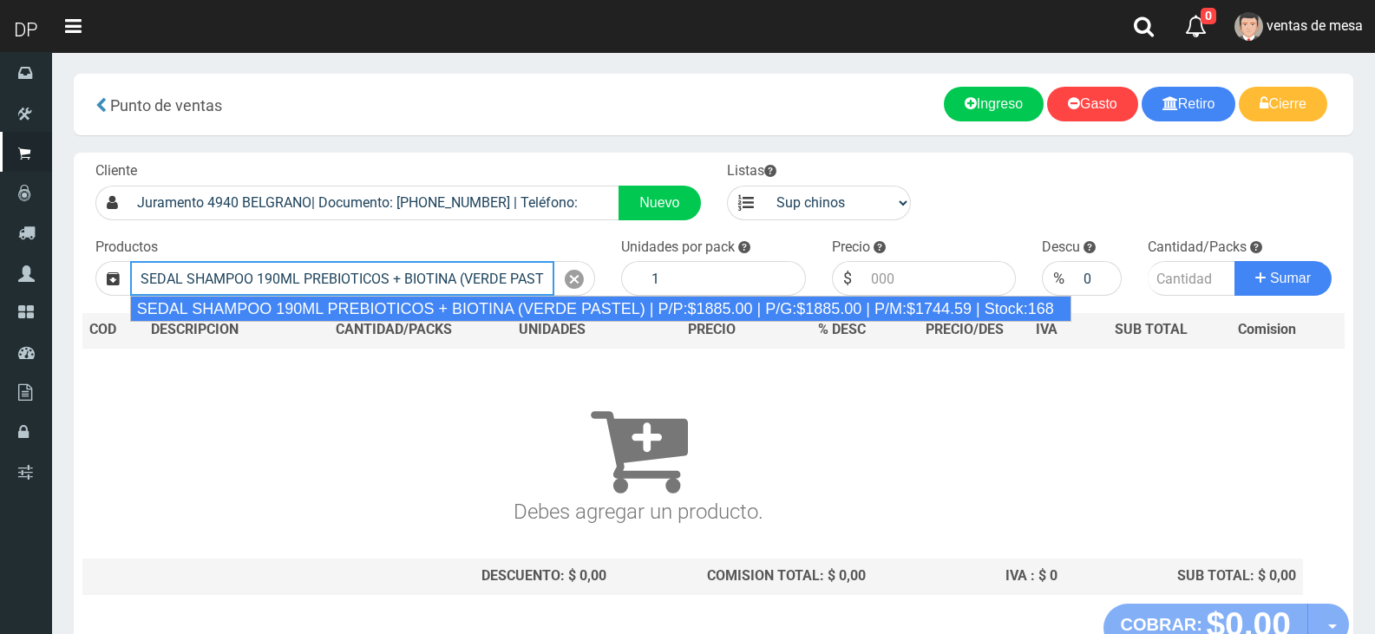
type input "SEDAL SHAMPOO 190ML PREBIOTICOS + BIOTINA (VERDE PASTEL) | P/P:$1885.00 | P/G:$…"
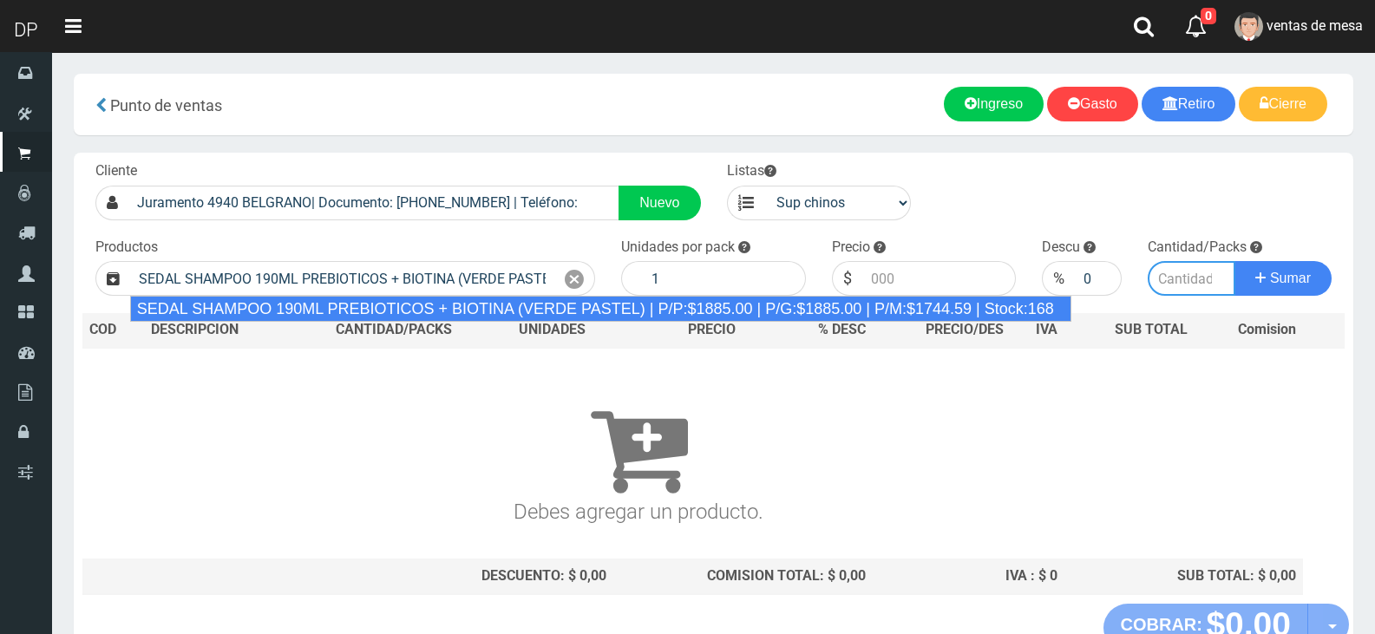
type input "12"
type input "1885.00"
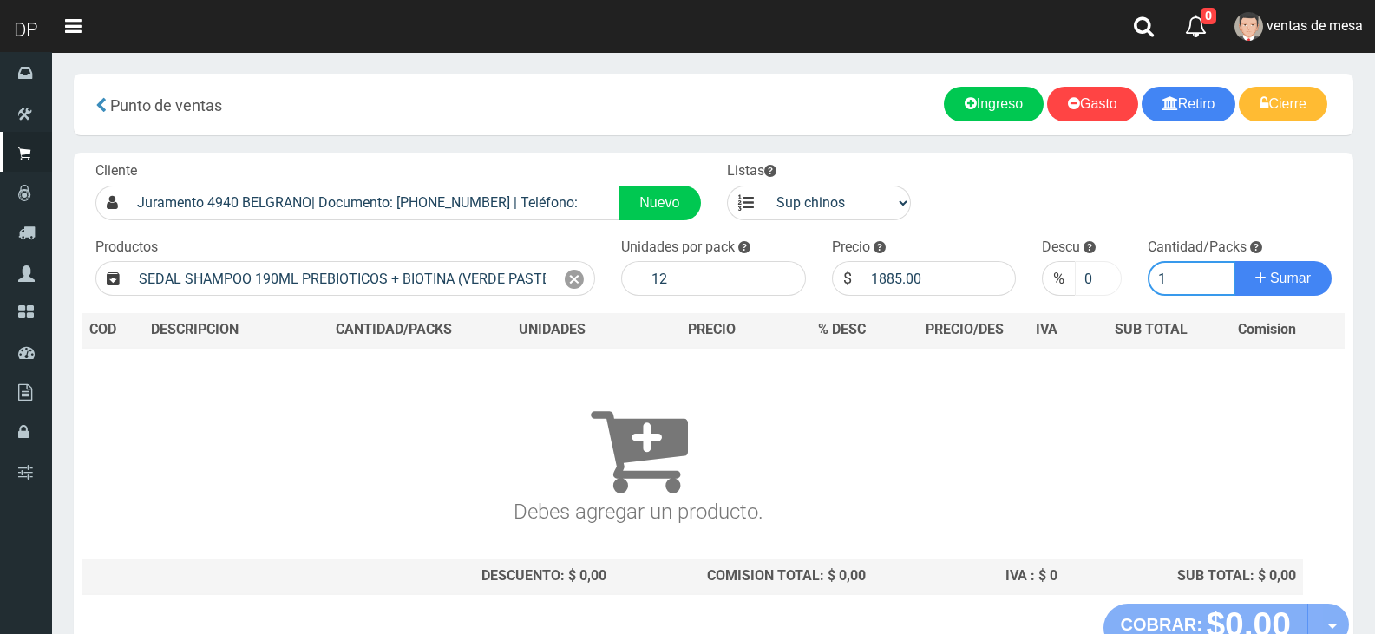
type input "1"
click at [1077, 278] on input "0" at bounding box center [1098, 278] width 46 height 35
type input "10"
click at [1235, 261] on button "Sumar" at bounding box center [1283, 278] width 97 height 35
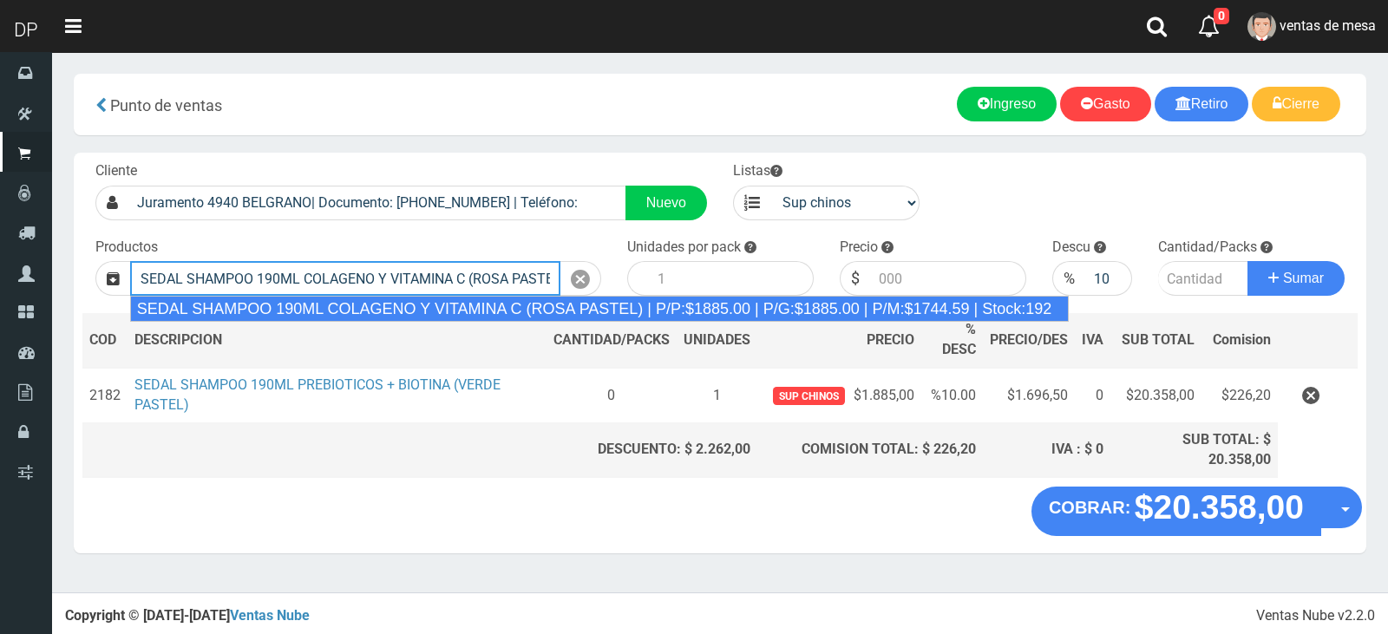
type input "SEDAL SHAMPOO 190ML COLAGENO Y VITAMINA C (ROSA PASTEL) | P/P:$1885.00 | P/G:$1…"
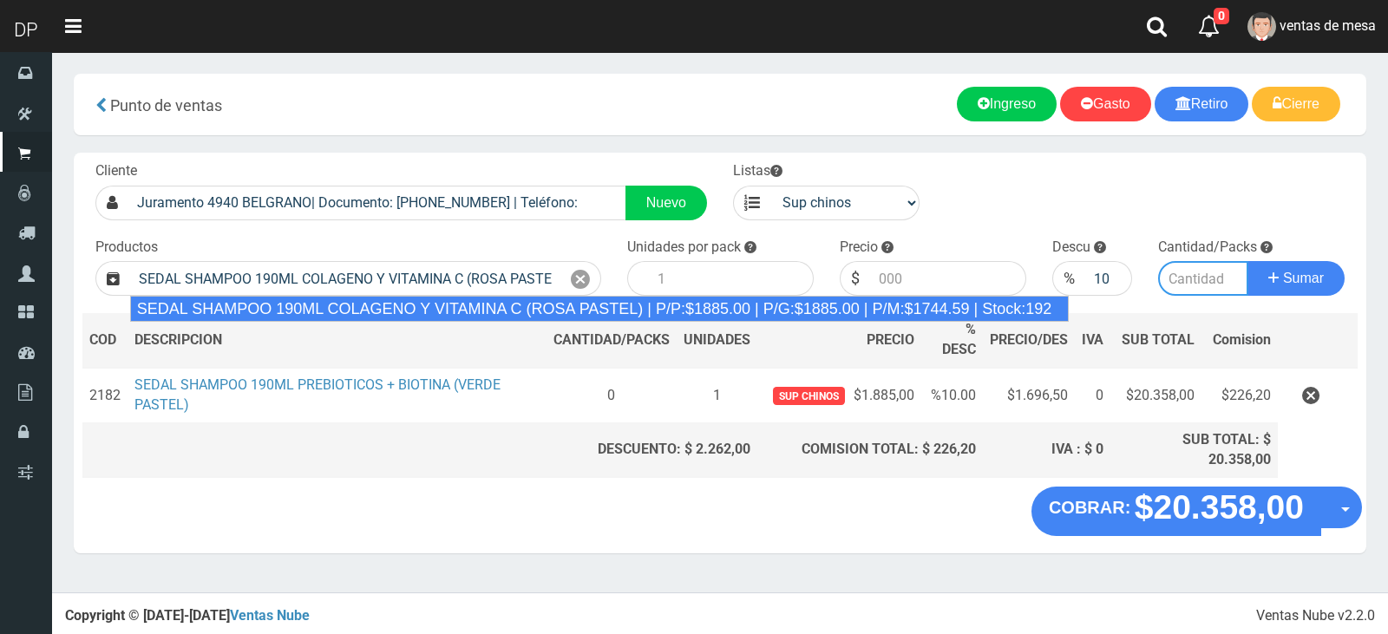
type input "12"
type input "1885.00"
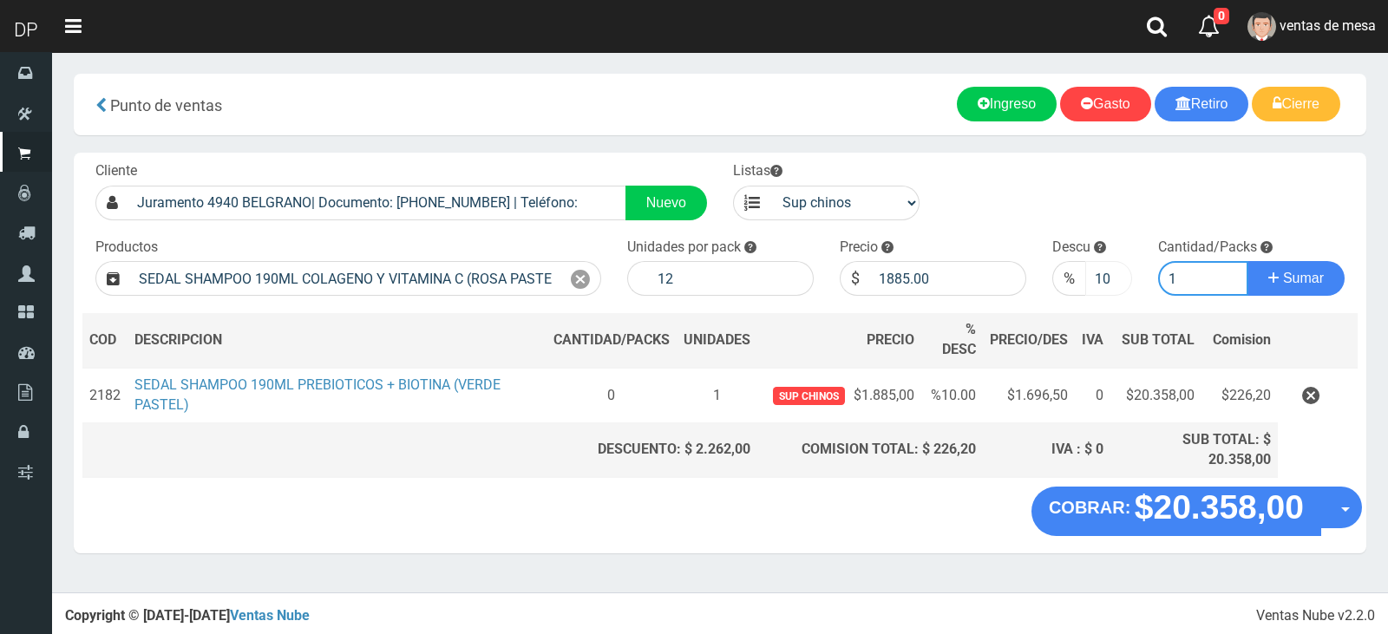
type input "1"
click at [1248, 261] on button "Sumar" at bounding box center [1296, 278] width 97 height 35
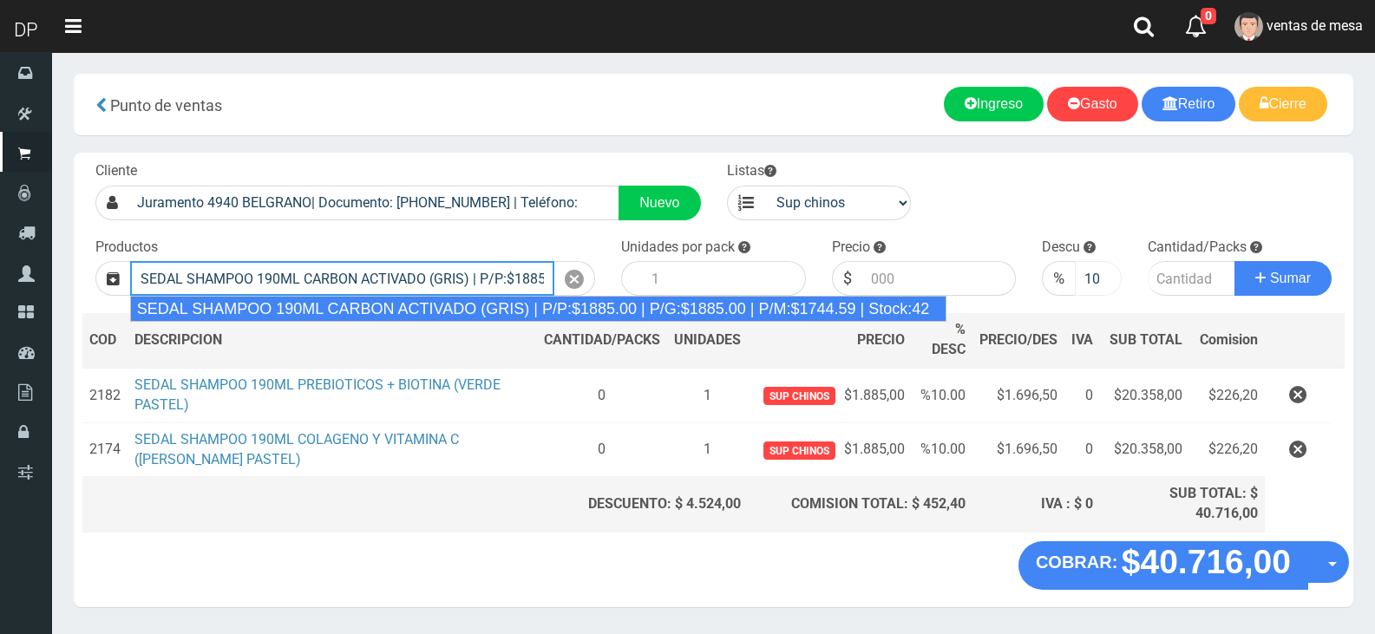
type input "SEDAL SHAMPOO 190ML CARBON ACTIVADO (GRIS) | P/P:$1885.00 | P/G:$1885.00 | P/M:…"
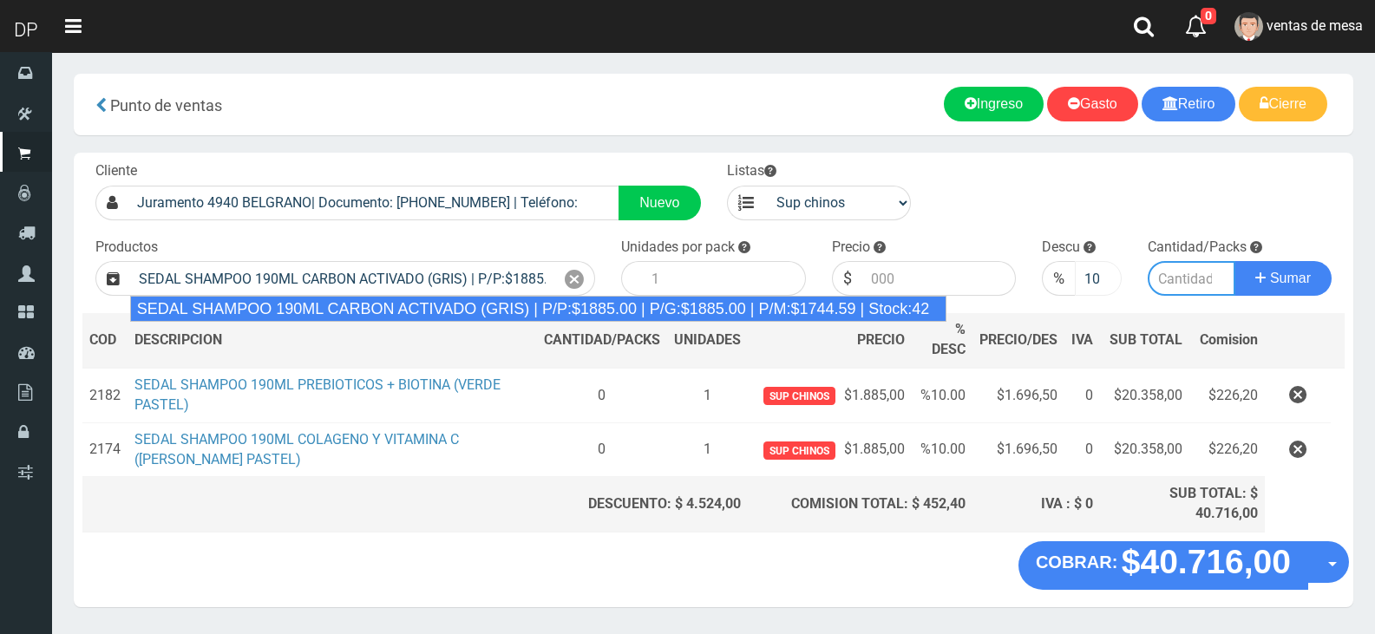
type input "12"
type input "1885.00"
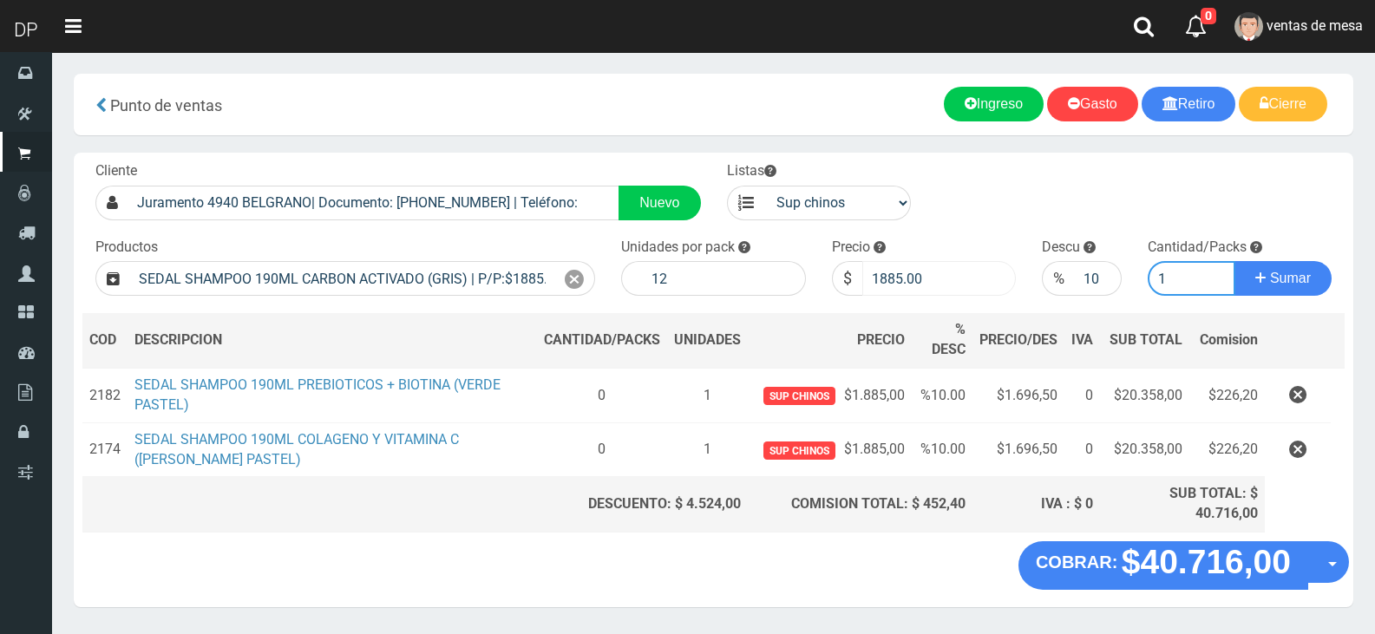
type input "1"
click at [923, 276] on input "1885.00" at bounding box center [939, 278] width 154 height 35
type input "1853"
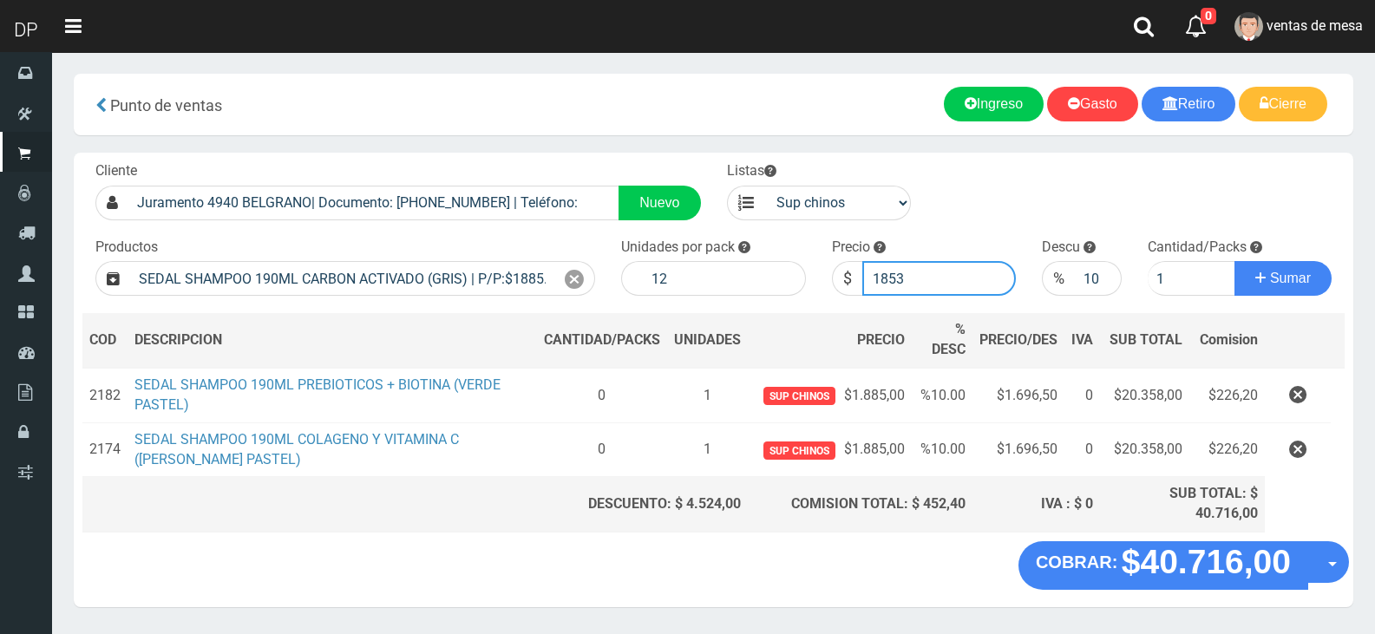
click at [1235, 261] on button "Sumar" at bounding box center [1283, 278] width 97 height 35
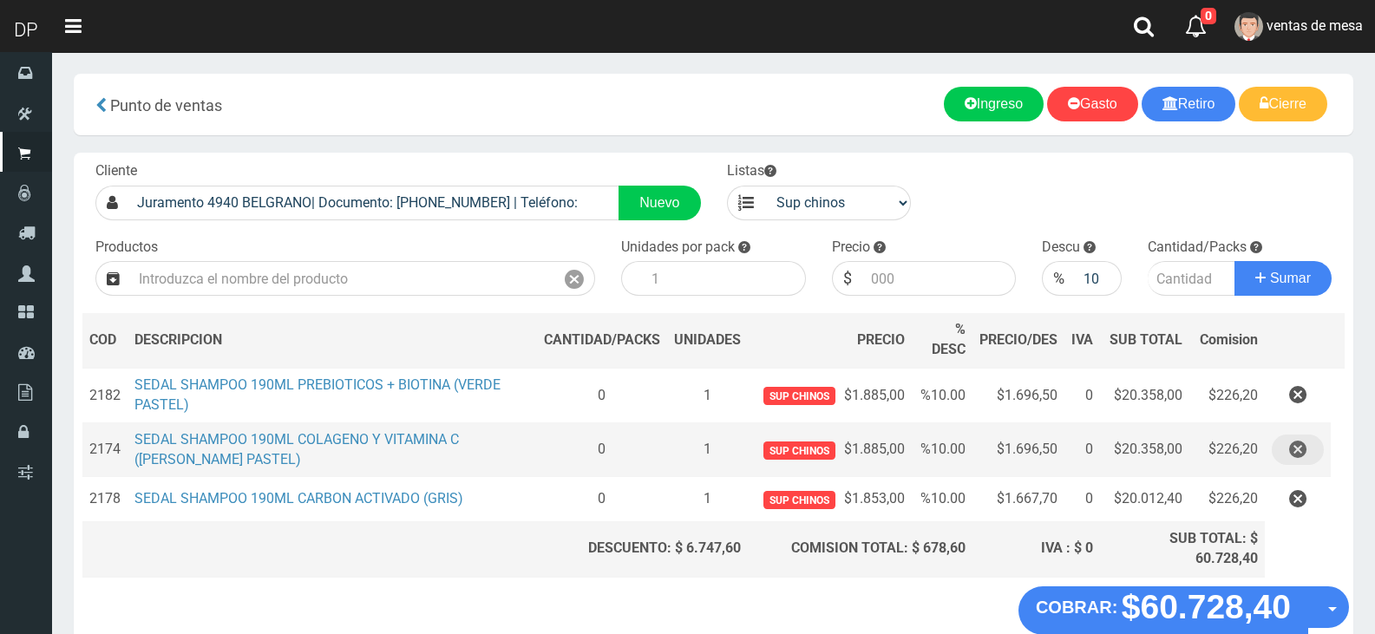
click at [1297, 455] on icon "button" at bounding box center [1297, 450] width 17 height 30
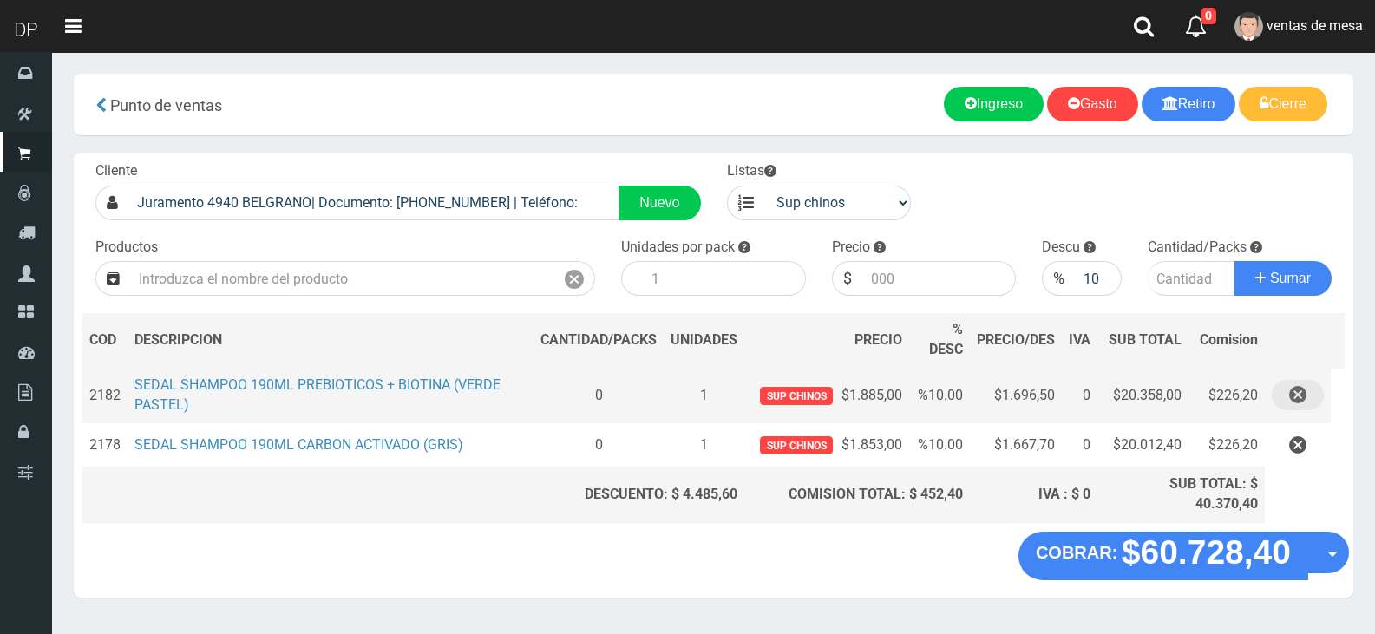
click at [1311, 392] on button "button" at bounding box center [1298, 395] width 52 height 30
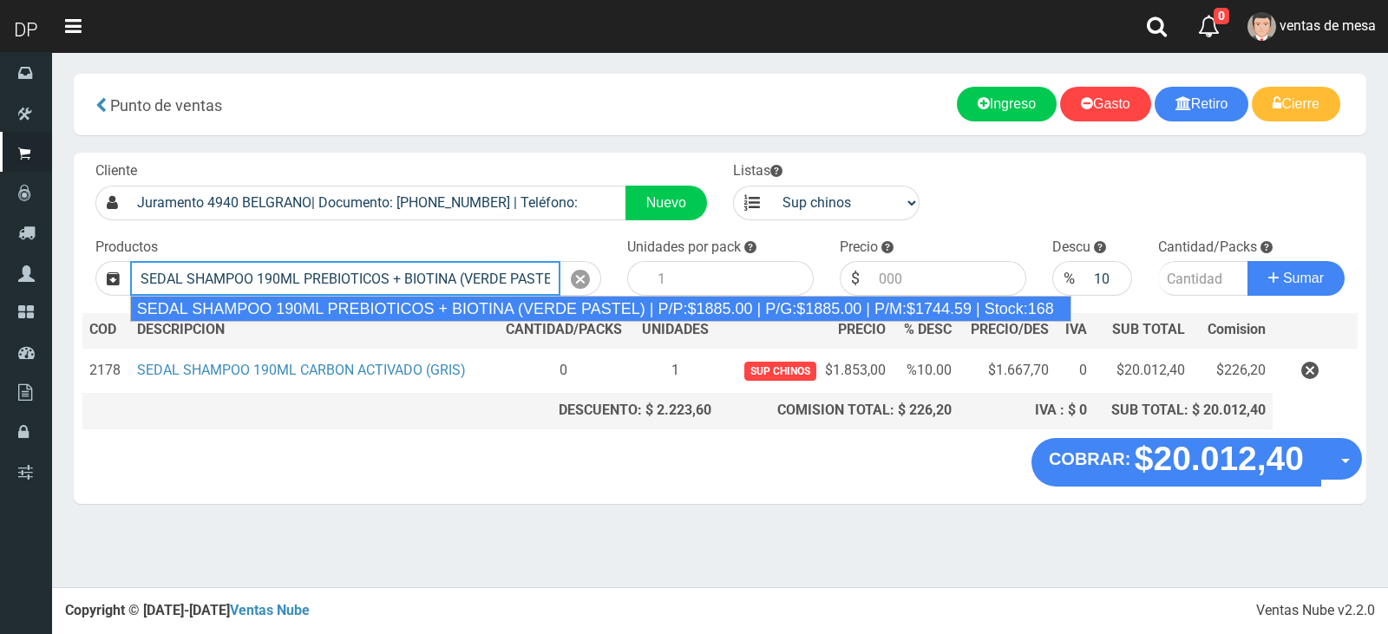
type input "SEDAL SHAMPOO 190ML PREBIOTICOS + BIOTINA (VERDE PASTEL) | P/P:$1885.00 | P/G:$…"
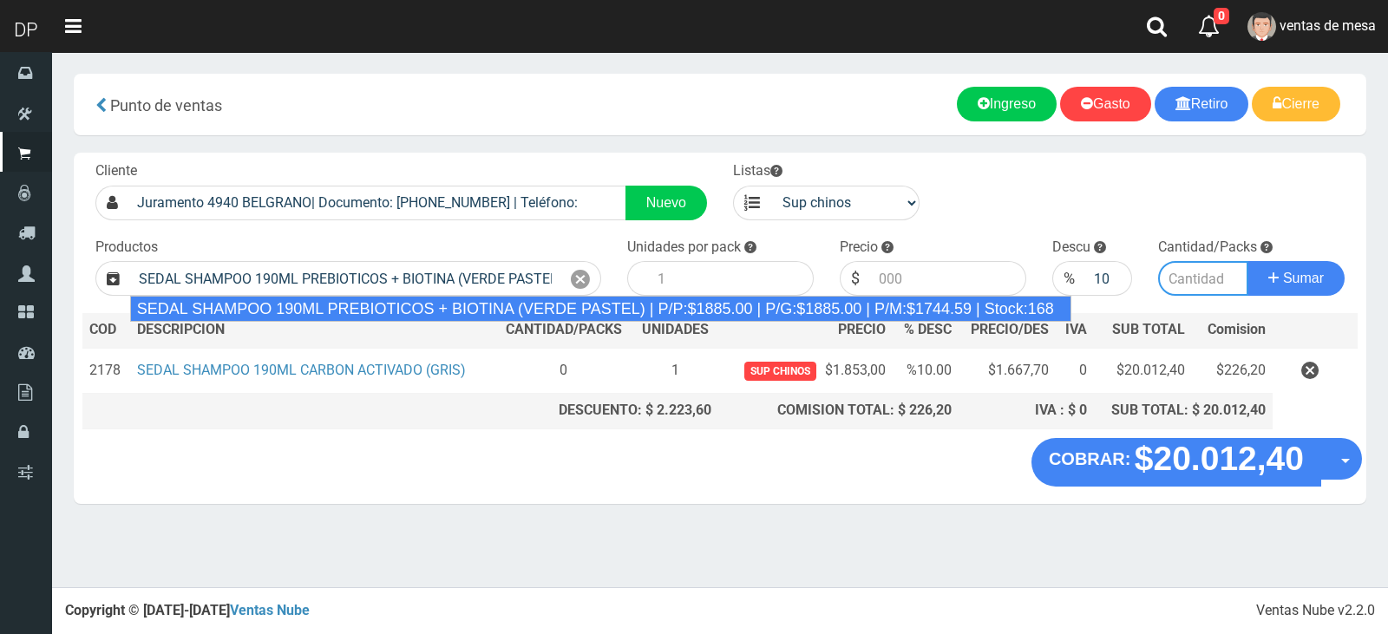
type input "12"
type input "1885.00"
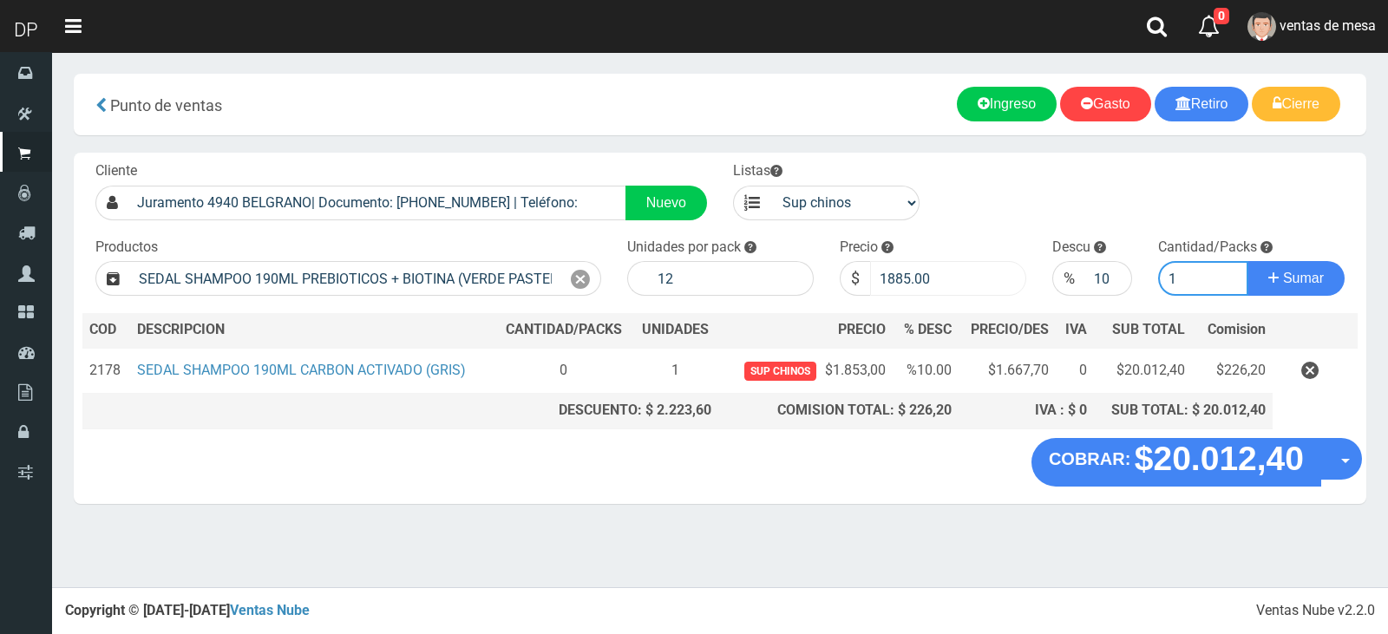
type input "1"
drag, startPoint x: 889, startPoint y: 279, endPoint x: 947, endPoint y: 279, distance: 58.1
click at [947, 279] on input "1885.00" at bounding box center [948, 278] width 156 height 35
type input "1853"
click at [1248, 261] on button "Sumar" at bounding box center [1296, 278] width 97 height 35
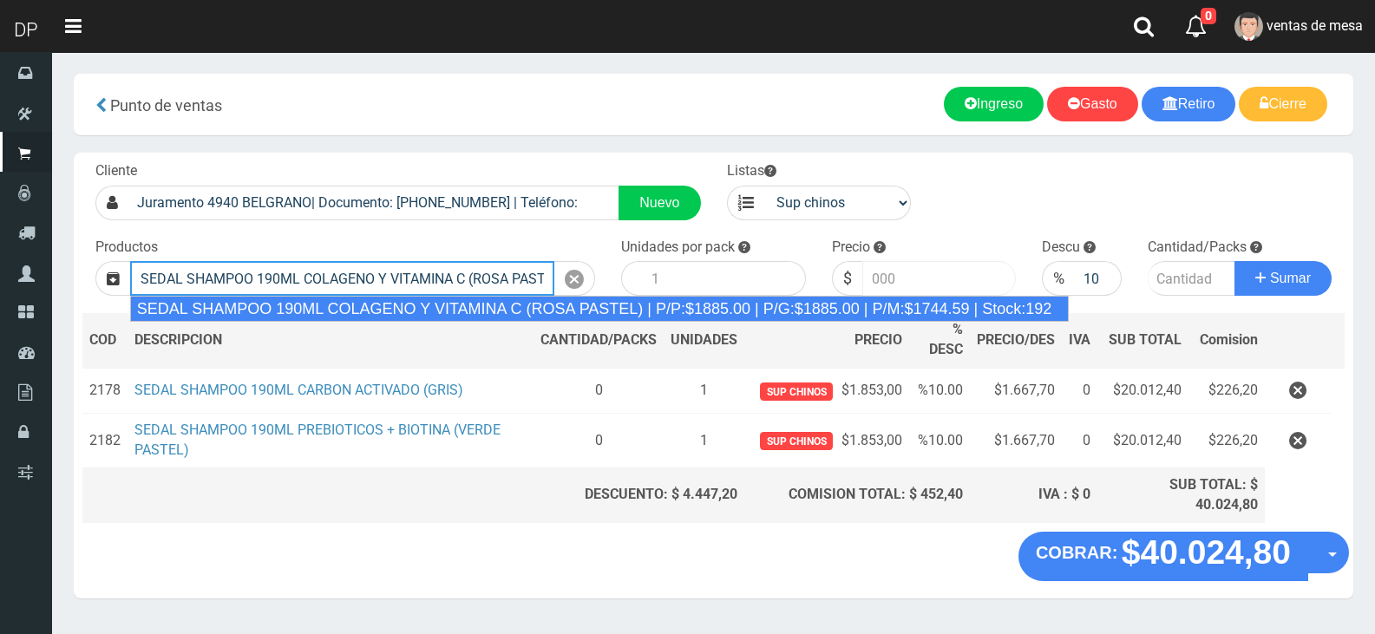
type input "SEDAL SHAMPOO 190ML COLAGENO Y VITAMINA C (ROSA PASTEL) | P/P:$1885.00 | P/G:$1…"
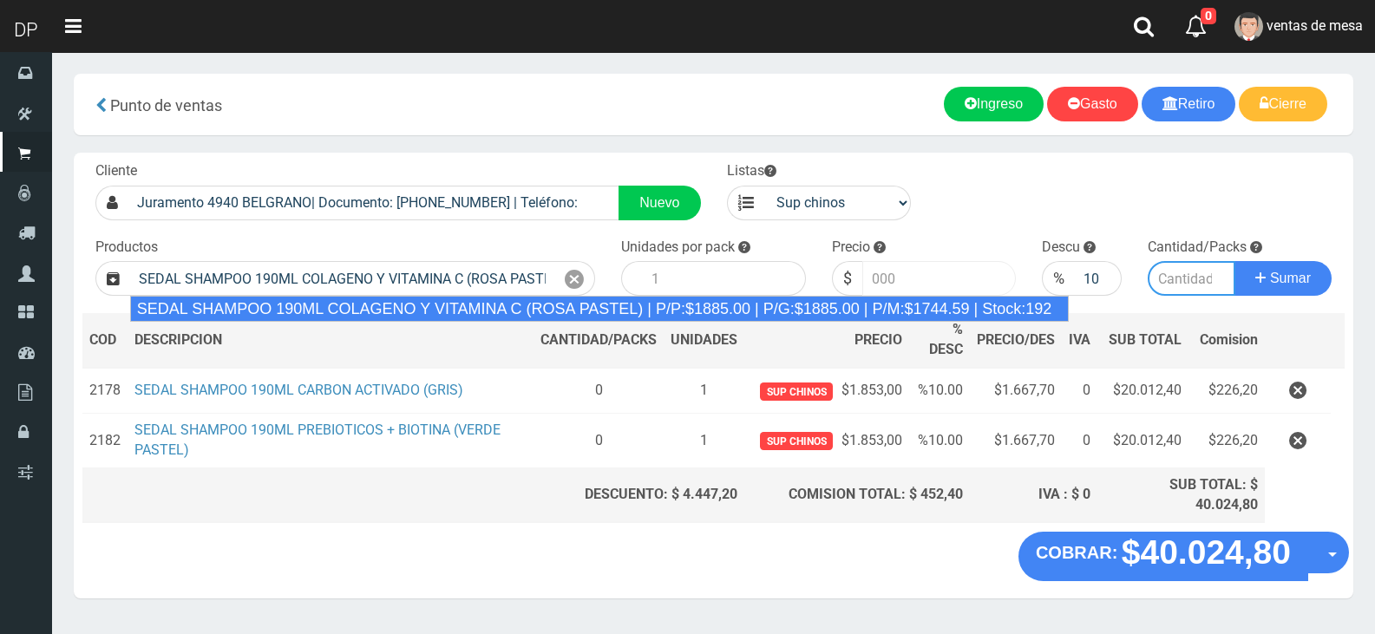
type input "12"
type input "1885.00"
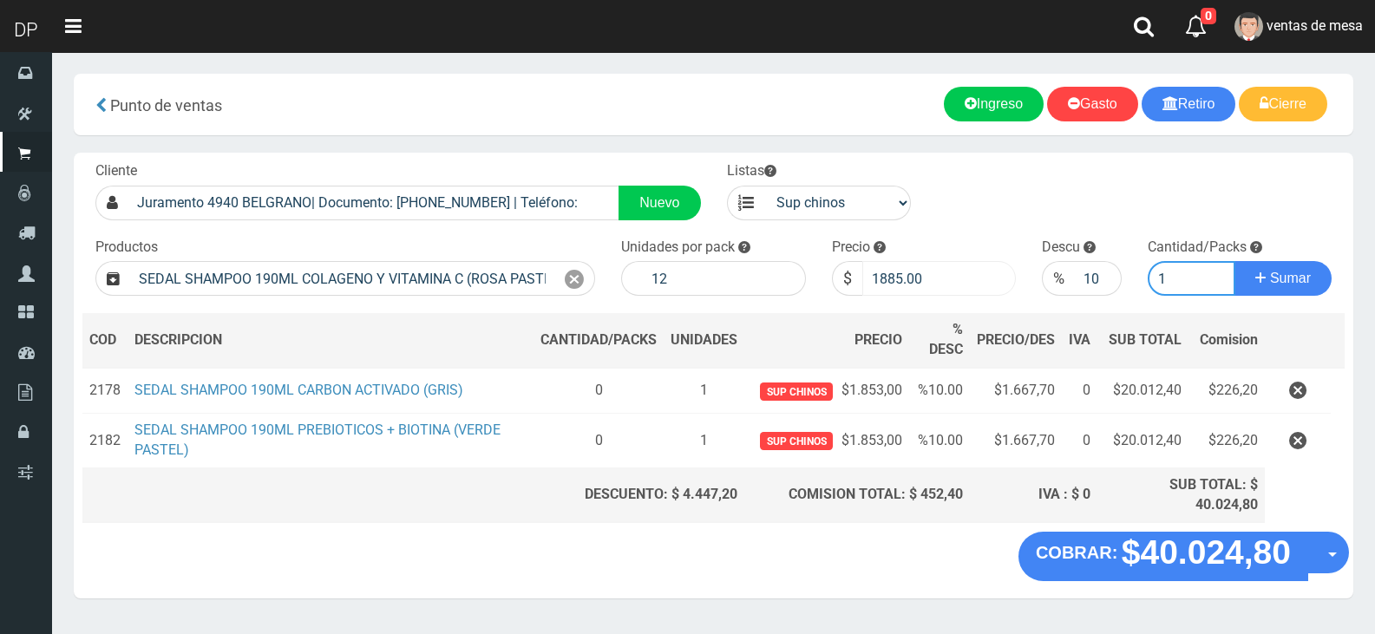
type input "1"
drag, startPoint x: 892, startPoint y: 279, endPoint x: 948, endPoint y: 285, distance: 56.7
click at [948, 285] on input "1885.00" at bounding box center [939, 278] width 154 height 35
type input "1853"
click at [1235, 261] on button "Sumar" at bounding box center [1283, 278] width 97 height 35
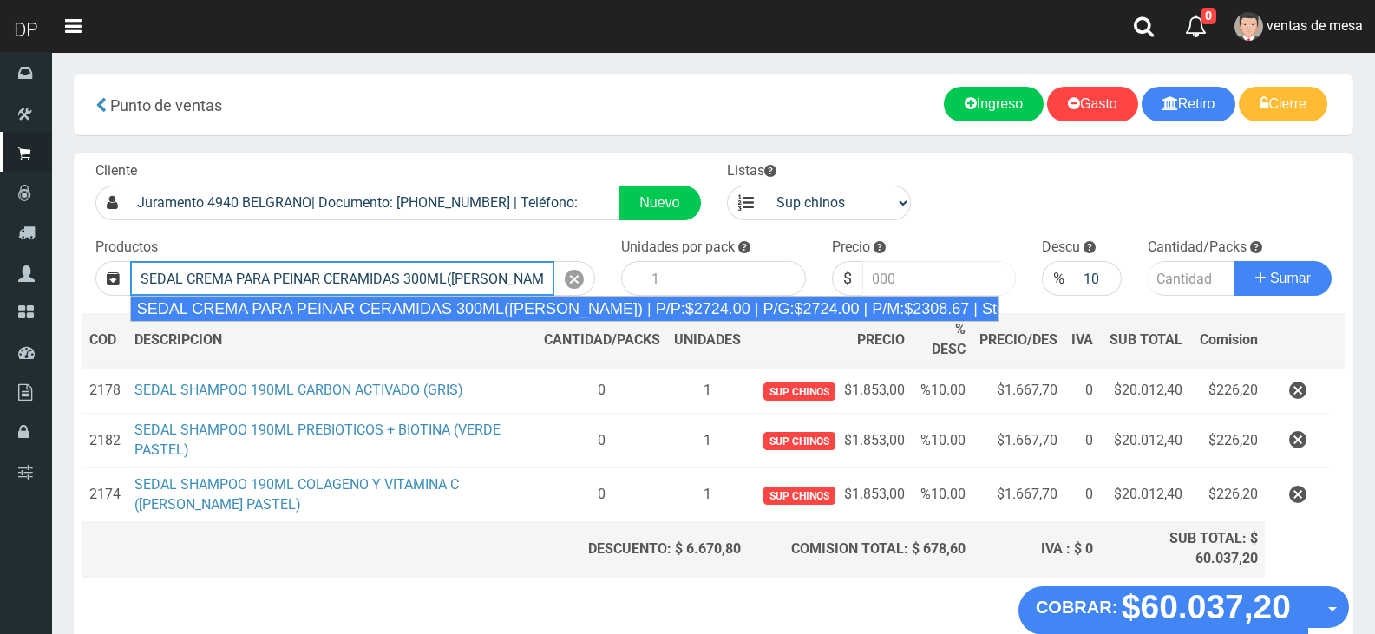
type input "SEDAL CREMA PARA PEINAR CERAMIDAS 300ML([PERSON_NAME]) | P/P:$2724.00 | P/G:$27…"
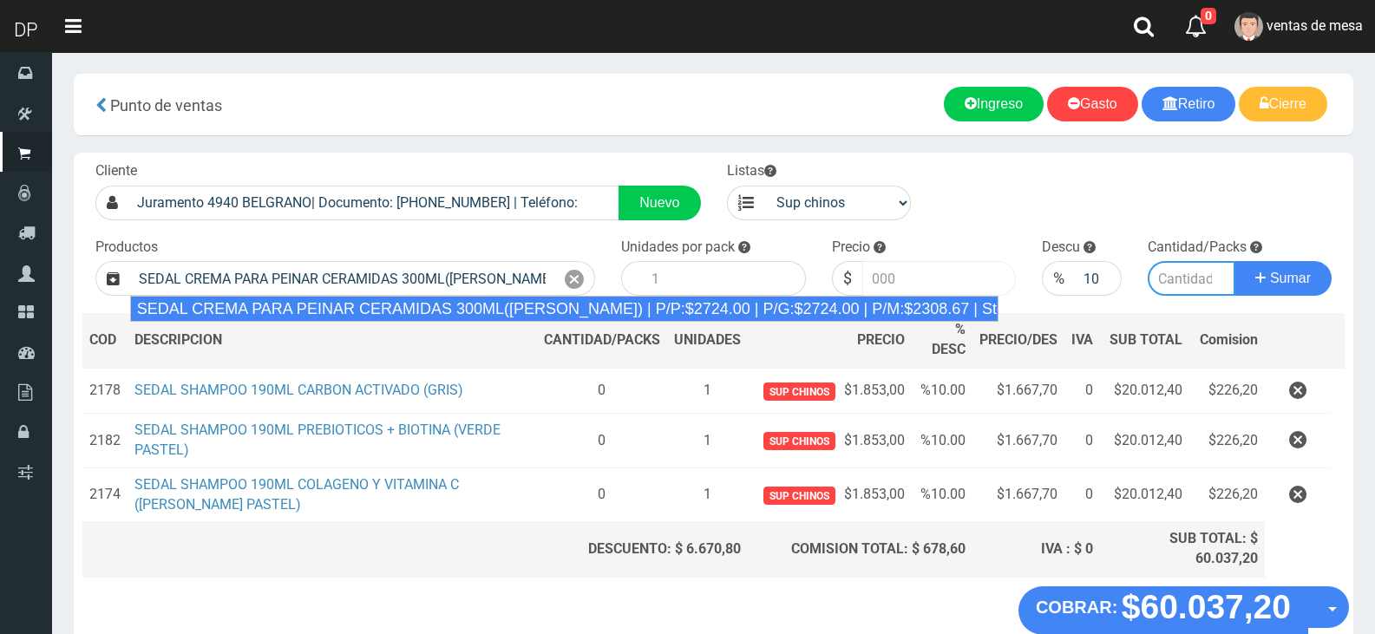
type input "12"
type input "2724.00"
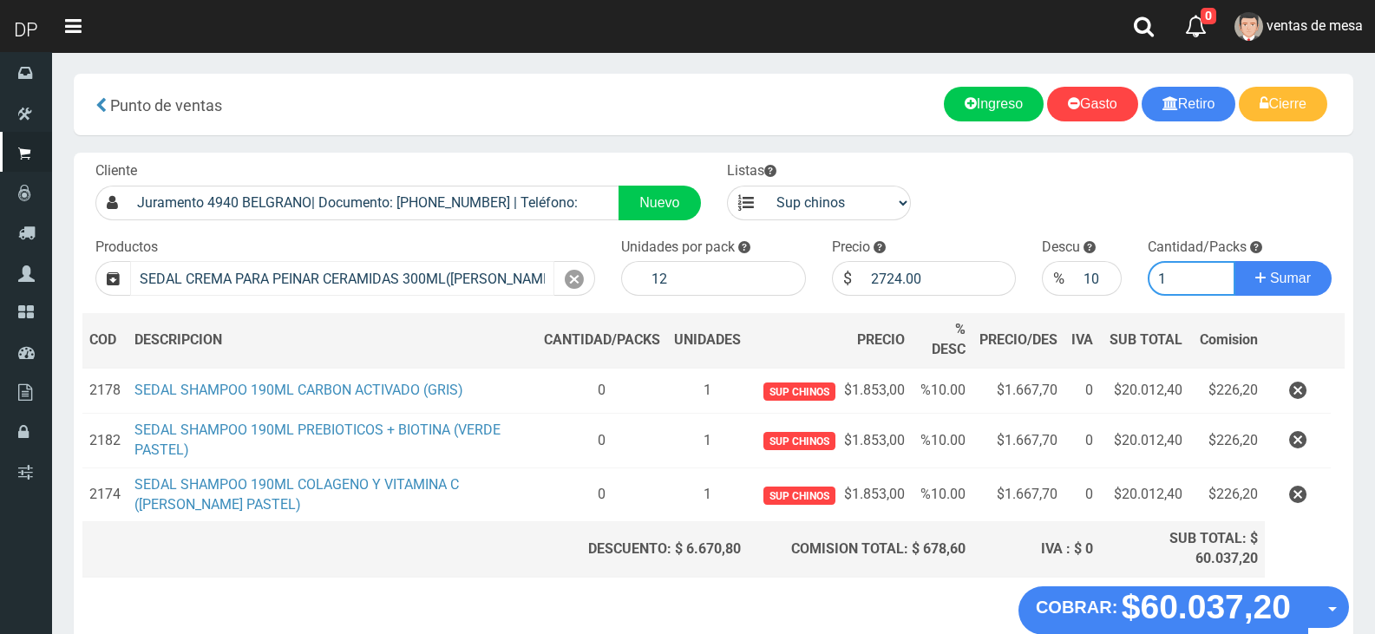
type input "1"
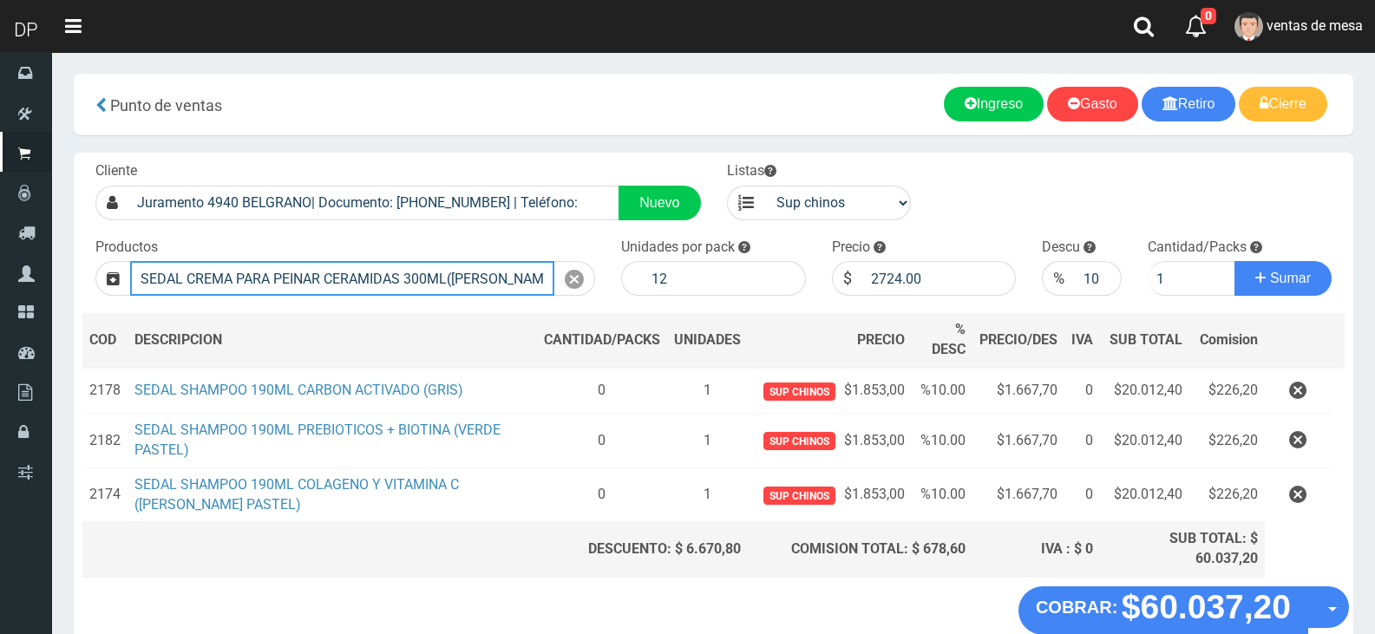
click at [502, 285] on input "SEDAL CREMA PARA PEINAR CERAMIDAS 300ML([PERSON_NAME]) | P/P:$2724.00 | P/G:$27…" at bounding box center [342, 278] width 424 height 35
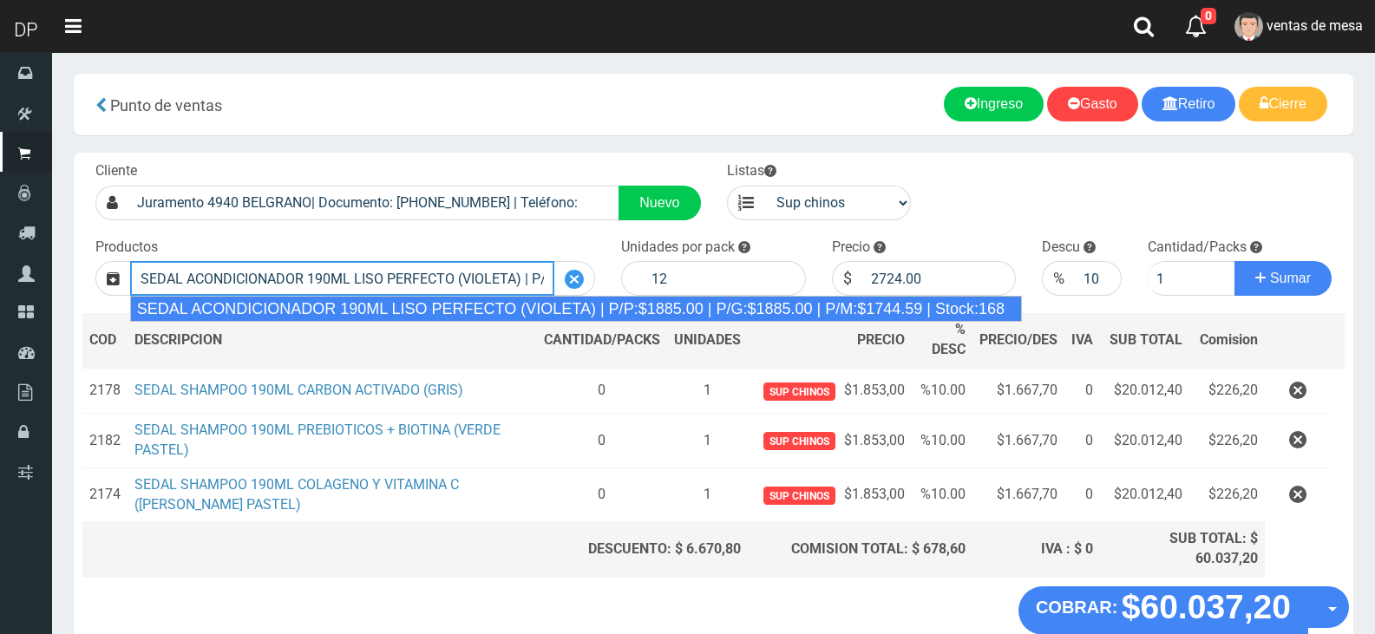
type input "SEDAL ACONDICIONADOR 190ML LISO PERFECTO (VIOLETA) | P/P:$1885.00 | P/G:$1885.0…"
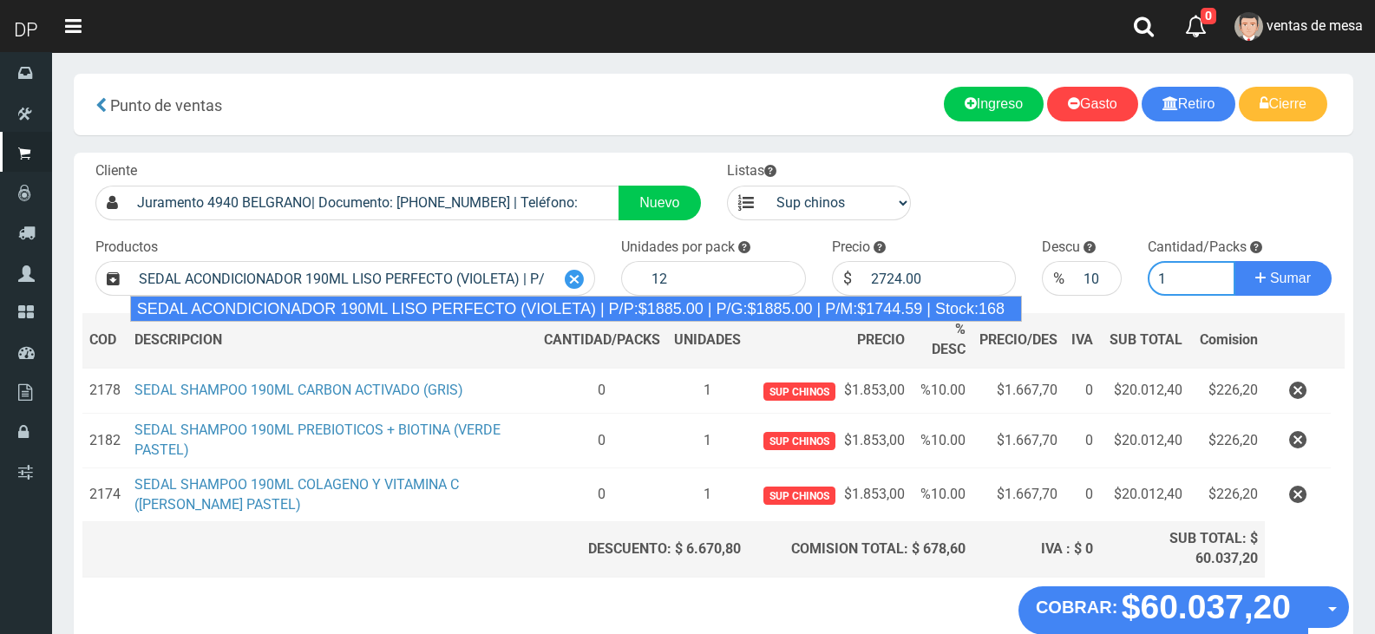
type input "1885.00"
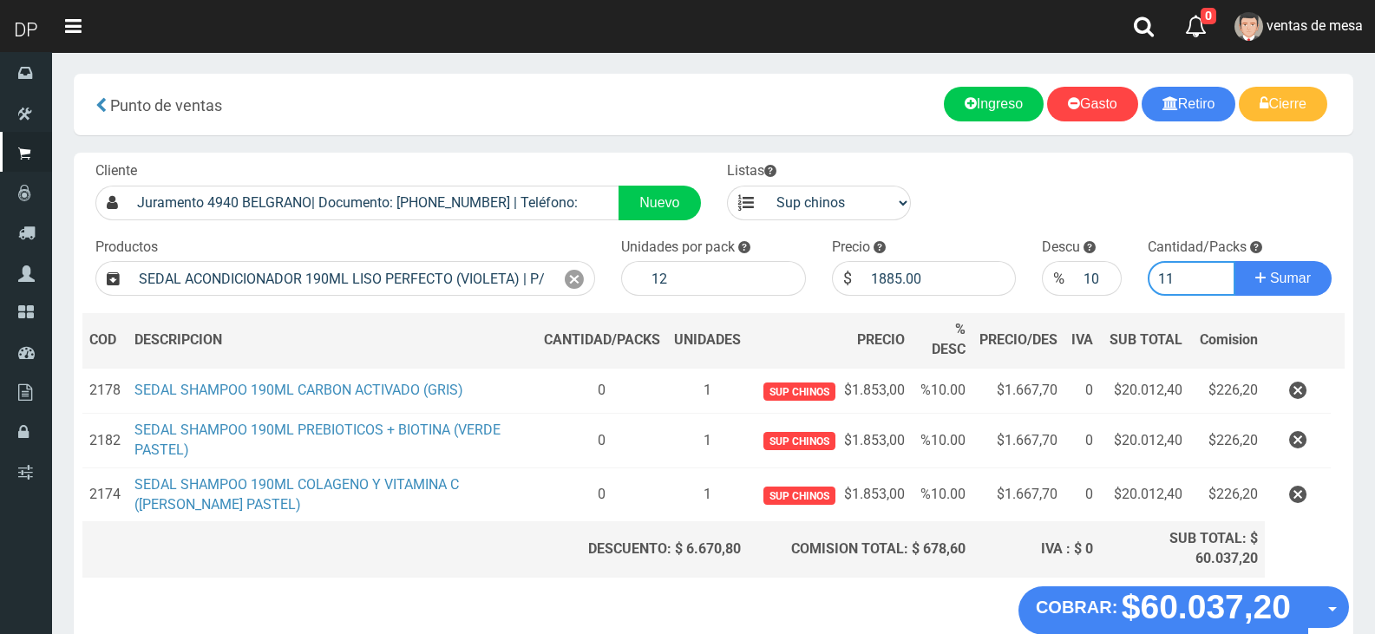
type input "1"
click at [909, 286] on input "1885.00" at bounding box center [939, 278] width 154 height 35
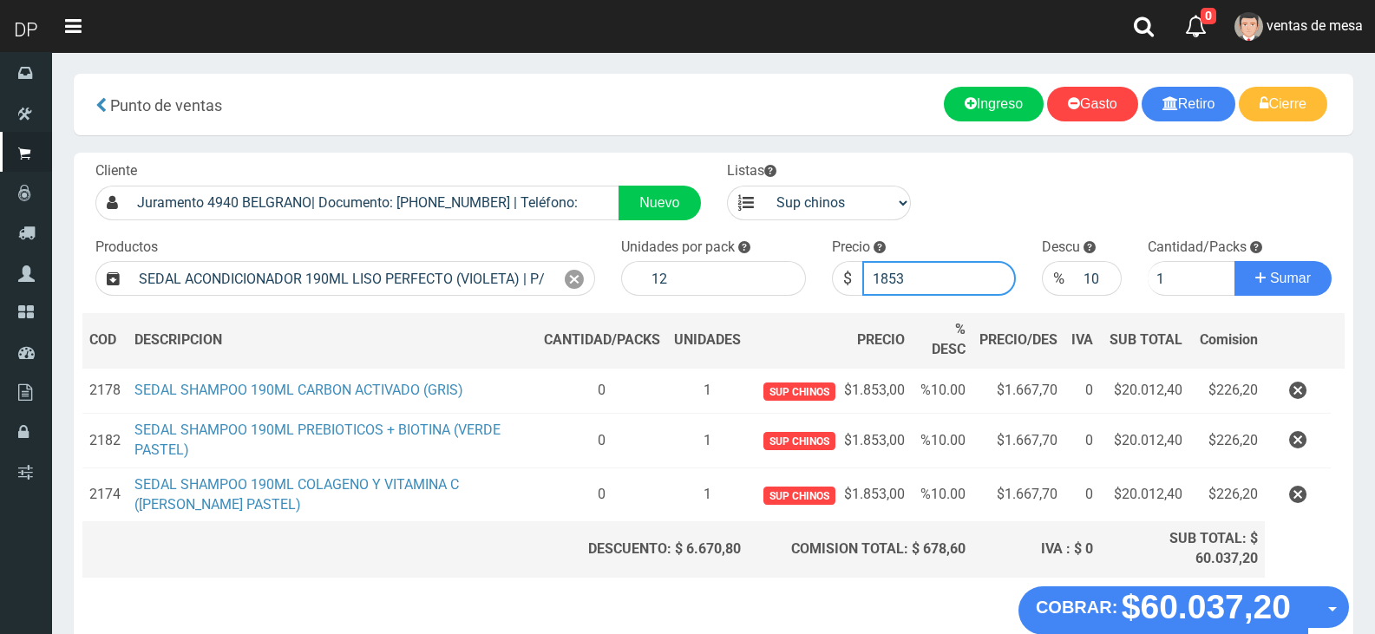
type input "1853"
click at [1235, 261] on button "Sumar" at bounding box center [1283, 278] width 97 height 35
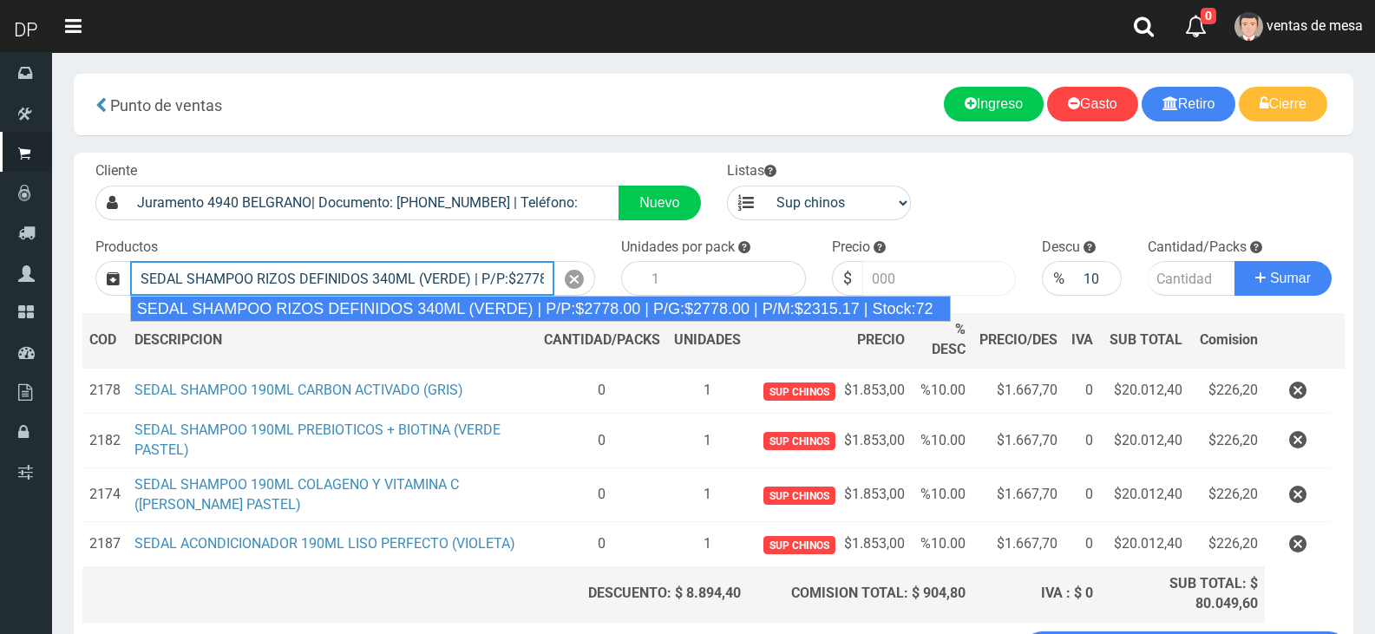
type input "SEDAL SHAMPOO RIZOS DEFINIDOS 340ML (VERDE) | P/P:$2778.00 | P/G:$2778.00 | P/M…"
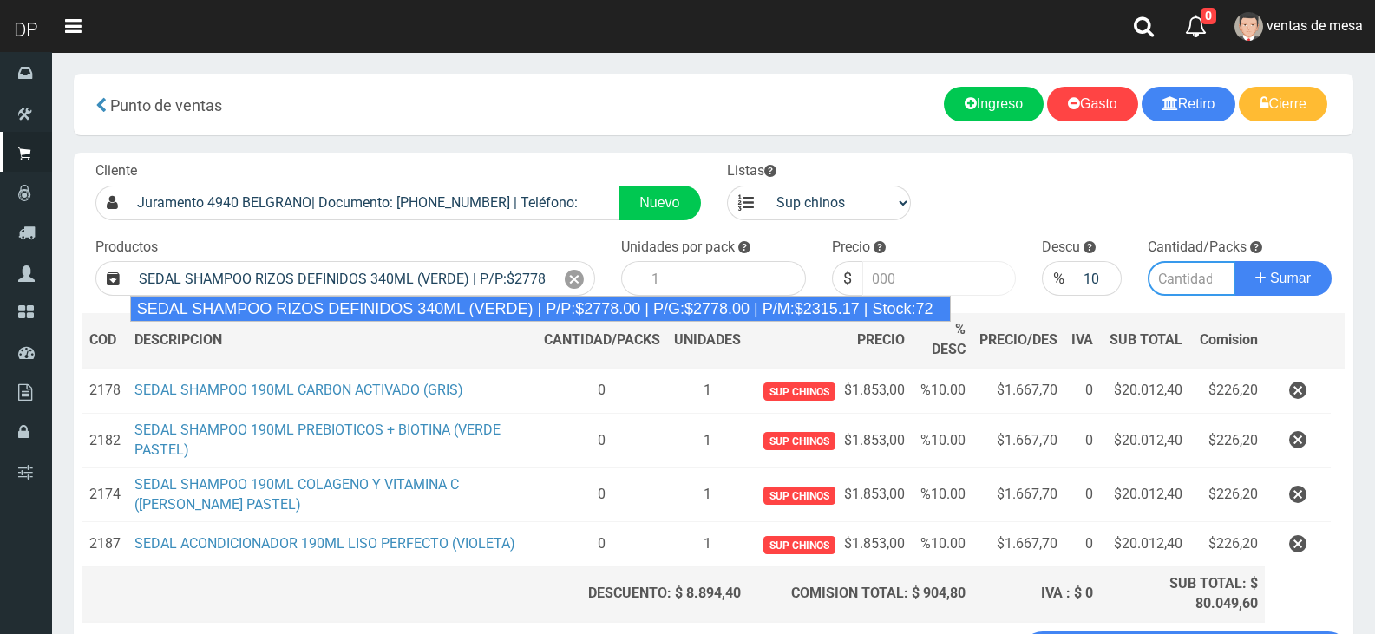
type input "12"
type input "2778.00"
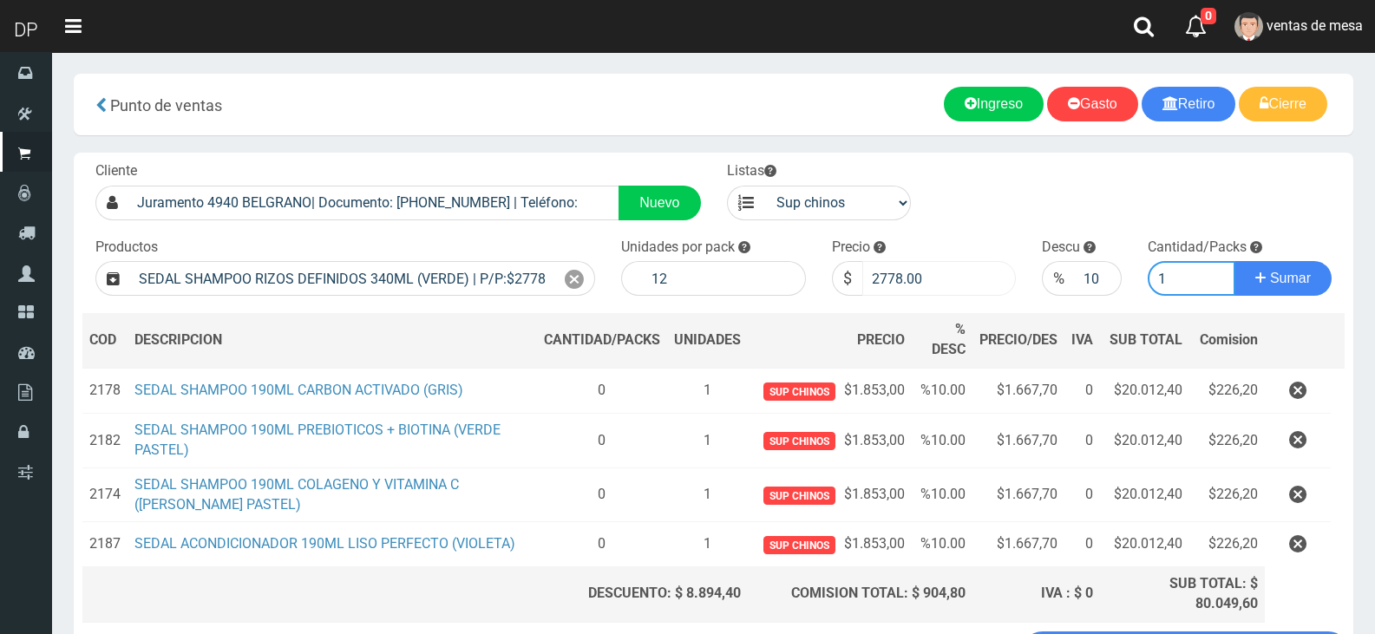
type input "1"
drag, startPoint x: 905, startPoint y: 280, endPoint x: 960, endPoint y: 282, distance: 54.7
click at [960, 282] on input "2778.00" at bounding box center [939, 278] width 154 height 35
type input "2732"
click at [1235, 261] on button "Sumar" at bounding box center [1283, 278] width 97 height 35
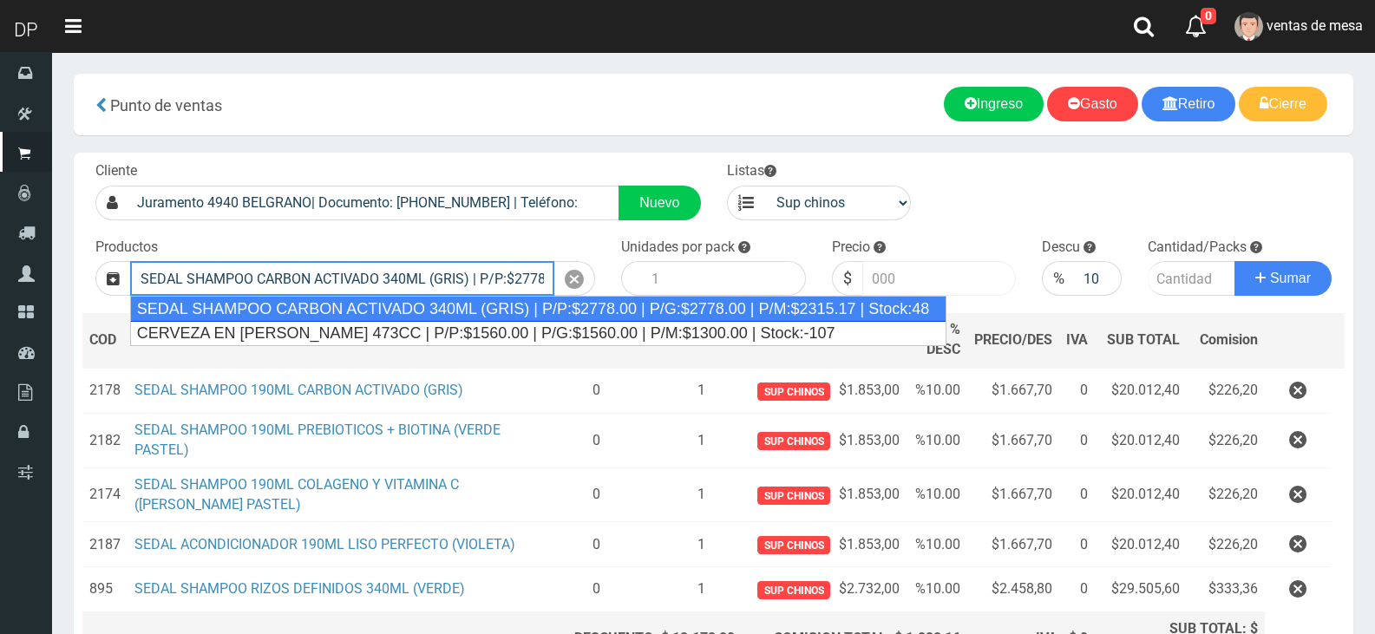
type input "SEDAL SHAMPOO CARBON ACTIVADO 340ML (GRIS) | P/P:$2778.00 | P/G:$2778.00 | P/M:…"
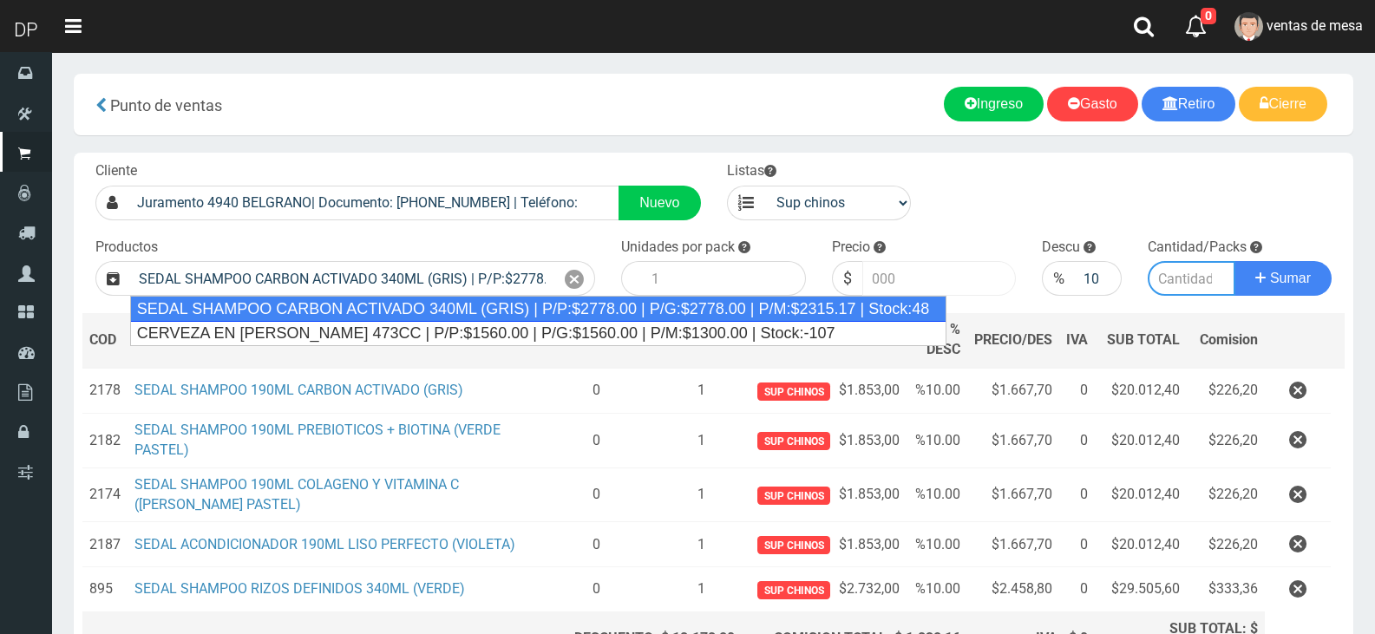
type input "12"
type input "2778.00"
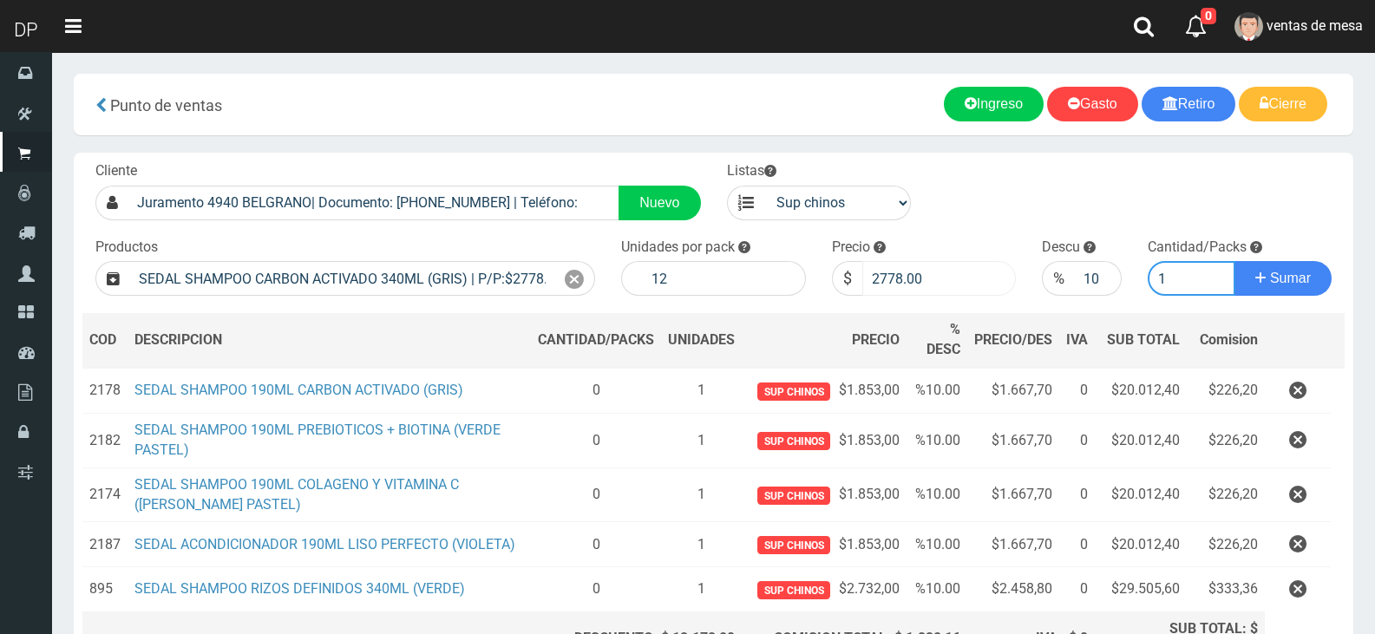
type input "1"
click at [960, 282] on input "2778.00" at bounding box center [939, 278] width 154 height 35
type input "2732"
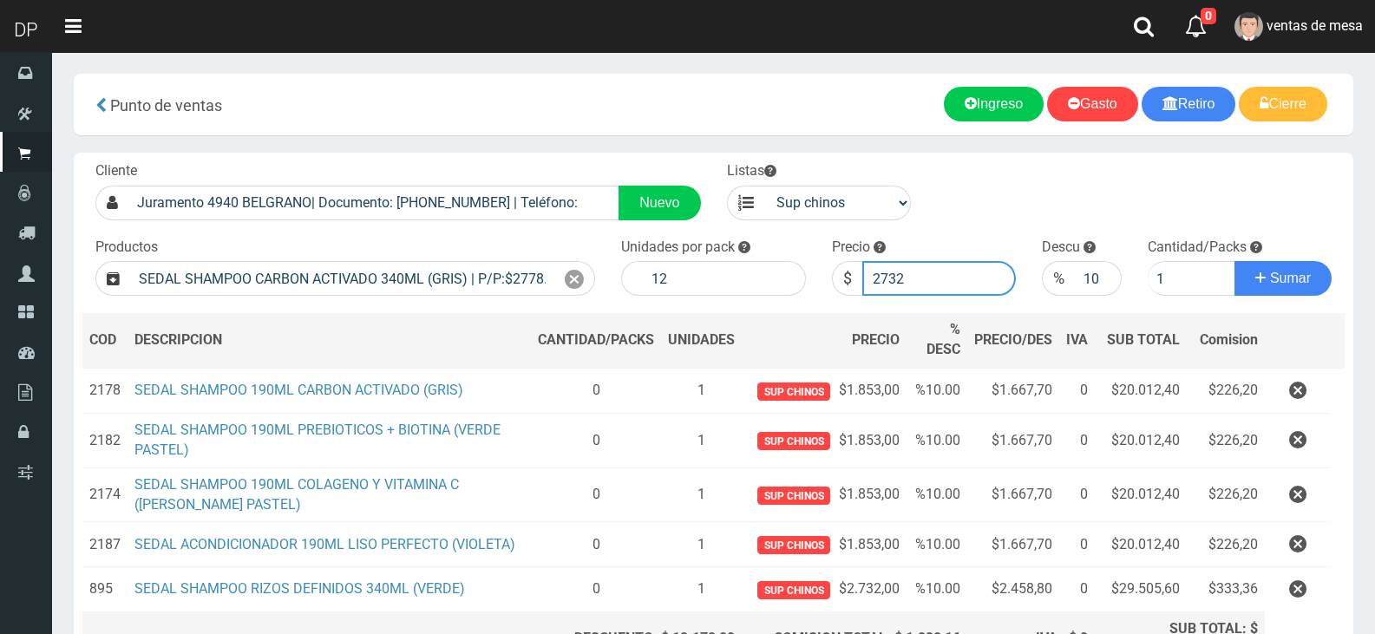
click at [1235, 261] on button "Sumar" at bounding box center [1283, 278] width 97 height 35
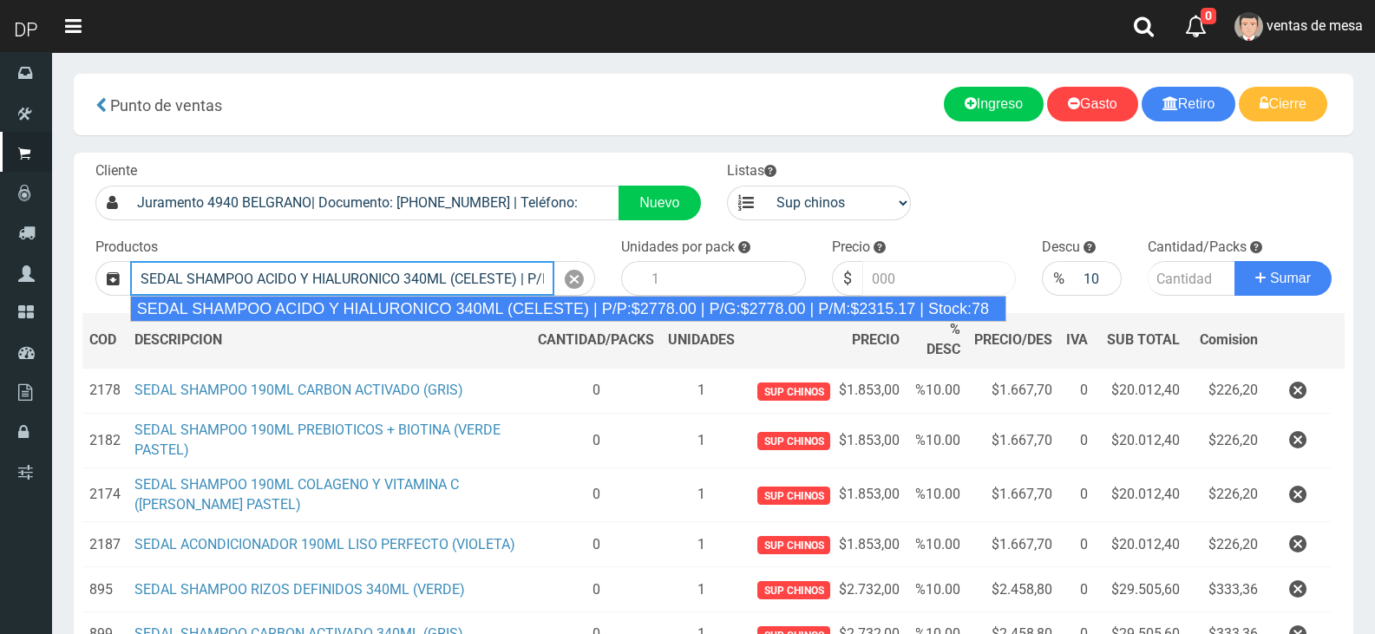
type input "SEDAL SHAMPOO ACIDO Y HIALURONICO 340ML (CELESTE) | P/P:$2778.00 | P/G:$2778.00…"
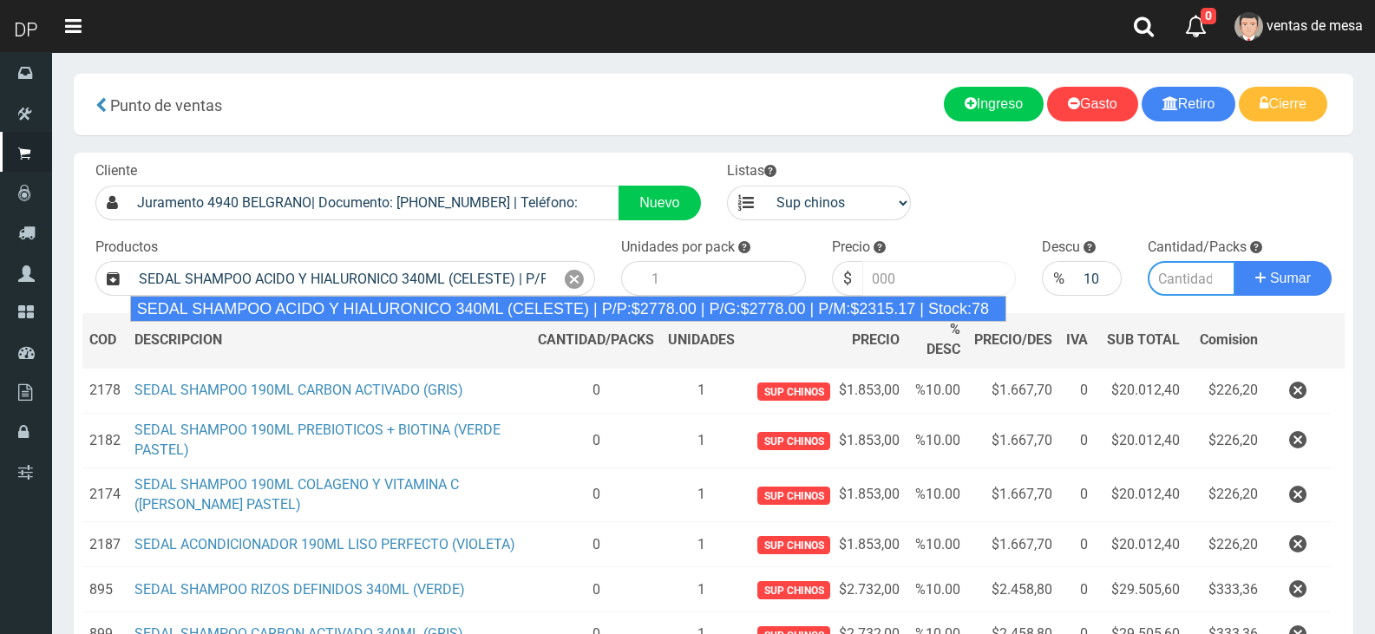
type input "12"
type input "2778.00"
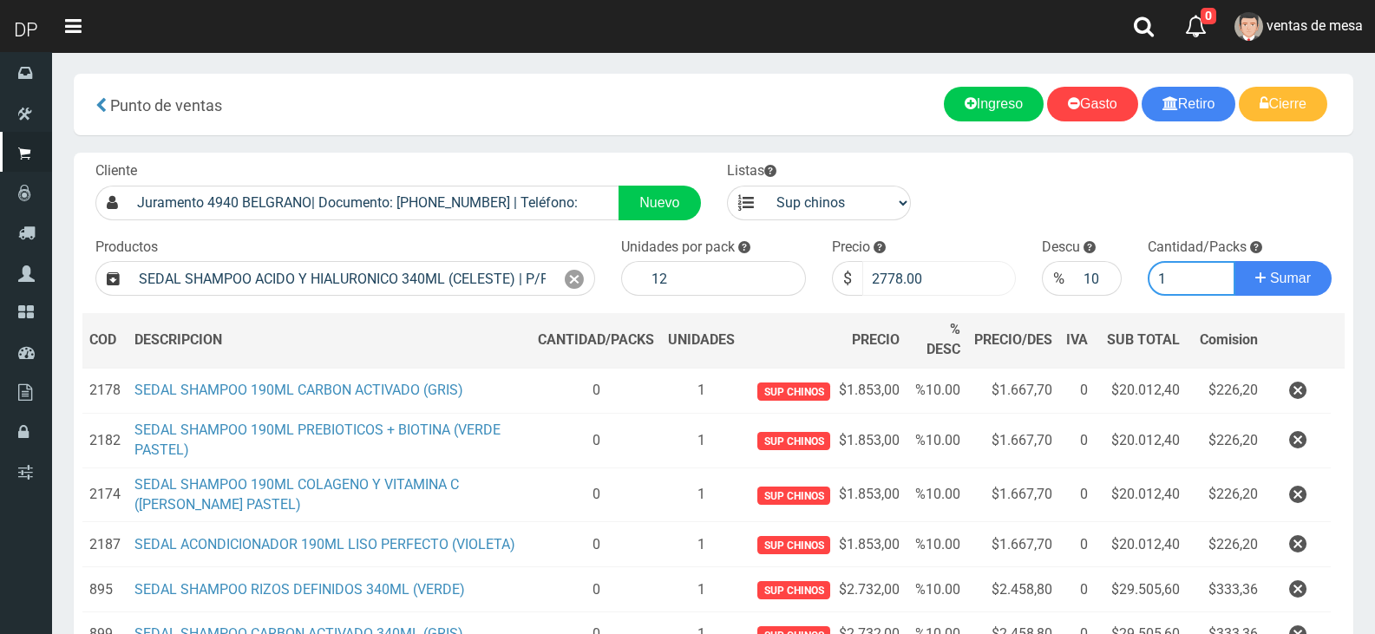
type input "1"
click at [960, 282] on input "2778.00" at bounding box center [939, 278] width 154 height 35
type input "2732"
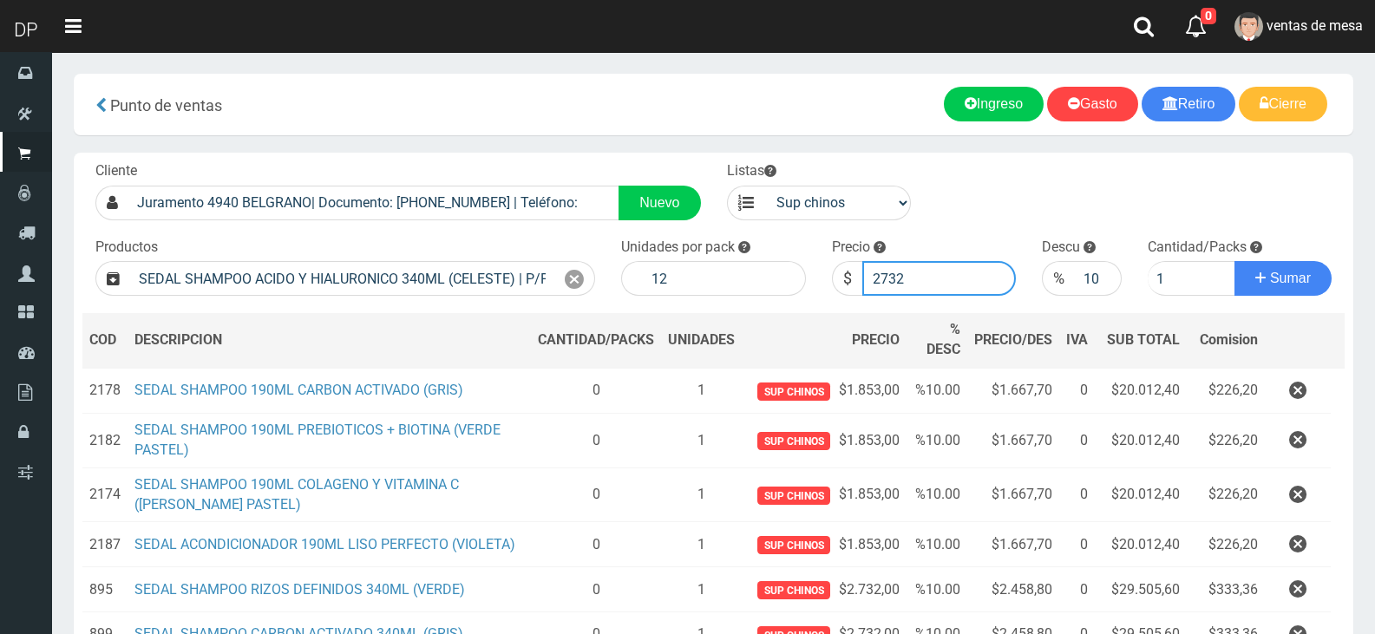
click at [1235, 261] on button "Sumar" at bounding box center [1283, 278] width 97 height 35
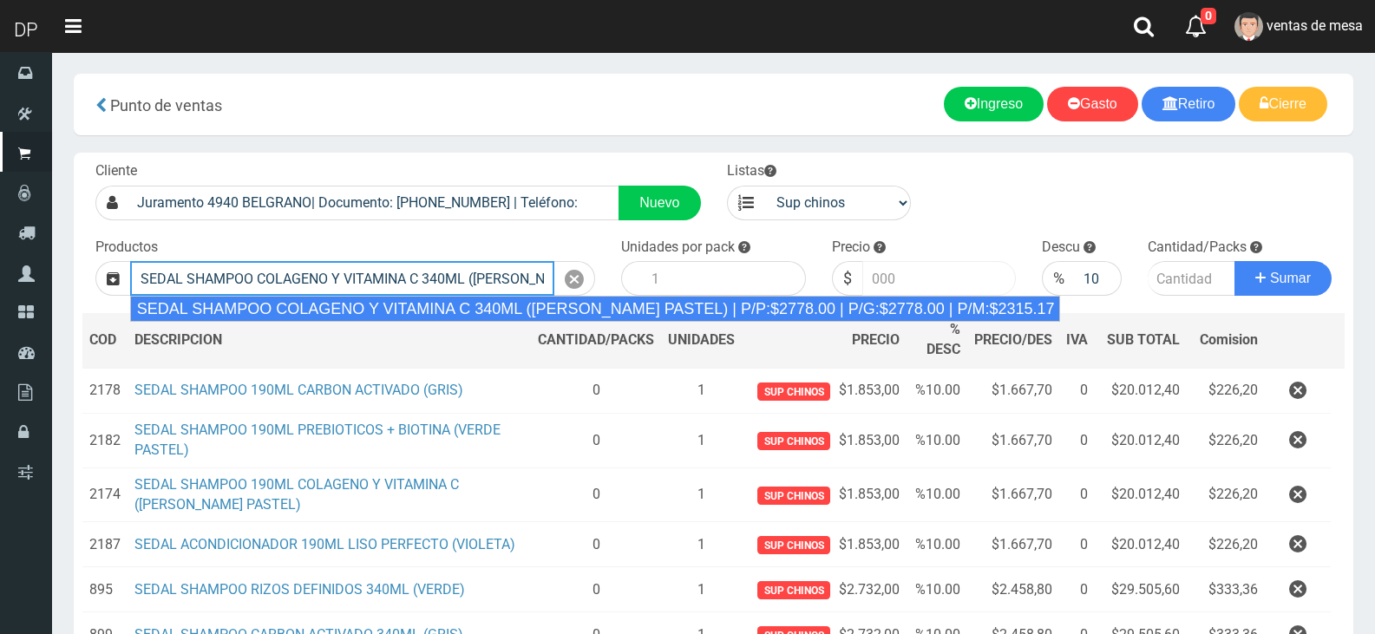
type input "SEDAL SHAMPOO COLAGENO Y VITAMINA C 340ML ([PERSON_NAME] PASTEL) | P/P:$2778.00…"
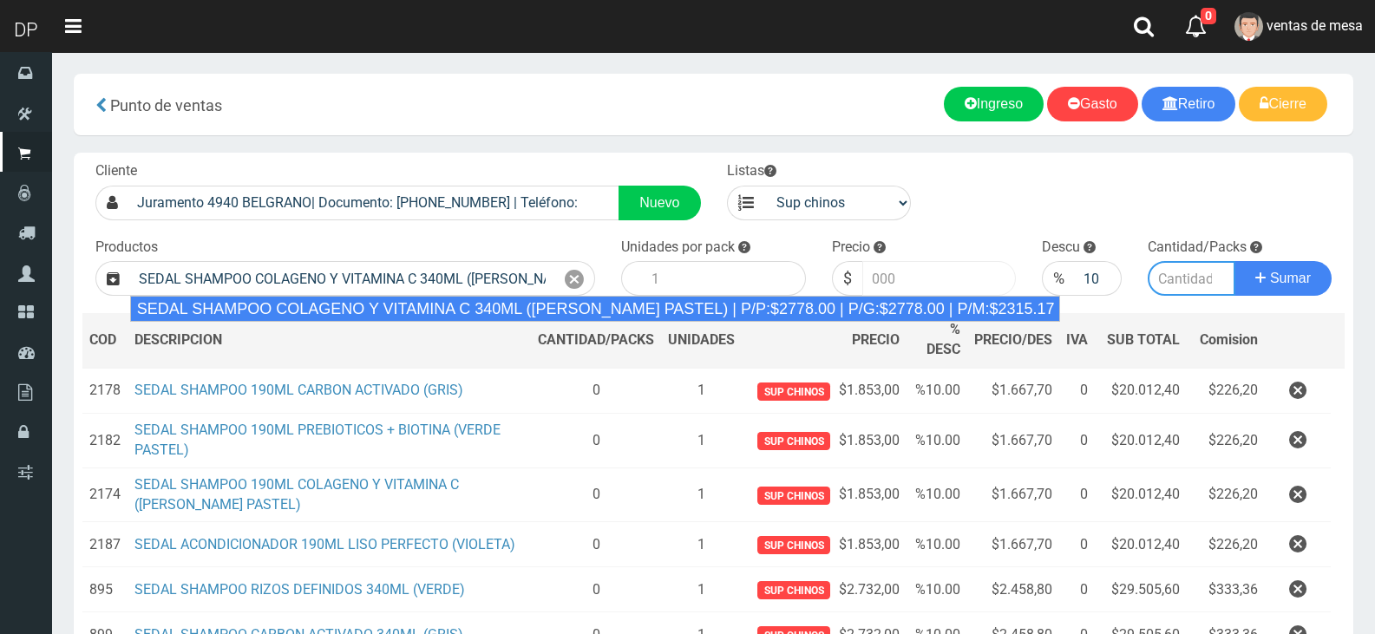
type input "12"
type input "2778.00"
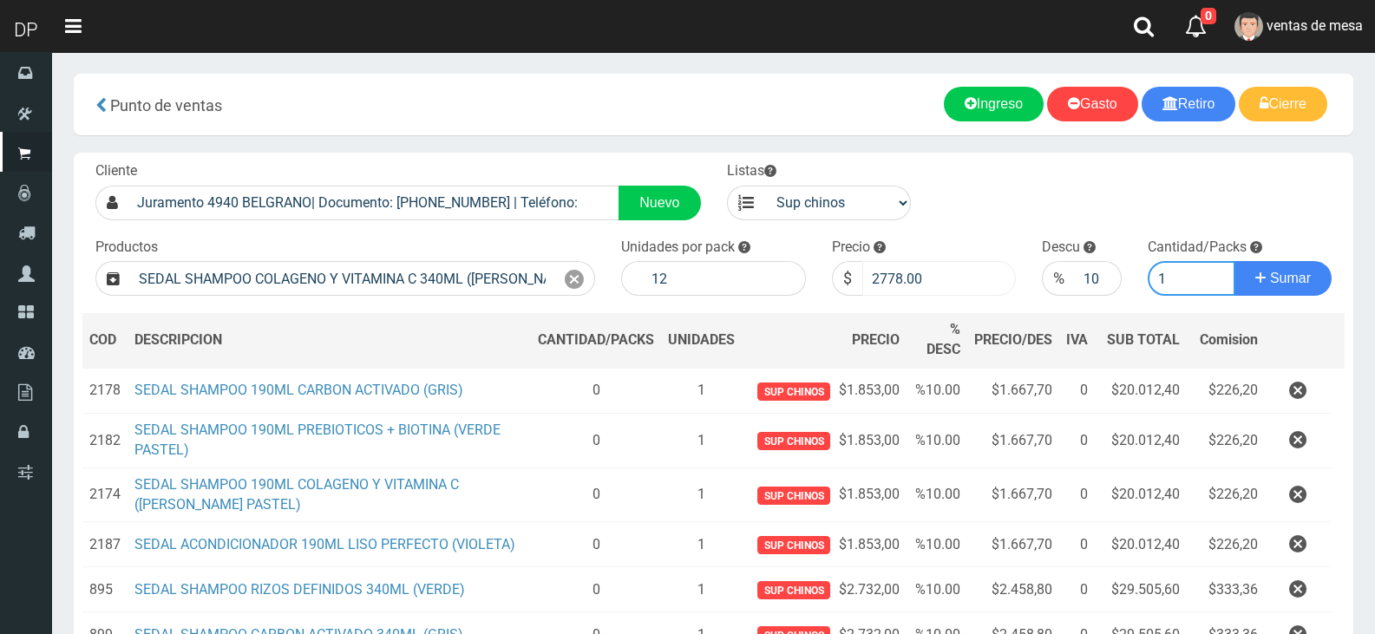
type input "1"
click at [960, 282] on input "2778.00" at bounding box center [939, 278] width 154 height 35
type input "2732"
click at [1235, 261] on button "Sumar" at bounding box center [1283, 278] width 97 height 35
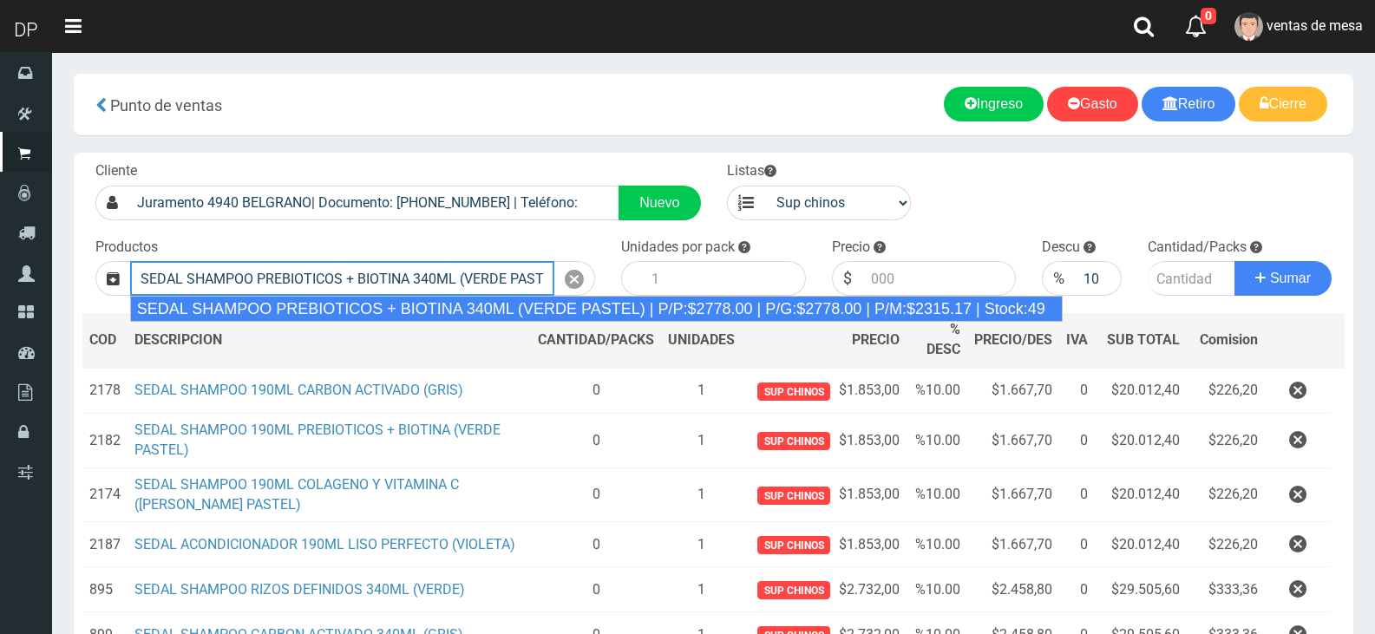
type input "SEDAL SHAMPOO PREBIOTICOS + BIOTINA 340ML (VERDE PASTEL) | P/P:$2778.00 | P/G:$…"
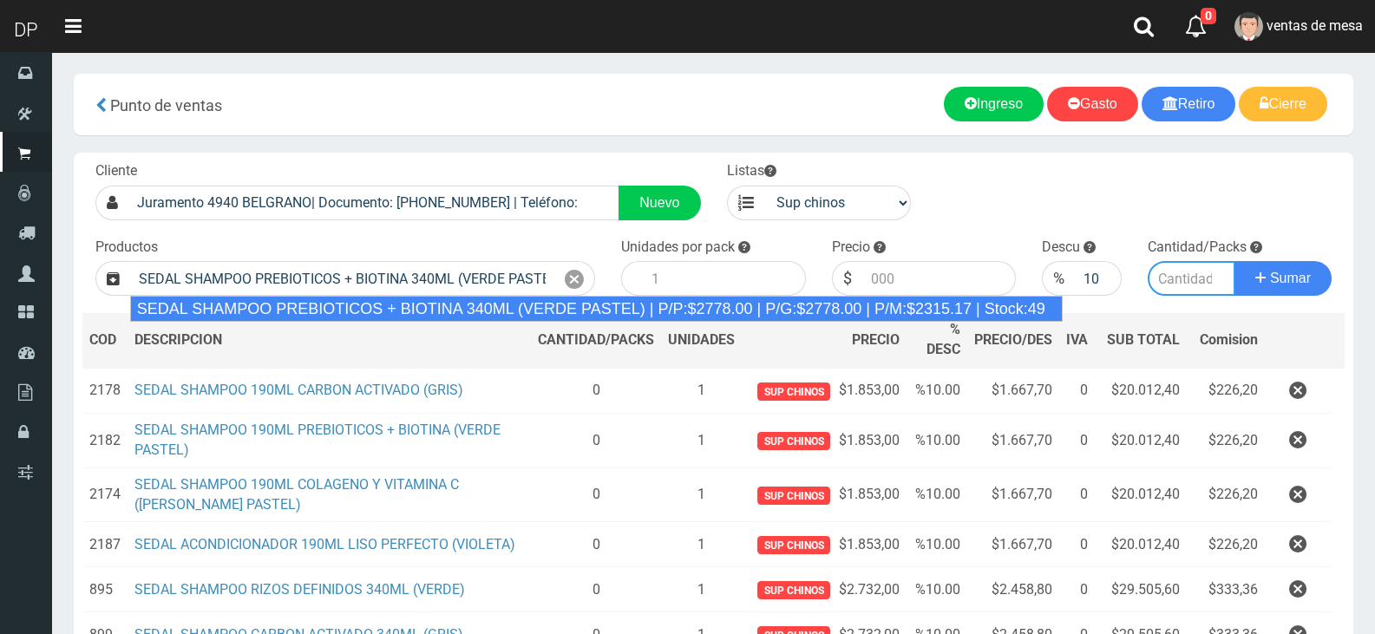
type input "12"
type input "2778.00"
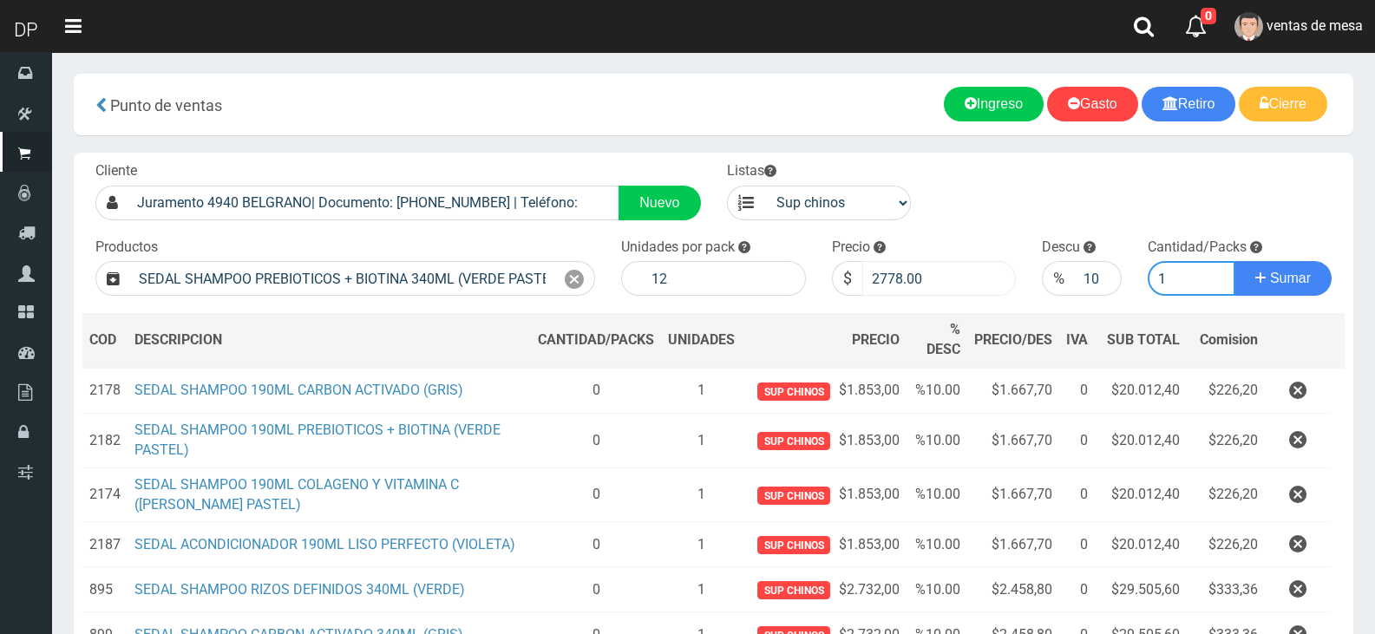
type input "1"
click at [916, 284] on input "2778.00" at bounding box center [939, 278] width 154 height 35
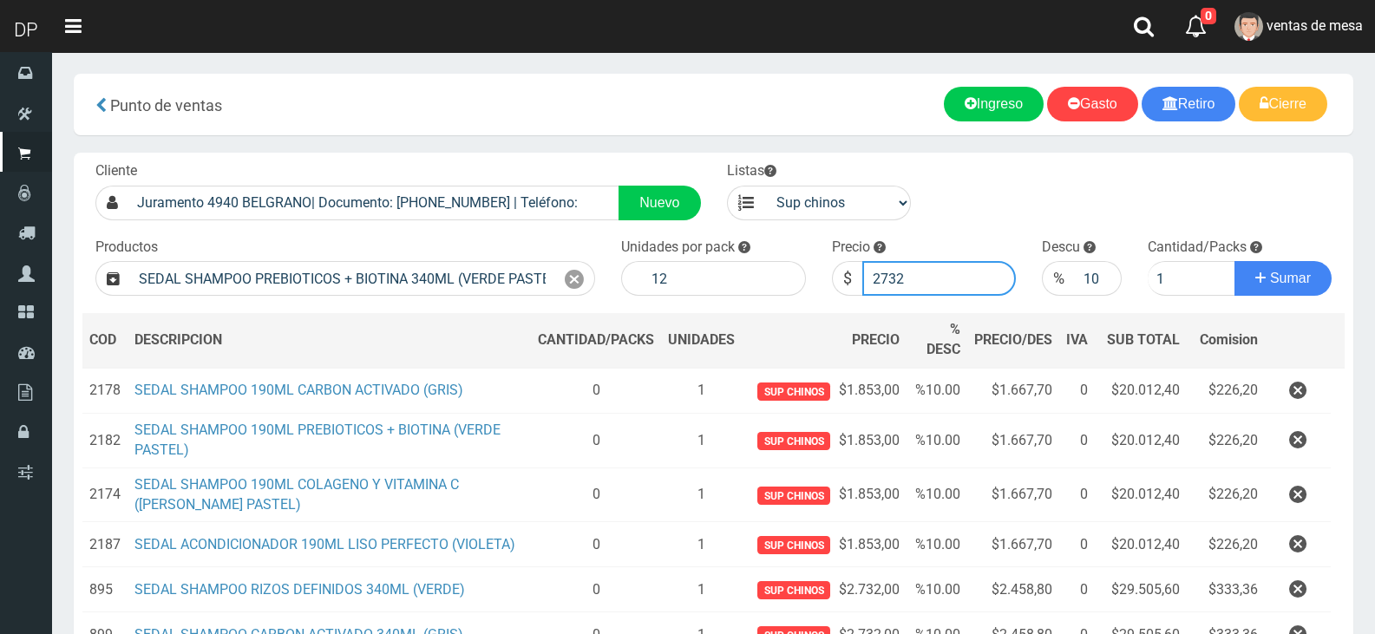
type input "2732"
click at [1235, 261] on button "Sumar" at bounding box center [1283, 278] width 97 height 35
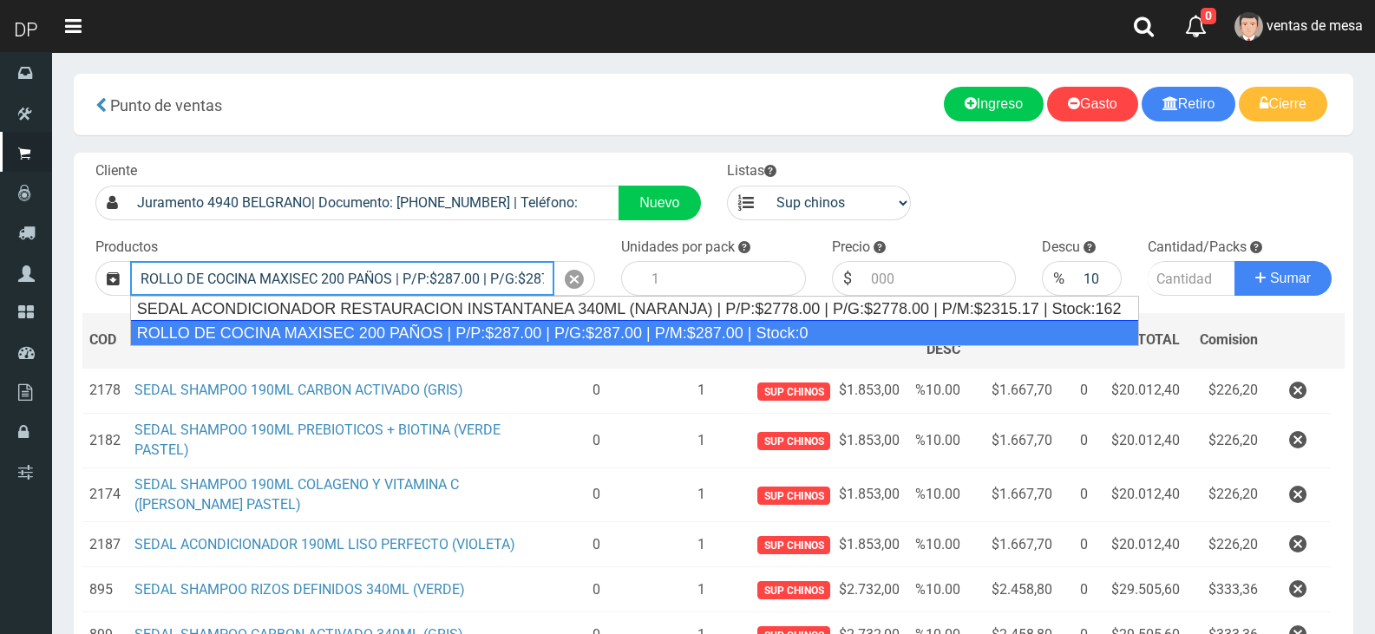
type input "ROLLO DE COCINA MAXISEC 200 PAÑOS | P/P:$287.00 | P/G:$287.00 | P/M:$287.00 | S…"
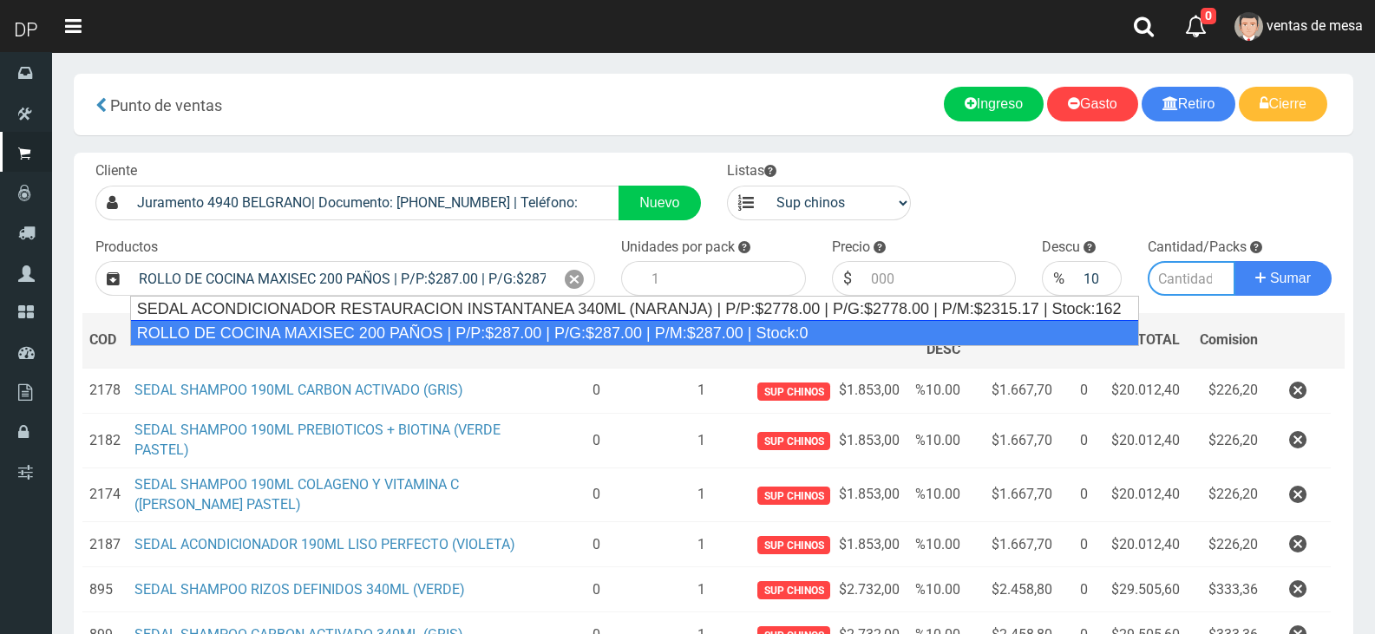
type input "8"
type input "287.00"
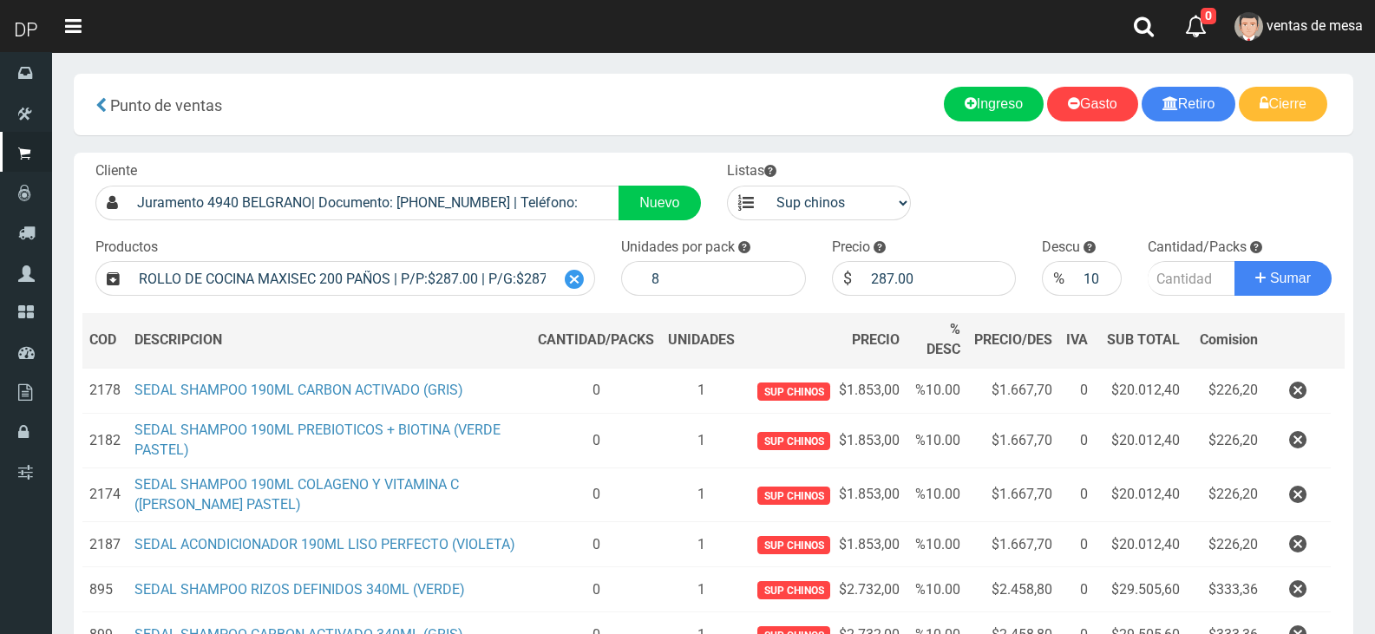
click at [572, 276] on icon at bounding box center [574, 279] width 19 height 25
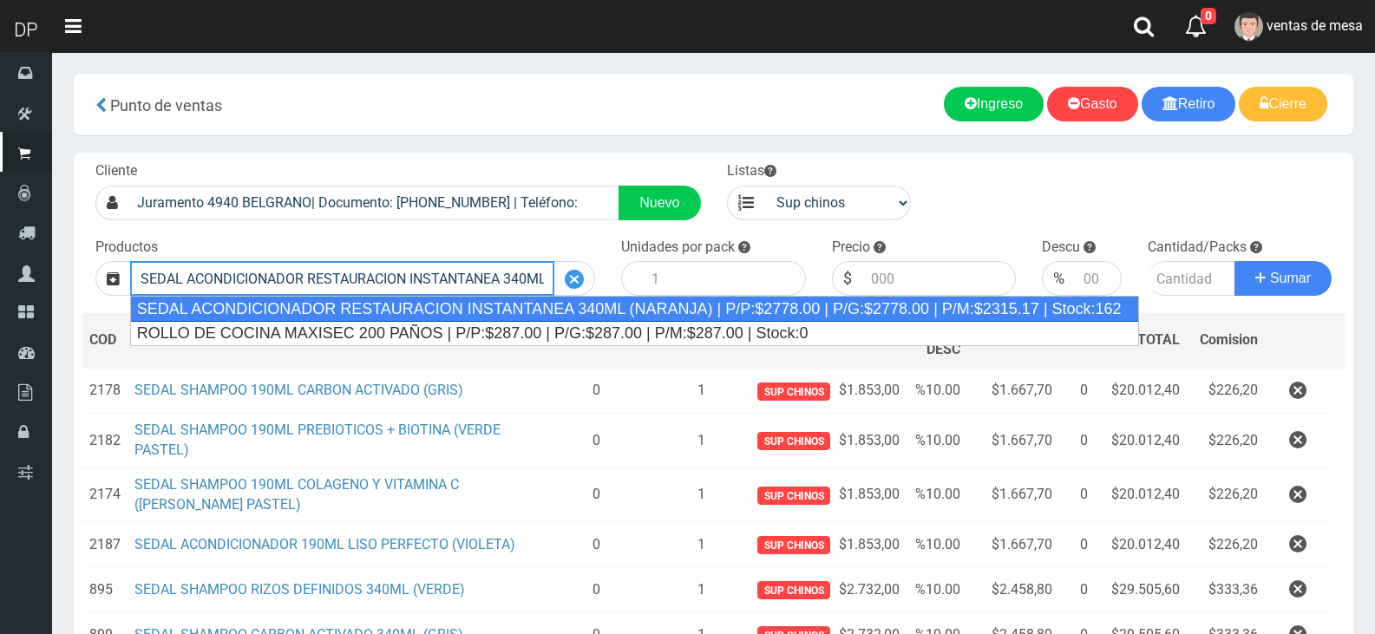
type input "SEDAL ACONDICIONADOR RESTAURACION INSTANTANEA 340ML (NARANJA) | P/P:$2778.00 | …"
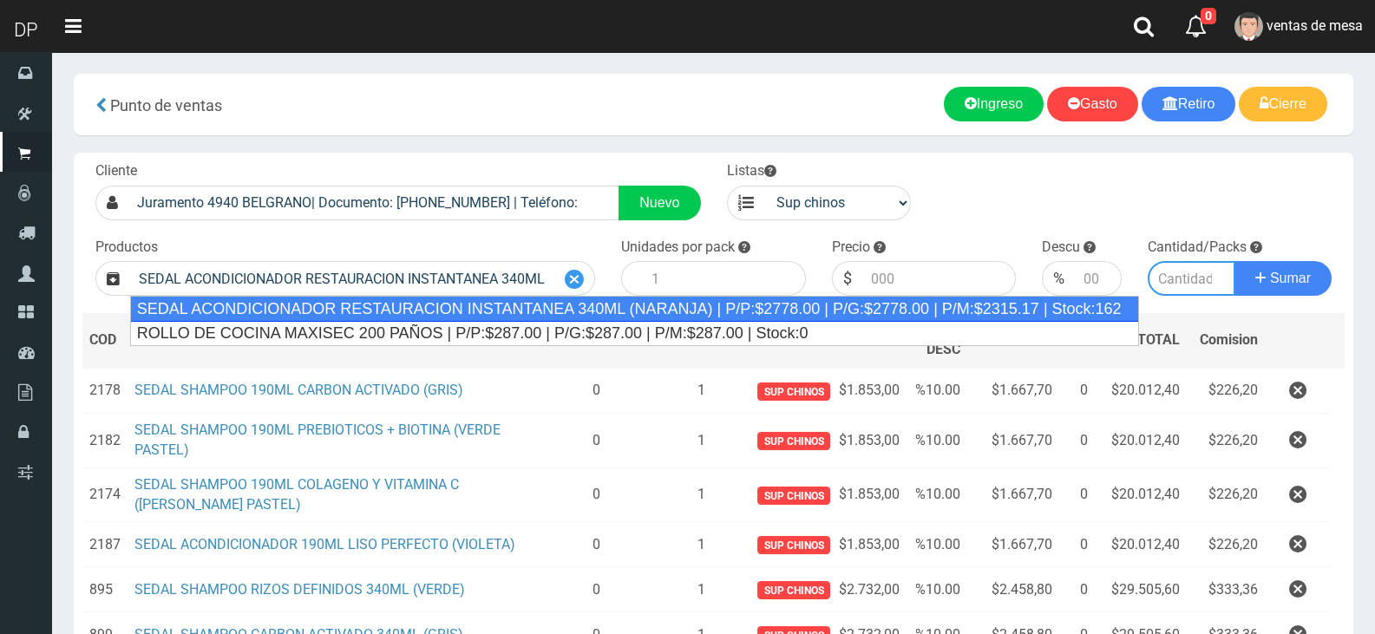
type input "12"
type input "2778.00"
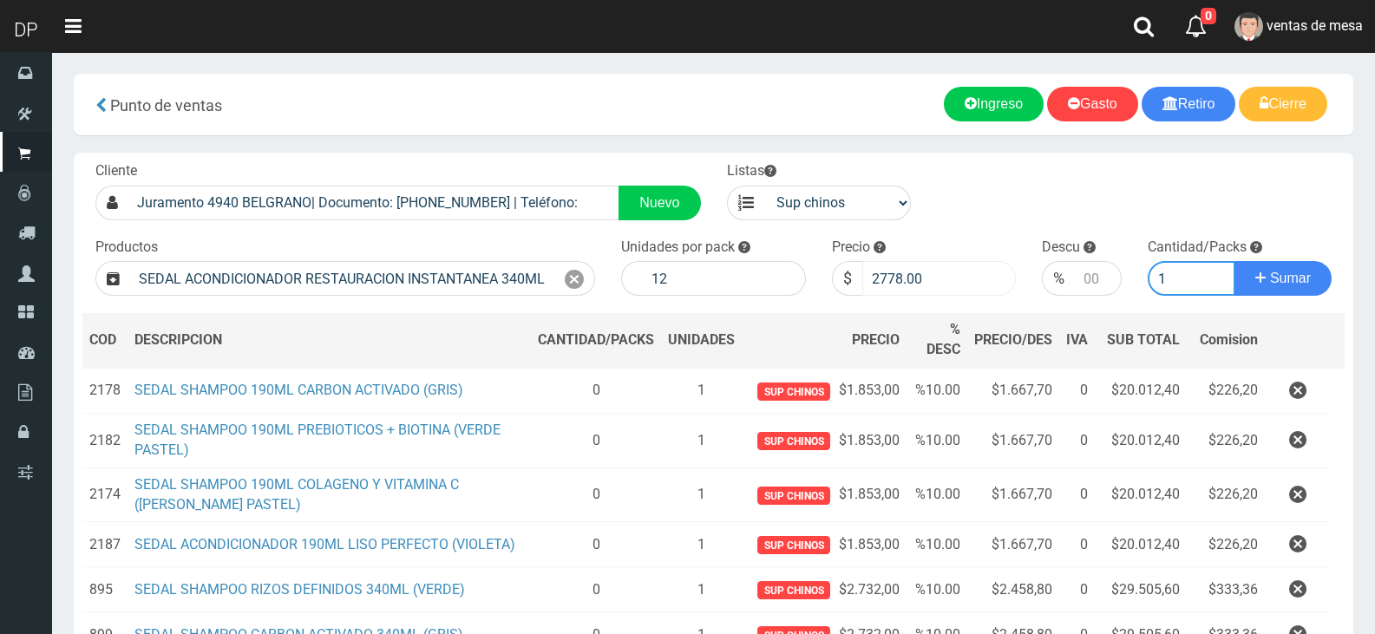
type input "1"
click at [928, 289] on input "2778.00" at bounding box center [939, 278] width 154 height 35
type input "2732"
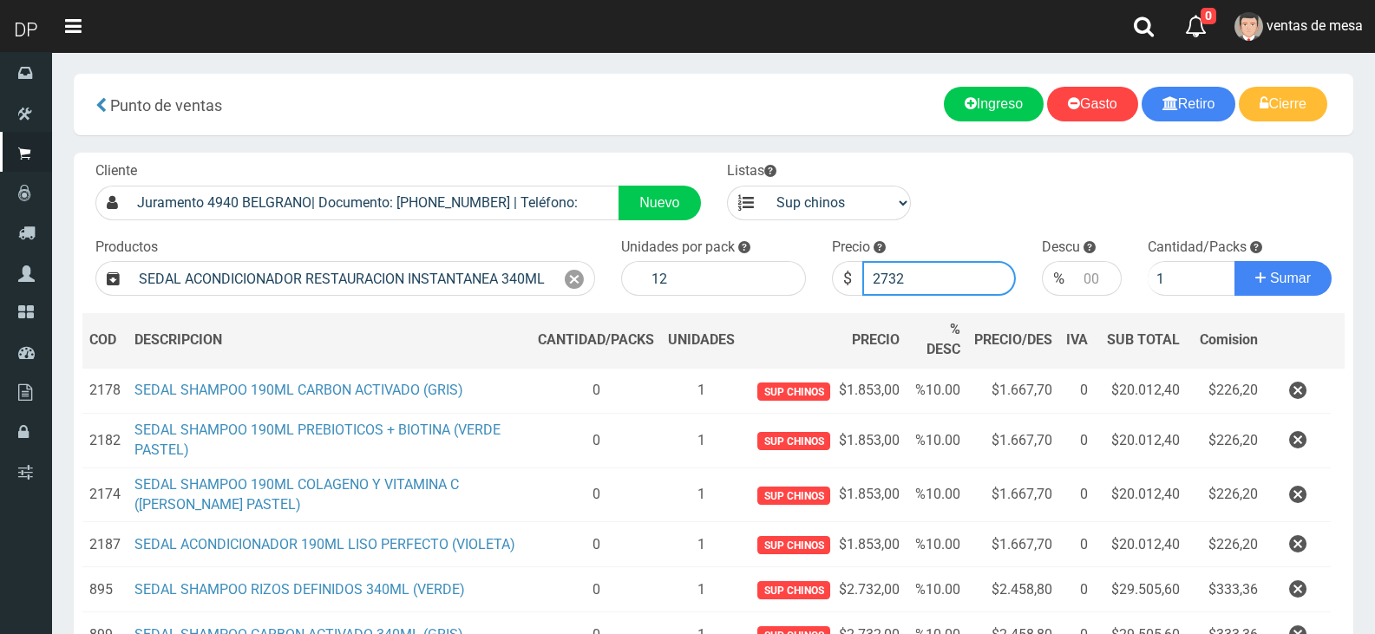
click at [1235, 261] on button "Sumar" at bounding box center [1283, 278] width 97 height 35
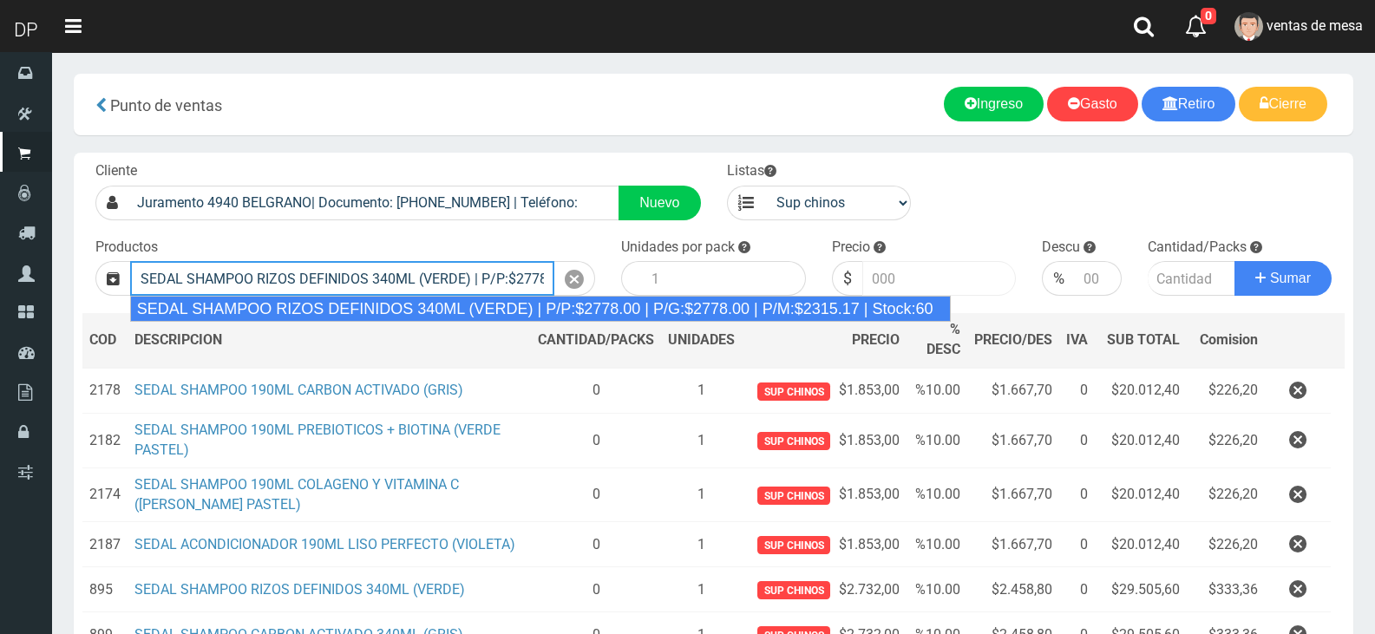
type input "SEDAL SHAMPOO RIZOS DEFINIDOS 340ML (VERDE) | P/P:$2778.00 | P/G:$2778.00 | P/M…"
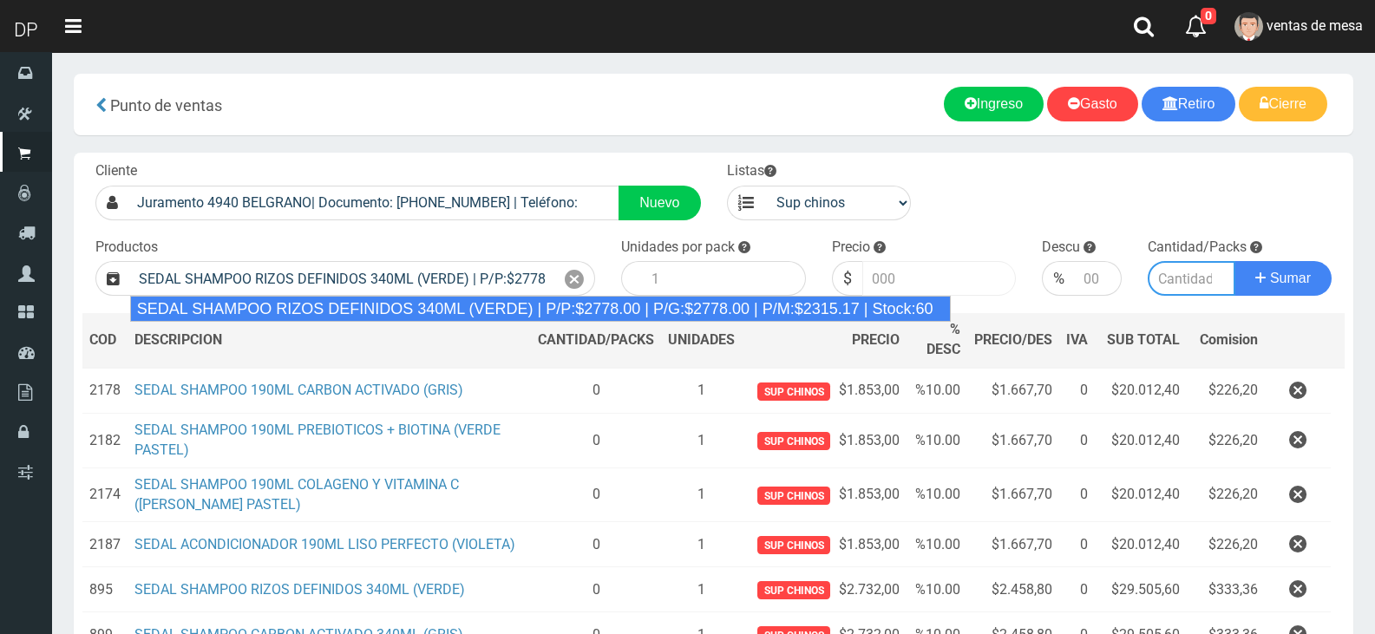
type input "12"
type input "2778.00"
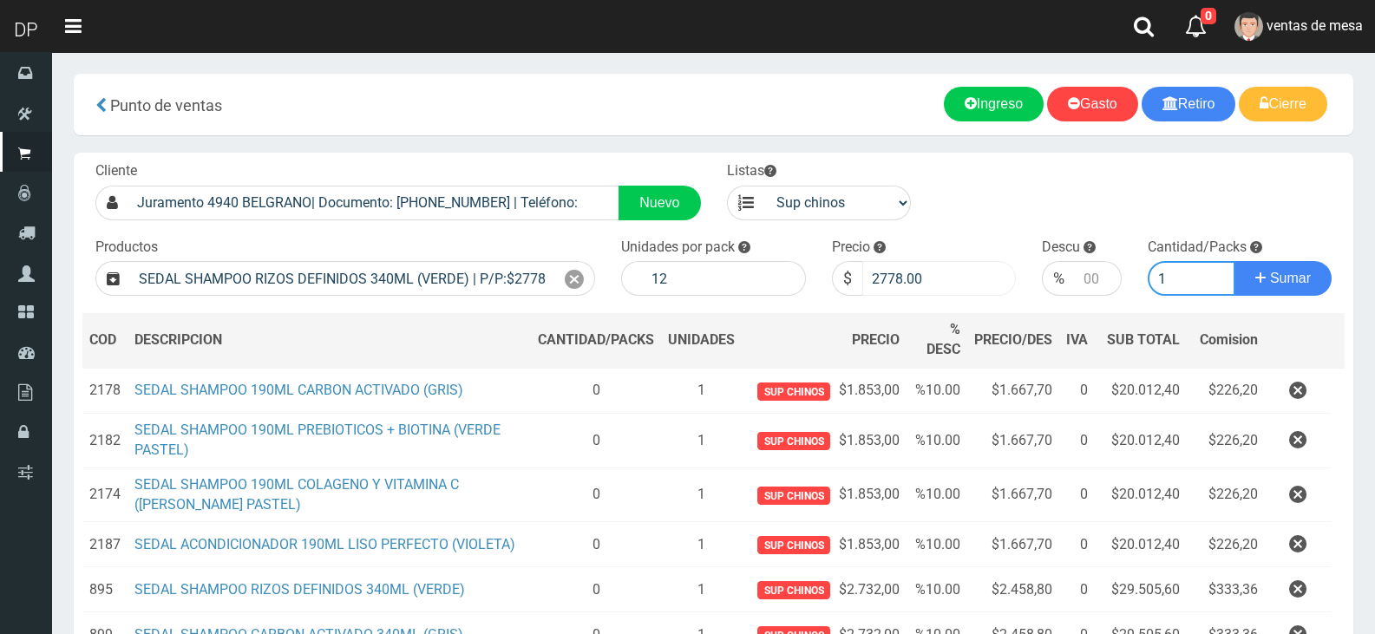
type input "1"
click at [928, 289] on input "2778.00" at bounding box center [939, 278] width 154 height 35
type input "2732"
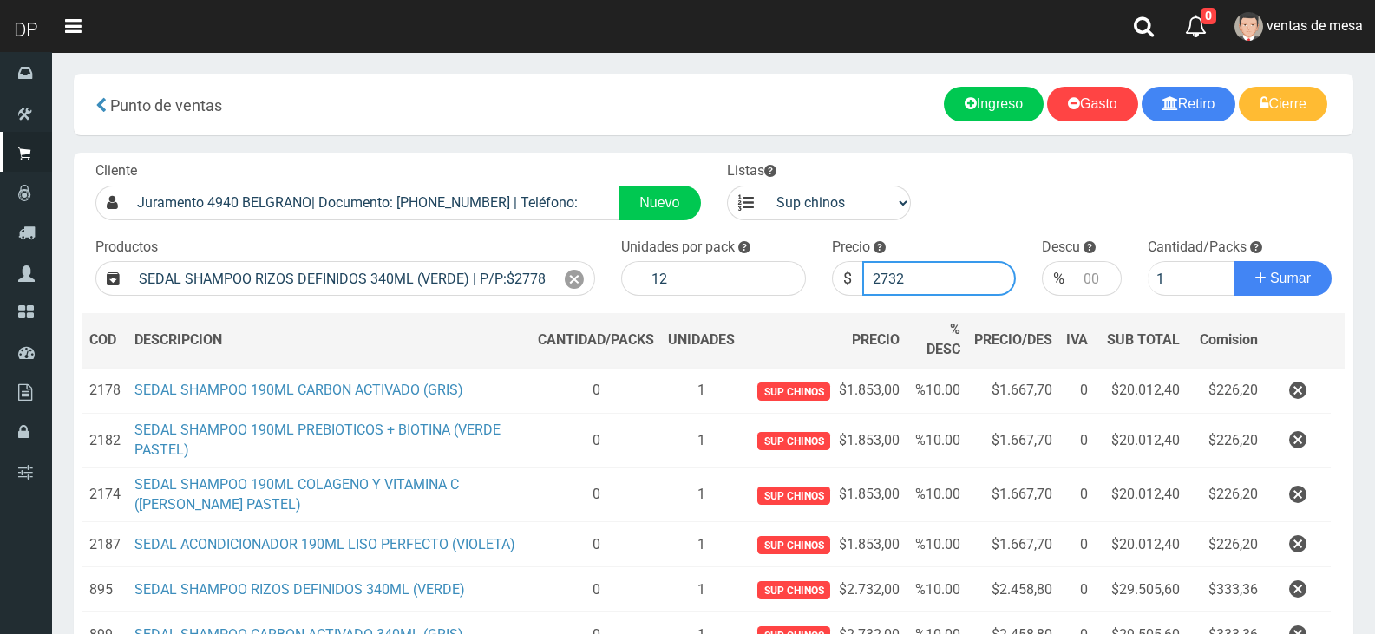
click at [1235, 261] on button "Sumar" at bounding box center [1283, 278] width 97 height 35
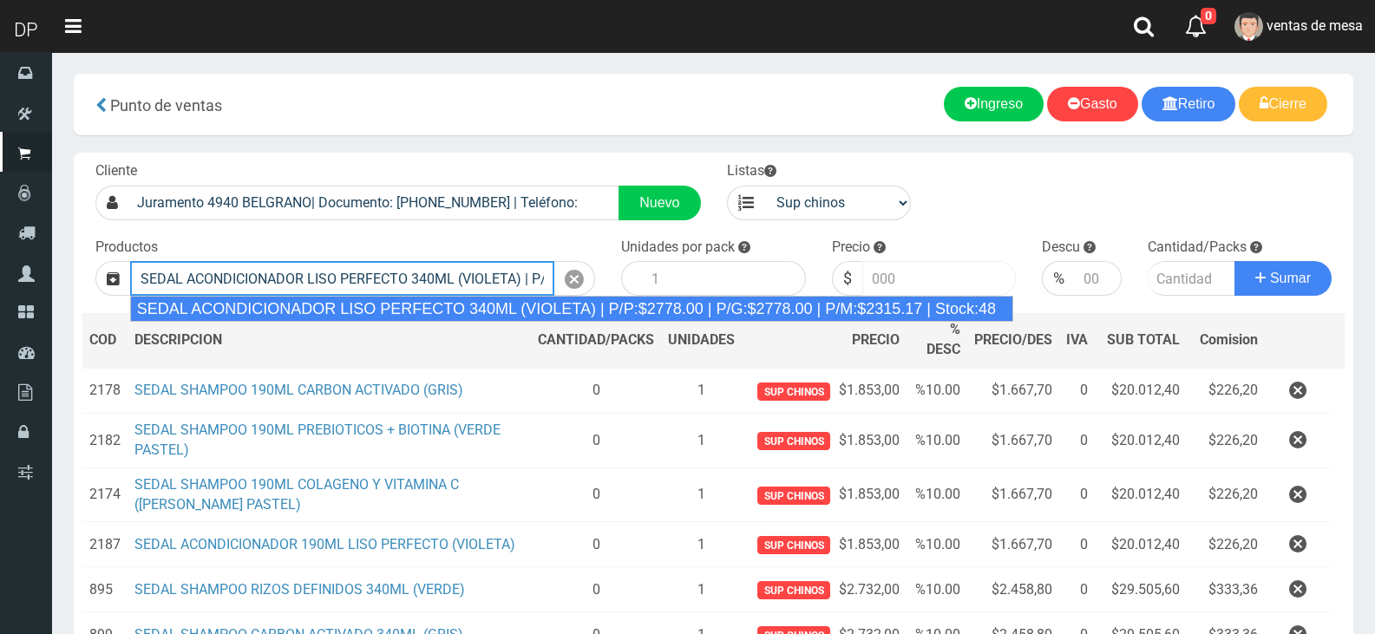
type input "SEDAL ACONDICIONADOR LISO PERFECTO 340ML (VIOLETA) | P/P:$2778.00 | P/G:$2778.0…"
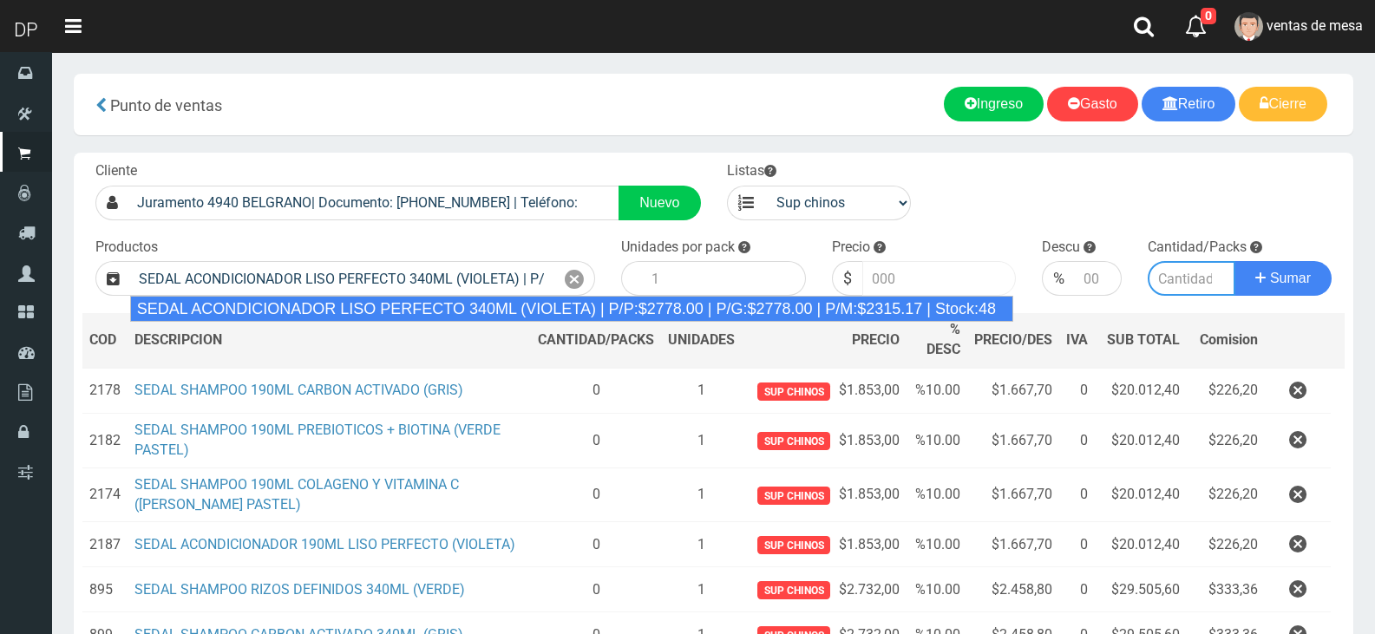
type input "12"
type input "2778.00"
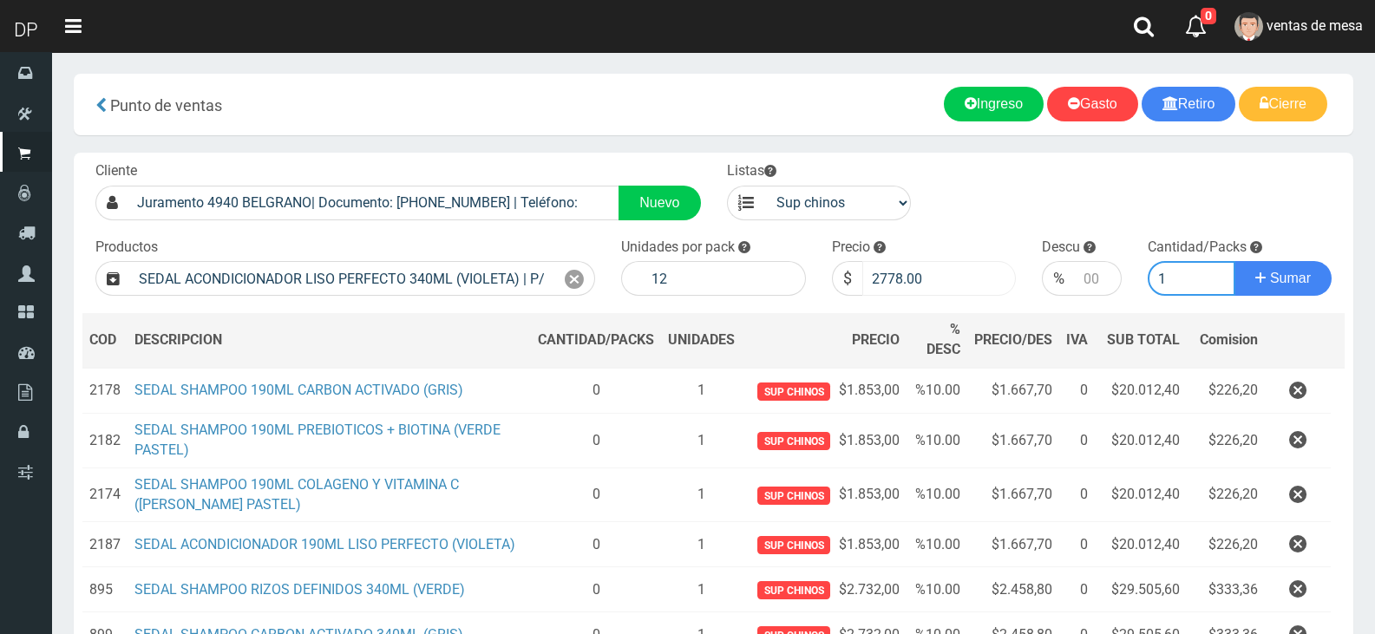
type input "1"
click at [928, 289] on input "2778.00" at bounding box center [939, 278] width 154 height 35
type input "2732"
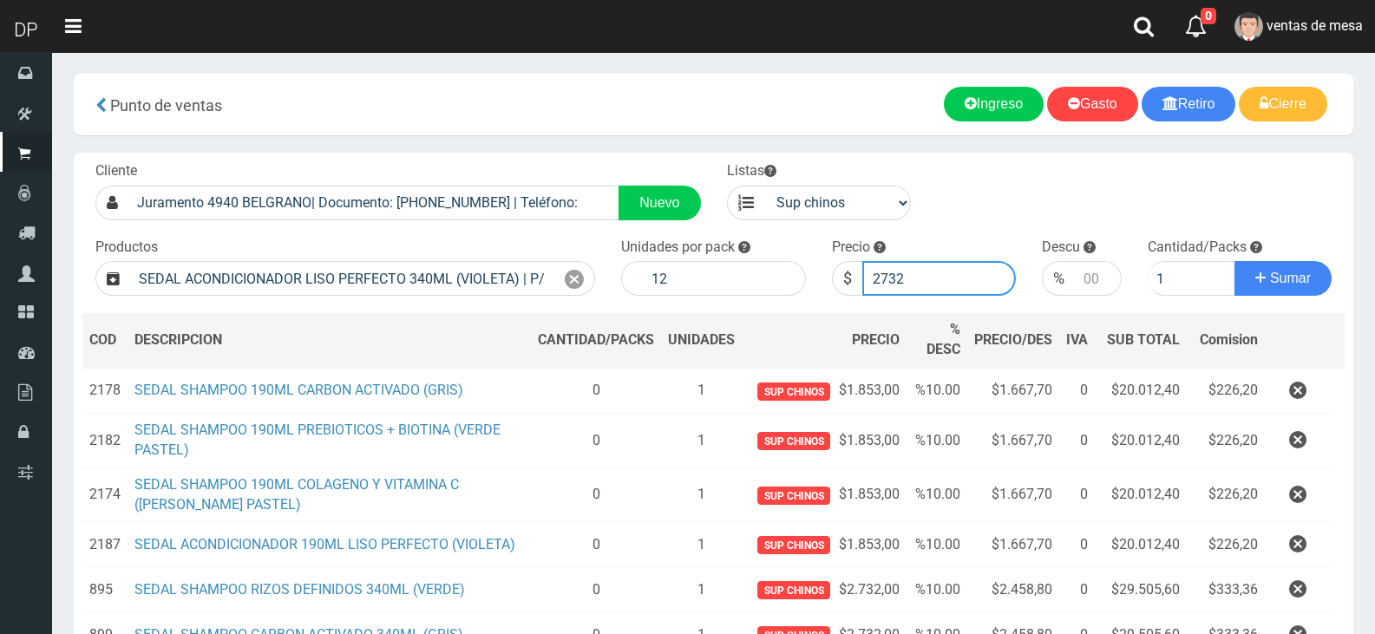
click at [1235, 261] on button "Sumar" at bounding box center [1283, 278] width 97 height 35
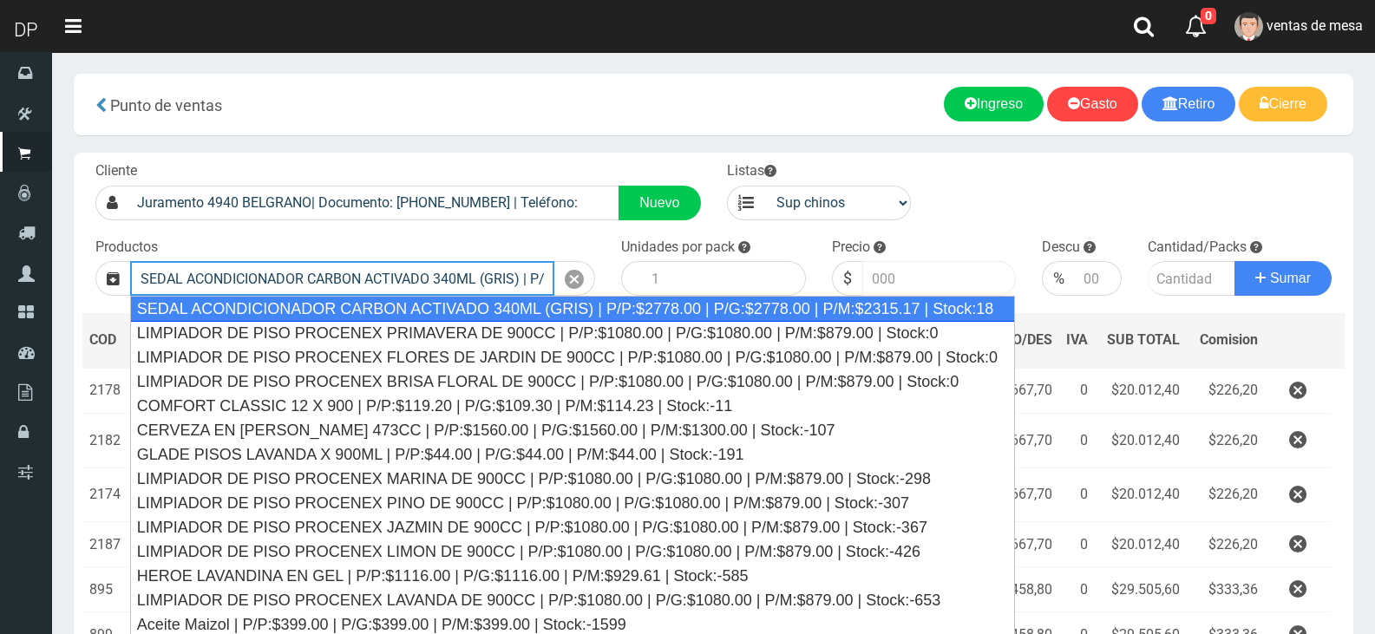
type input "SEDAL ACONDICIONADOR CARBON ACTIVADO 340ML (GRIS) | P/P:$2778.00 | P/G:$2778.00…"
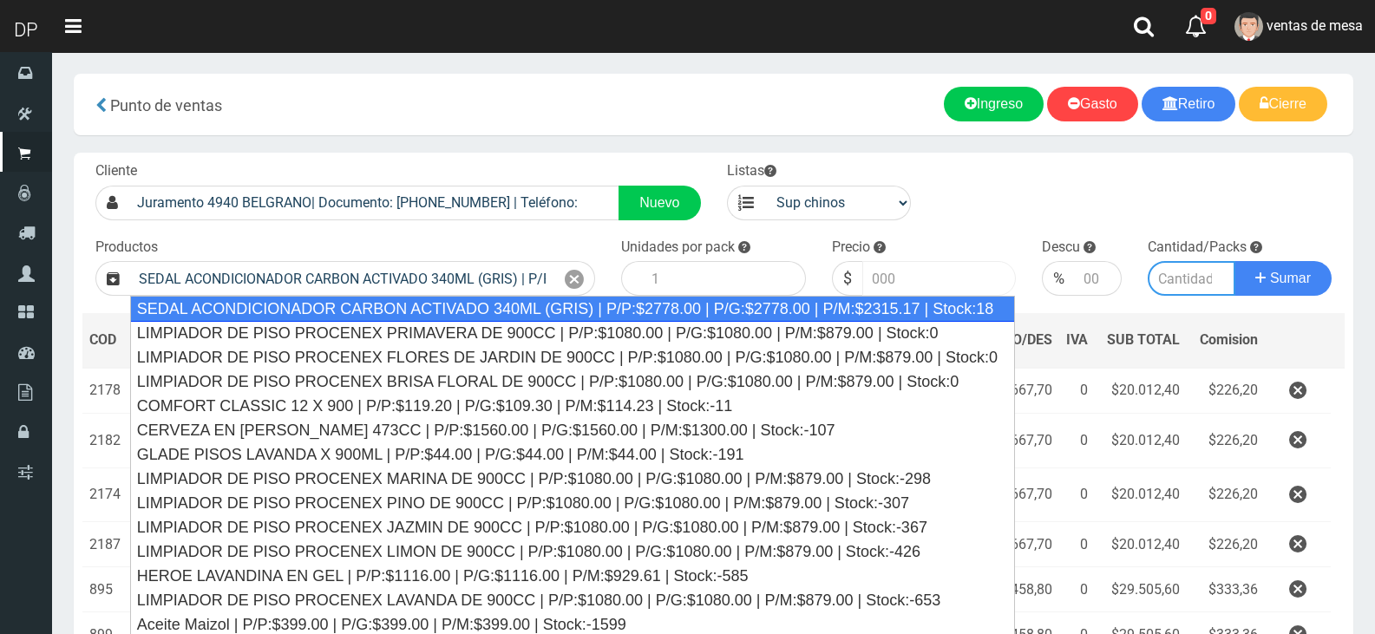
type input "12"
type input "2778.00"
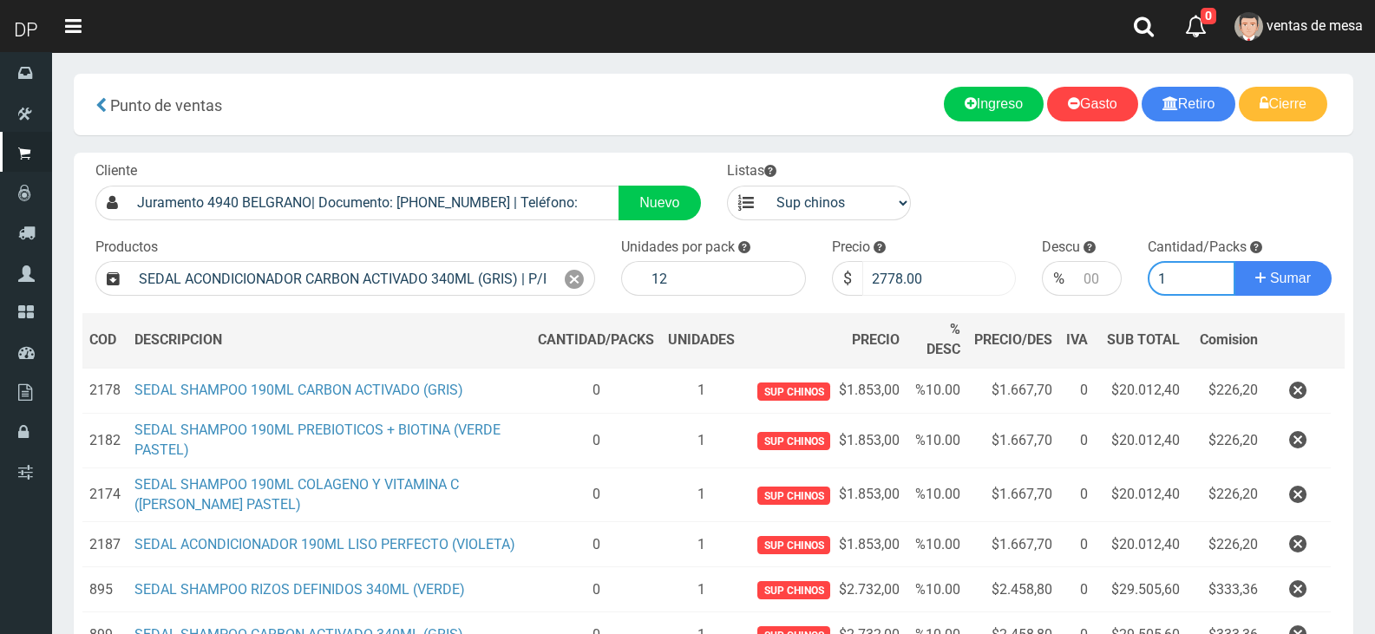
type input "1"
click at [928, 289] on input "2778.00" at bounding box center [939, 278] width 154 height 35
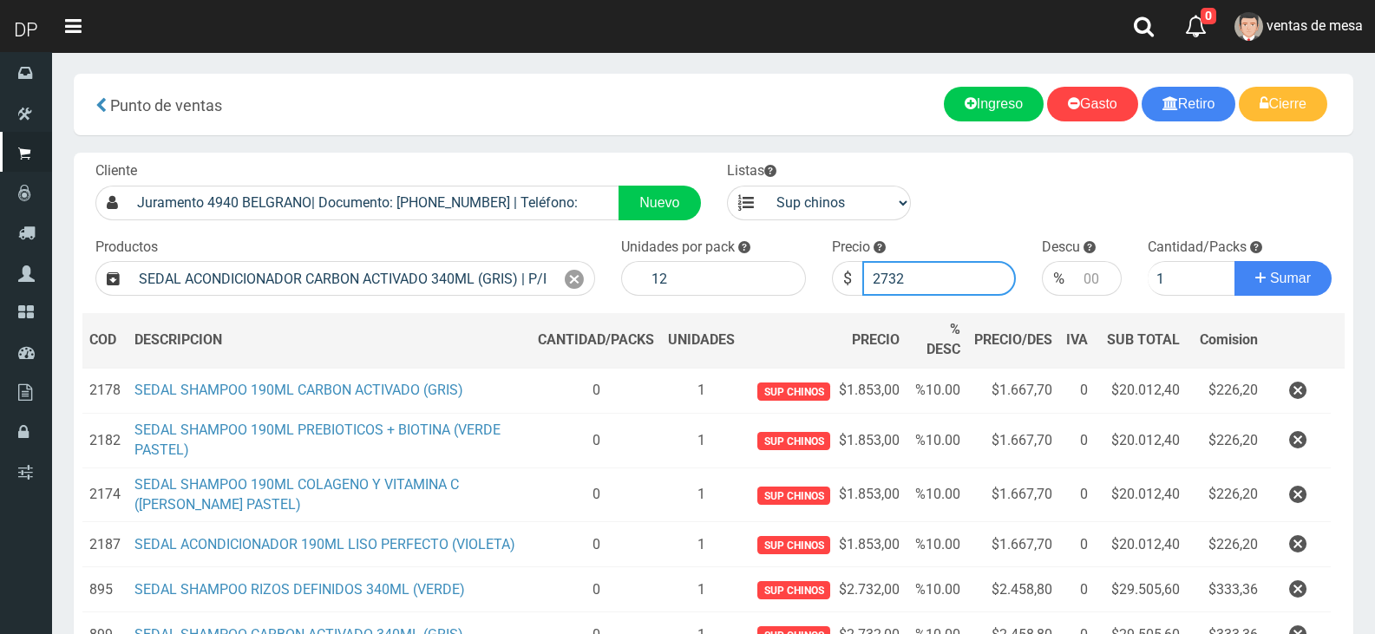
type input "2732"
click at [1235, 261] on button "Sumar" at bounding box center [1283, 278] width 97 height 35
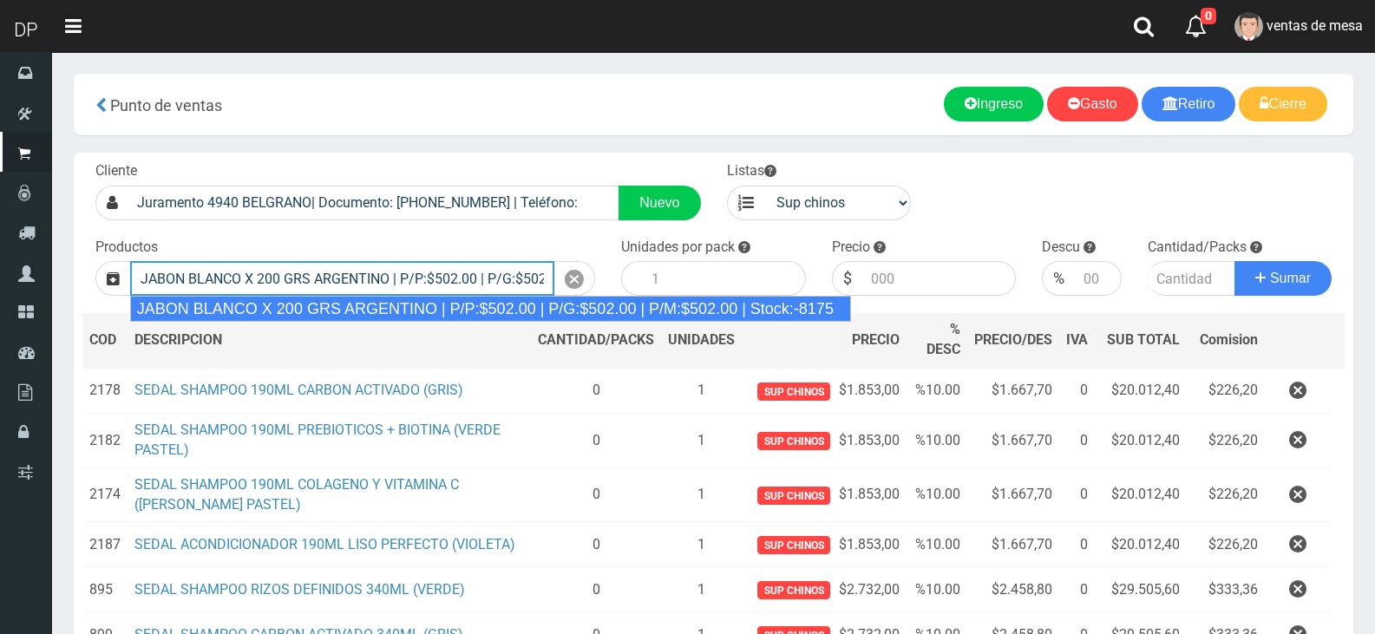
type input "JABON BLANCO X 200 GRS ARGENTINO | P/P:$502.00 | P/G:$502.00 | P/M:$502.00 | St…"
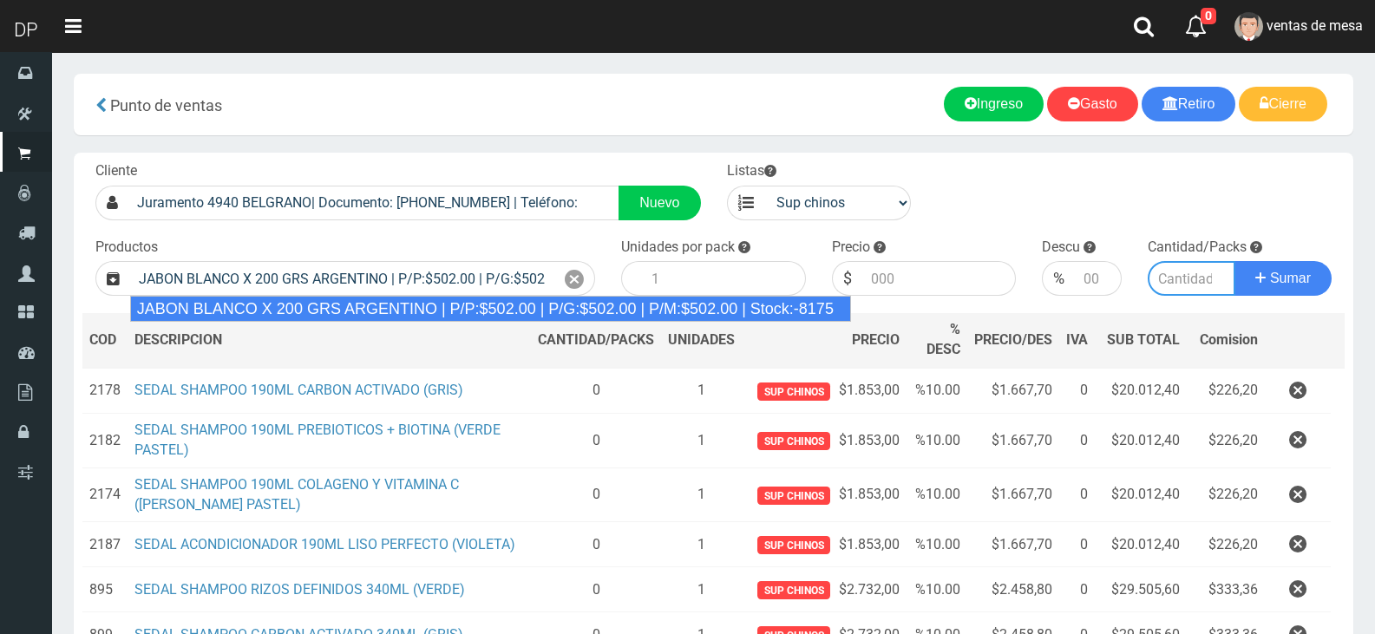
type input "40"
type input "502.00"
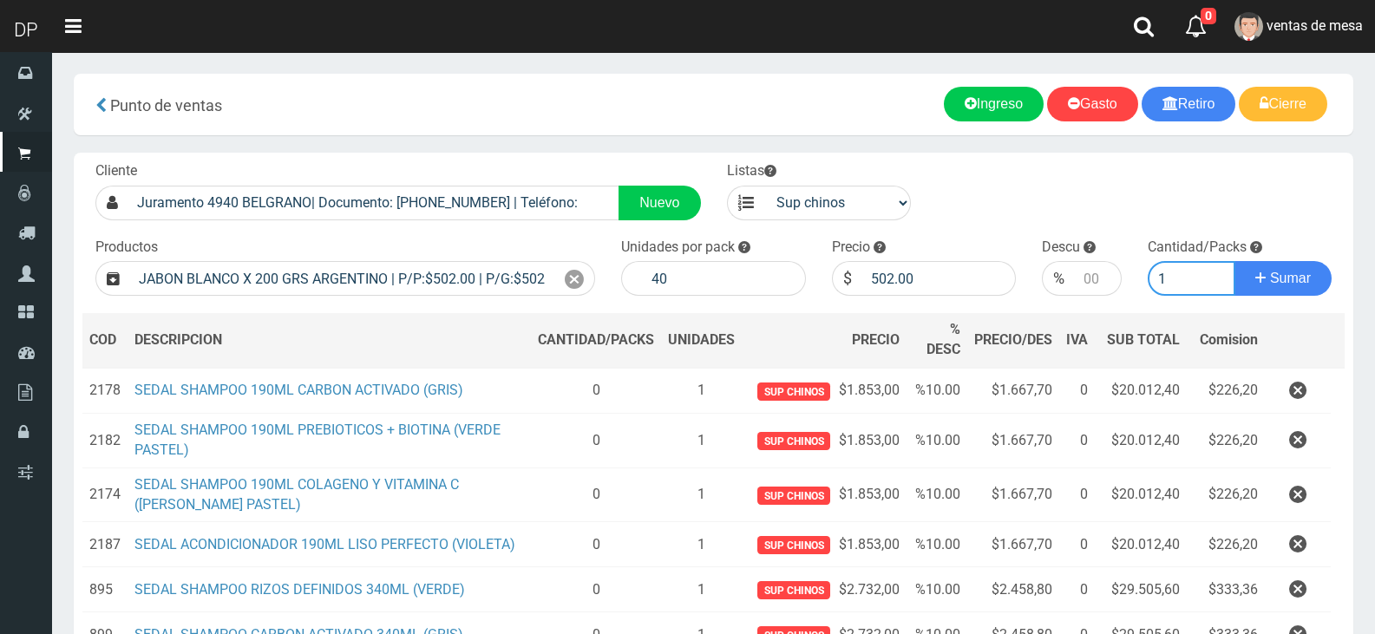
type input "1"
click at [1235, 261] on button "Sumar" at bounding box center [1283, 278] width 97 height 35
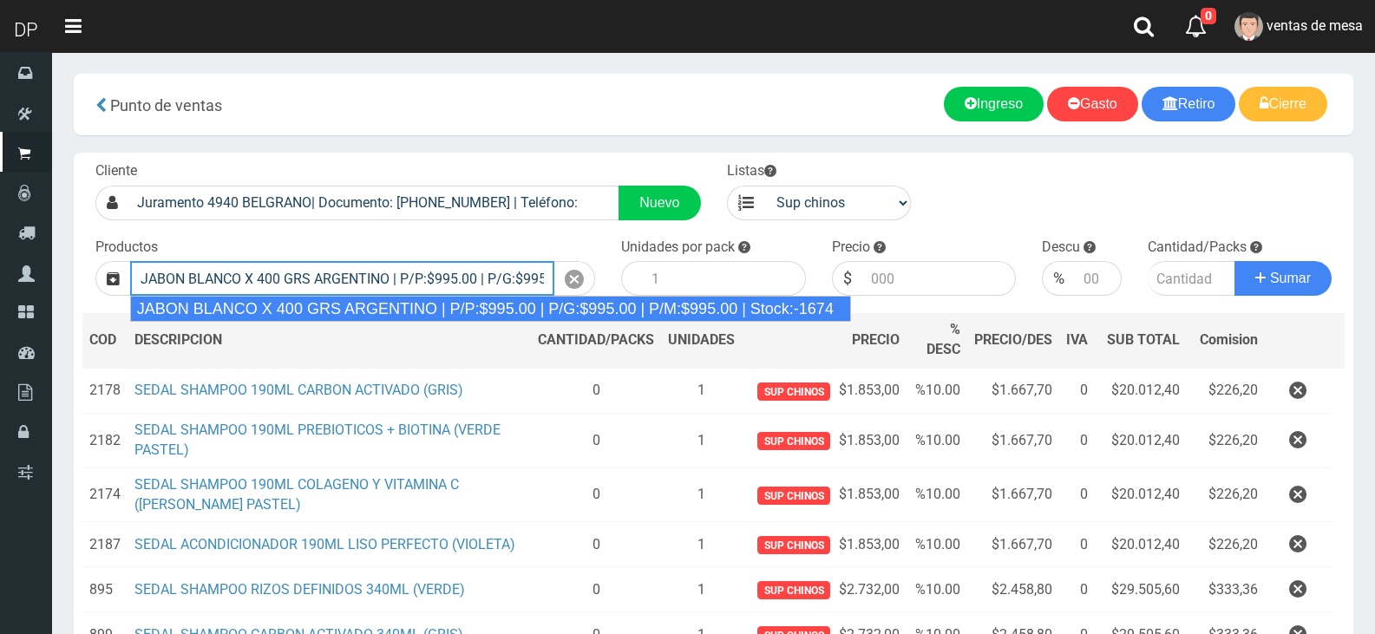
type input "JABON BLANCO X 400 GRS ARGENTINO | P/P:$995.00 | P/G:$995.00 | P/M:$995.00 | St…"
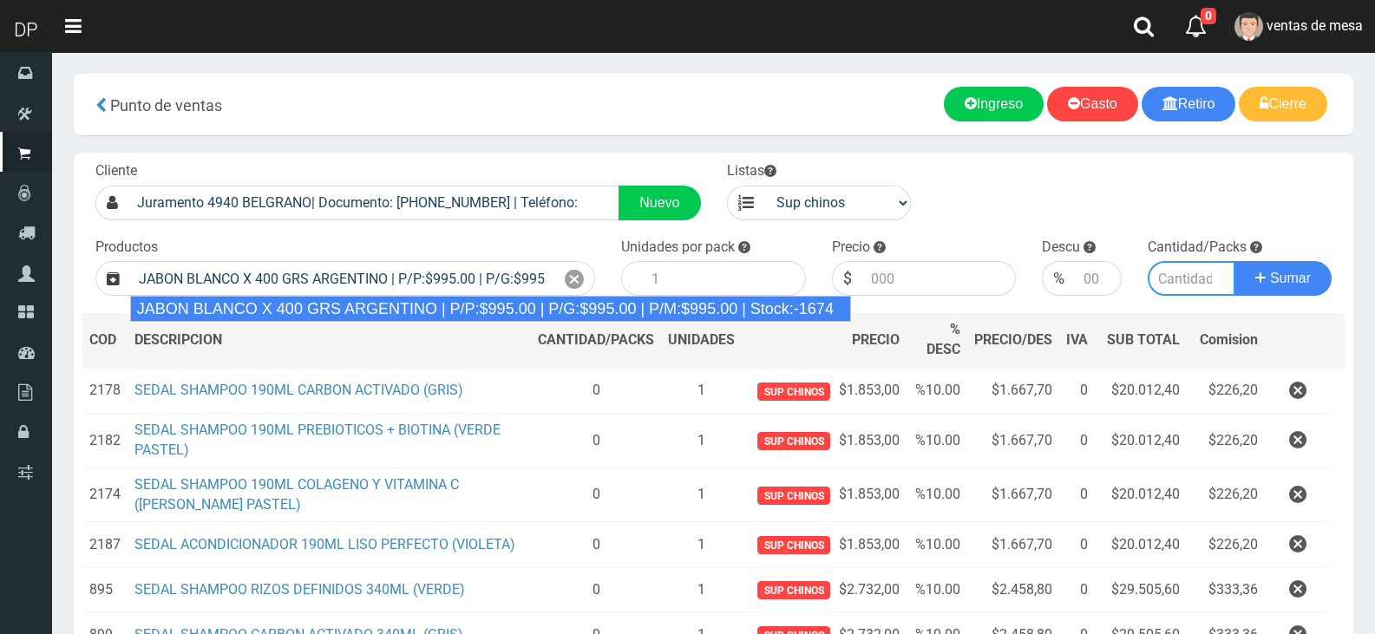
type input "20"
type input "995.00"
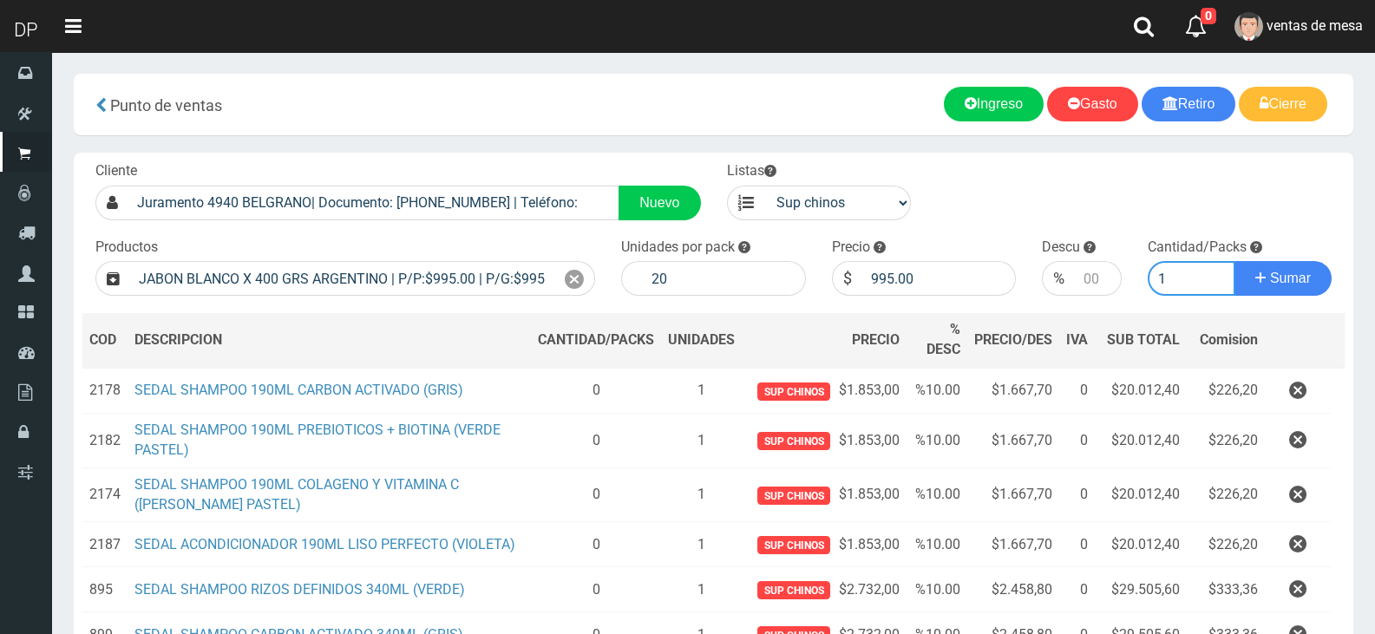
type input "1"
click at [1235, 261] on button "Sumar" at bounding box center [1283, 278] width 97 height 35
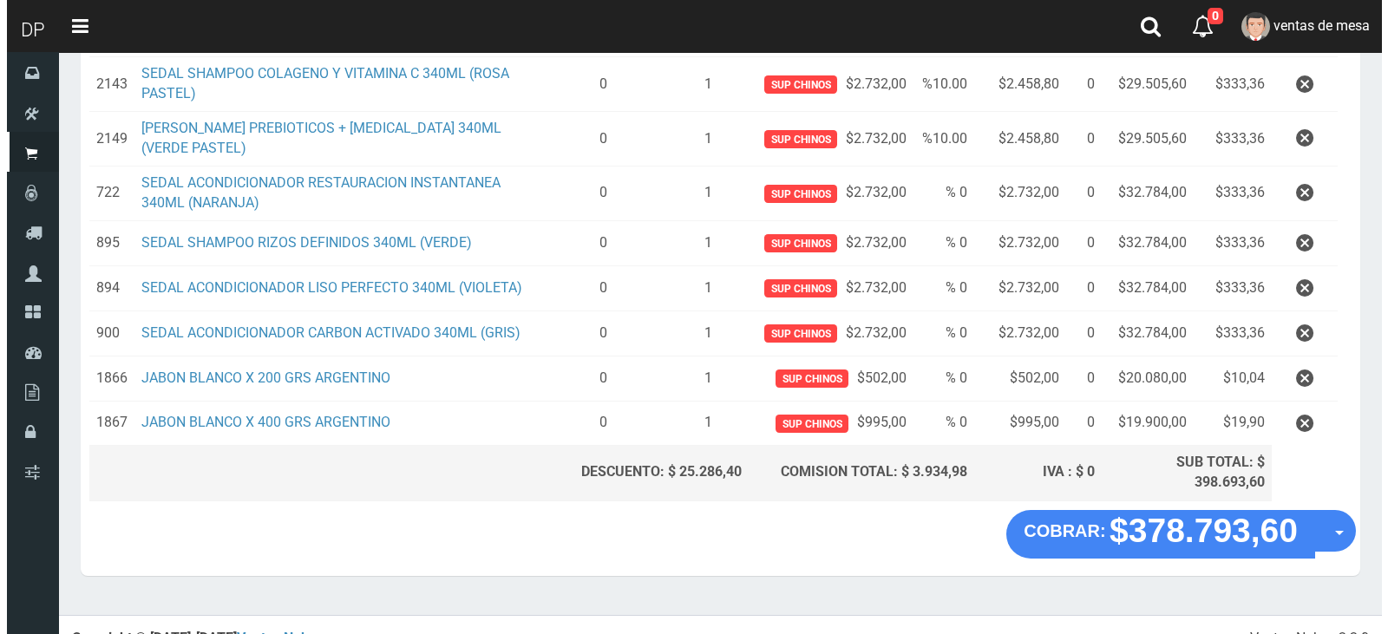
scroll to position [666, 0]
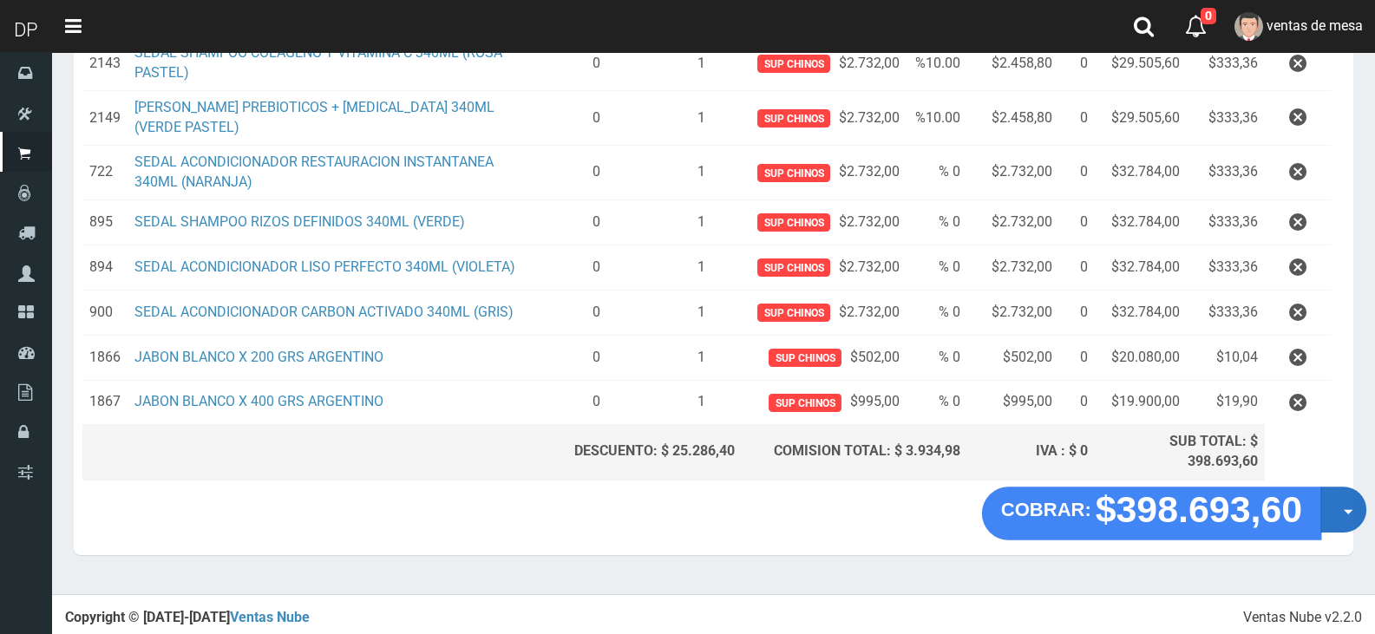
click at [1334, 517] on button "Opciones" at bounding box center [1343, 510] width 46 height 46
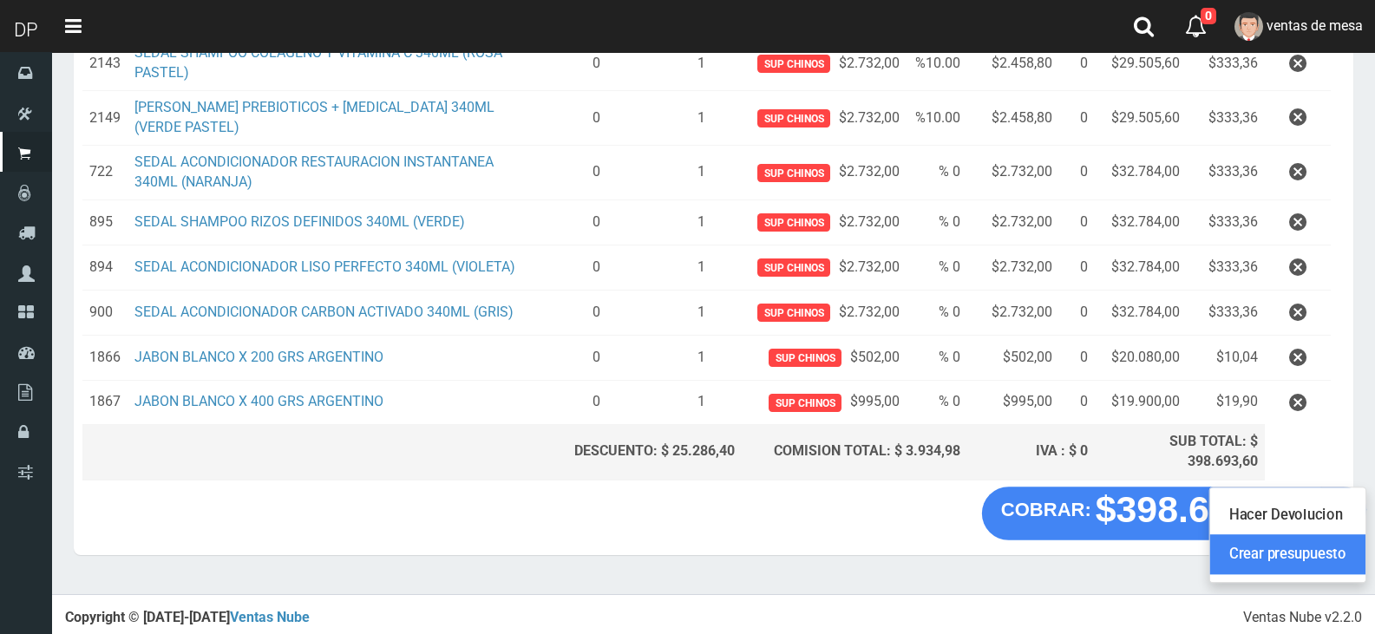
click at [1322, 550] on link "Crear presupuesto" at bounding box center [1287, 554] width 155 height 40
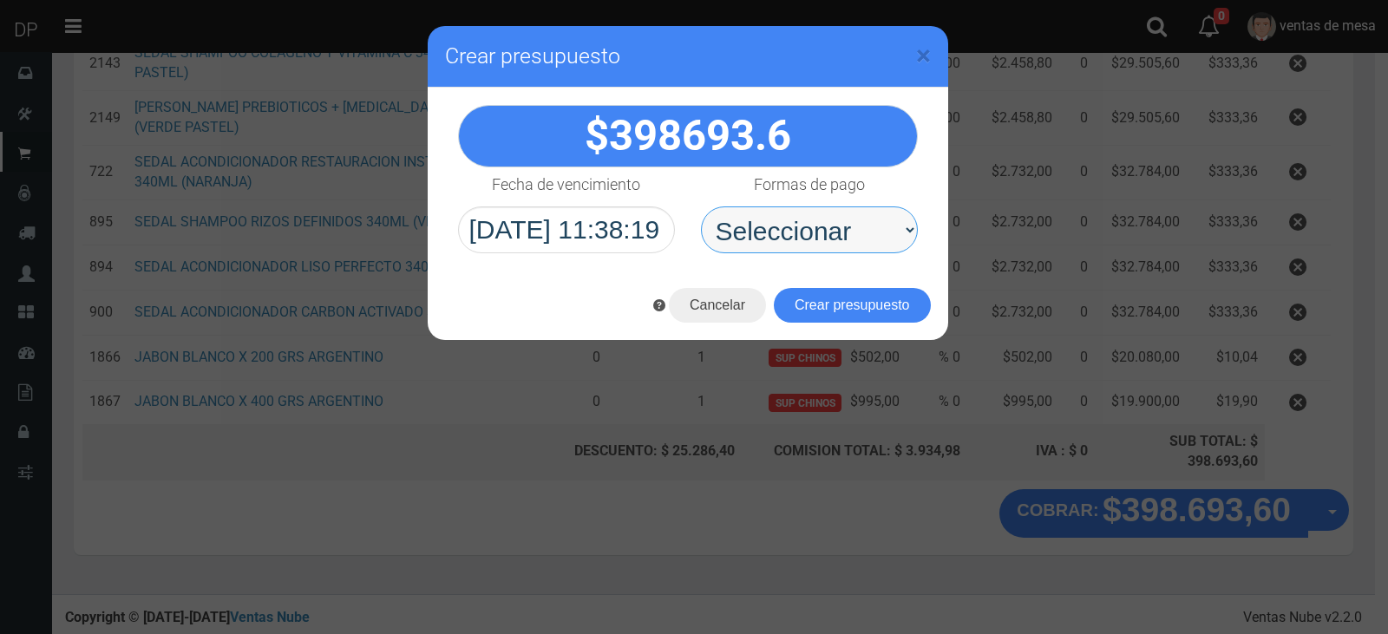
click at [840, 236] on select "Seleccionar Efectivo Tarjeta de Crédito Depósito Débito" at bounding box center [809, 229] width 217 height 47
select select "Efectivo"
click at [701, 206] on select "Seleccionar Efectivo Tarjeta de Crédito Depósito Débito" at bounding box center [809, 229] width 217 height 47
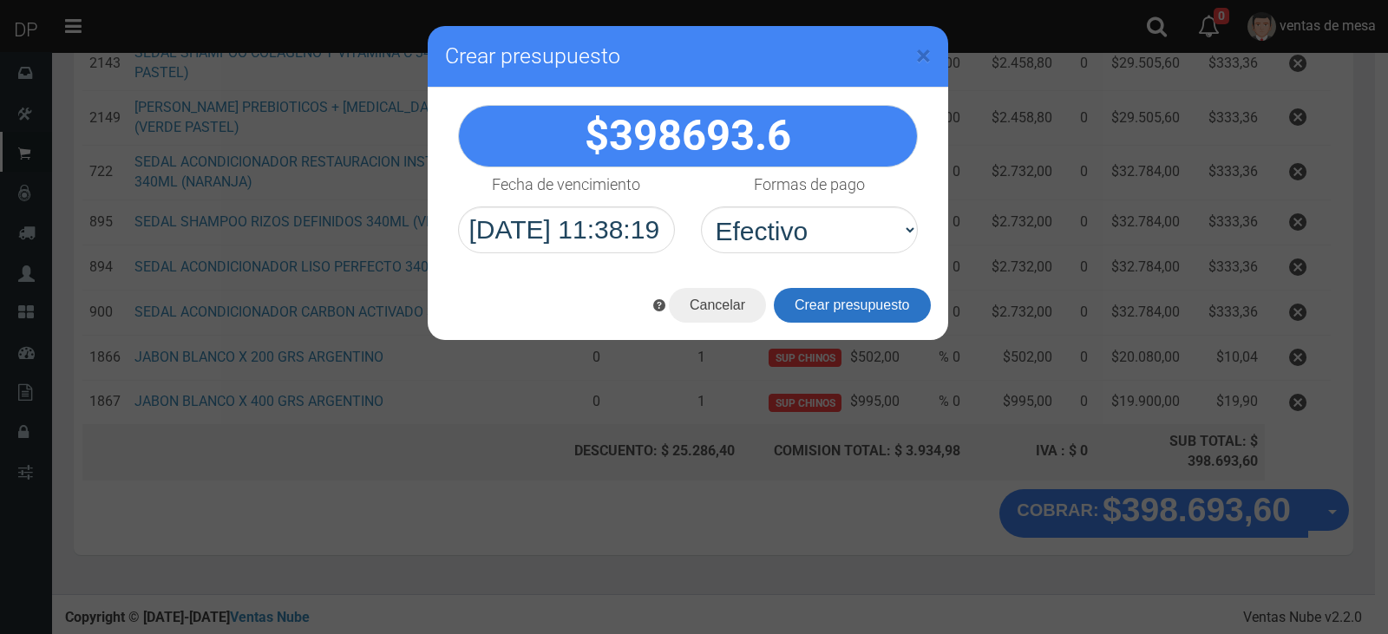
click at [838, 299] on button "Crear presupuesto" at bounding box center [852, 305] width 157 height 35
click at [0, 0] on div "Cargando..." at bounding box center [0, 0] width 0 height 0
